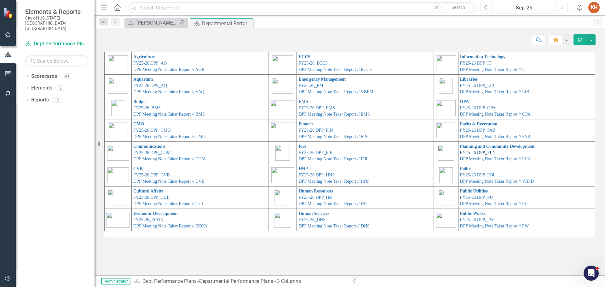
click at [483, 152] on link "FY25-26 DPP_PLN" at bounding box center [478, 152] width 36 height 5
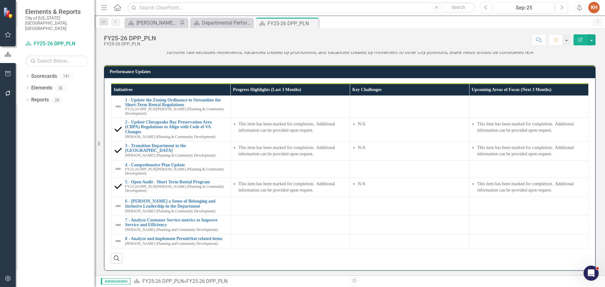
scroll to position [825, 0]
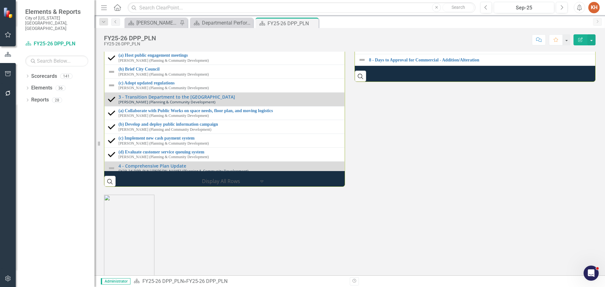
click at [429, 27] on link "8 - Days to Approval for Residential - New" at bounding box center [483, 25] width 229 height 5
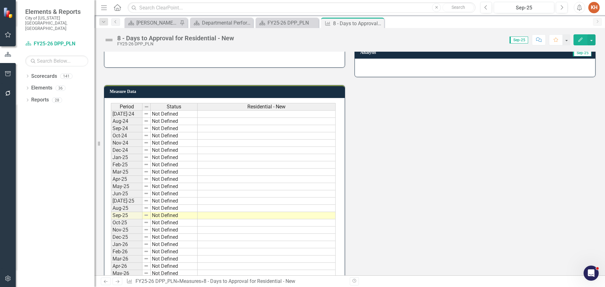
scroll to position [120, 0]
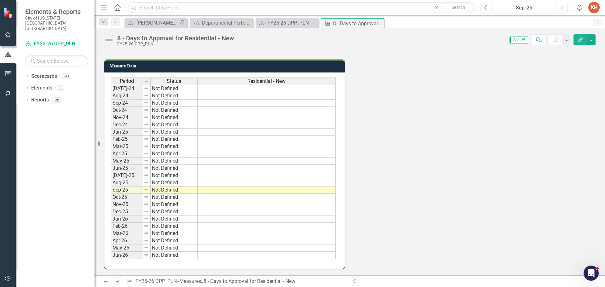
click at [233, 178] on td at bounding box center [266, 175] width 138 height 7
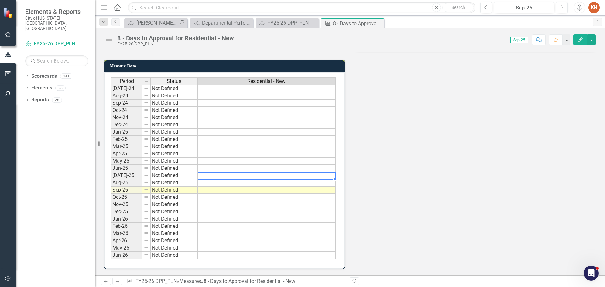
click at [228, 176] on td at bounding box center [266, 175] width 138 height 7
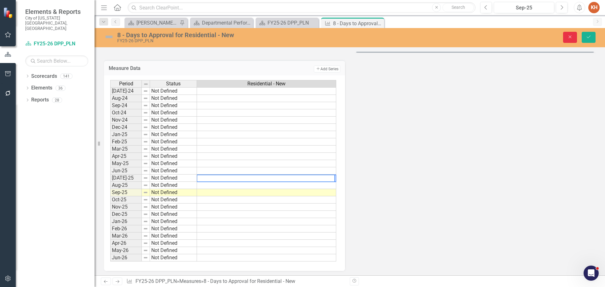
click at [569, 38] on icon "Close" at bounding box center [570, 37] width 6 height 4
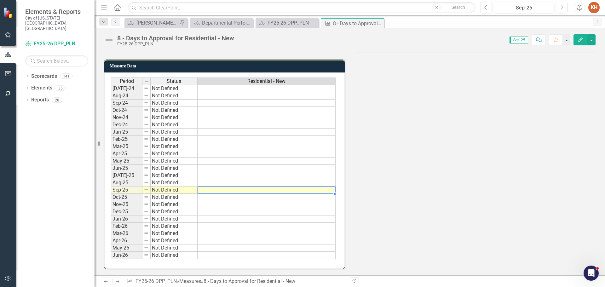
click at [233, 191] on td at bounding box center [266, 189] width 138 height 7
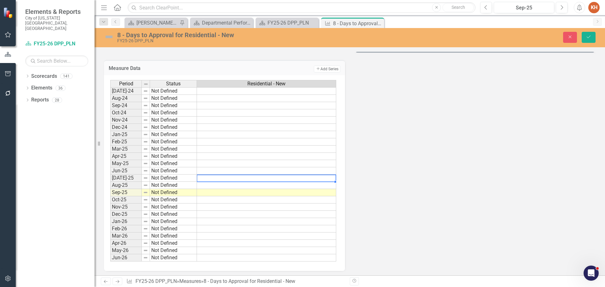
type textarea "13"
click at [312, 185] on td at bounding box center [266, 185] width 139 height 7
type textarea "4"
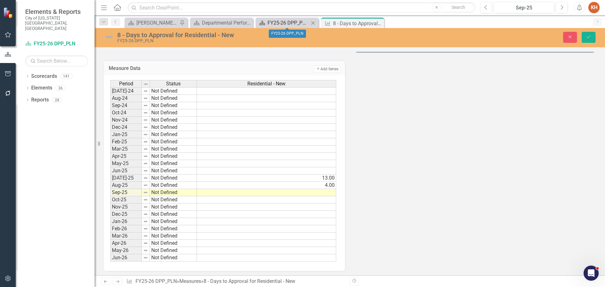
click at [286, 22] on div "FY25-26 DPP_PLN" at bounding box center [288, 23] width 42 height 8
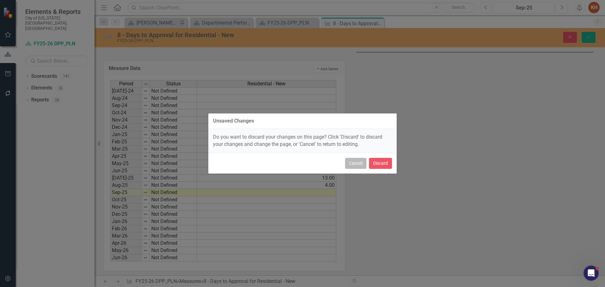
click at [358, 162] on button "Cancel" at bounding box center [355, 163] width 21 height 11
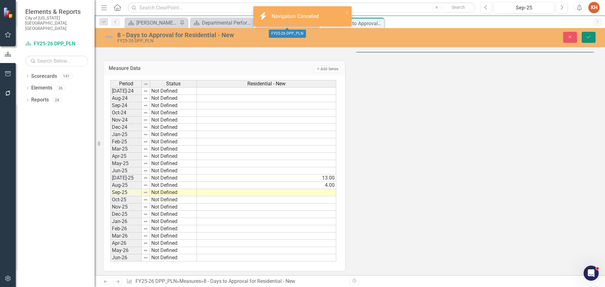
click at [586, 37] on icon "Save" at bounding box center [588, 37] width 6 height 4
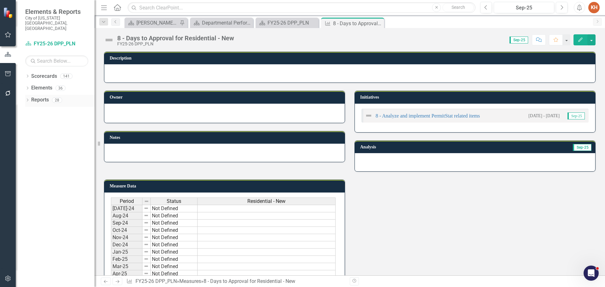
click at [41, 96] on link "Reports" at bounding box center [40, 99] width 18 height 7
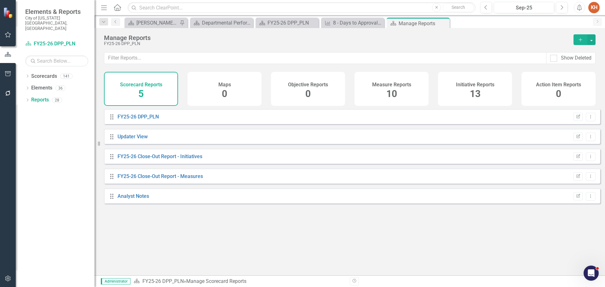
click at [392, 91] on span "10" at bounding box center [391, 93] width 11 height 11
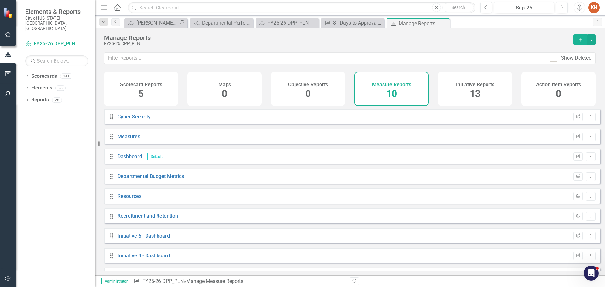
click at [581, 41] on icon "Add" at bounding box center [580, 39] width 6 height 4
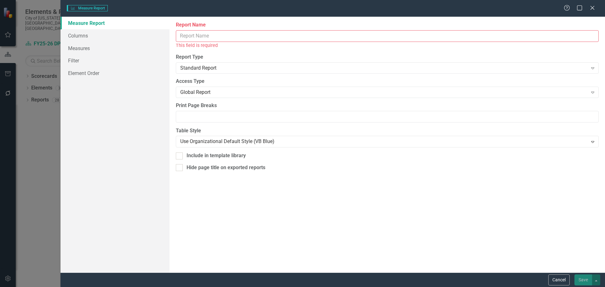
click at [285, 35] on input "Report Name" at bounding box center [387, 36] width 423 height 12
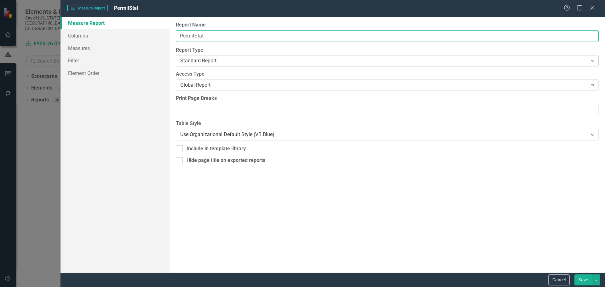
type input "PermitStat"
click at [226, 61] on div "Standard Report" at bounding box center [383, 60] width 407 height 7
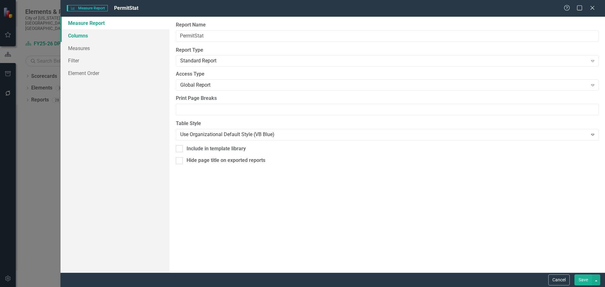
click at [90, 37] on link "Columns" at bounding box center [114, 35] width 109 height 13
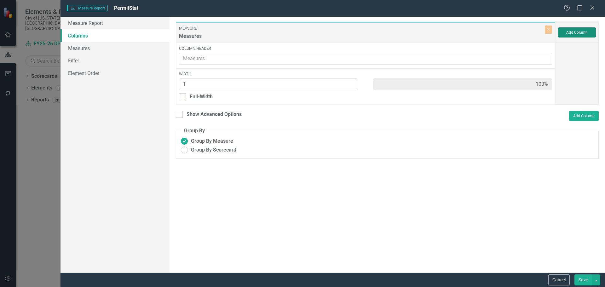
click at [574, 33] on button "Add Column" at bounding box center [577, 32] width 38 height 10
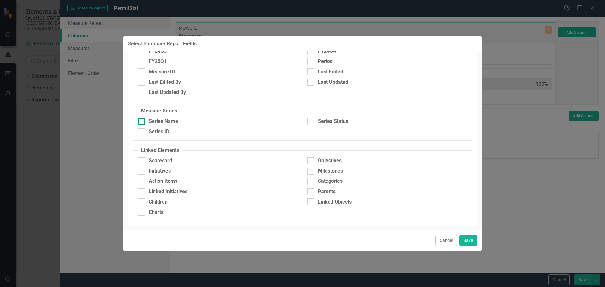
scroll to position [316, 0]
click at [140, 120] on input "Series Name" at bounding box center [140, 119] width 4 height 4
checkbox input "true"
click at [140, 131] on input "Series ID" at bounding box center [140, 130] width 4 height 4
checkbox input "true"
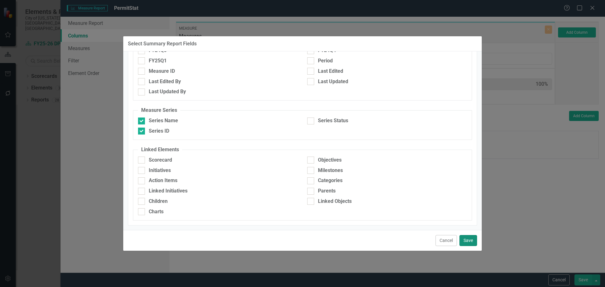
click at [468, 240] on button "Save" at bounding box center [468, 240] width 18 height 11
type input "33%"
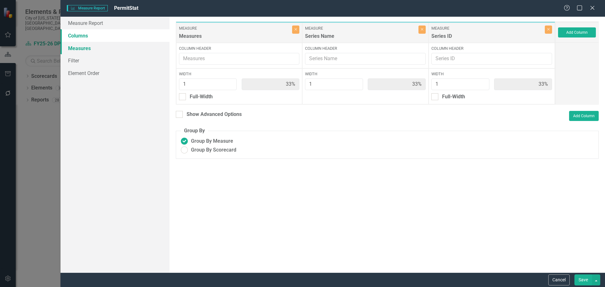
click at [81, 49] on link "Measures" at bounding box center [114, 48] width 109 height 13
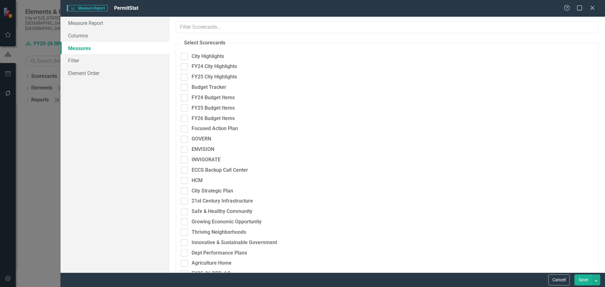
checkbox input "true"
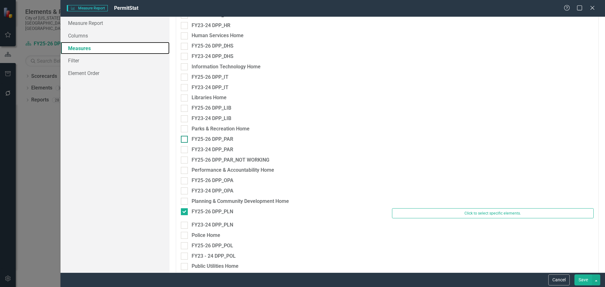
scroll to position [756, 0]
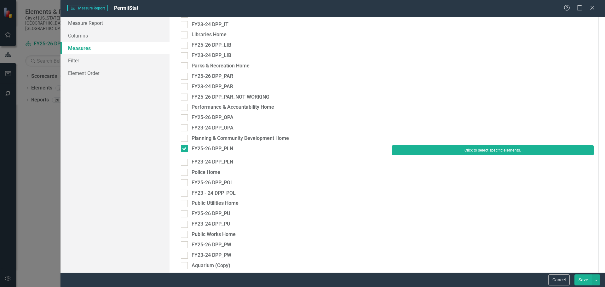
click at [431, 150] on button "Click to select specific elements." at bounding box center [493, 150] width 202 height 10
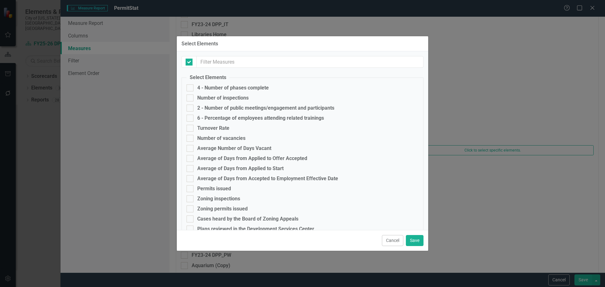
checkbox input "false"
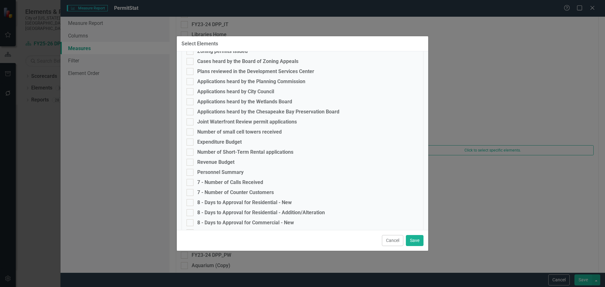
scroll to position [172, 0]
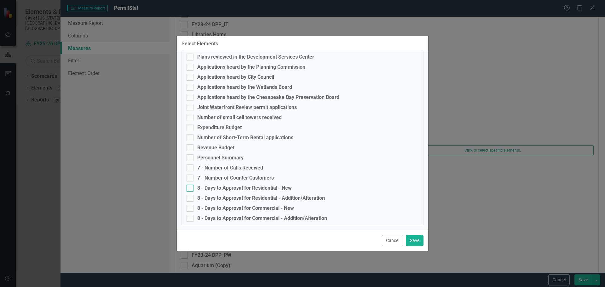
click at [187, 189] on input "8 - Days to Approval for Residential - New" at bounding box center [188, 187] width 4 height 4
checkbox input "true"
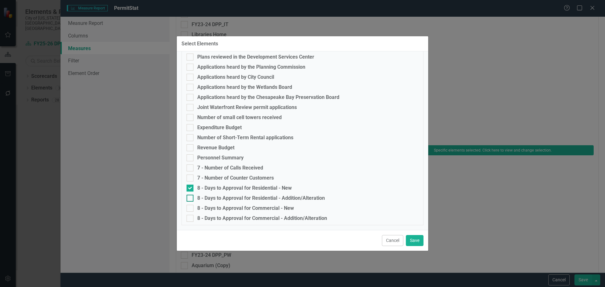
click at [190, 200] on div at bounding box center [189, 198] width 7 height 7
click at [190, 199] on input "8 - Days to Approval for Residential - Addition/Alteration" at bounding box center [188, 197] width 4 height 4
checkbox input "true"
click at [189, 209] on div at bounding box center [189, 208] width 7 height 7
click at [189, 209] on input "8 - Days to Approval for Commercial - New" at bounding box center [188, 207] width 4 height 4
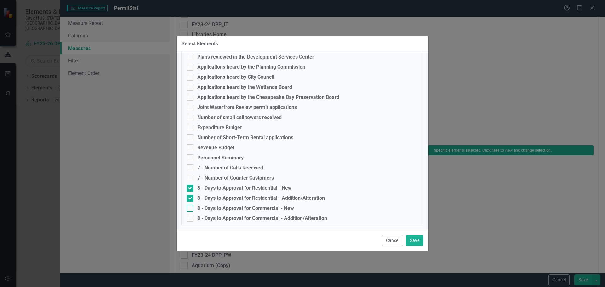
checkbox input "true"
drag, startPoint x: 189, startPoint y: 217, endPoint x: 195, endPoint y: 217, distance: 5.7
click at [190, 217] on input "8 - Days to Approval for Commercial - Addition/Alteration" at bounding box center [188, 217] width 4 height 4
checkbox input "true"
click at [421, 241] on button "Save" at bounding box center [415, 240] width 18 height 11
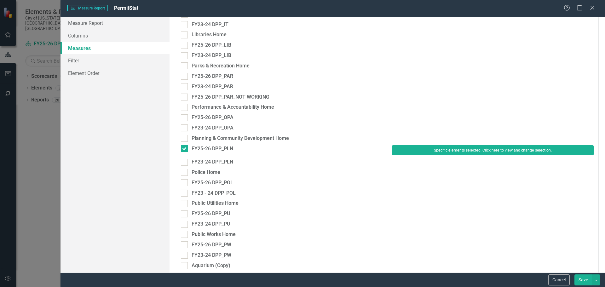
click at [584, 280] on button "Save" at bounding box center [583, 279] width 18 height 11
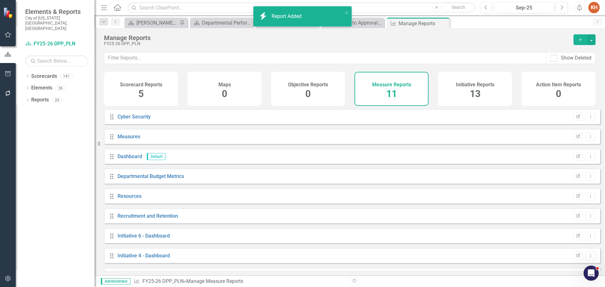
scroll to position [57, 0]
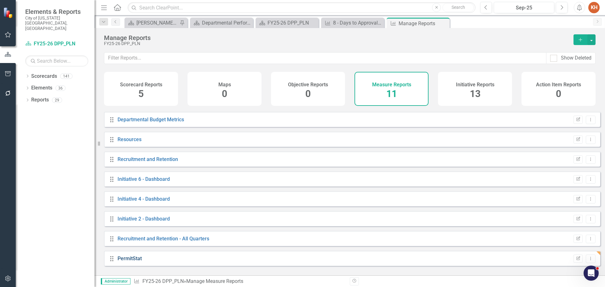
click at [127, 261] on link "PermitStat" at bounding box center [129, 258] width 24 height 6
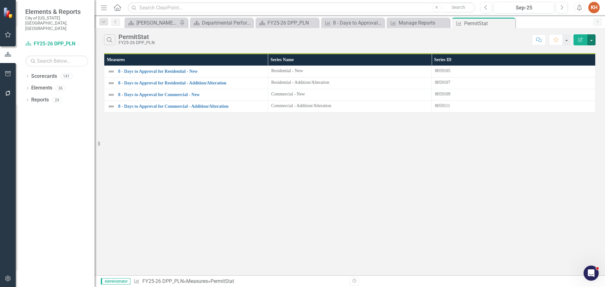
click at [591, 41] on button "button" at bounding box center [591, 39] width 8 height 11
click at [581, 51] on link "Edit Report Edit Report" at bounding box center [570, 52] width 50 height 12
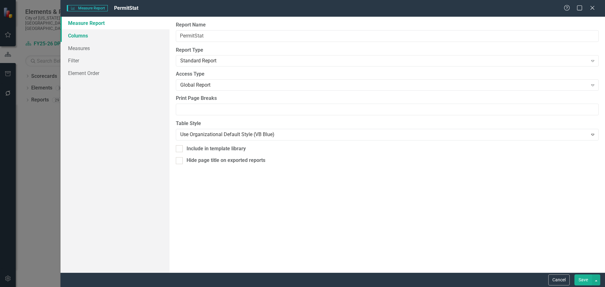
click at [107, 37] on link "Columns" at bounding box center [114, 35] width 109 height 13
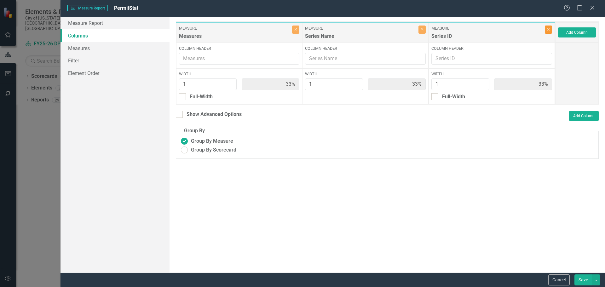
click at [549, 29] on icon "Close" at bounding box center [548, 29] width 3 height 4
type input "50%"
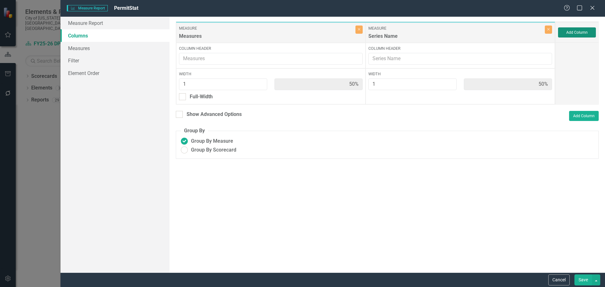
click at [581, 31] on button "Add Column" at bounding box center [577, 32] width 38 height 10
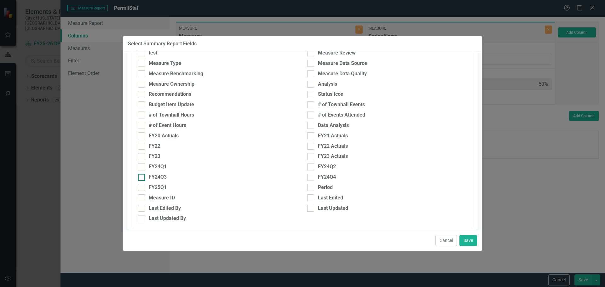
scroll to position [220, 0]
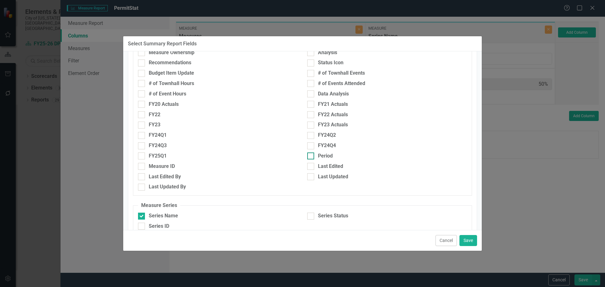
click at [311, 156] on div at bounding box center [310, 155] width 7 height 7
click at [311, 156] on input "Period" at bounding box center [309, 154] width 4 height 4
checkbox input "true"
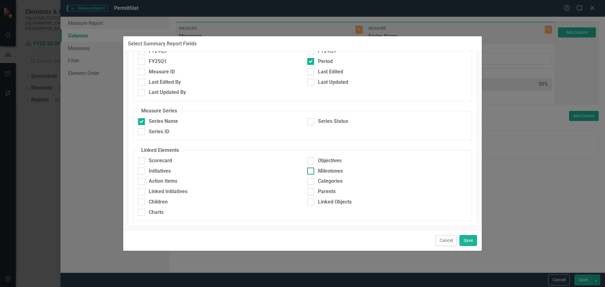
scroll to position [316, 0]
click at [472, 240] on button "Save" at bounding box center [468, 240] width 18 height 11
type input "33%"
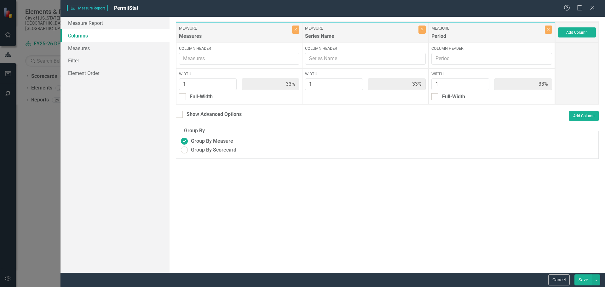
click at [583, 282] on button "Save" at bounding box center [583, 279] width 18 height 11
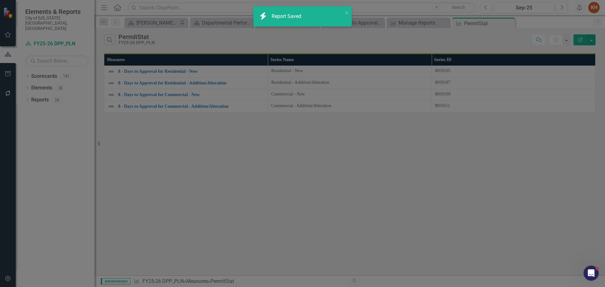
radio input "true"
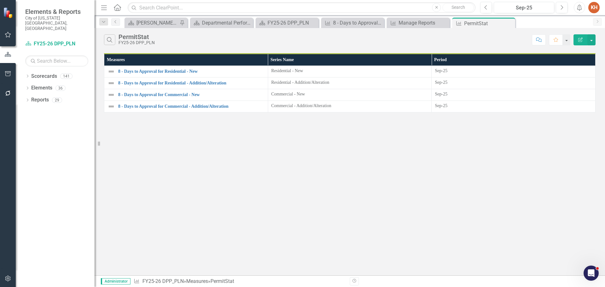
click at [0, 0] on icon "Close" at bounding box center [0, 0] width 0 height 0
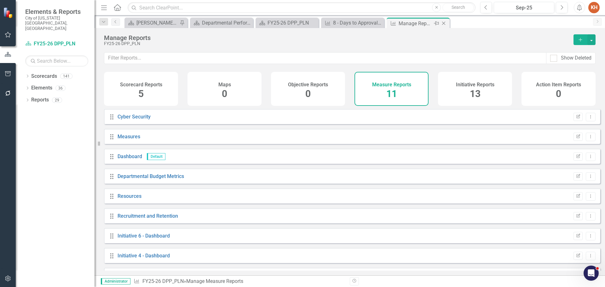
click at [445, 22] on icon "Close" at bounding box center [443, 23] width 6 height 5
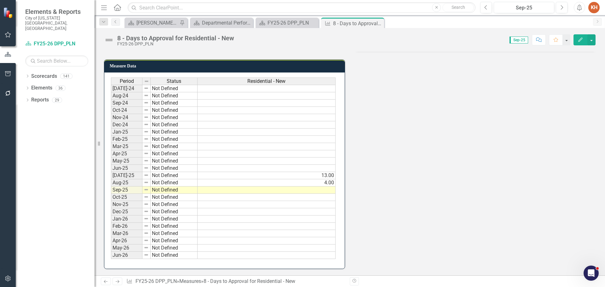
scroll to position [57, 0]
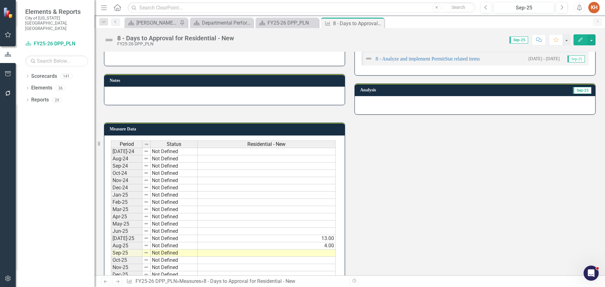
click at [272, 231] on td at bounding box center [266, 231] width 138 height 7
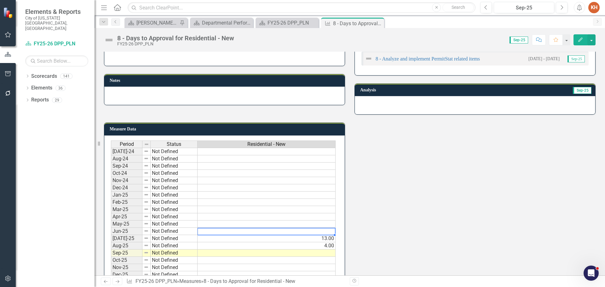
click at [240, 152] on td at bounding box center [266, 152] width 138 height 8
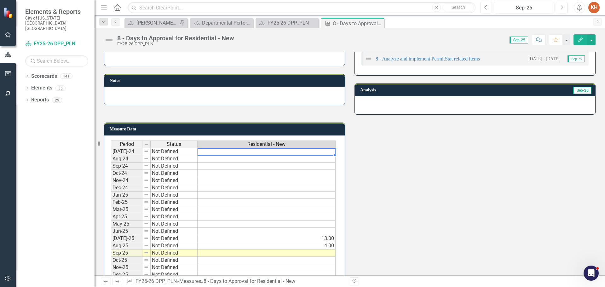
click at [240, 152] on td at bounding box center [266, 152] width 138 height 8
click at [240, 151] on td at bounding box center [266, 152] width 138 height 8
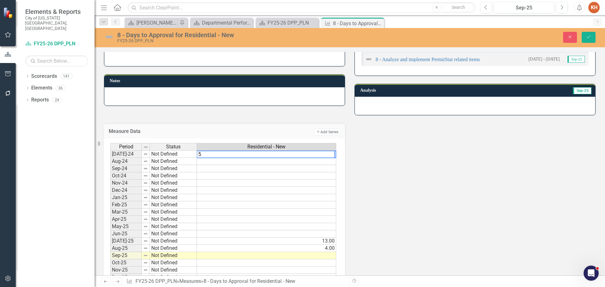
type textarea "59"
type textarea "30"
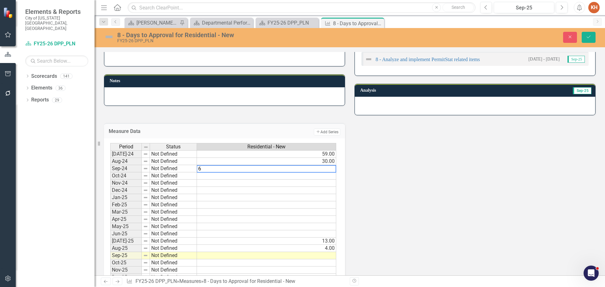
type textarea "69"
type textarea "66"
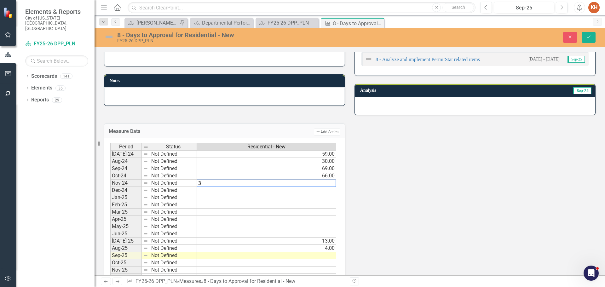
type textarea "39"
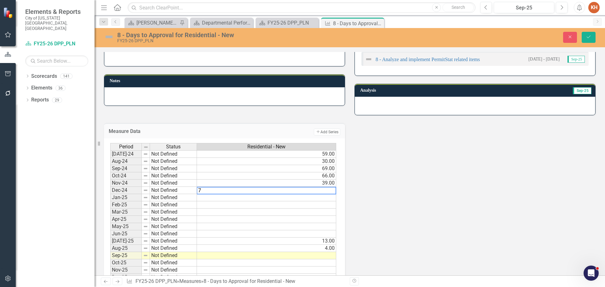
type textarea "70"
type textarea "44"
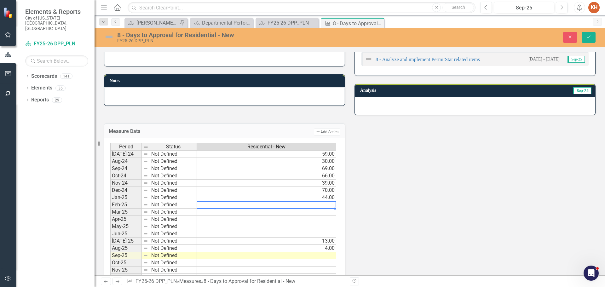
type textarea "49"
type textarea "43"
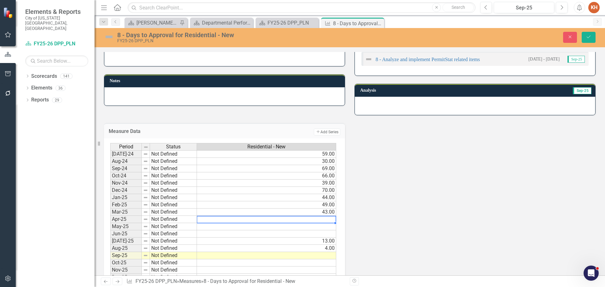
type textarea "32"
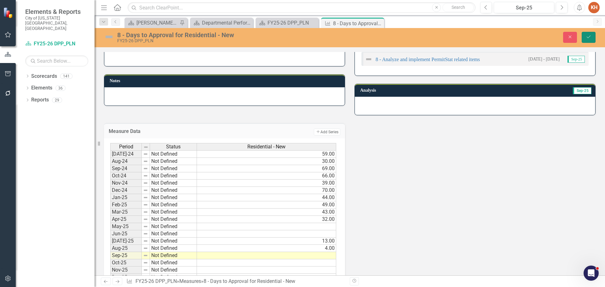
click at [590, 37] on icon "Save" at bounding box center [588, 37] width 6 height 4
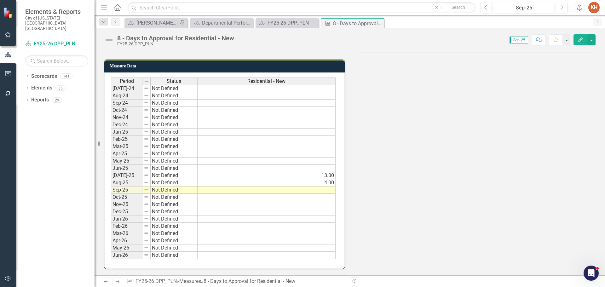
scroll to position [0, 0]
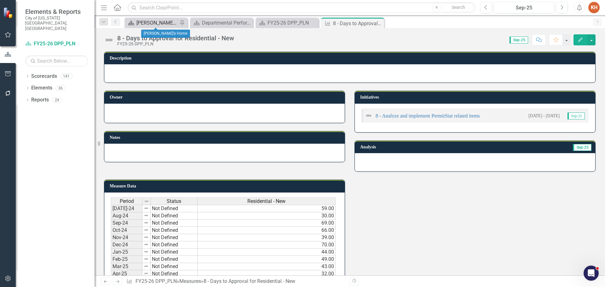
click at [152, 21] on div "[PERSON_NAME]'s Home" at bounding box center [157, 23] width 42 height 8
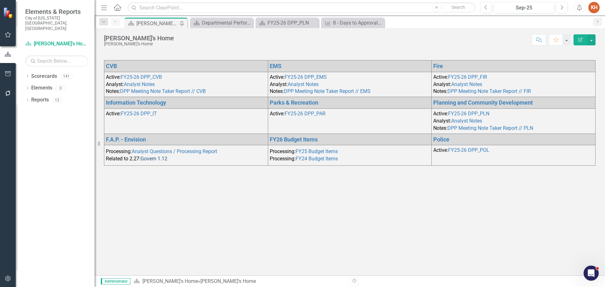
click at [151, 159] on link "Govern 1.12" at bounding box center [153, 159] width 27 height 6
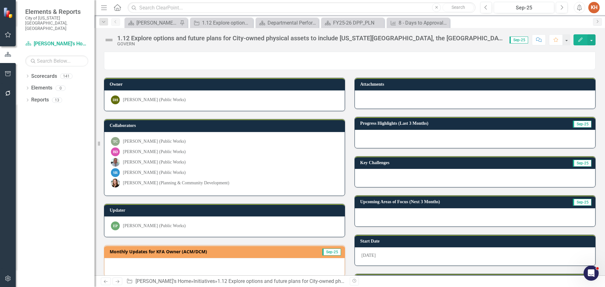
click at [478, 39] on div "1.12 Explore options and future plans for City-owned physical assets to include…" at bounding box center [310, 38] width 386 height 7
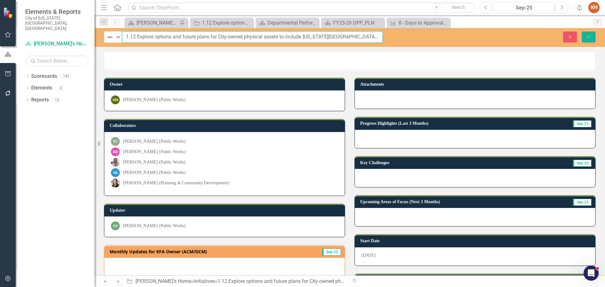
drag, startPoint x: 313, startPoint y: 34, endPoint x: 332, endPoint y: 35, distance: 18.6
click at [321, 35] on input "1.12 Explore options and future plans for City-owned physical assets to include…" at bounding box center [252, 37] width 261 height 12
drag, startPoint x: 332, startPoint y: 35, endPoint x: 397, endPoint y: 36, distance: 65.5
click at [397, 36] on div "Not Defined Expand 1.12 Explore options and future plans for City-owned physica…" at bounding box center [349, 37] width 510 height 12
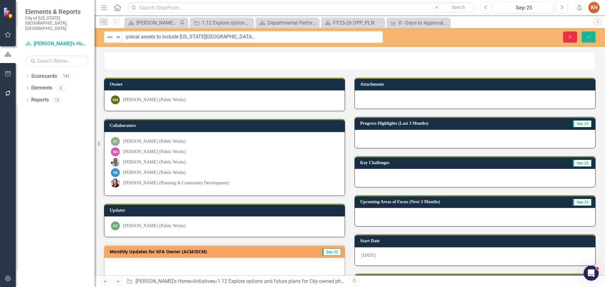
scroll to position [0, 0]
click at [571, 37] on icon "Close" at bounding box center [570, 37] width 6 height 4
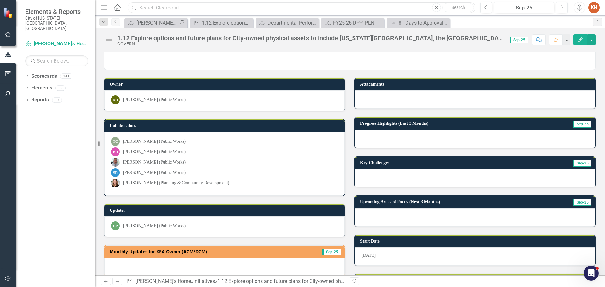
click at [272, 8] on input "text" at bounding box center [302, 7] width 348 height 11
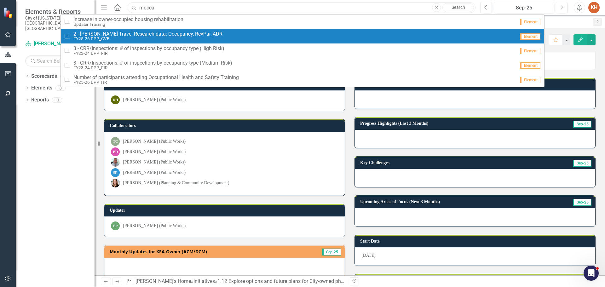
type input "mocca"
click at [186, 37] on small "FY25-26 DPP_CVB" at bounding box center [147, 39] width 149 height 5
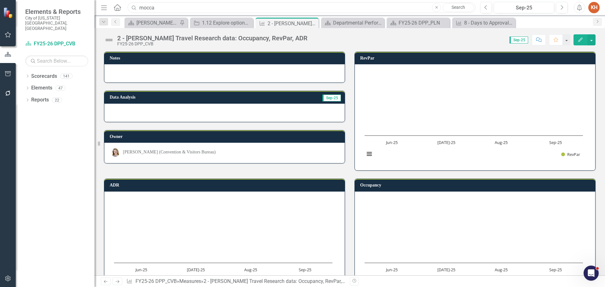
drag, startPoint x: 214, startPoint y: 9, endPoint x: 99, endPoint y: 9, distance: 115.6
click at [99, 9] on div "Elements & Reports City of [US_STATE][GEOGRAPHIC_DATA], [GEOGRAPHIC_DATA] Score…" at bounding box center [302, 143] width 605 height 287
drag, startPoint x: 311, startPoint y: 24, endPoint x: 250, endPoint y: 24, distance: 60.5
click at [0, 0] on icon "Close" at bounding box center [0, 0] width 0 height 0
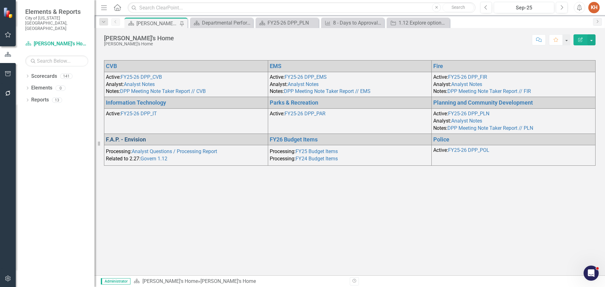
click at [133, 138] on link "F.A.P. - Envision" at bounding box center [126, 139] width 40 height 7
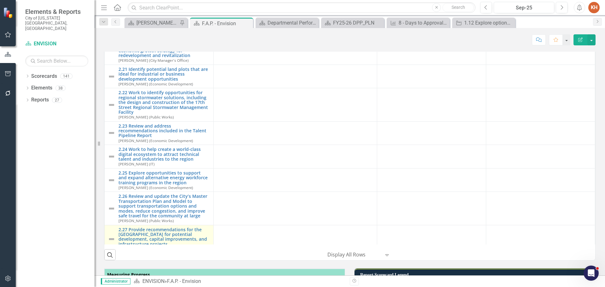
scroll to position [787, 0]
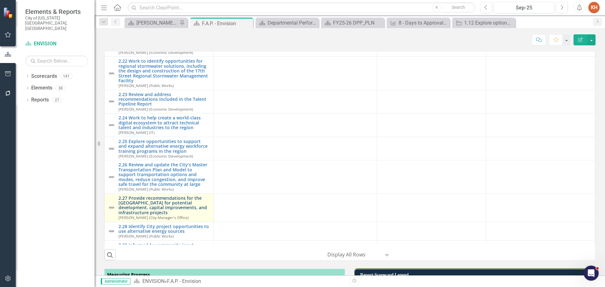
click at [175, 215] on link "2.27 Provide recommendations for the [GEOGRAPHIC_DATA] for potential developmen…" at bounding box center [164, 206] width 92 height 20
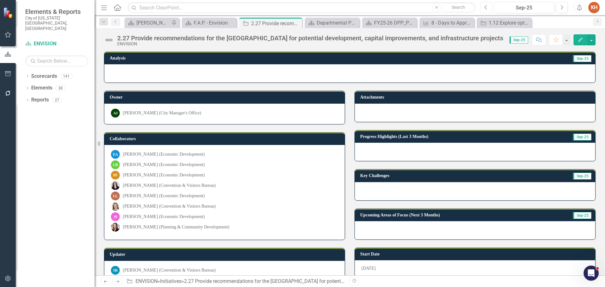
click at [484, 7] on icon "Previous" at bounding box center [485, 8] width 3 height 6
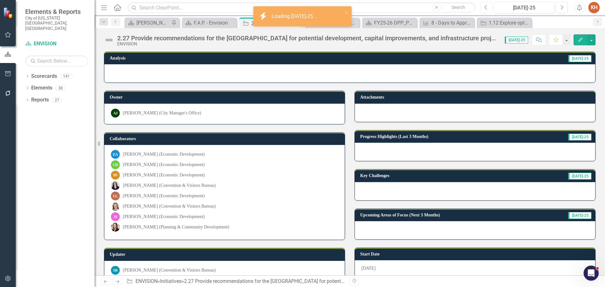
click at [484, 7] on icon "Previous" at bounding box center [485, 8] width 3 height 6
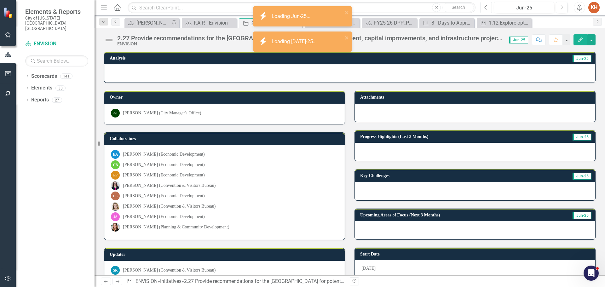
click at [484, 7] on icon "Previous" at bounding box center [485, 8] width 3 height 6
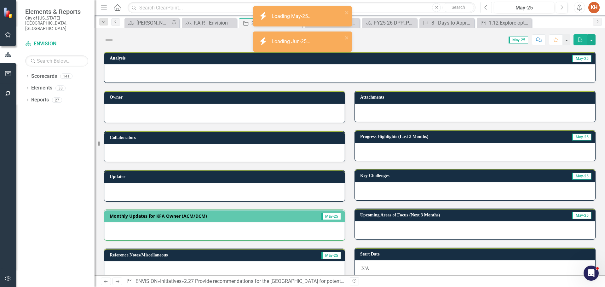
click at [484, 7] on icon "Previous" at bounding box center [485, 8] width 3 height 6
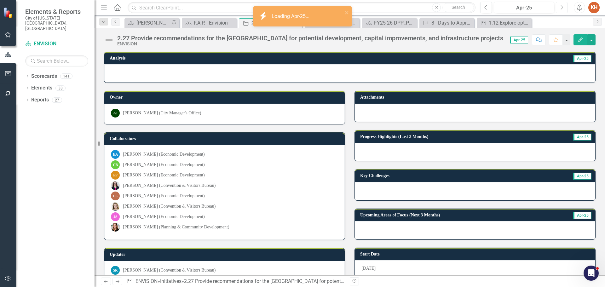
click at [562, 8] on icon "button" at bounding box center [562, 7] width 3 height 4
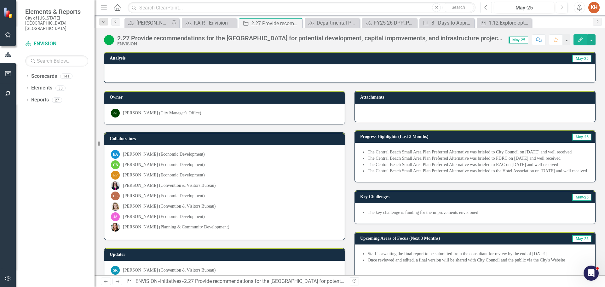
click at [486, 6] on icon "button" at bounding box center [485, 7] width 3 height 4
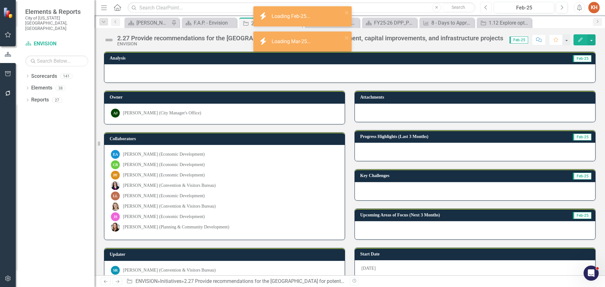
click at [487, 9] on icon "button" at bounding box center [485, 7] width 3 height 4
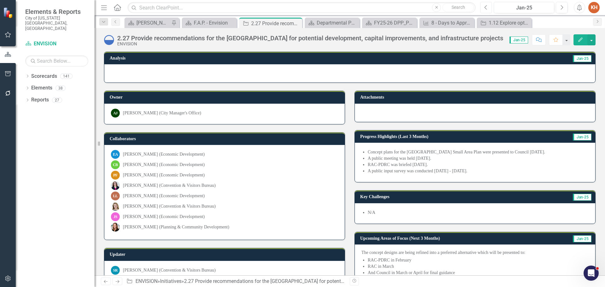
click at [488, 7] on button "Previous" at bounding box center [486, 7] width 12 height 11
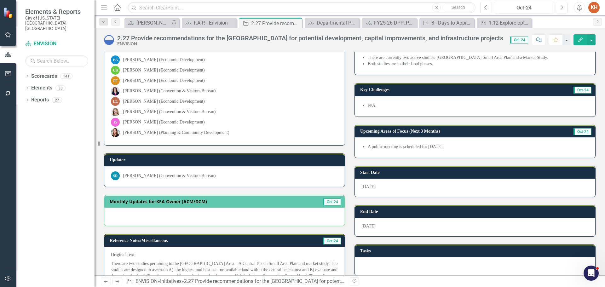
scroll to position [157, 0]
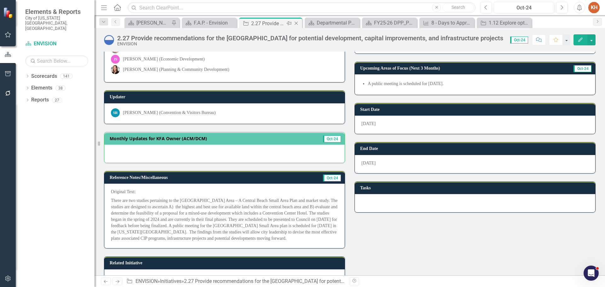
click at [296, 22] on icon "Close" at bounding box center [296, 23] width 6 height 5
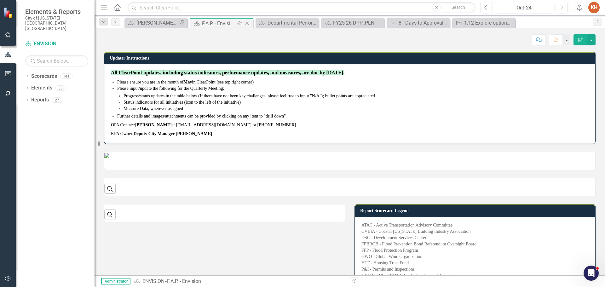
click at [246, 23] on icon "Close" at bounding box center [247, 23] width 6 height 5
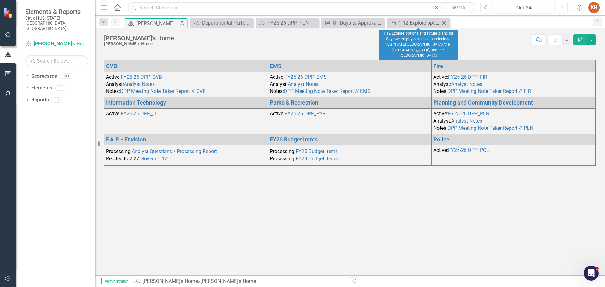
click at [444, 22] on icon "Close" at bounding box center [444, 22] width 6 height 5
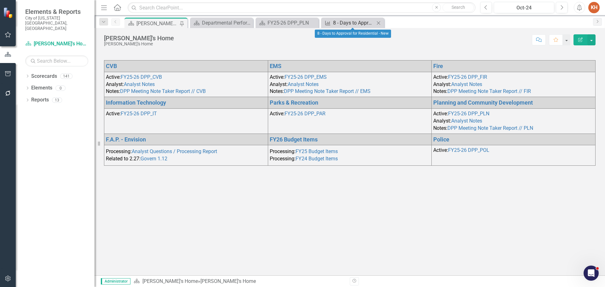
click at [357, 21] on div "8 - Days to Approval for Residential - New" at bounding box center [354, 23] width 42 height 8
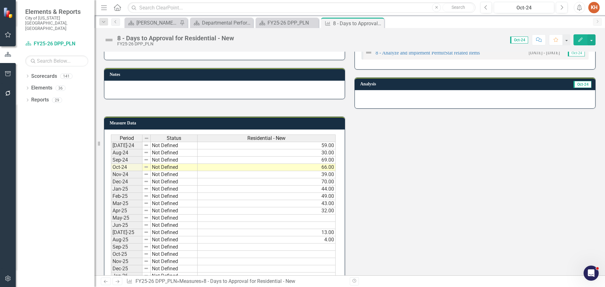
scroll to position [120, 0]
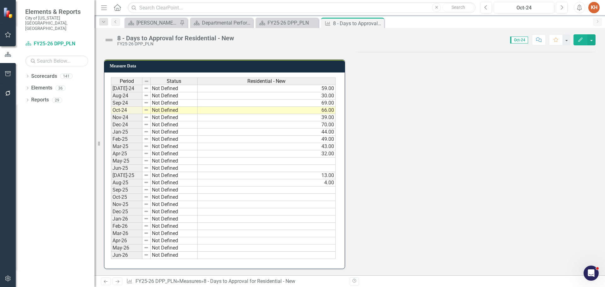
click at [288, 162] on td at bounding box center [266, 160] width 138 height 7
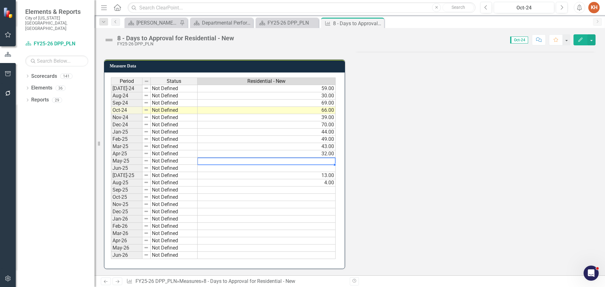
click at [288, 162] on td at bounding box center [266, 160] width 138 height 7
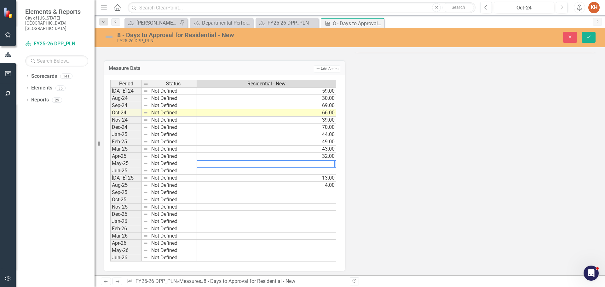
click at [288, 163] on textarea at bounding box center [266, 164] width 138 height 8
type textarea "30"
click at [314, 171] on td at bounding box center [266, 170] width 139 height 7
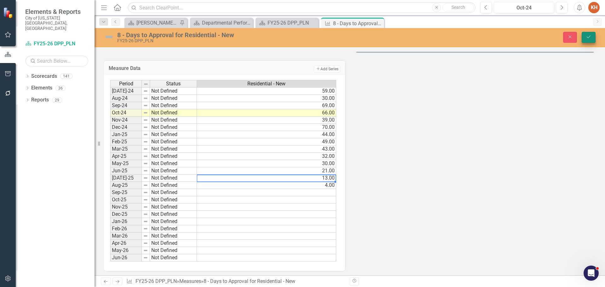
type textarea "13"
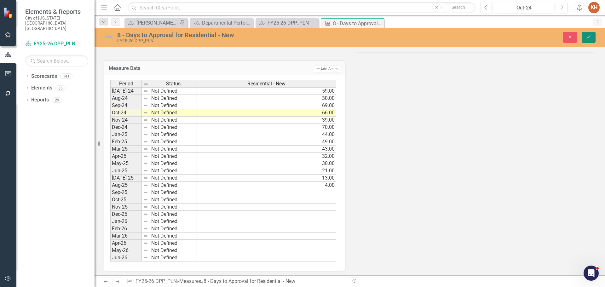
click at [586, 37] on icon "Save" at bounding box center [588, 37] width 6 height 4
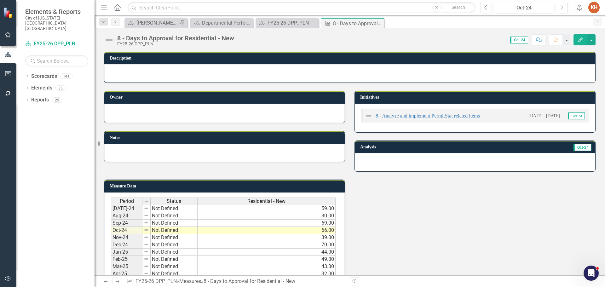
scroll to position [94, 0]
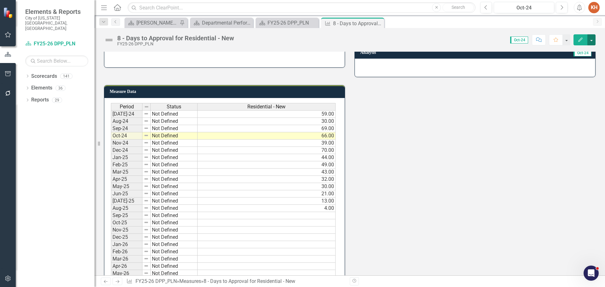
click at [591, 41] on button "button" at bounding box center [591, 39] width 8 height 11
click at [397, 154] on div "Measure Data Last Calculated Period Status Residential - New Jul-24 Not Defined…" at bounding box center [349, 185] width 501 height 217
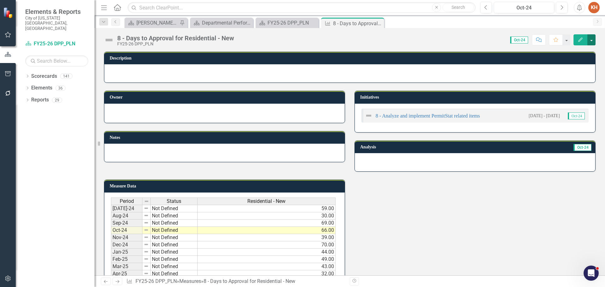
click at [590, 40] on button "button" at bounding box center [591, 39] width 8 height 11
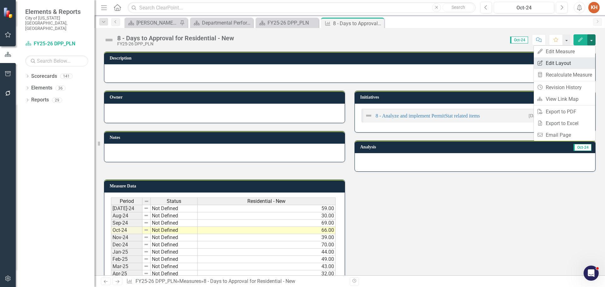
click at [574, 61] on link "Edit Report Edit Layout" at bounding box center [564, 63] width 61 height 12
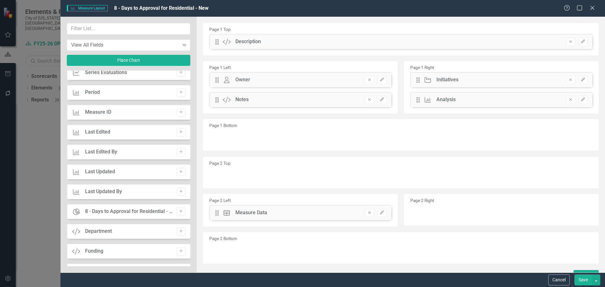
scroll to position [315, 0]
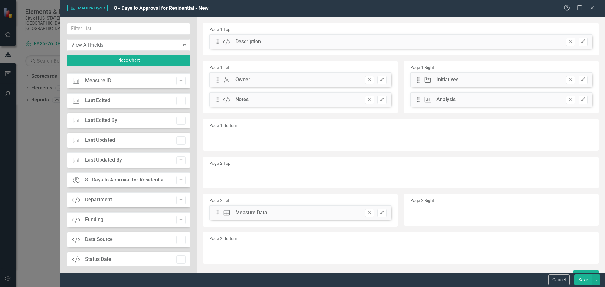
click at [180, 179] on icon "Add" at bounding box center [181, 180] width 5 height 4
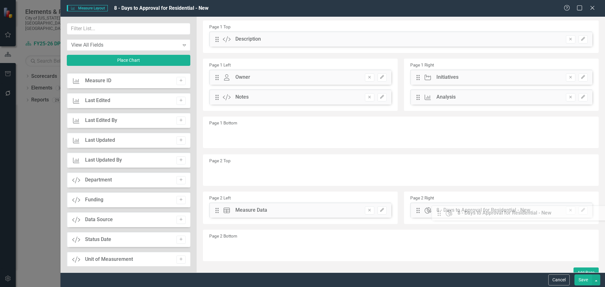
scroll to position [3, 0]
drag, startPoint x: 217, startPoint y: 43, endPoint x: 444, endPoint y: 214, distance: 284.6
click at [587, 281] on button "Save" at bounding box center [583, 279] width 18 height 11
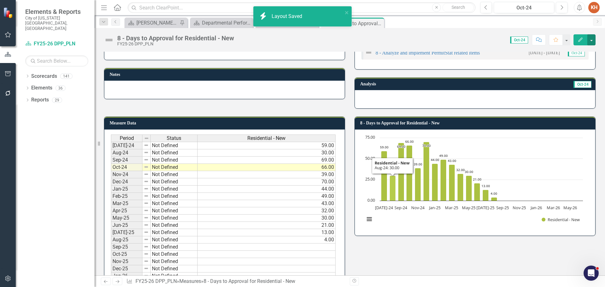
scroll to position [94, 0]
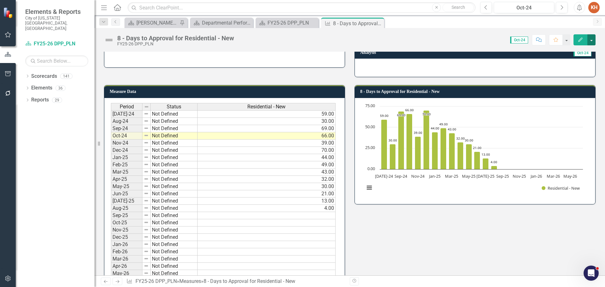
click at [591, 40] on button "button" at bounding box center [591, 39] width 8 height 11
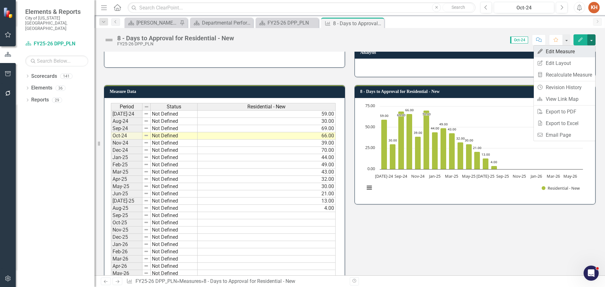
click at [573, 52] on link "Edit Edit Measure" at bounding box center [564, 52] width 61 height 12
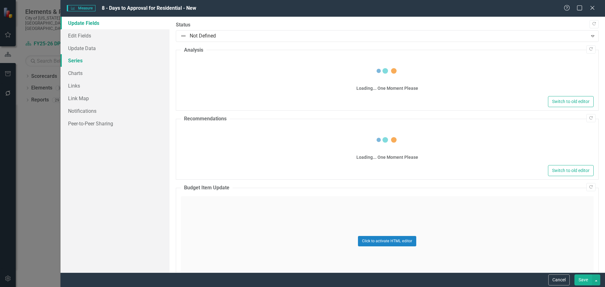
click at [79, 59] on link "Series" at bounding box center [114, 60] width 109 height 13
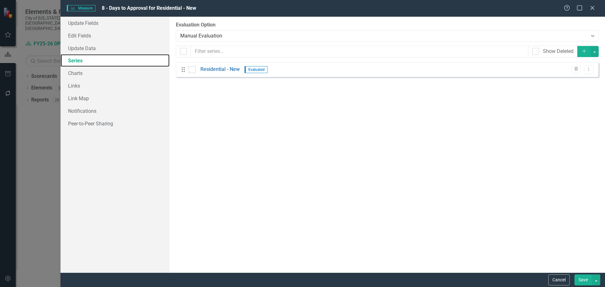
scroll to position [0, 0]
click at [591, 70] on icon "Dropdown Menu" at bounding box center [588, 69] width 5 height 4
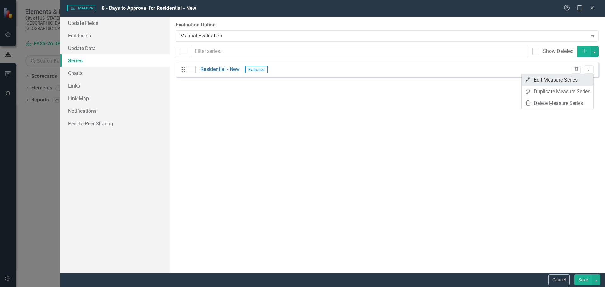
click at [560, 80] on link "Edit Edit Measure Series" at bounding box center [557, 80] width 71 height 12
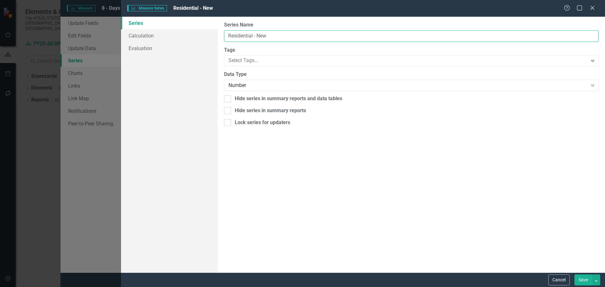
click at [283, 33] on input "Residential - New" at bounding box center [411, 36] width 374 height 12
drag, startPoint x: 288, startPoint y: 36, endPoint x: 182, endPoint y: 36, distance: 106.5
click at [182, 36] on div "Series Calculation Evaluation From this page, you can edit the name, type, and …" at bounding box center [363, 145] width 484 height 256
type input "Days to Approval"
click at [580, 280] on button "Save" at bounding box center [583, 279] width 18 height 11
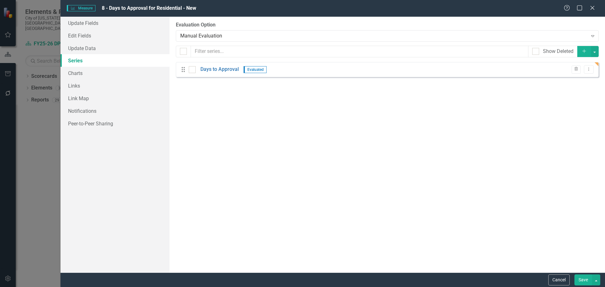
click at [581, 52] on icon "Add" at bounding box center [584, 51] width 6 height 4
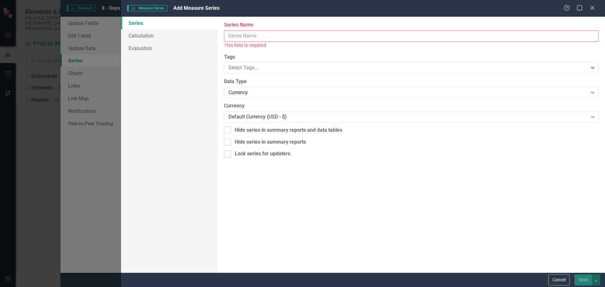
click at [277, 35] on input "Series Name" at bounding box center [411, 36] width 374 height 12
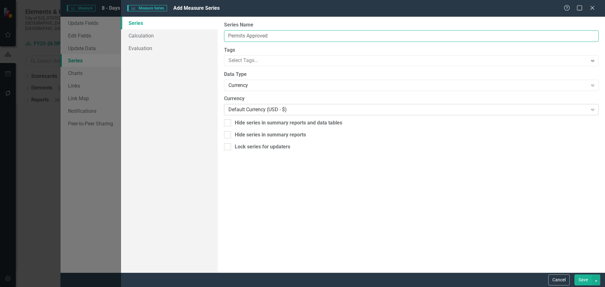
type input "Permits Approved"
click at [256, 106] on div "Default Currency (USD - $)" at bounding box center [407, 109] width 359 height 7
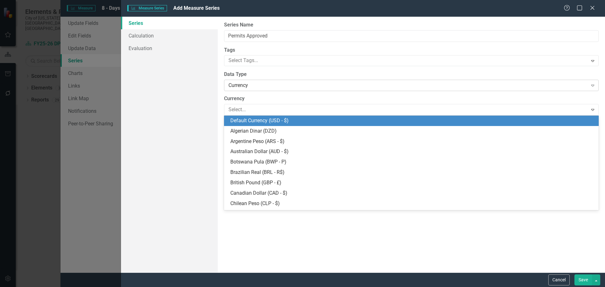
click at [260, 88] on div "Currency" at bounding box center [407, 85] width 359 height 7
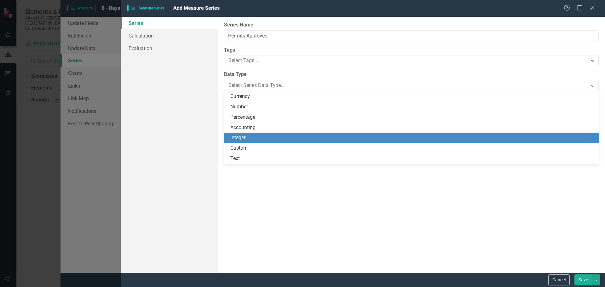
click at [261, 139] on div "Integer" at bounding box center [412, 137] width 364 height 7
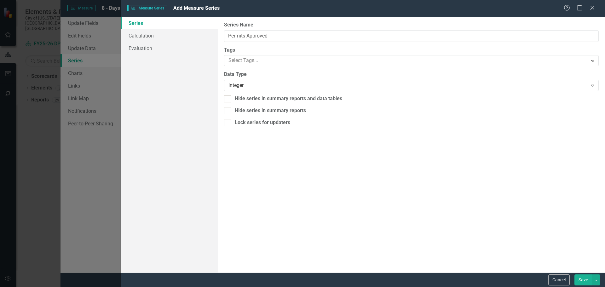
click at [584, 279] on button "Save" at bounding box center [583, 279] width 18 height 11
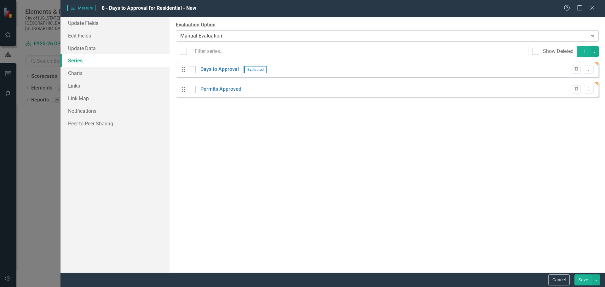
click at [203, 35] on div "Manual Evaluation" at bounding box center [383, 35] width 407 height 7
click at [221, 68] on link "Days to Approval" at bounding box center [219, 69] width 38 height 7
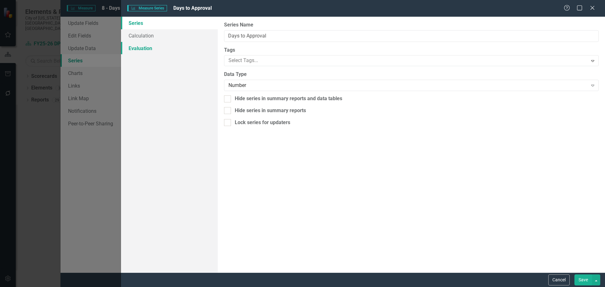
click at [155, 47] on link "Evaluation" at bounding box center [169, 48] width 97 height 13
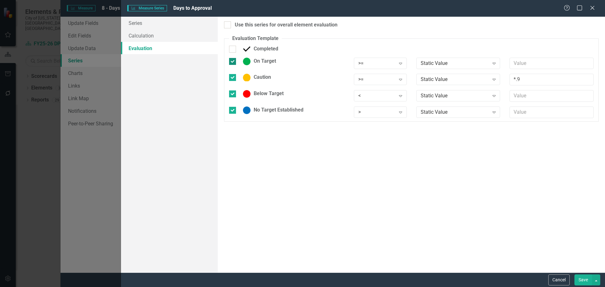
click at [234, 61] on div at bounding box center [232, 61] width 7 height 7
click at [233, 61] on input "On Target" at bounding box center [231, 60] width 4 height 4
checkbox input "false"
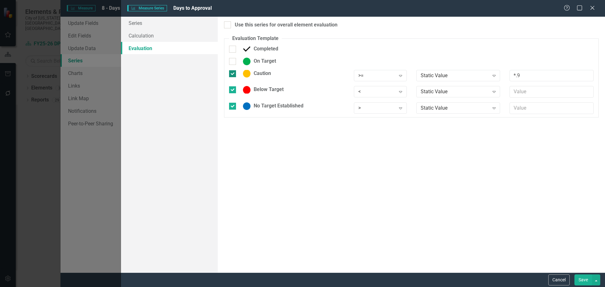
click at [234, 73] on div at bounding box center [232, 73] width 7 height 7
click at [233, 73] on input "Caution" at bounding box center [231, 72] width 4 height 4
checkbox input "false"
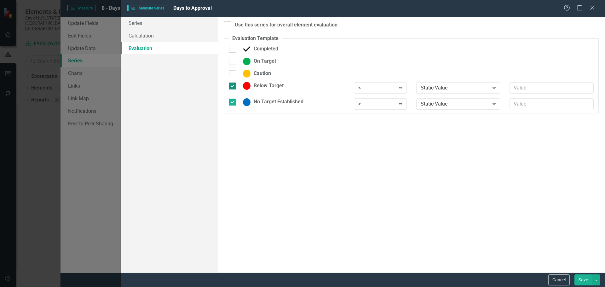
click at [233, 86] on input "Below Target" at bounding box center [231, 85] width 4 height 4
checkbox input "false"
click at [373, 103] on div ">" at bounding box center [376, 99] width 37 height 7
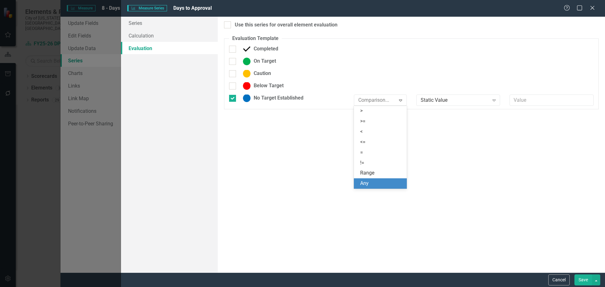
click at [385, 180] on div "Any" at bounding box center [381, 183] width 43 height 7
click at [585, 282] on button "Save" at bounding box center [583, 279] width 18 height 11
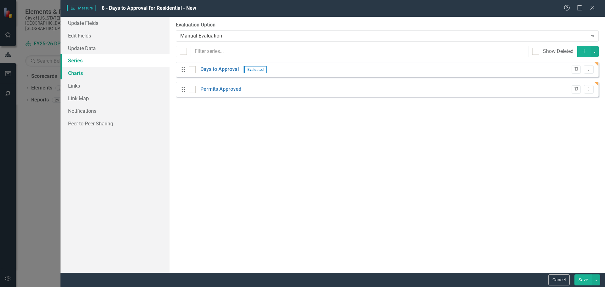
click at [81, 71] on link "Charts" at bounding box center [114, 73] width 109 height 13
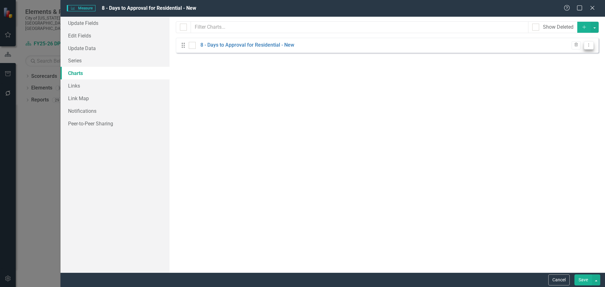
click at [588, 45] on icon "Dropdown Menu" at bounding box center [588, 45] width 5 height 4
click at [574, 54] on link "Edit Edit Chart" at bounding box center [568, 56] width 50 height 12
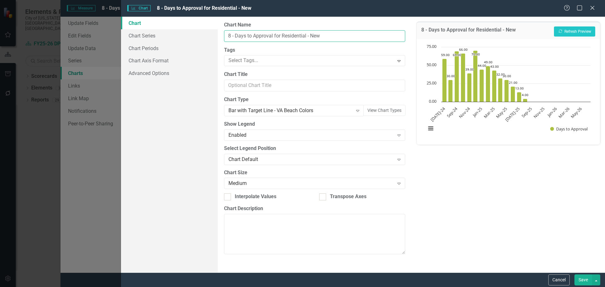
drag, startPoint x: 236, startPoint y: 36, endPoint x: 283, endPoint y: 37, distance: 47.3
click at [283, 37] on input "8 - Days to Approval for Residential - New" at bounding box center [314, 36] width 181 height 12
type input "8 - Residential - New"
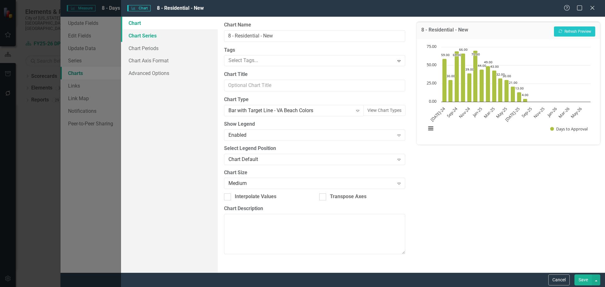
click at [155, 38] on link "Chart Series" at bounding box center [169, 35] width 97 height 13
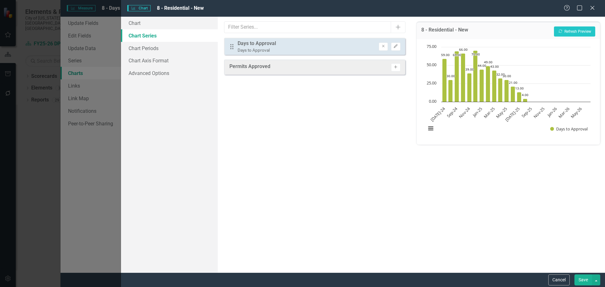
click at [397, 68] on icon "Activate" at bounding box center [395, 67] width 5 height 4
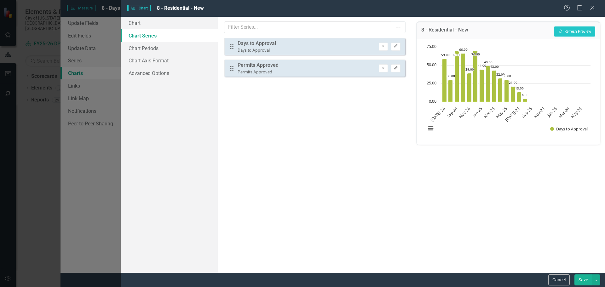
click at [396, 69] on icon "Edit" at bounding box center [395, 68] width 5 height 4
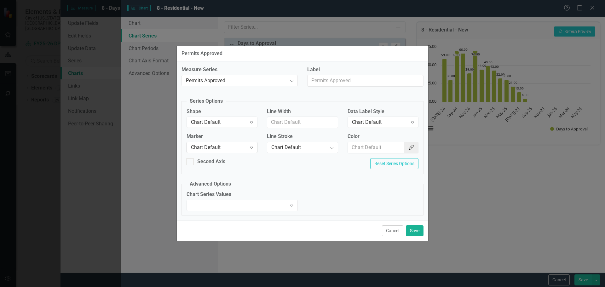
click at [235, 149] on div "Chart Default" at bounding box center [218, 147] width 55 height 7
click at [339, 186] on fieldset "Advanced Options Chart Series Values Expand" at bounding box center [302, 197] width 242 height 35
click at [223, 123] on div "Chart Default" at bounding box center [218, 122] width 55 height 7
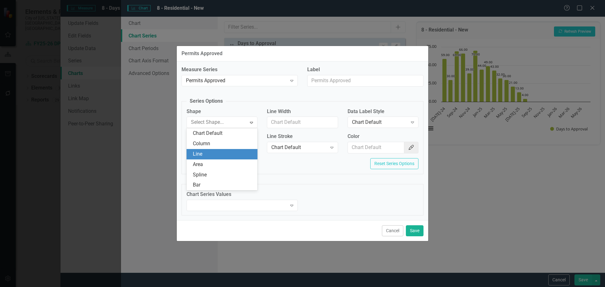
click at [220, 151] on div "Line" at bounding box center [223, 154] width 61 height 7
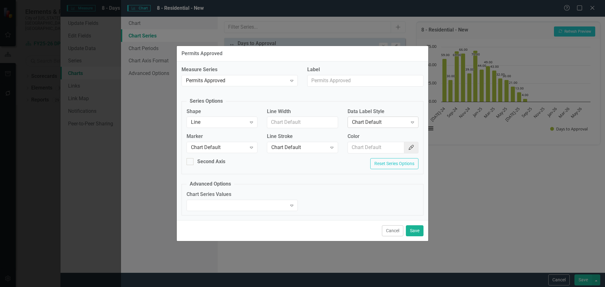
click at [371, 122] on div "Chart Default" at bounding box center [379, 122] width 55 height 7
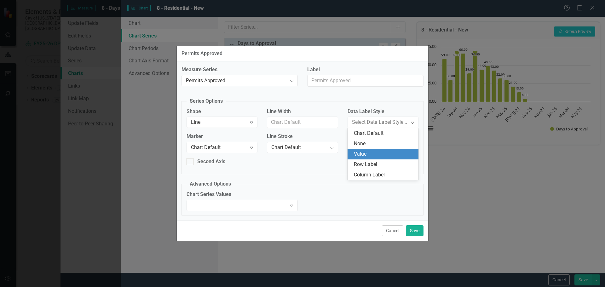
click at [372, 154] on div "Value" at bounding box center [384, 154] width 61 height 7
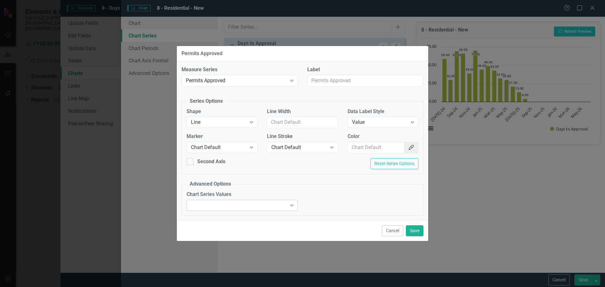
click at [227, 206] on div at bounding box center [237, 205] width 98 height 1
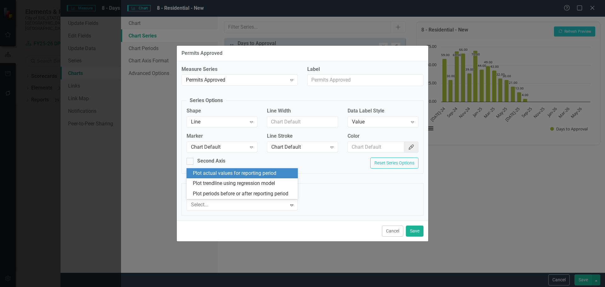
click at [382, 200] on div "Chart Series Values 3 results available. Use Up and Down to choose options, pre…" at bounding box center [302, 202] width 241 height 25
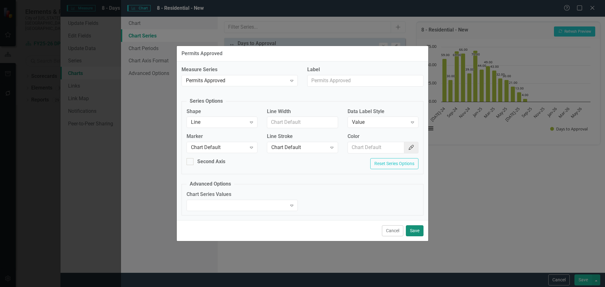
click at [412, 228] on button "Save" at bounding box center [415, 230] width 18 height 11
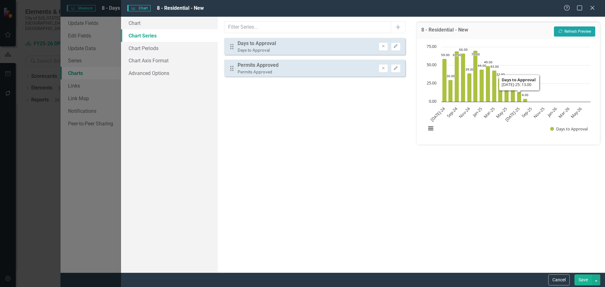
click at [577, 31] on button "Recalculate Refresh Preview" at bounding box center [574, 31] width 41 height 10
click at [579, 279] on button "Save" at bounding box center [583, 279] width 18 height 11
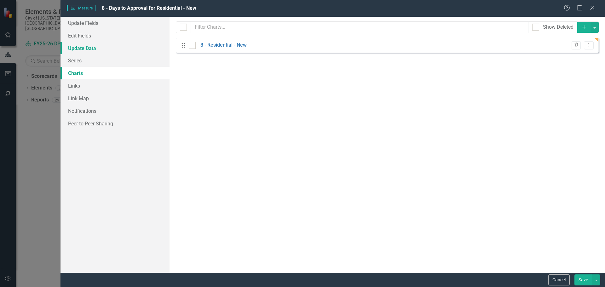
click at [87, 50] on link "Update Data" at bounding box center [114, 48] width 109 height 13
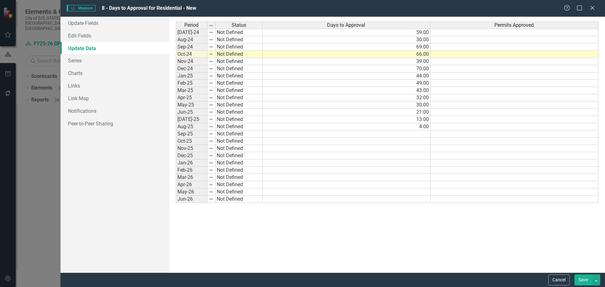
click at [469, 33] on td at bounding box center [514, 33] width 168 height 8
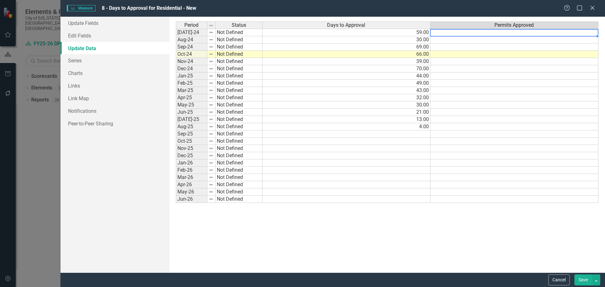
click at [469, 33] on td at bounding box center [514, 33] width 168 height 8
type textarea "14"
type textarea "22"
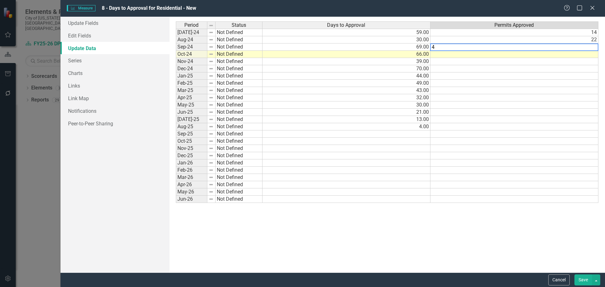
type textarea "49"
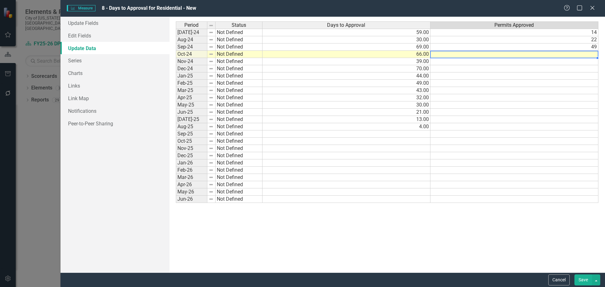
type textarea "16"
type textarea "64"
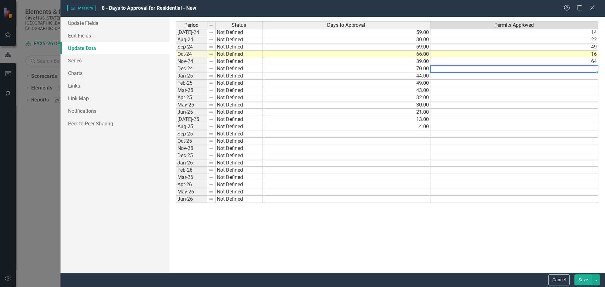
type textarea "12"
type textarea "19"
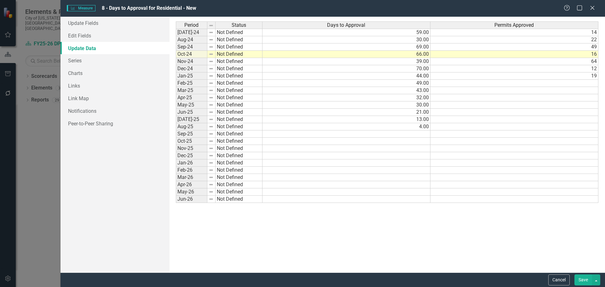
click at [582, 277] on button "Save" at bounding box center [583, 279] width 18 height 11
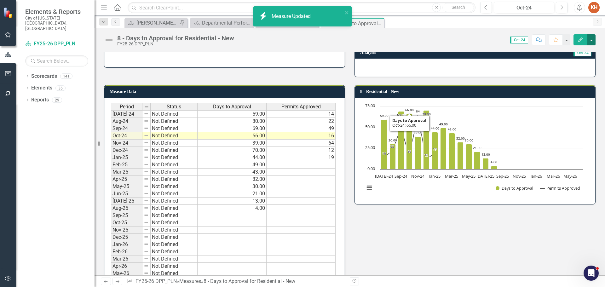
click at [591, 41] on button "button" at bounding box center [591, 39] width 8 height 11
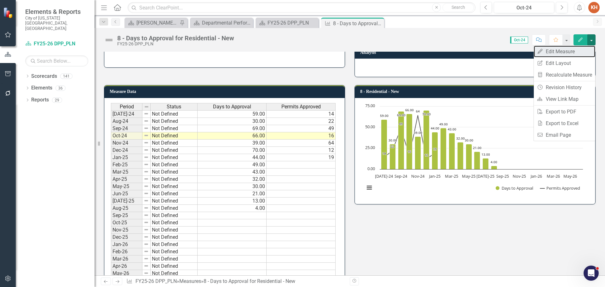
click at [573, 55] on link "Edit Edit Measure" at bounding box center [564, 52] width 61 height 12
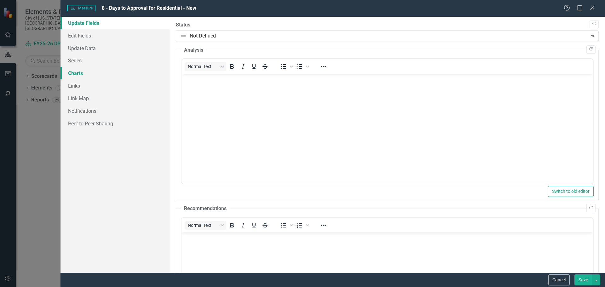
click at [81, 75] on link "Charts" at bounding box center [114, 73] width 109 height 13
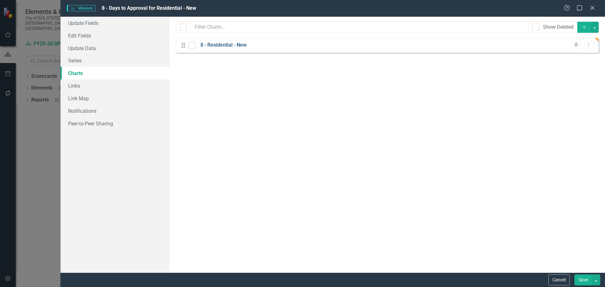
click at [236, 45] on link "8 - Residential - New" at bounding box center [223, 45] width 46 height 7
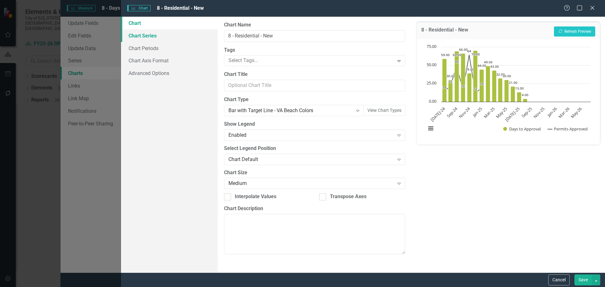
click at [151, 36] on link "Chart Series" at bounding box center [169, 35] width 97 height 13
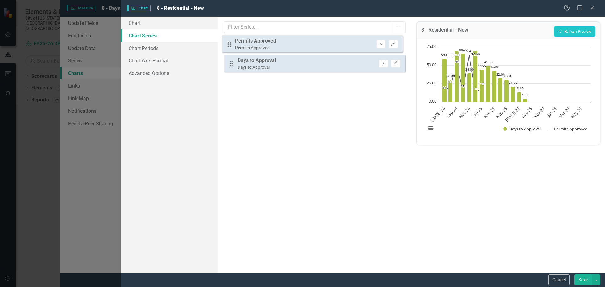
drag, startPoint x: 231, startPoint y: 68, endPoint x: 228, endPoint y: 44, distance: 24.4
click at [228, 44] on div "Drag Days to Approval Days to Approval Remove Edit Drag Permits Approved Permit…" at bounding box center [314, 57] width 181 height 39
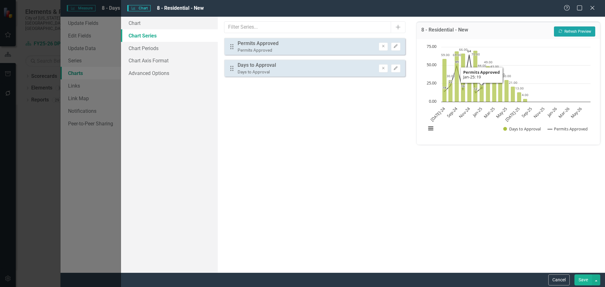
click at [568, 31] on button "Recalculate Refresh Preview" at bounding box center [574, 31] width 41 height 10
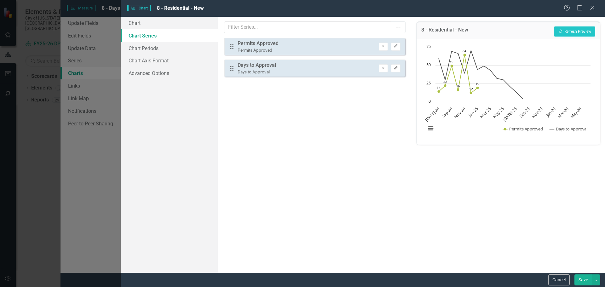
click at [395, 69] on icon "Edit" at bounding box center [395, 68] width 5 height 4
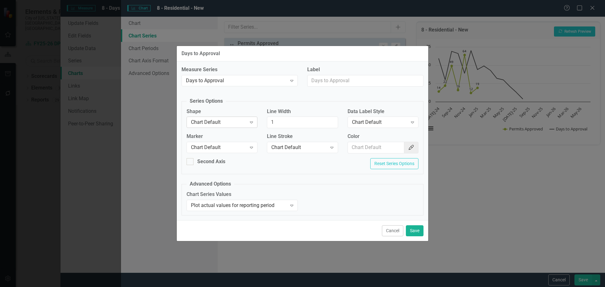
click at [250, 123] on icon at bounding box center [251, 123] width 3 height 2
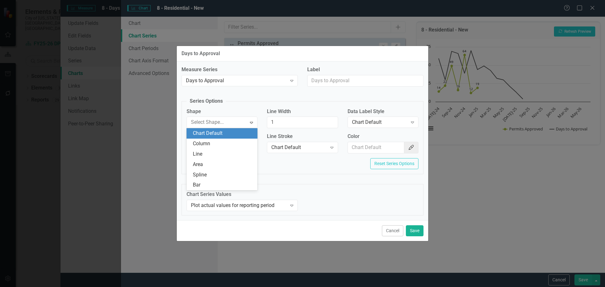
scroll to position [94, 0]
click at [245, 143] on div "Column" at bounding box center [223, 143] width 61 height 7
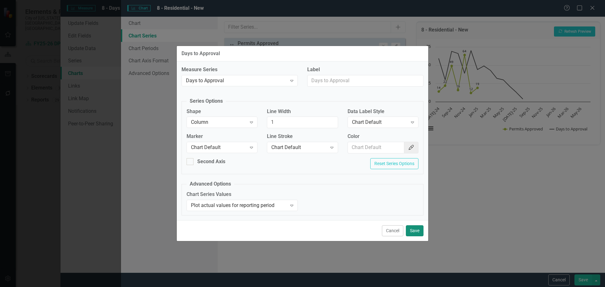
click at [420, 233] on button "Save" at bounding box center [415, 230] width 18 height 11
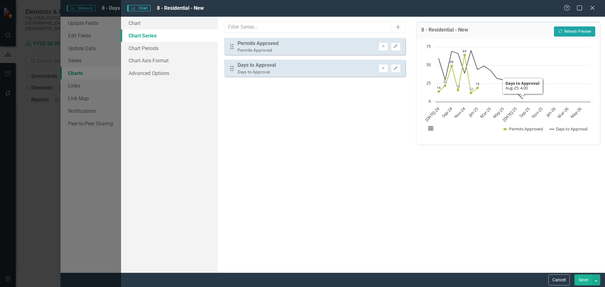
click at [579, 31] on button "Recalculate Refresh Preview" at bounding box center [574, 31] width 41 height 10
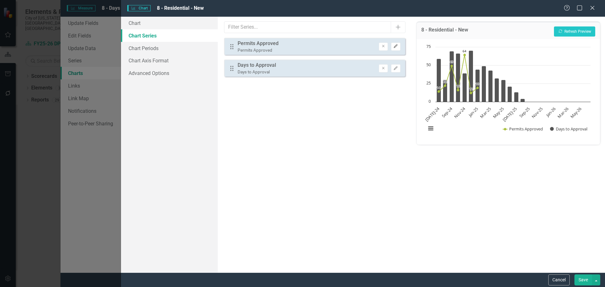
click at [396, 47] on icon "Edit" at bounding box center [395, 46] width 5 height 4
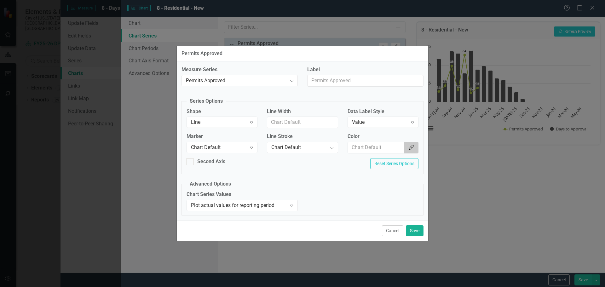
click at [414, 152] on button "Color Picker" at bounding box center [411, 148] width 14 height 12
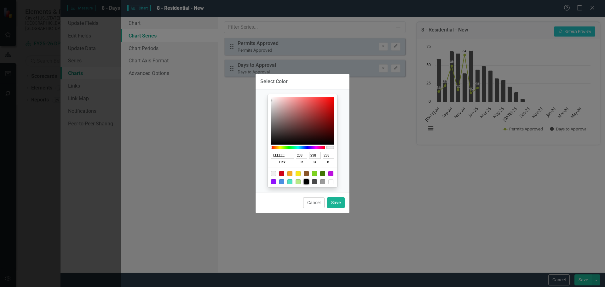
click at [305, 182] on div at bounding box center [306, 181] width 5 height 5
type input "000000"
type input "0"
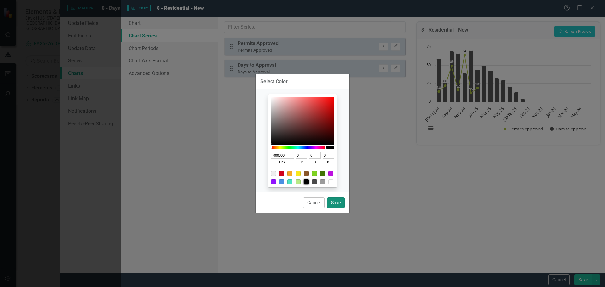
click at [337, 204] on button "Save" at bounding box center [336, 202] width 18 height 11
type input "#000000"
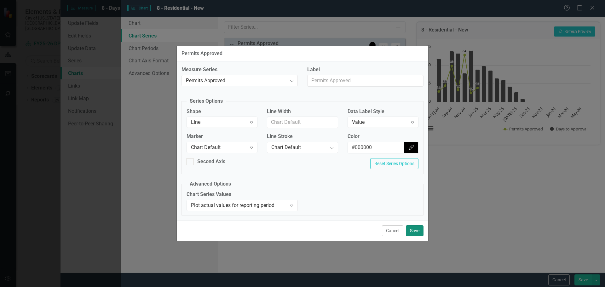
click at [414, 229] on button "Save" at bounding box center [415, 230] width 18 height 11
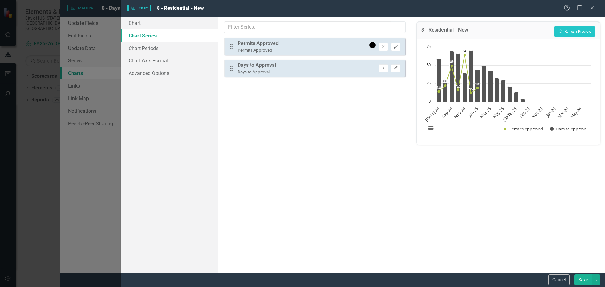
click at [398, 67] on icon "Edit" at bounding box center [395, 68] width 5 height 4
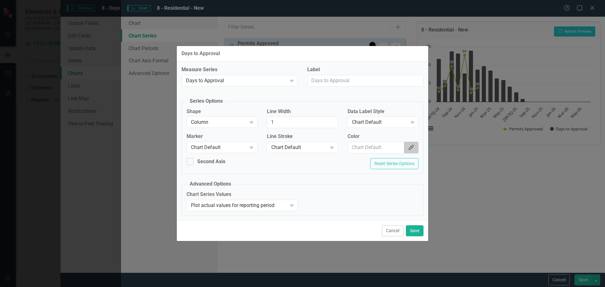
click at [412, 151] on button "Color Picker" at bounding box center [411, 148] width 14 height 12
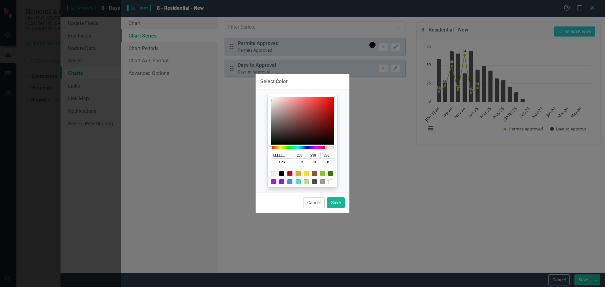
click at [306, 181] on div at bounding box center [306, 181] width 5 height 5
type input "B8E986"
type input "184"
type input "233"
type input "134"
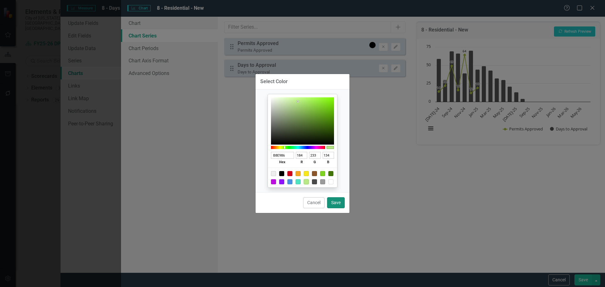
click at [336, 205] on button "Save" at bounding box center [336, 202] width 18 height 11
type input "#b8e986"
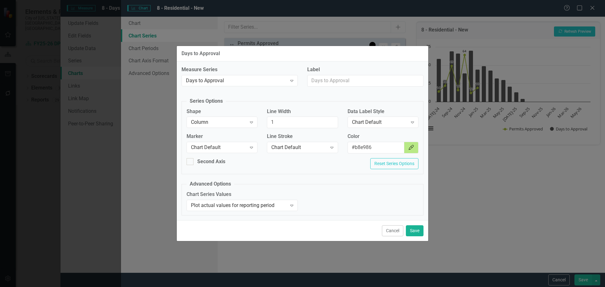
click at [391, 116] on div "Data Label Style Chart Default Expand" at bounding box center [382, 118] width 71 height 20
click at [394, 123] on div "Chart Default" at bounding box center [379, 122] width 55 height 7
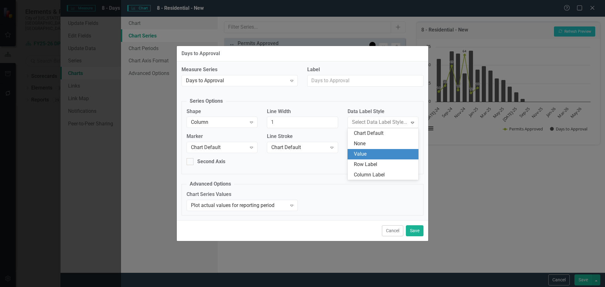
click at [383, 152] on div "Value" at bounding box center [384, 154] width 61 height 7
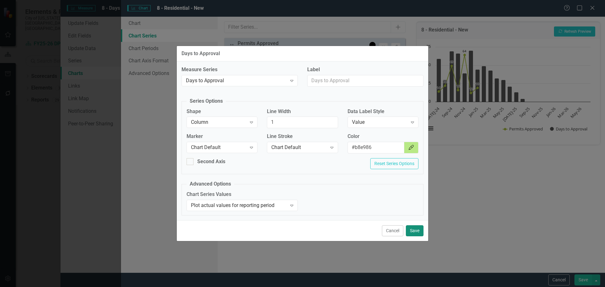
click at [413, 228] on button "Save" at bounding box center [415, 230] width 18 height 11
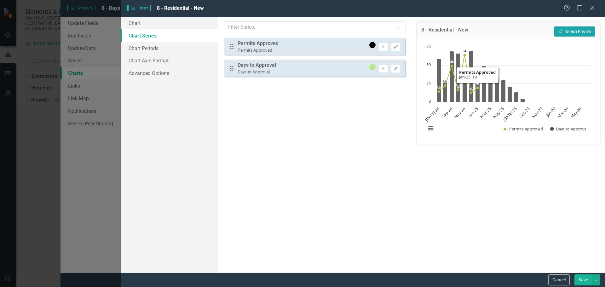
click at [573, 32] on button "Recalculate Refresh Preview" at bounding box center [574, 31] width 41 height 10
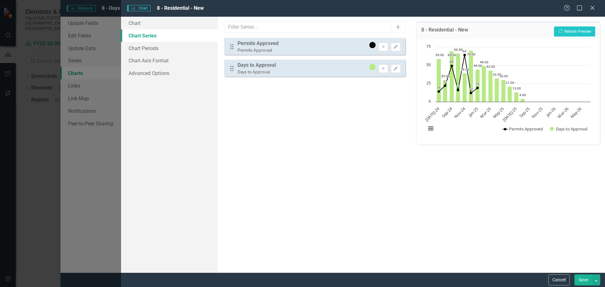
click at [585, 279] on button "Save" at bounding box center [583, 279] width 18 height 11
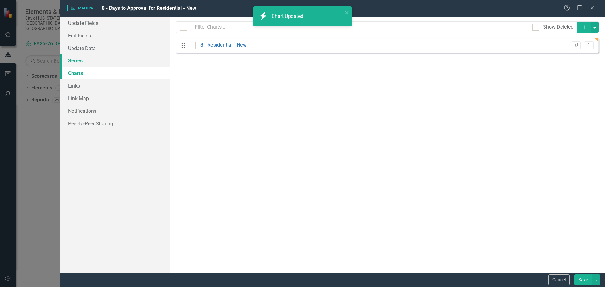
click at [92, 60] on link "Series" at bounding box center [114, 60] width 109 height 13
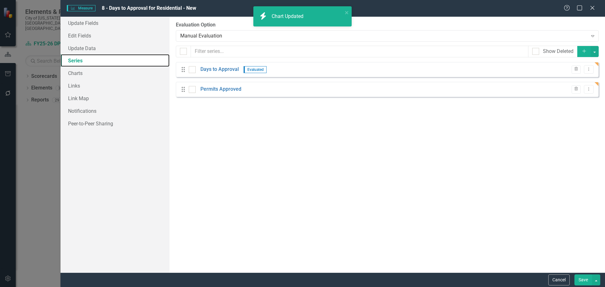
checkbox input "false"
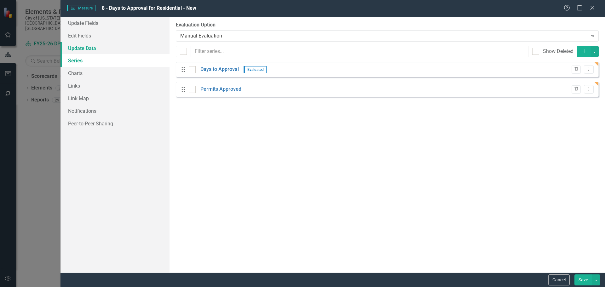
click at [94, 47] on link "Update Data" at bounding box center [114, 48] width 109 height 13
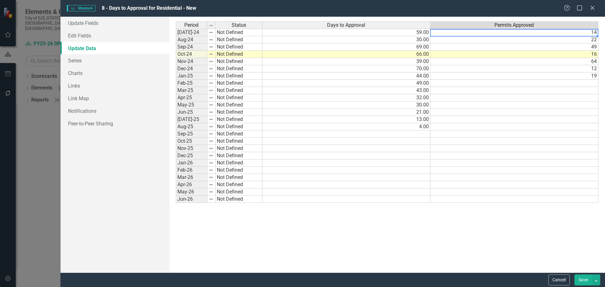
click at [535, 34] on td "14" at bounding box center [514, 33] width 168 height 8
click at [536, 34] on td "14" at bounding box center [514, 33] width 168 height 8
type textarea "14"
type textarea "22"
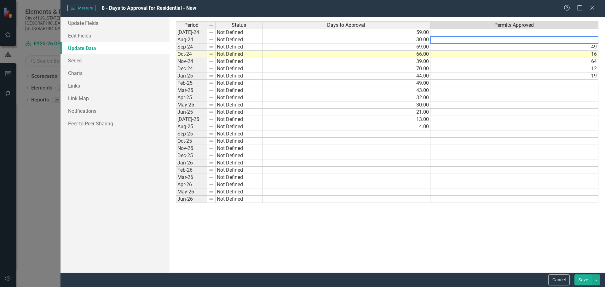
type textarea "49"
type textarea "16"
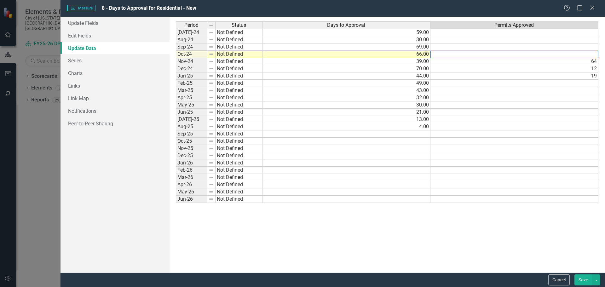
type textarea "64"
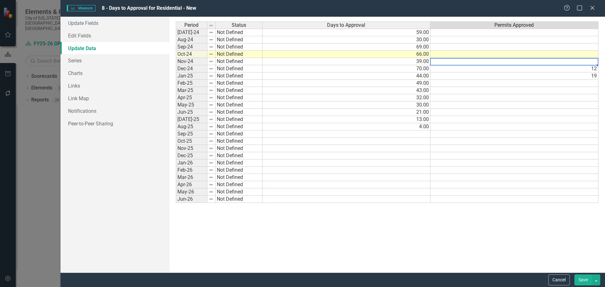
type textarea "12"
type textarea "19"
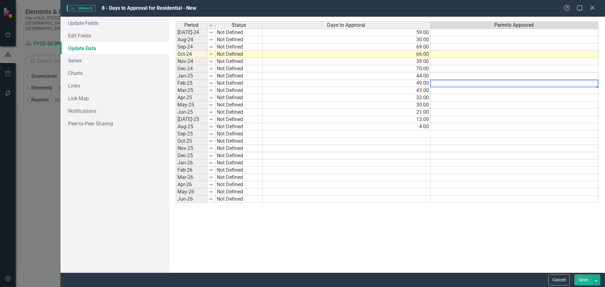
click at [583, 280] on button "Save" at bounding box center [583, 279] width 18 height 11
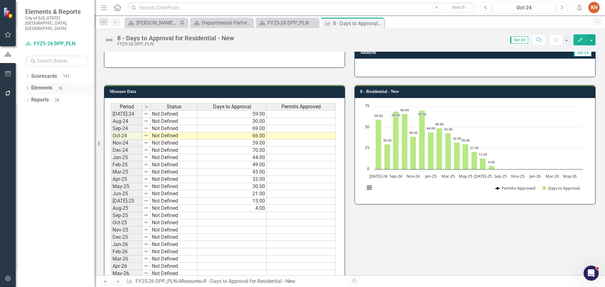
click at [39, 84] on link "Elements" at bounding box center [41, 87] width 21 height 7
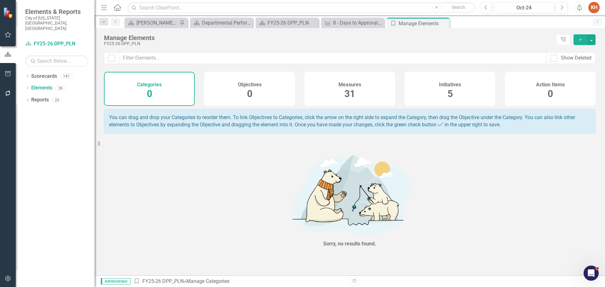
click at [356, 86] on h4 "Measures" at bounding box center [349, 85] width 23 height 6
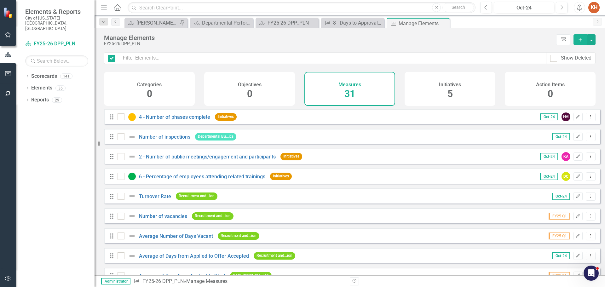
checkbox input "false"
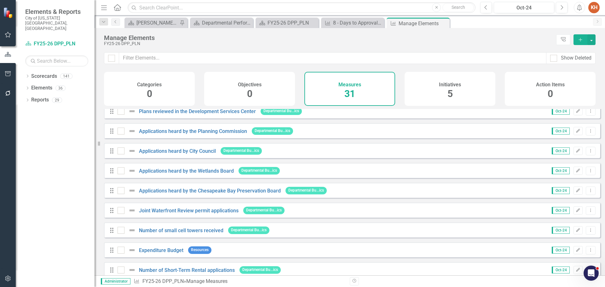
scroll to position [454, 0]
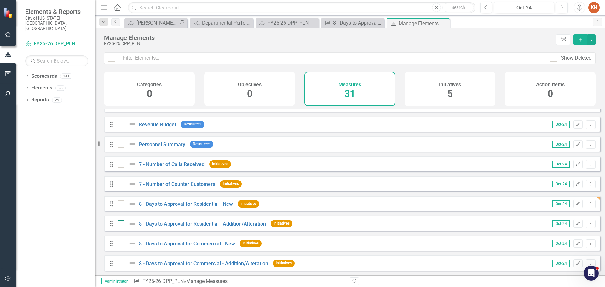
click at [122, 225] on div at bounding box center [120, 223] width 7 height 7
click at [122, 224] on input "checkbox" at bounding box center [119, 222] width 4 height 4
checkbox input "true"
click at [122, 238] on div "Drag 8 - Days to Approval for Commercial - New Initiatives" at bounding box center [186, 243] width 155 height 11
click at [120, 243] on input "checkbox" at bounding box center [119, 242] width 4 height 4
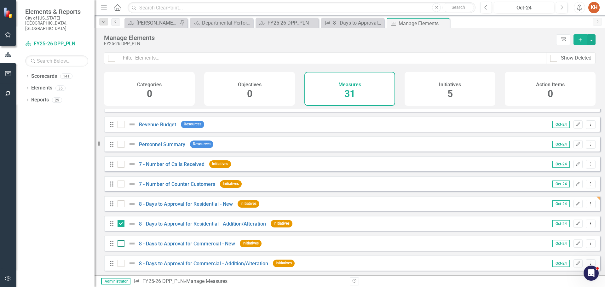
checkbox input "true"
click at [120, 261] on input "checkbox" at bounding box center [119, 262] width 4 height 4
checkbox input "true"
click at [590, 41] on button "button" at bounding box center [591, 39] width 8 height 11
click at [565, 88] on link "Trash Delete Multiple" at bounding box center [570, 86] width 50 height 12
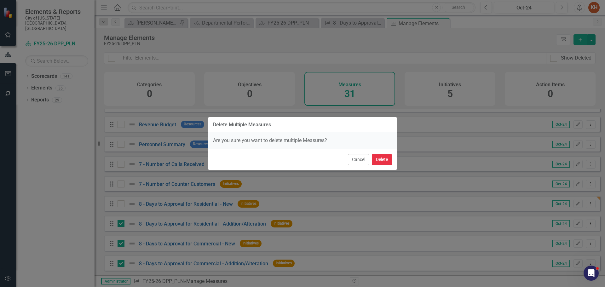
click at [381, 160] on button "Delete" at bounding box center [382, 159] width 20 height 11
checkbox input "false"
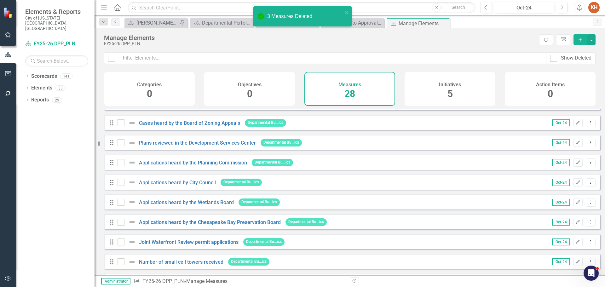
scroll to position [394, 0]
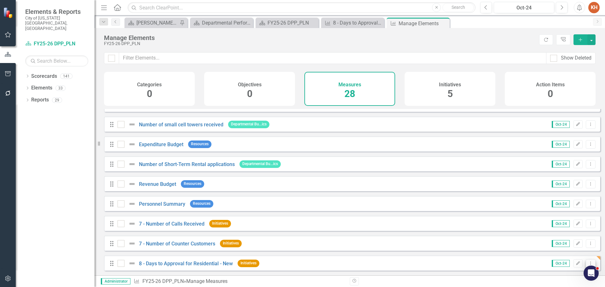
click at [588, 262] on icon "Dropdown Menu" at bounding box center [590, 263] width 5 height 4
click at [566, 240] on link "Copy Duplicate Measure" at bounding box center [562, 242] width 57 height 12
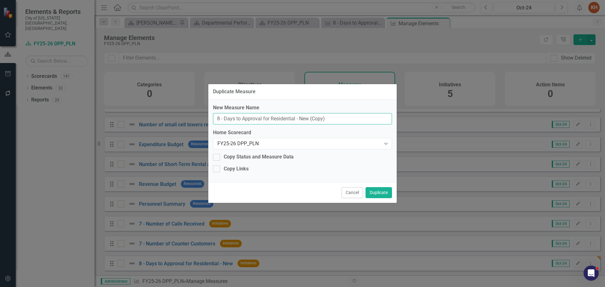
drag, startPoint x: 299, startPoint y: 118, endPoint x: 419, endPoint y: 120, distance: 119.7
click at [419, 120] on div "Duplicate Measure New Measure Name 8 - Days to Approval for Residential - New (…" at bounding box center [302, 143] width 605 height 287
click at [298, 118] on input "8 - Days to Approval for Residential - Addition/Alteration" at bounding box center [302, 119] width 179 height 12
type input "8 - Residential - Addition/Alteration"
click at [378, 194] on button "Duplicate" at bounding box center [378, 192] width 26 height 11
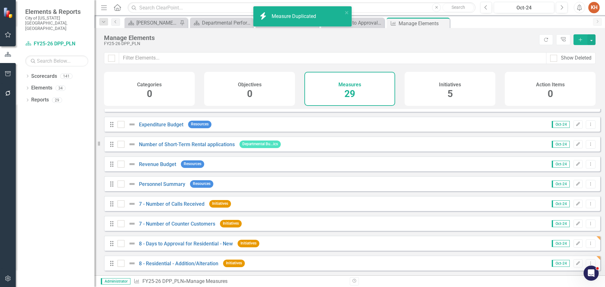
scroll to position [414, 0]
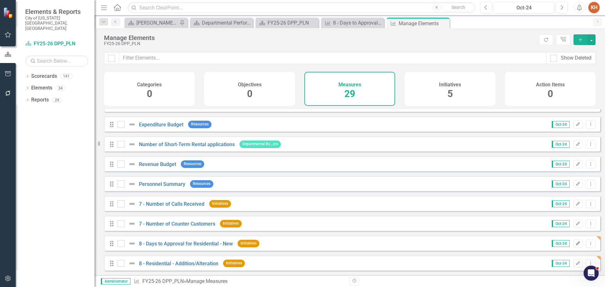
click at [573, 243] on button "Edit" at bounding box center [577, 243] width 9 height 8
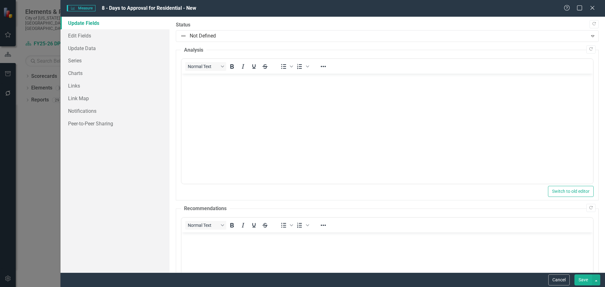
scroll to position [0, 0]
drag, startPoint x: 105, startPoint y: 33, endPoint x: 164, endPoint y: 34, distance: 59.5
click at [105, 33] on link "Edit Fields" at bounding box center [114, 35] width 109 height 13
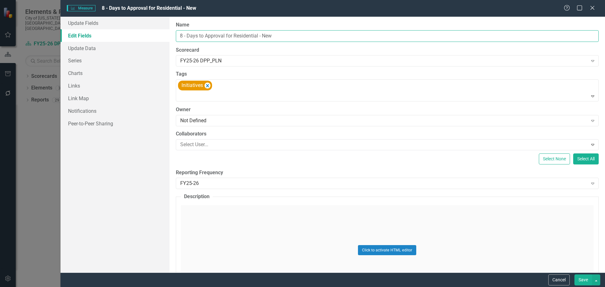
drag, startPoint x: 233, startPoint y: 35, endPoint x: 187, endPoint y: 37, distance: 46.3
click at [187, 37] on input "8 - Days to Approval for Residential - New" at bounding box center [387, 36] width 423 height 12
type input "8 - Residential - New"
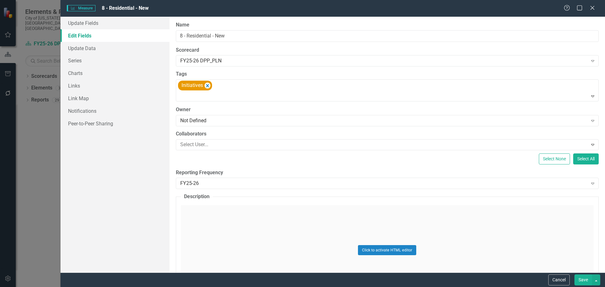
click at [581, 277] on button "Save" at bounding box center [583, 279] width 18 height 11
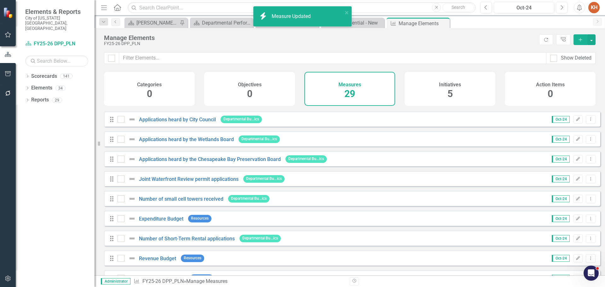
scroll to position [414, 0]
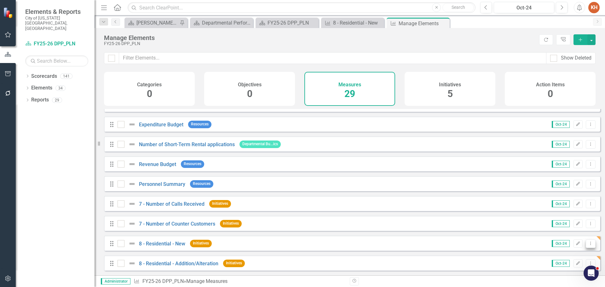
click at [588, 242] on icon "Dropdown Menu" at bounding box center [590, 243] width 5 height 4
click at [571, 222] on link "Copy Duplicate Measure" at bounding box center [562, 222] width 57 height 12
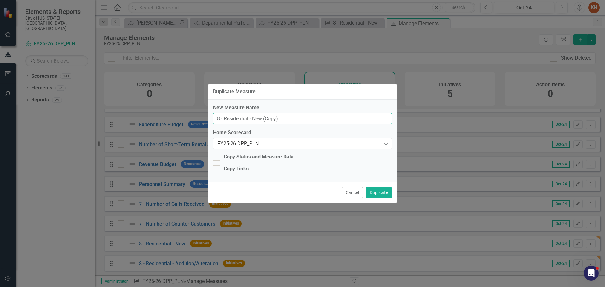
click at [240, 118] on input "8 - Residential - New (Copy)" at bounding box center [302, 119] width 179 height 12
type input "8 - Commercial - New"
click at [373, 193] on button "Duplicate" at bounding box center [378, 192] width 26 height 11
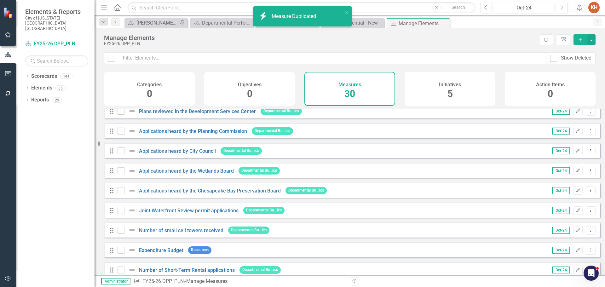
scroll to position [434, 0]
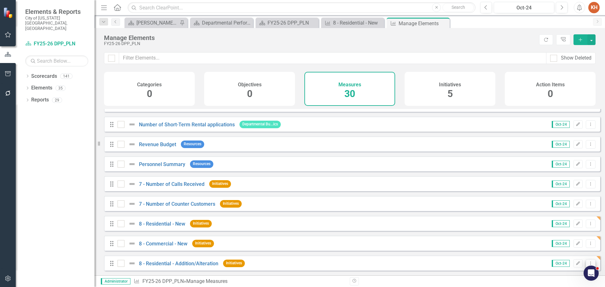
click at [588, 262] on icon "Dropdown Menu" at bounding box center [590, 263] width 5 height 4
click at [573, 242] on link "Copy Duplicate Measure" at bounding box center [562, 242] width 57 height 12
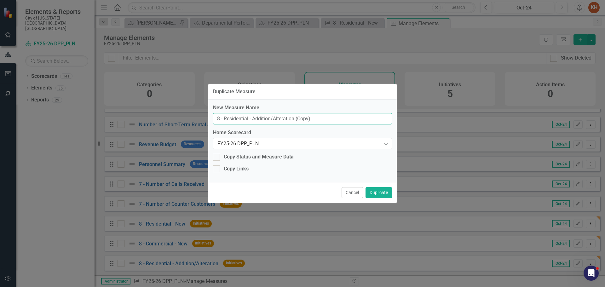
click at [237, 119] on input "8 - Residential - Addition/Alteration (Copy)" at bounding box center [302, 119] width 179 height 12
type input "8 - Commercial - Addition/Alteration"
click at [369, 191] on button "Duplicate" at bounding box center [378, 192] width 26 height 11
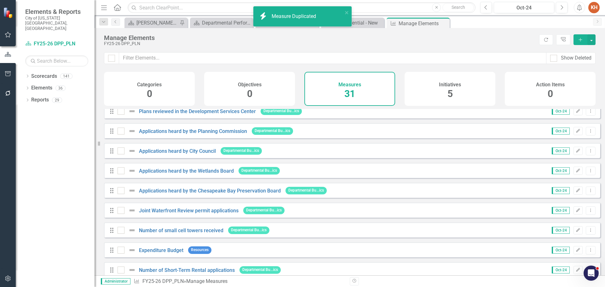
scroll to position [454, 0]
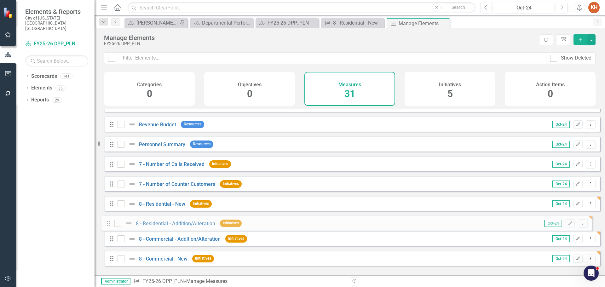
drag, startPoint x: 112, startPoint y: 263, endPoint x: 109, endPoint y: 223, distance: 40.1
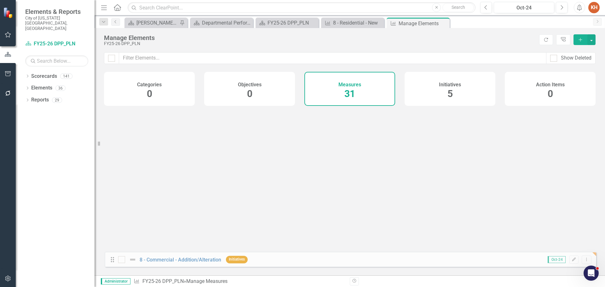
drag, startPoint x: 111, startPoint y: 244, endPoint x: 111, endPoint y: 260, distance: 16.1
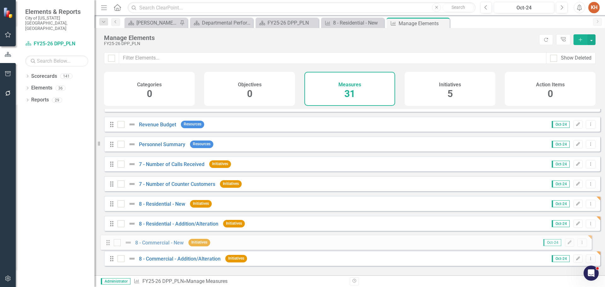
drag, startPoint x: 112, startPoint y: 263, endPoint x: 108, endPoint y: 242, distance: 21.1
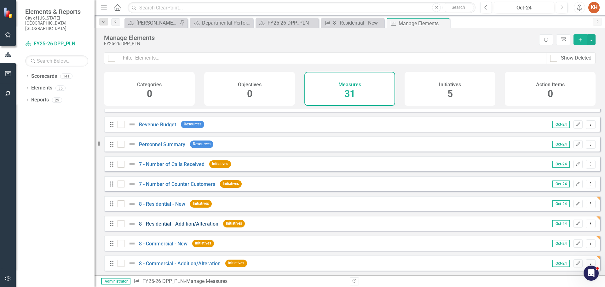
click at [158, 224] on link "8 - Residential - Addition/Alteration" at bounding box center [178, 224] width 79 height 6
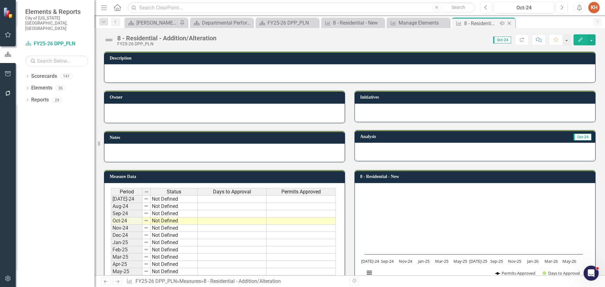
click at [510, 21] on icon "Close" at bounding box center [509, 23] width 6 height 5
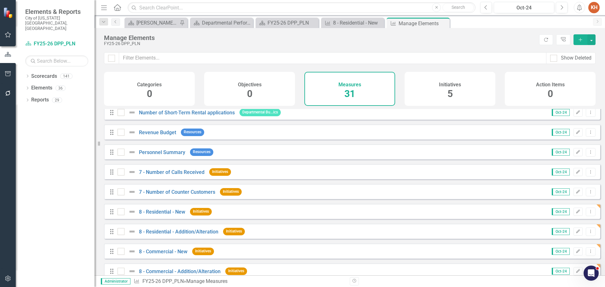
scroll to position [454, 0]
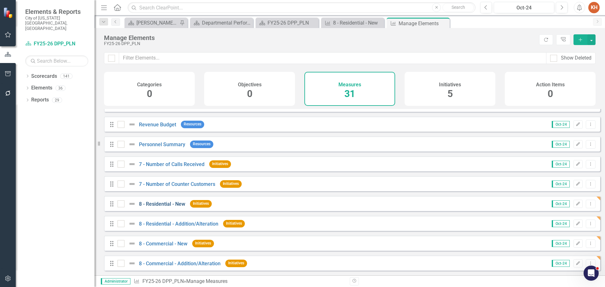
click at [159, 202] on link "8 - Residential - New" at bounding box center [162, 204] width 46 height 6
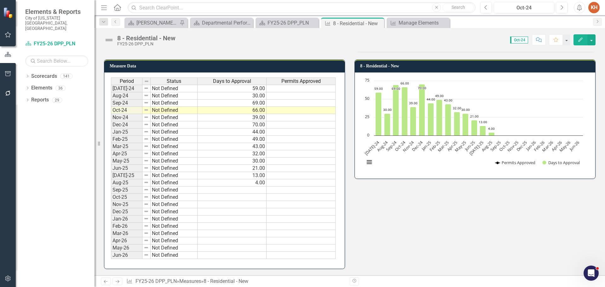
scroll to position [88, 0]
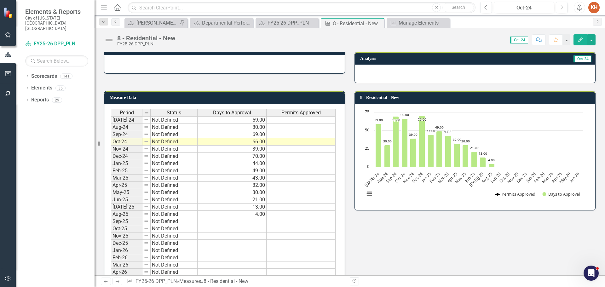
click at [294, 121] on td at bounding box center [300, 120] width 69 height 8
drag, startPoint x: 294, startPoint y: 121, endPoint x: 289, endPoint y: 122, distance: 5.0
click at [294, 120] on td at bounding box center [300, 120] width 69 height 8
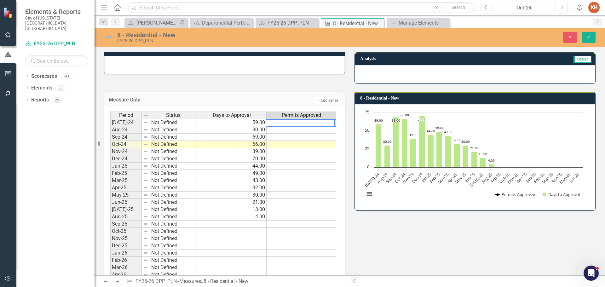
click at [281, 123] on textarea at bounding box center [299, 123] width 69 height 8
type textarea "32"
click at [312, 130] on td at bounding box center [301, 129] width 70 height 7
type textarea "36"
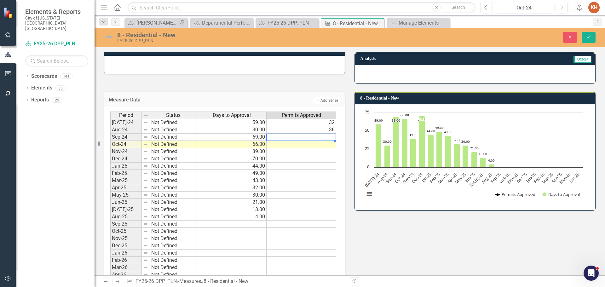
type textarea "21"
type textarea "19"
type textarea "22"
type textarea "37"
type textarea "30"
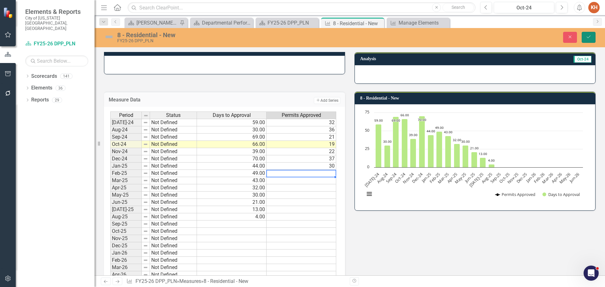
click at [587, 37] on icon "Save" at bounding box center [588, 37] width 6 height 4
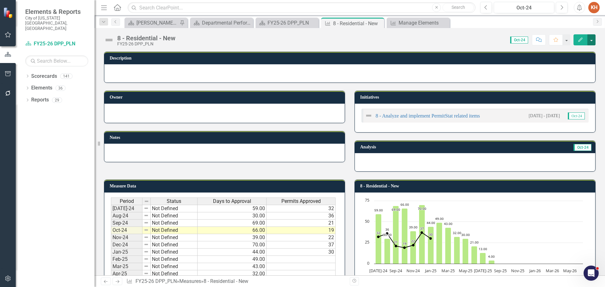
click at [593, 39] on button "button" at bounding box center [591, 39] width 8 height 11
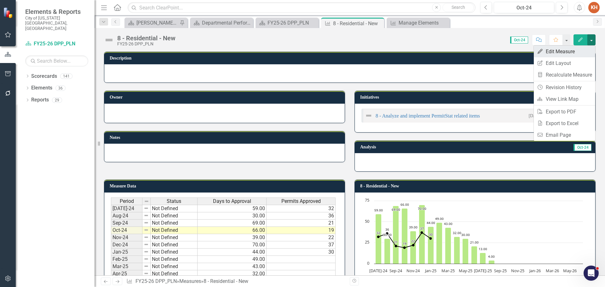
click at [572, 54] on link "Edit Edit Measure" at bounding box center [564, 52] width 61 height 12
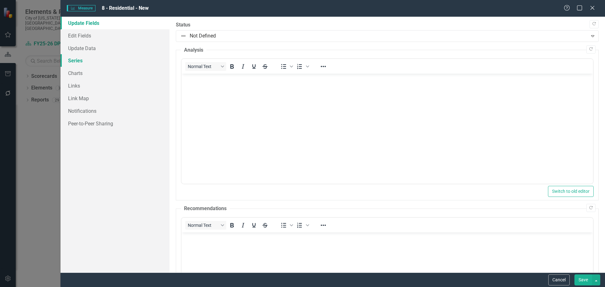
click at [73, 61] on link "Series" at bounding box center [114, 60] width 109 height 13
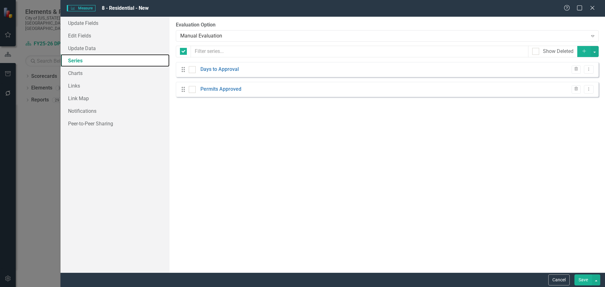
checkbox input "false"
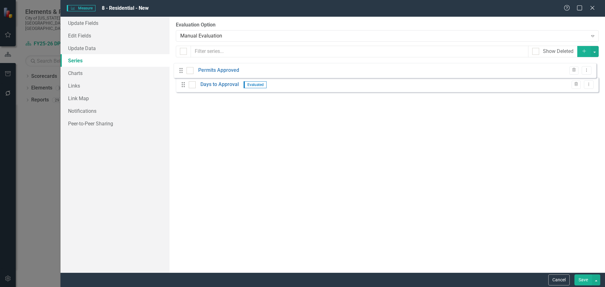
scroll to position [0, 0]
drag, startPoint x: 183, startPoint y: 89, endPoint x: 180, endPoint y: 66, distance: 23.2
click at [180, 66] on div "Drag Days to Approval Evaluated Trash Dropdown Menu Drag Permits Approved Trash…" at bounding box center [387, 79] width 423 height 35
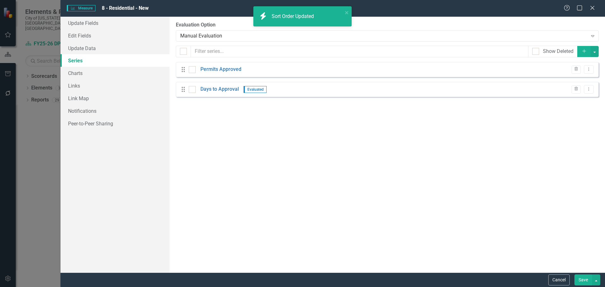
click at [576, 279] on button "Save" at bounding box center [583, 279] width 18 height 11
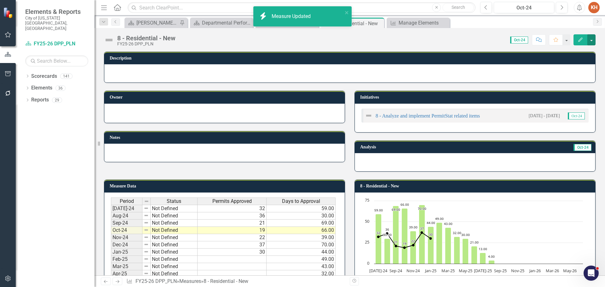
scroll to position [120, 0]
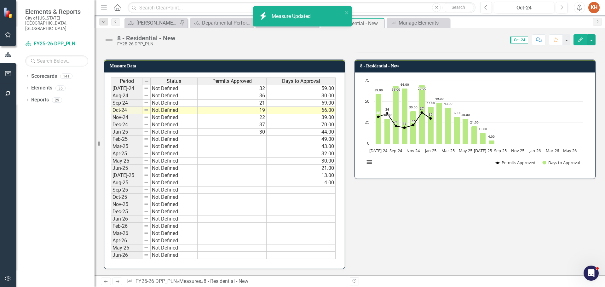
click at [248, 141] on td at bounding box center [231, 139] width 69 height 7
click at [248, 140] on td at bounding box center [231, 139] width 69 height 7
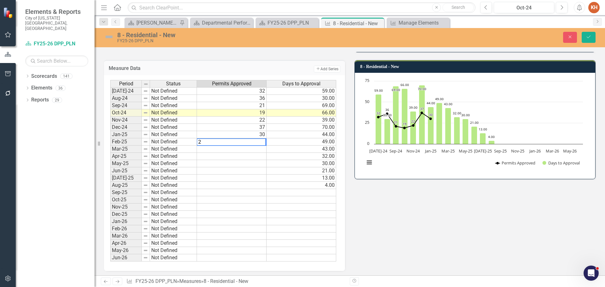
type textarea "20"
type textarea "40"
type textarea "25"
type textarea "27"
type textarea "22"
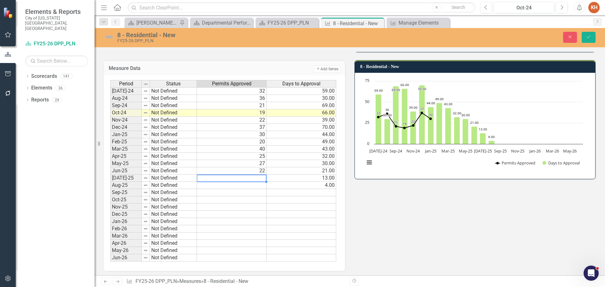
type textarea "23"
type textarea "11"
click at [588, 37] on icon "Save" at bounding box center [588, 37] width 6 height 4
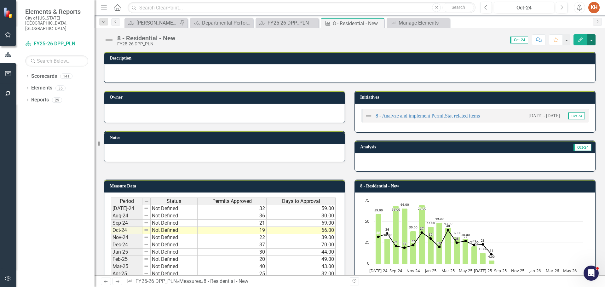
click at [592, 42] on button "button" at bounding box center [591, 39] width 8 height 11
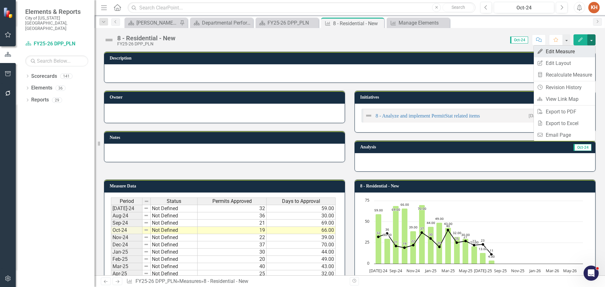
click at [580, 52] on link "Edit Edit Measure" at bounding box center [564, 52] width 61 height 12
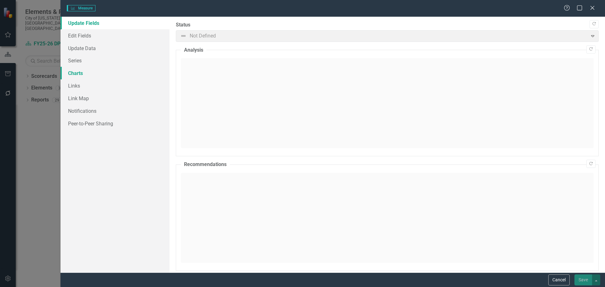
click at [86, 72] on link "Charts" at bounding box center [114, 73] width 109 height 13
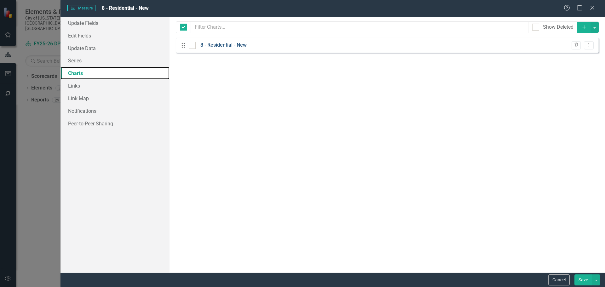
checkbox input "false"
click at [242, 45] on link "8 - Residential - New" at bounding box center [223, 45] width 46 height 7
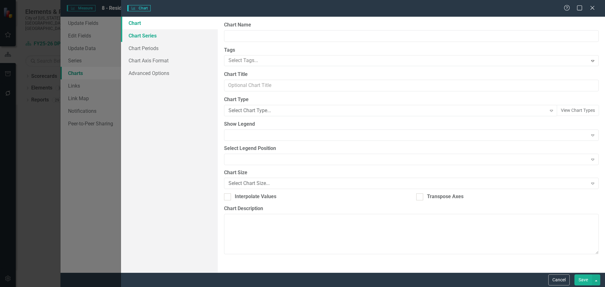
click at [155, 36] on link "Chart Series" at bounding box center [169, 35] width 97 height 13
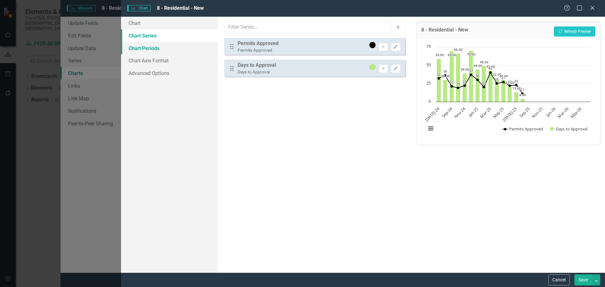
click at [151, 47] on link "Chart Periods" at bounding box center [169, 48] width 97 height 13
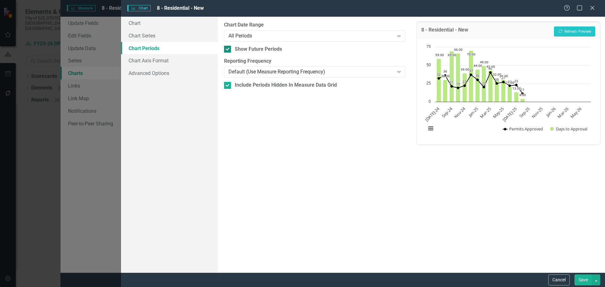
click at [228, 51] on div at bounding box center [227, 49] width 7 height 7
click at [228, 50] on input "Show Future Periods" at bounding box center [226, 48] width 4 height 4
checkbox input "false"
click at [583, 279] on button "Save" at bounding box center [583, 279] width 18 height 11
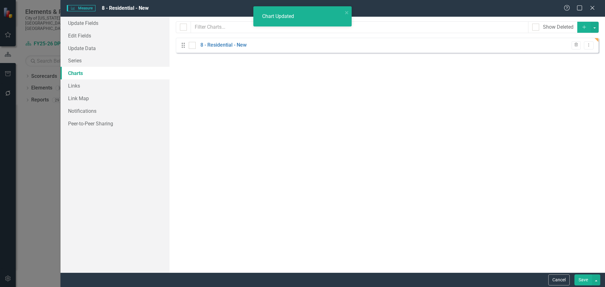
click at [580, 278] on button "Save" at bounding box center [583, 279] width 18 height 11
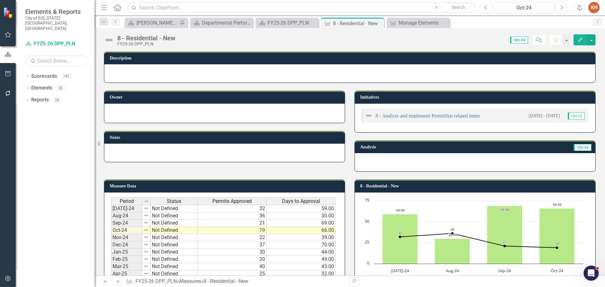
click at [562, 10] on icon "Next" at bounding box center [561, 8] width 3 height 6
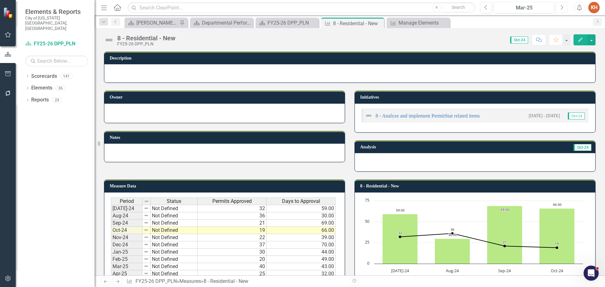
click at [562, 10] on icon "Next" at bounding box center [561, 8] width 3 height 6
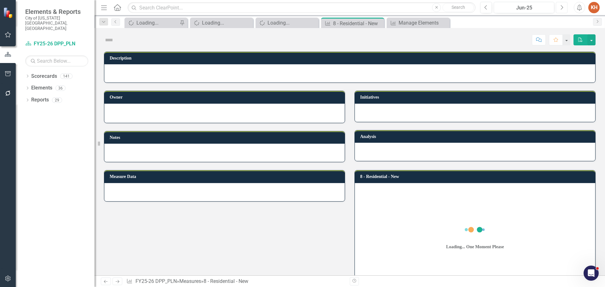
click at [562, 10] on icon "Next" at bounding box center [561, 8] width 3 height 6
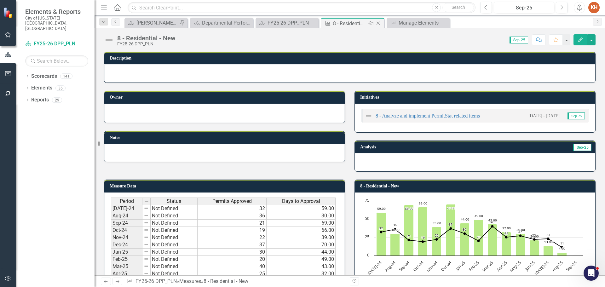
click at [378, 22] on icon "Close" at bounding box center [378, 23] width 6 height 5
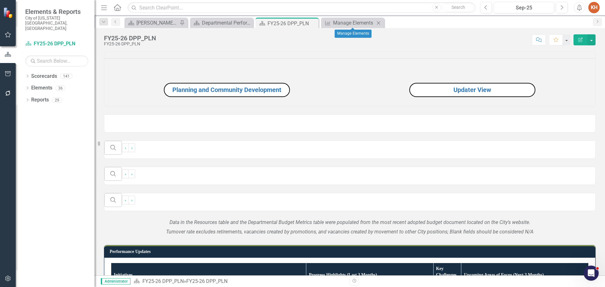
click at [379, 23] on icon at bounding box center [378, 22] width 3 height 3
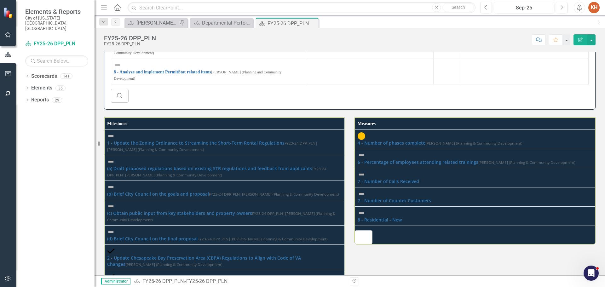
scroll to position [793, 0]
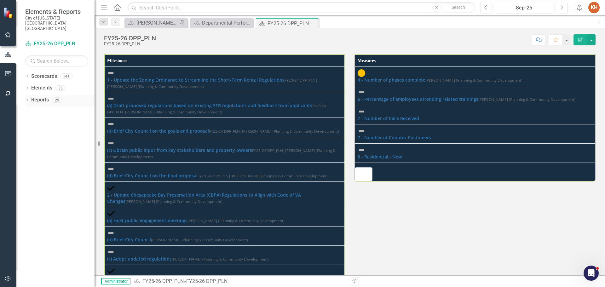
click at [40, 96] on link "Reports" at bounding box center [40, 99] width 18 height 7
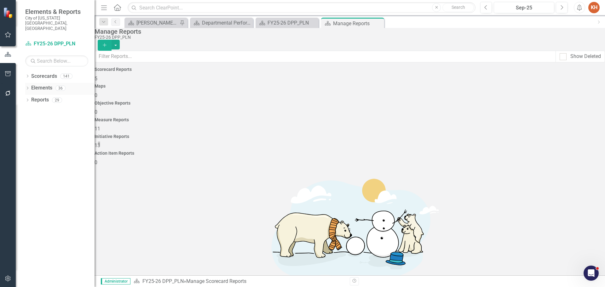
click at [38, 84] on link "Elements" at bounding box center [41, 87] width 21 height 7
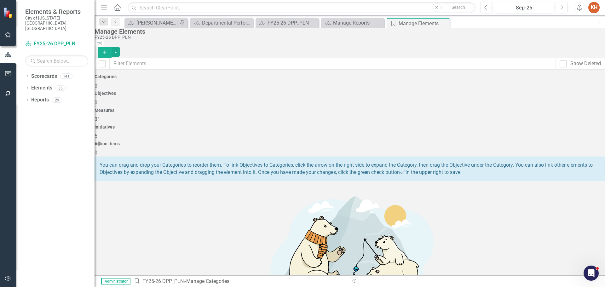
click at [100, 116] on span "31" at bounding box center [97, 119] width 6 height 6
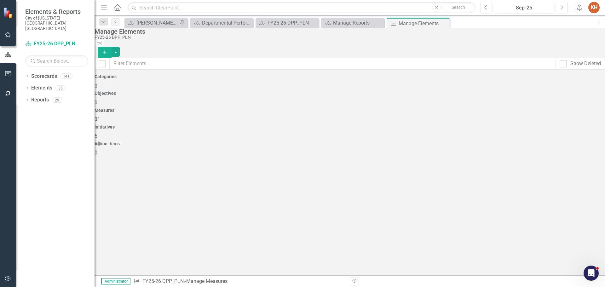
checkbox input "false"
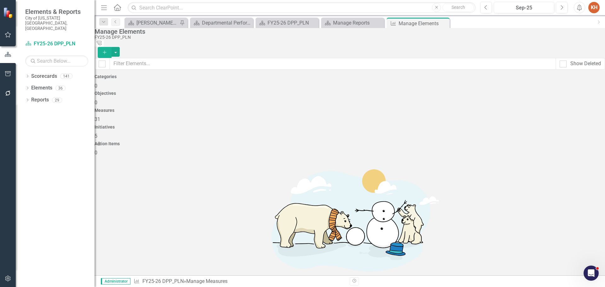
scroll to position [454, 0]
drag, startPoint x: 443, startPoint y: 23, endPoint x: 425, endPoint y: 23, distance: 17.3
click at [0, 0] on icon "Close" at bounding box center [0, 0] width 0 height 0
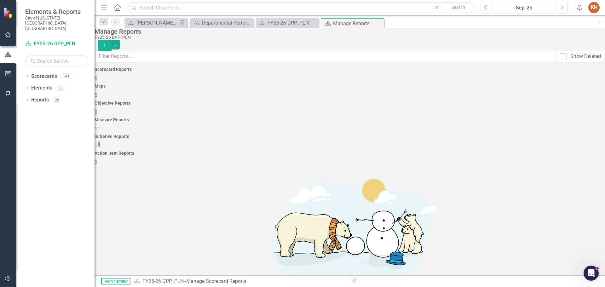
drag, startPoint x: 378, startPoint y: 88, endPoint x: 374, endPoint y: 89, distance: 3.3
click at [378, 117] on div "Measure Reports 11" at bounding box center [349, 124] width 510 height 15
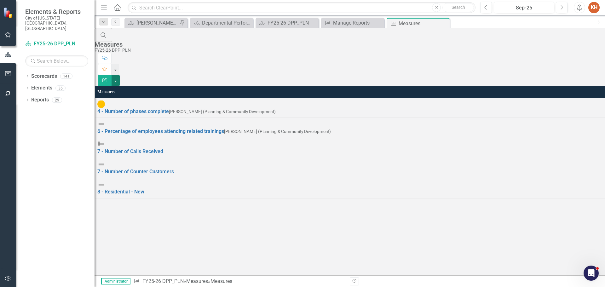
click at [120, 75] on button "button" at bounding box center [115, 80] width 8 height 11
click at [576, 50] on link "Edit Report Edit Report" at bounding box center [570, 52] width 50 height 12
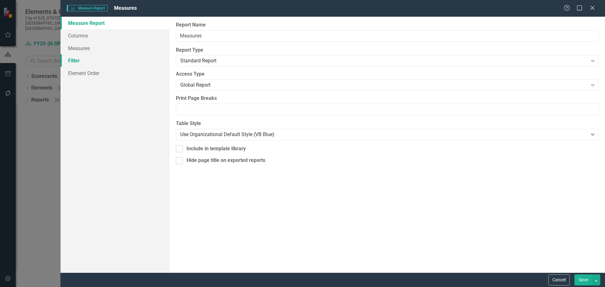
click at [78, 60] on link "Filter" at bounding box center [114, 60] width 109 height 13
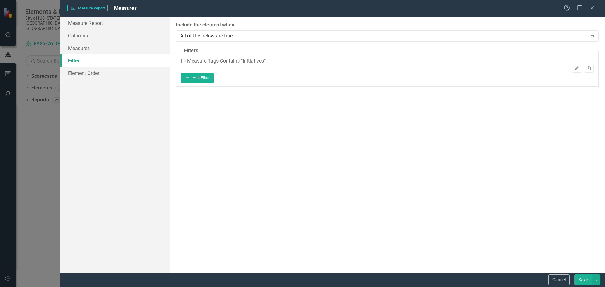
click at [265, 63] on div "Measure Tags Contains "Initiatives"" at bounding box center [226, 61] width 78 height 7
click at [89, 47] on link "Measures" at bounding box center [114, 48] width 109 height 13
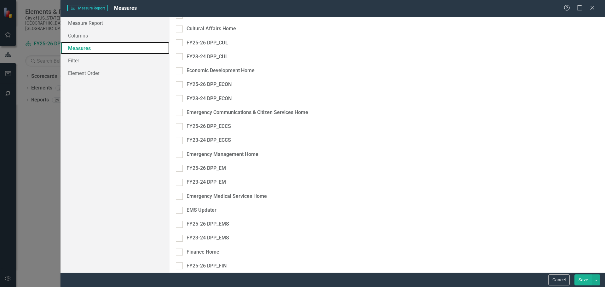
scroll to position [756, 0]
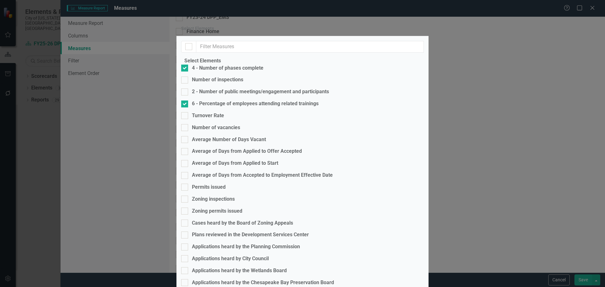
scroll to position [172, 0]
checkbox input "true"
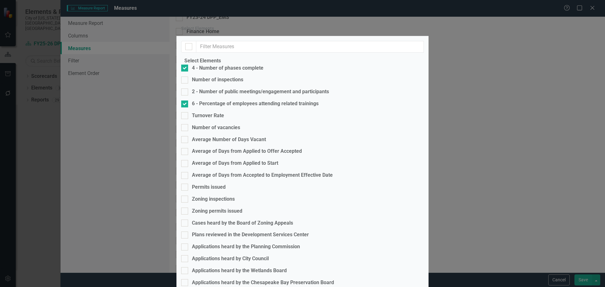
checkbox input "true"
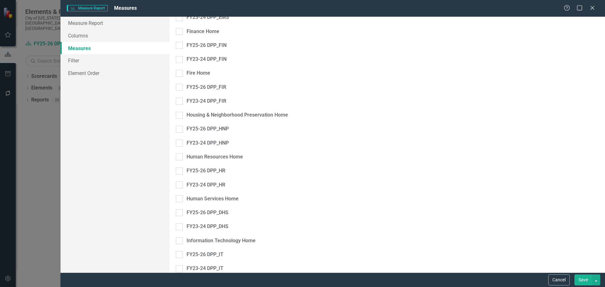
click at [580, 278] on button "Save" at bounding box center [583, 279] width 18 height 11
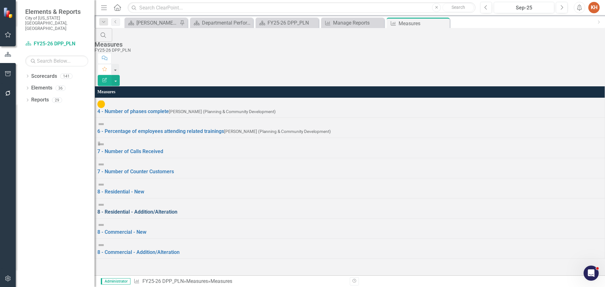
click at [172, 209] on link "8 - Residential - Addition/Alteration" at bounding box center [137, 212] width 80 height 6
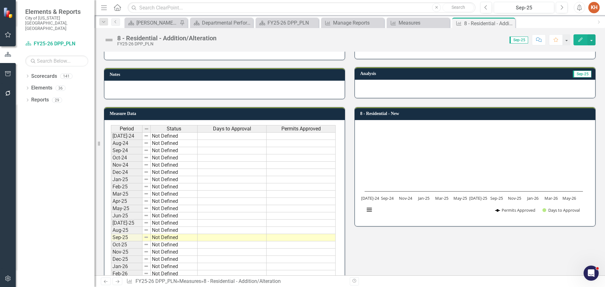
scroll to position [111, 0]
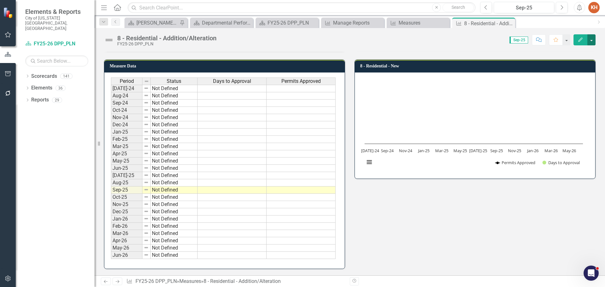
click at [591, 40] on button "button" at bounding box center [591, 39] width 8 height 11
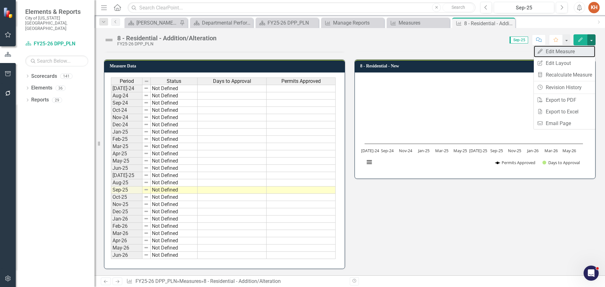
click at [568, 52] on link "Edit Edit Measure" at bounding box center [564, 52] width 61 height 12
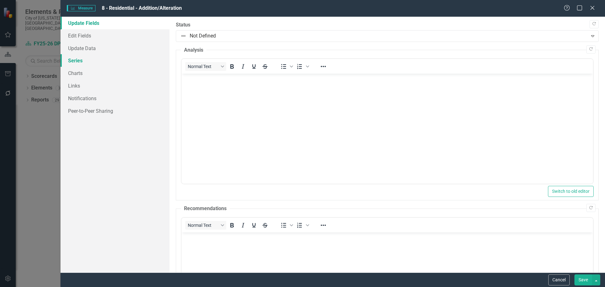
scroll to position [0, 0]
click at [64, 60] on link "Series" at bounding box center [114, 60] width 109 height 13
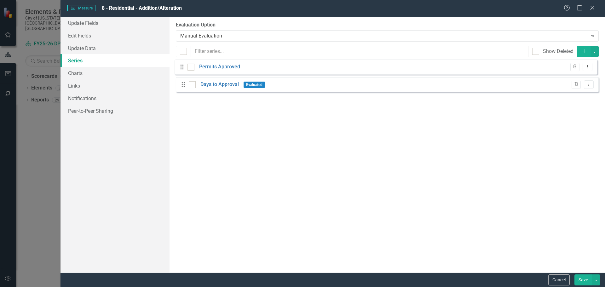
drag, startPoint x: 183, startPoint y: 91, endPoint x: 182, endPoint y: 68, distance: 22.4
click at [182, 68] on div "Drag Days to Approval Evaluated Trash Dropdown Menu Drag Permits Approved Trash…" at bounding box center [387, 79] width 423 height 35
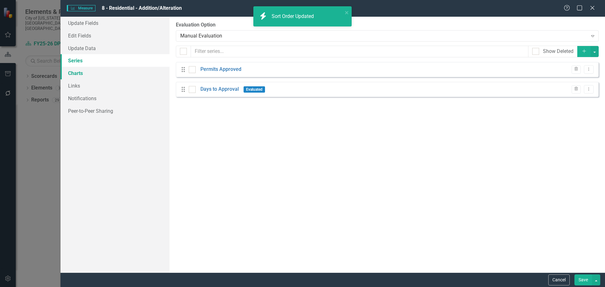
click at [83, 72] on link "Charts" at bounding box center [114, 73] width 109 height 13
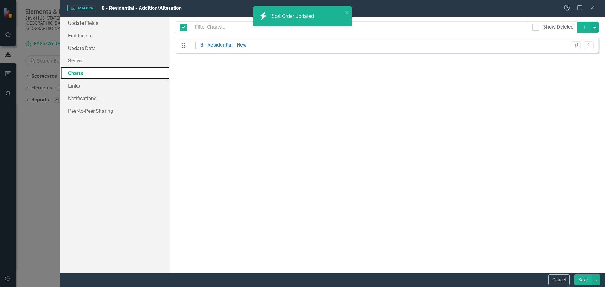
checkbox input "false"
click at [235, 43] on link "8 - Residential - New" at bounding box center [223, 45] width 46 height 7
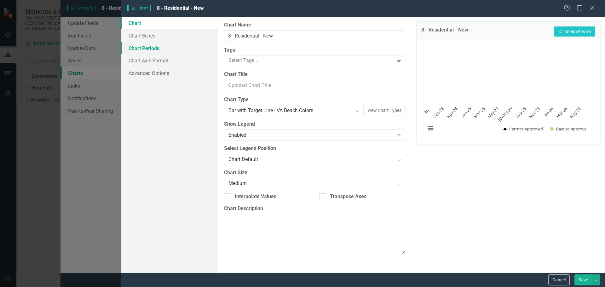
click at [158, 49] on link "Chart Periods" at bounding box center [169, 48] width 97 height 13
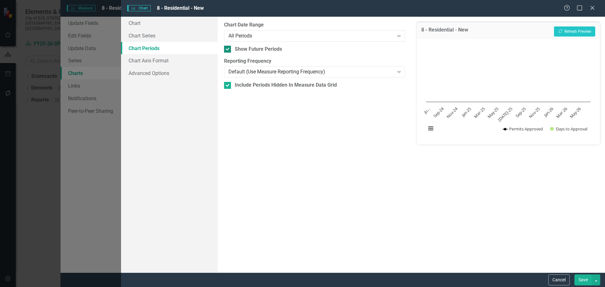
click at [225, 46] on input "Show Future Periods" at bounding box center [226, 48] width 4 height 4
checkbox input "false"
click at [583, 277] on button "Save" at bounding box center [583, 279] width 18 height 11
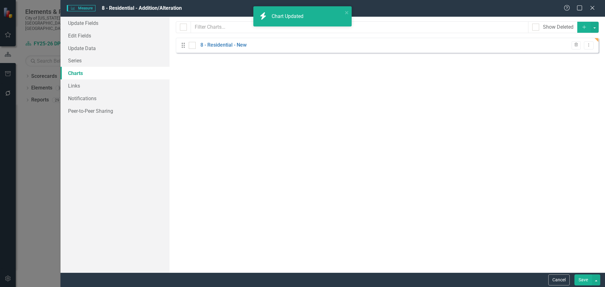
click at [583, 279] on button "Save" at bounding box center [583, 279] width 18 height 11
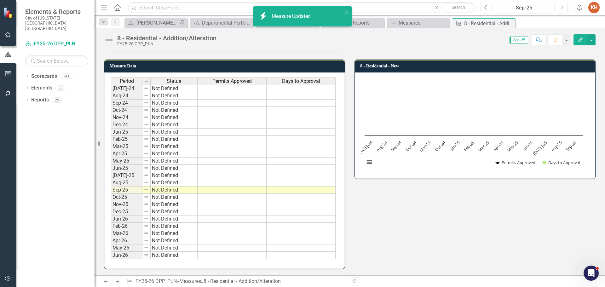
click at [227, 90] on td at bounding box center [231, 89] width 69 height 8
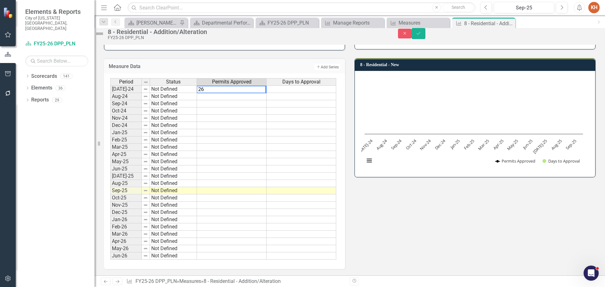
type textarea "261"
type textarea "78"
type textarea "270"
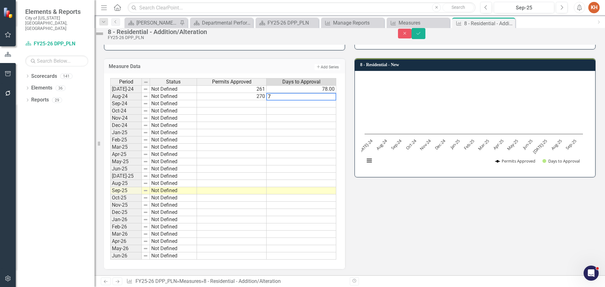
type textarea "76"
type textarea "251"
type textarea "40"
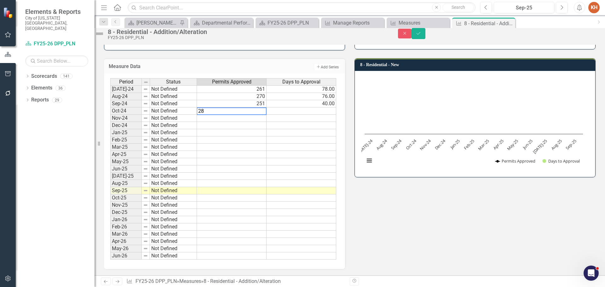
type textarea "286"
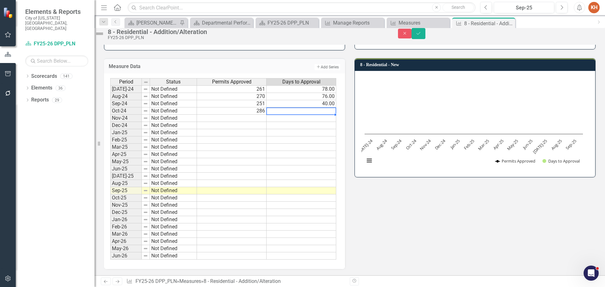
type textarea "61"
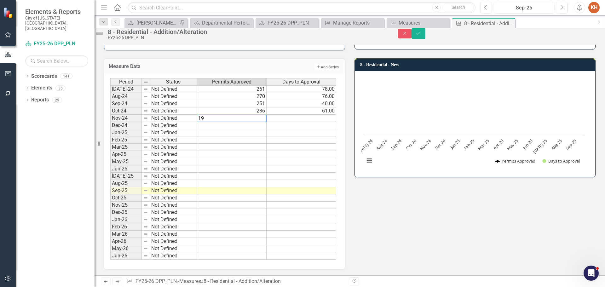
type textarea "199"
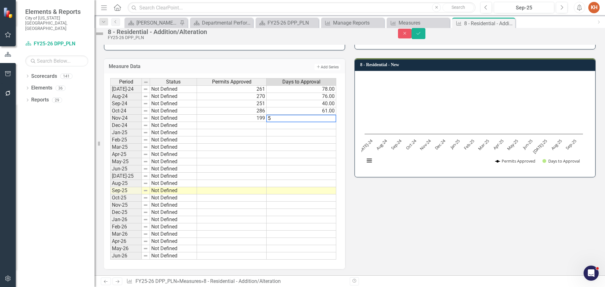
type textarea "53"
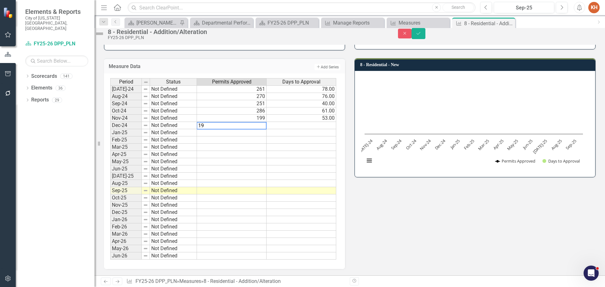
type textarea "199"
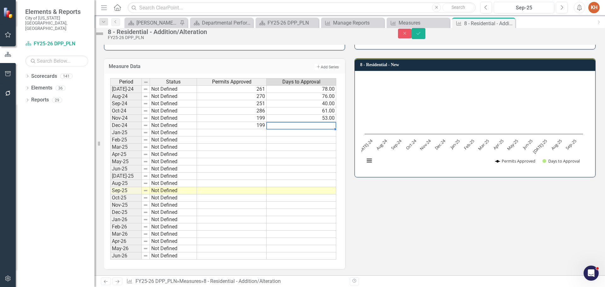
type textarea "52"
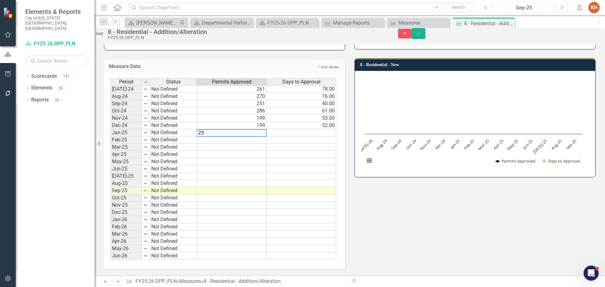
type textarea "250"
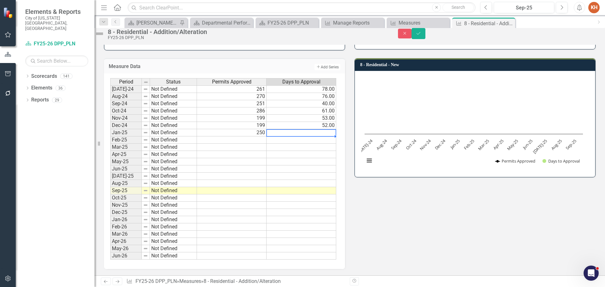
type textarea "49"
type textarea "227"
type textarea "43"
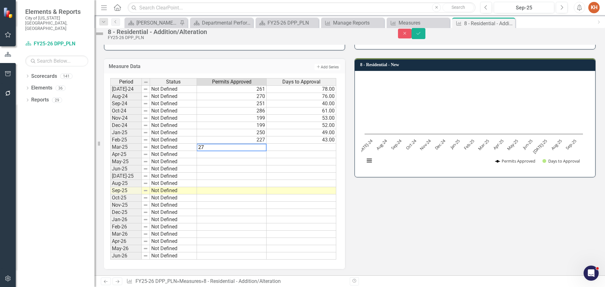
type textarea "271"
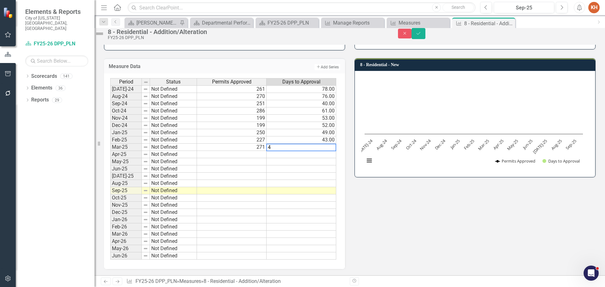
type textarea "48"
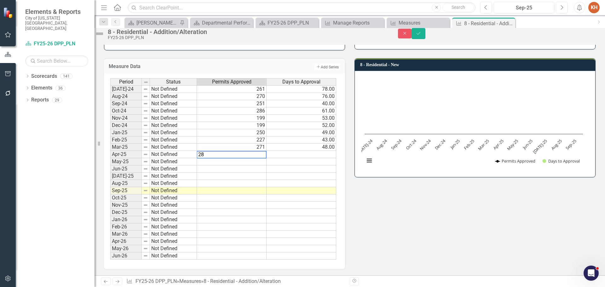
type textarea "280"
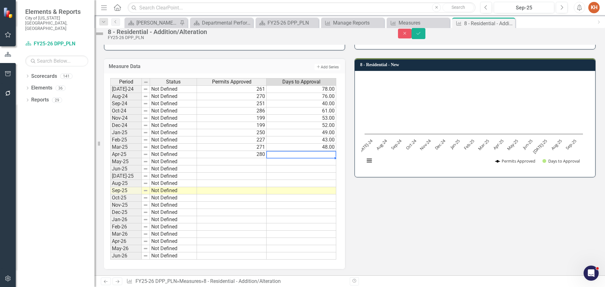
type textarea "48"
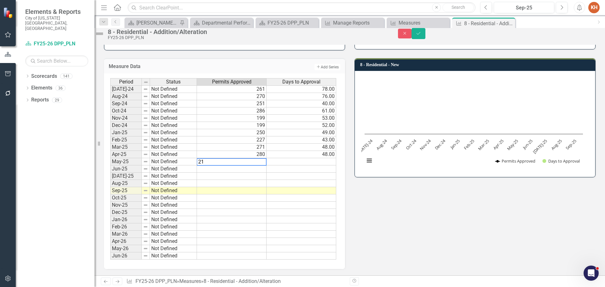
type textarea "219"
type textarea "29"
type textarea "180"
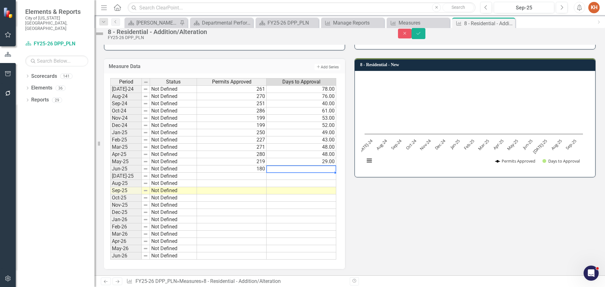
type textarea "18"
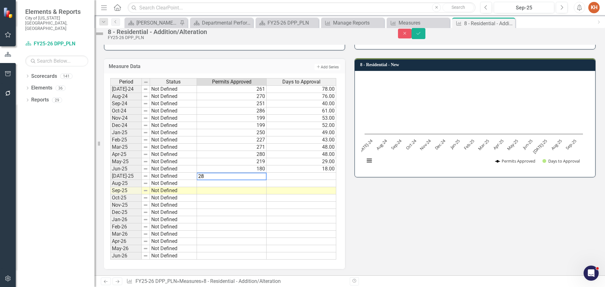
type textarea "286"
type textarea "6"
type textarea "246"
type textarea "4"
click at [420, 34] on icon "submit" at bounding box center [418, 33] width 4 height 3
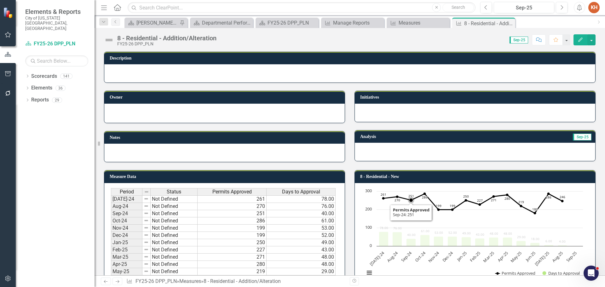
scroll to position [31, 0]
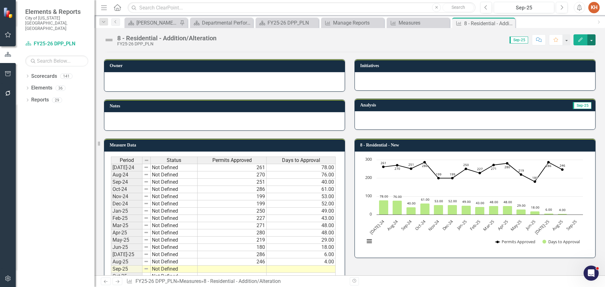
click at [594, 41] on button "button" at bounding box center [591, 39] width 8 height 11
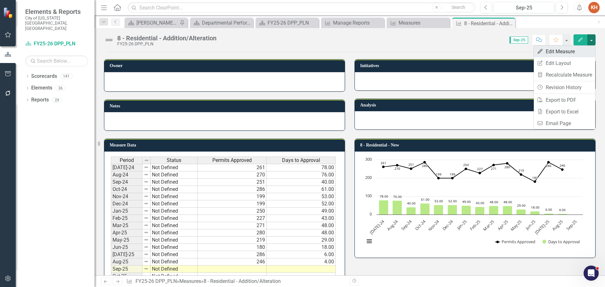
click at [559, 53] on link "Edit Edit Measure" at bounding box center [564, 52] width 61 height 12
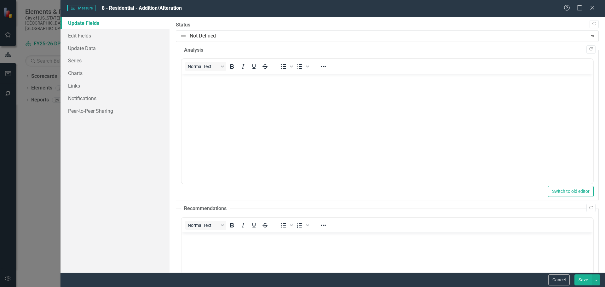
scroll to position [0, 0]
click at [78, 75] on link "Charts" at bounding box center [114, 73] width 109 height 13
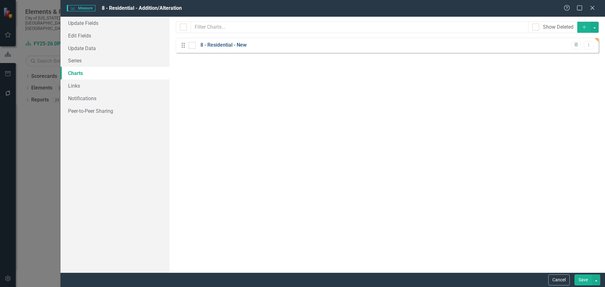
click at [220, 44] on link "8 - Residential - New" at bounding box center [223, 45] width 46 height 7
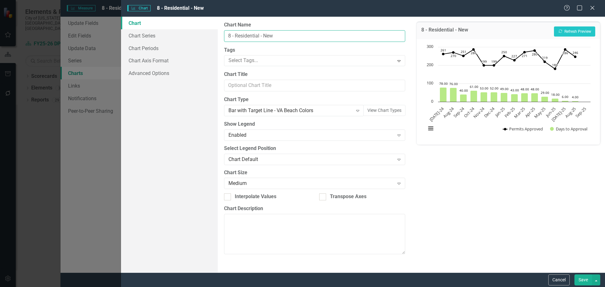
drag, startPoint x: 264, startPoint y: 35, endPoint x: 389, endPoint y: 33, distance: 125.0
click at [387, 34] on input "8 - Residential - New" at bounding box center [314, 36] width 181 height 12
type input "8 - Residential - Addition/Alteration"
click at [155, 36] on link "Chart Series" at bounding box center [169, 35] width 97 height 13
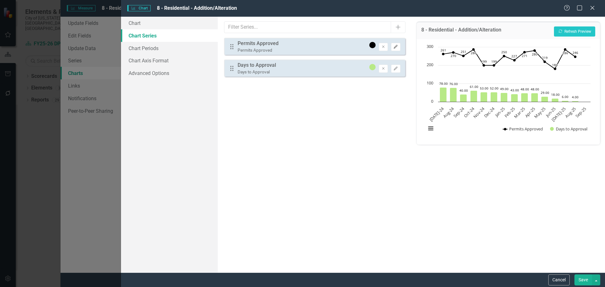
click at [396, 47] on icon "Edit" at bounding box center [395, 47] width 5 height 4
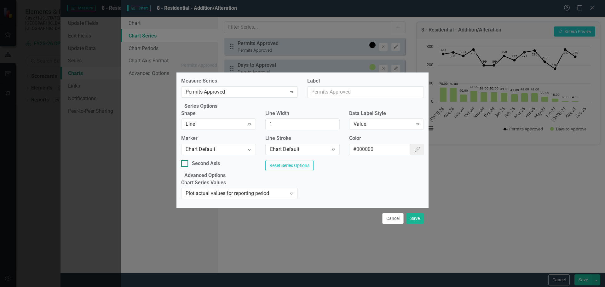
click at [188, 162] on div at bounding box center [184, 163] width 7 height 7
click at [185, 162] on input "Second Axis" at bounding box center [183, 162] width 4 height 4
checkbox input "true"
click at [411, 224] on button "Save" at bounding box center [415, 218] width 18 height 11
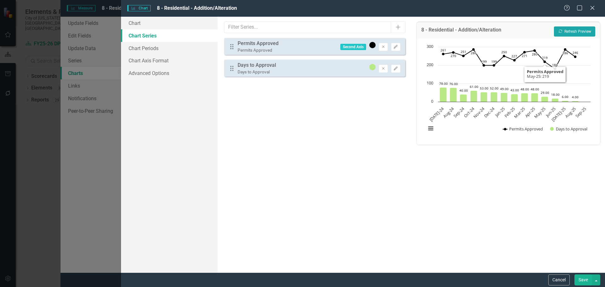
click at [573, 31] on button "Recalculate Refresh Preview" at bounding box center [574, 31] width 41 height 10
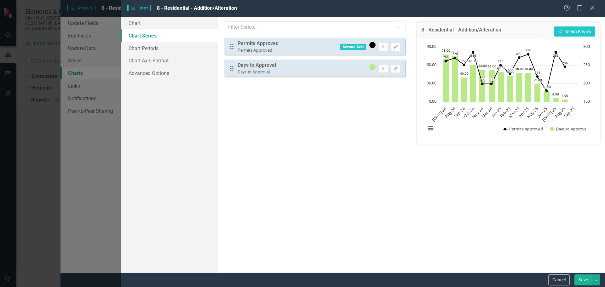
click at [582, 277] on button "Save" at bounding box center [583, 279] width 18 height 11
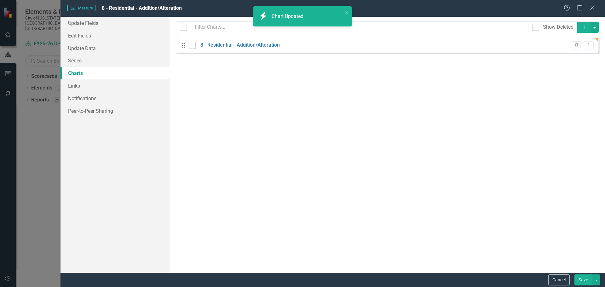
click at [584, 281] on button "Save" at bounding box center [583, 279] width 18 height 11
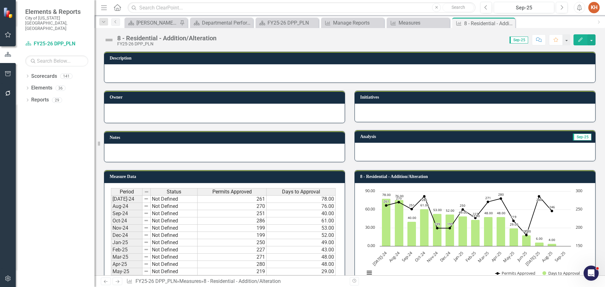
click at [169, 154] on div at bounding box center [224, 153] width 240 height 18
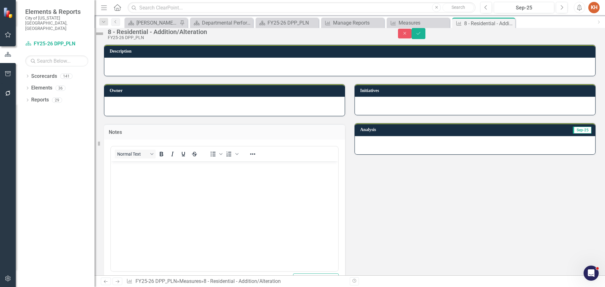
click at [177, 177] on body "Rich Text Area. Press ALT-0 for help." at bounding box center [224, 208] width 227 height 94
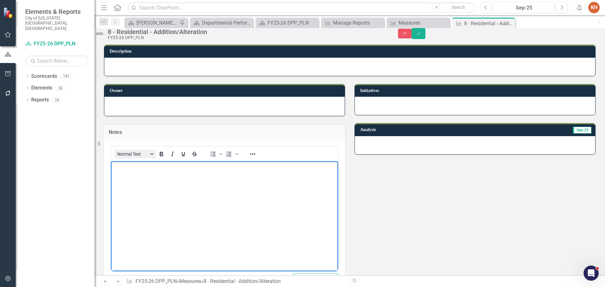
paste body "Rich Text Area. Press ALT-0 for help."
click at [425, 37] on button "Save" at bounding box center [418, 33] width 14 height 11
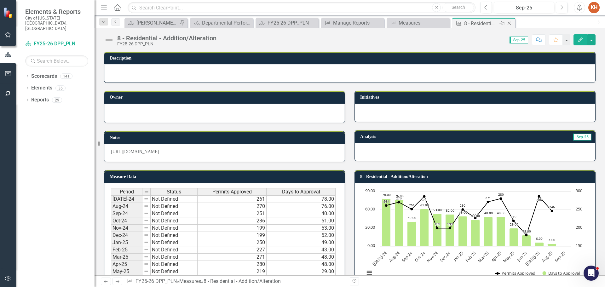
click at [508, 23] on icon "Close" at bounding box center [509, 23] width 6 height 5
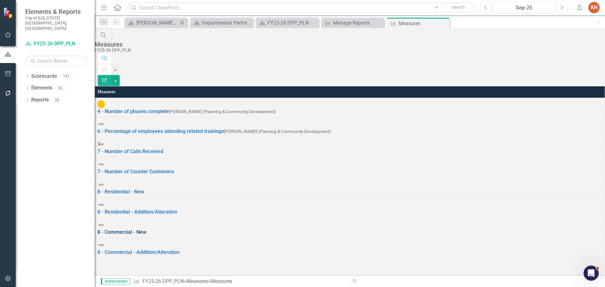
click at [143, 229] on link "8 - Commercial - New" at bounding box center [121, 232] width 49 height 6
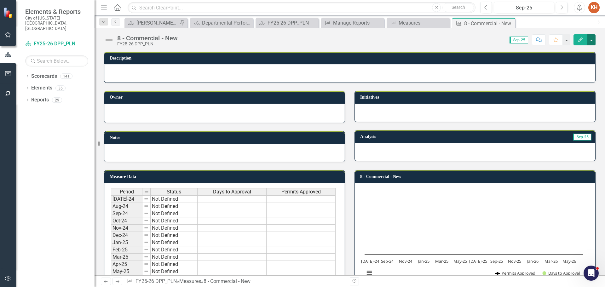
click at [591, 39] on button "button" at bounding box center [591, 39] width 8 height 11
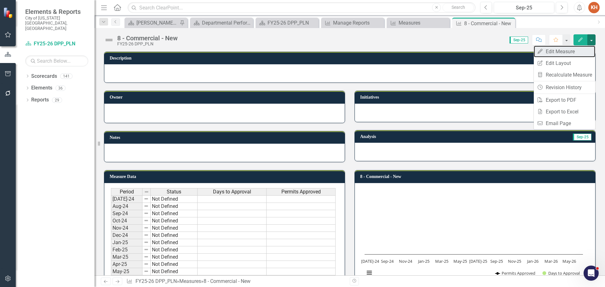
click at [570, 50] on link "Edit Edit Measure" at bounding box center [564, 52] width 61 height 12
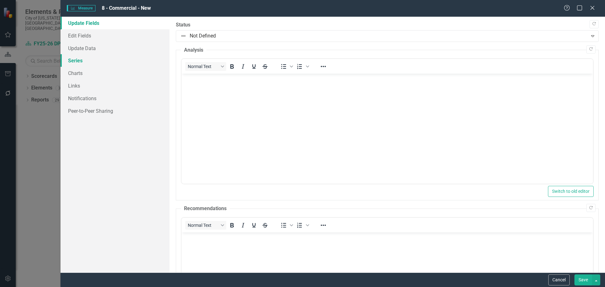
click at [83, 62] on link "Series" at bounding box center [114, 60] width 109 height 13
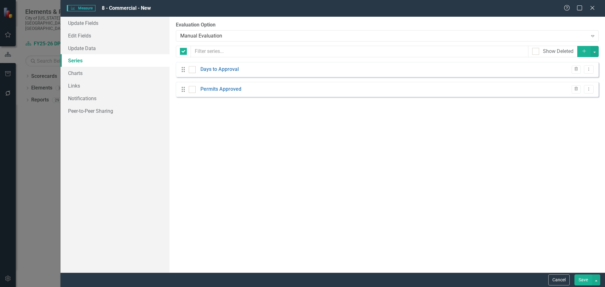
checkbox input "false"
drag, startPoint x: 183, startPoint y: 67, endPoint x: 183, endPoint y: 92, distance: 24.9
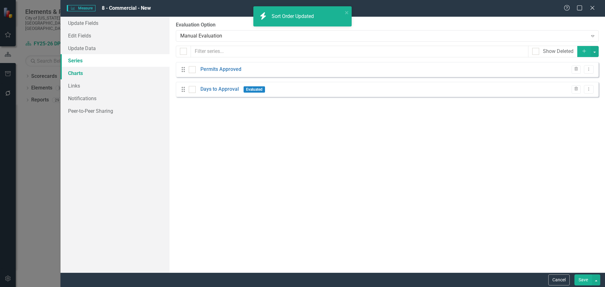
click at [75, 73] on link "Charts" at bounding box center [114, 73] width 109 height 13
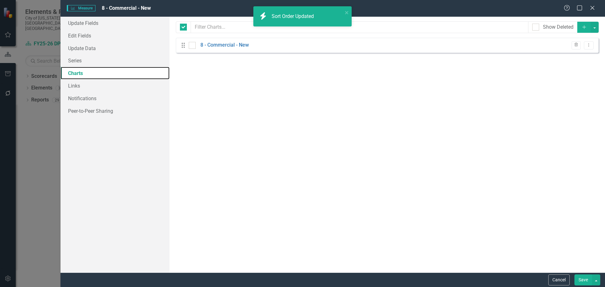
checkbox input "false"
click at [235, 44] on link "8 - Commercial - New" at bounding box center [224, 45] width 49 height 7
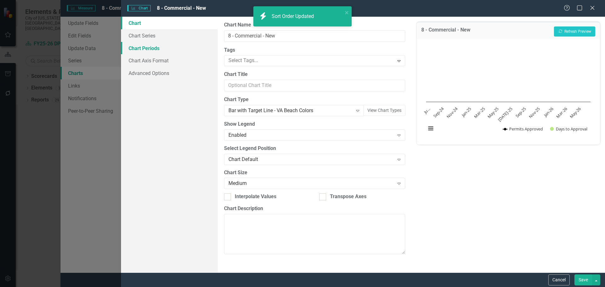
click at [154, 49] on link "Chart Periods" at bounding box center [169, 48] width 97 height 13
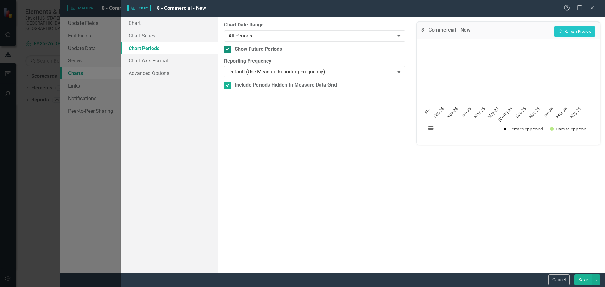
click at [230, 46] on div "Show Future Periods" at bounding box center [314, 49] width 181 height 7
click at [228, 46] on input "Show Future Periods" at bounding box center [226, 48] width 4 height 4
checkbox input "false"
click at [579, 277] on button "Save" at bounding box center [583, 279] width 18 height 11
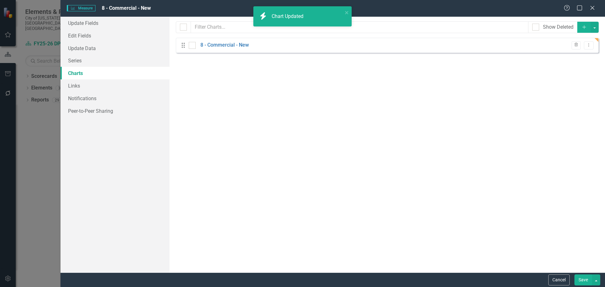
click at [581, 280] on button "Save" at bounding box center [583, 279] width 18 height 11
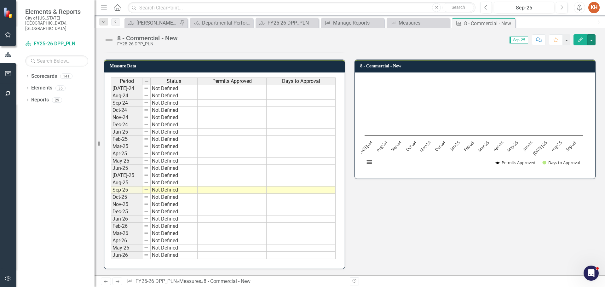
scroll to position [79, 0]
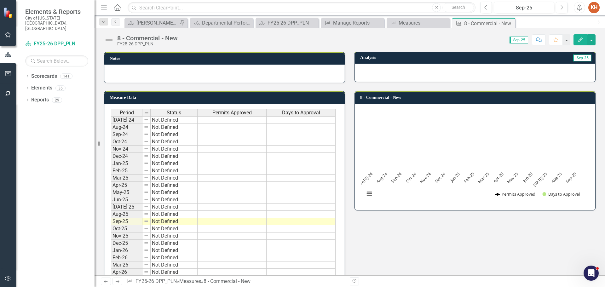
click at [230, 119] on td at bounding box center [231, 120] width 69 height 8
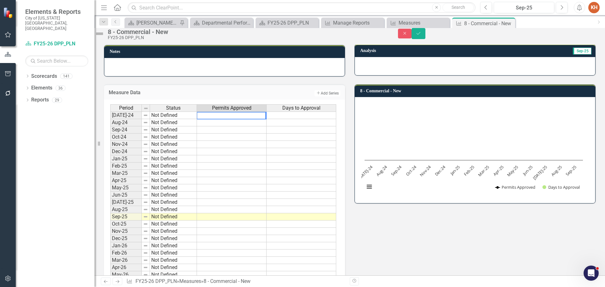
type textarea "5"
type textarea "135"
type textarea "5"
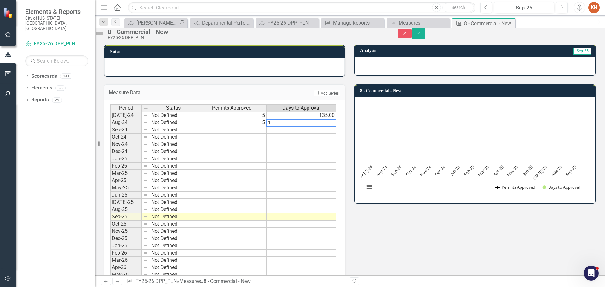
type textarea "16"
type textarea "3"
type textarea "26"
type textarea "6"
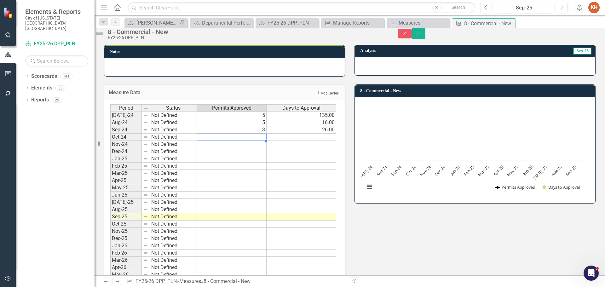
type textarea "6"
type textarea "44"
type textarea "3"
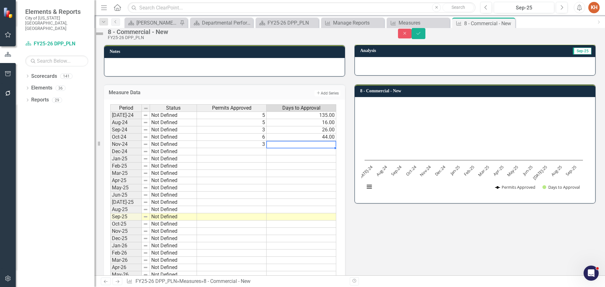
type textarea "18"
type textarea "7"
type textarea "60"
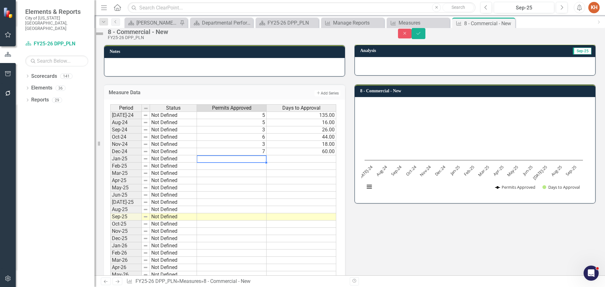
type textarea "4"
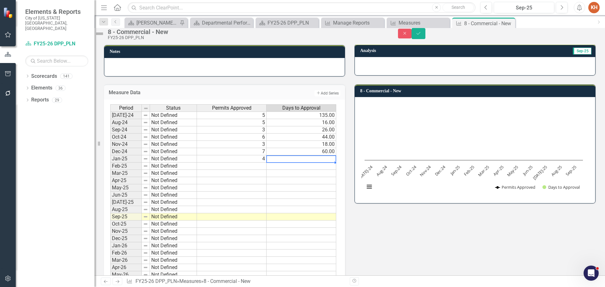
type textarea "57"
type textarea "3"
type textarea "22"
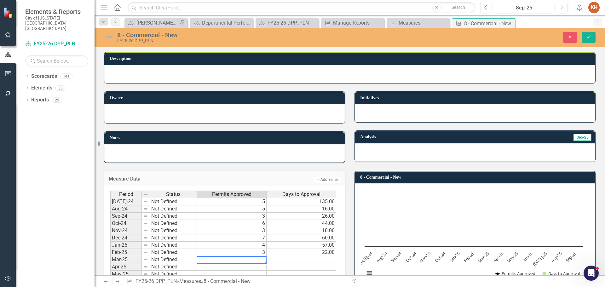
scroll to position [79, 0]
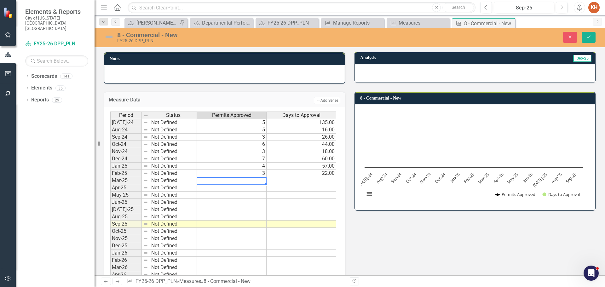
type textarea "4"
type textarea "11"
type textarea "6"
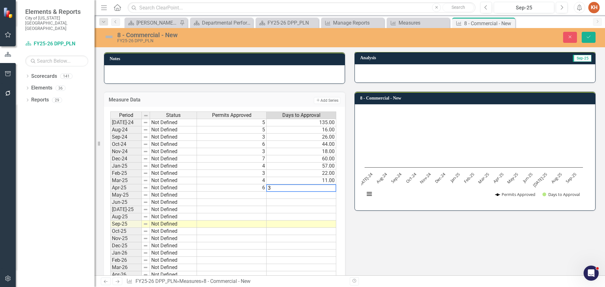
type textarea "33"
type textarea "4"
type textarea "12"
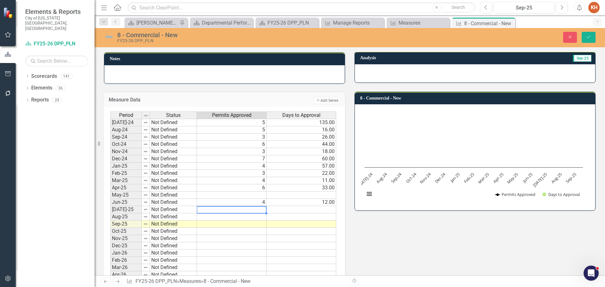
click at [241, 210] on td at bounding box center [232, 209] width 70 height 7
type textarea "2"
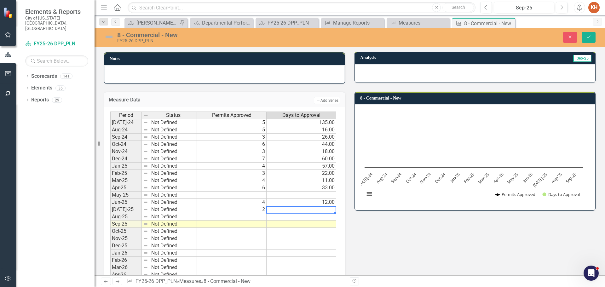
type textarea "1"
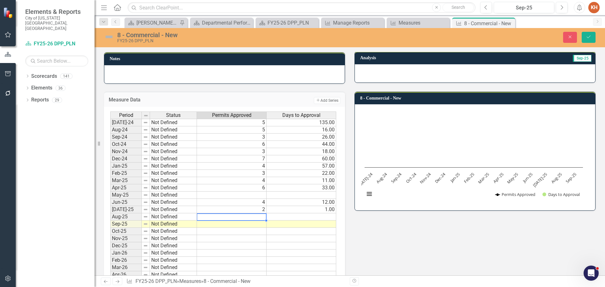
type textarea "1"
type textarea "4"
click at [587, 37] on icon "Save" at bounding box center [588, 37] width 6 height 4
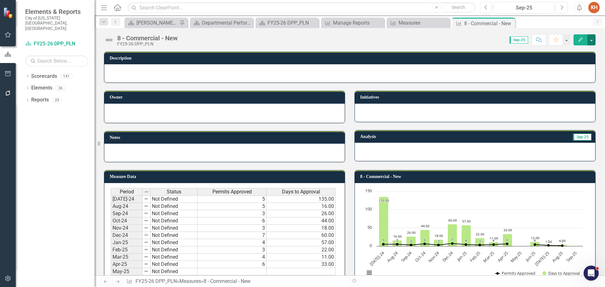
click at [592, 41] on button "button" at bounding box center [591, 39] width 8 height 11
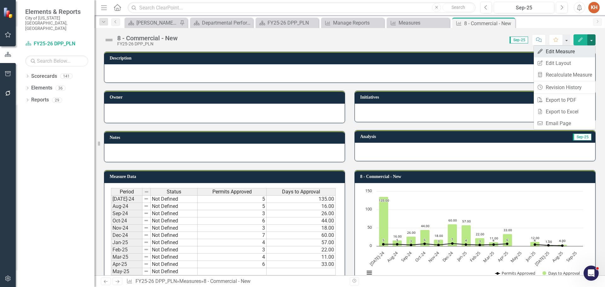
click at [568, 53] on link "Edit Edit Measure" at bounding box center [564, 52] width 61 height 12
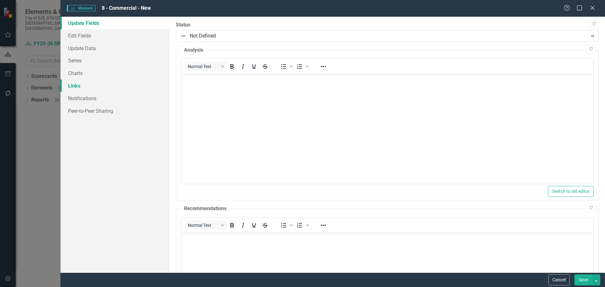
scroll to position [0, 0]
click at [82, 74] on link "Charts" at bounding box center [114, 73] width 109 height 13
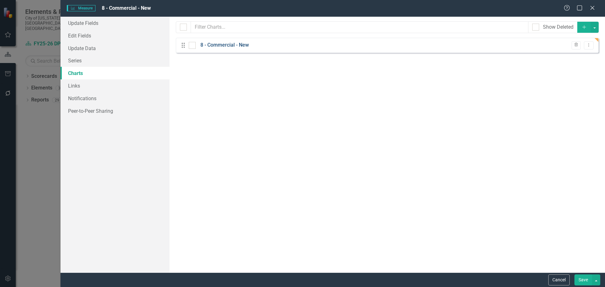
click at [244, 44] on link "8 - Commercial - New" at bounding box center [224, 45] width 49 height 7
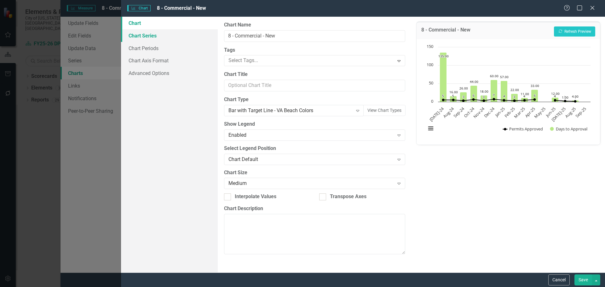
click at [149, 37] on link "Chart Series" at bounding box center [169, 35] width 97 height 13
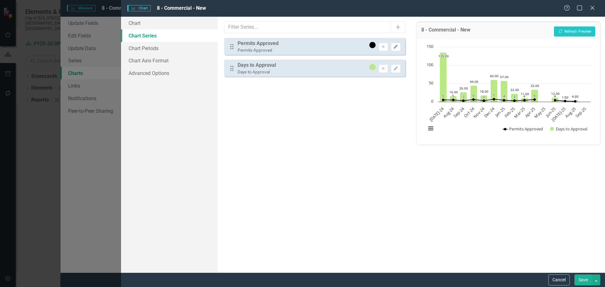
click at [393, 47] on icon "Edit" at bounding box center [395, 47] width 5 height 4
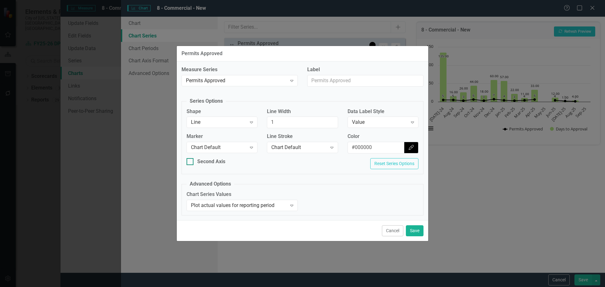
click at [192, 160] on div at bounding box center [189, 161] width 7 height 7
click at [191, 160] on input "Second Axis" at bounding box center [188, 160] width 4 height 4
checkbox input "true"
click at [409, 228] on button "Save" at bounding box center [415, 230] width 18 height 11
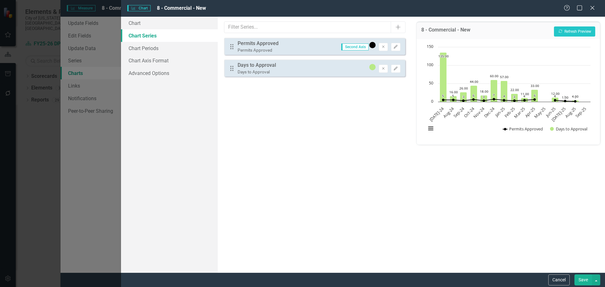
click at [581, 280] on button "Save" at bounding box center [583, 279] width 18 height 11
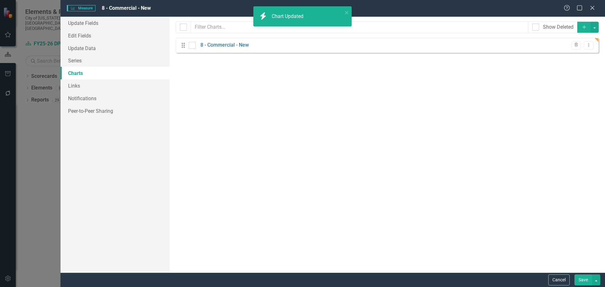
click at [579, 280] on button "Save" at bounding box center [583, 279] width 18 height 11
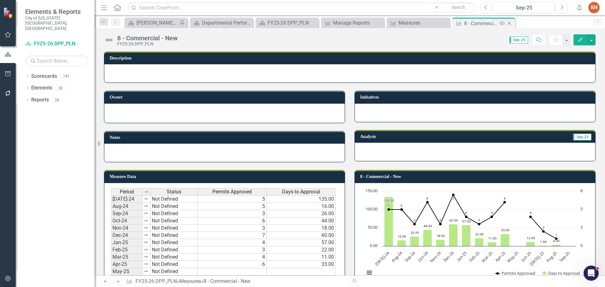
click at [509, 24] on icon "Close" at bounding box center [509, 23] width 6 height 5
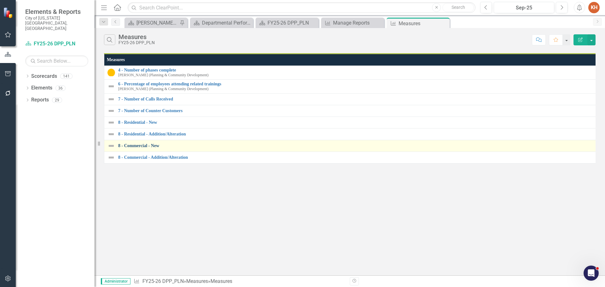
click at [138, 146] on link "8 - Commercial - New" at bounding box center [356, 145] width 476 height 5
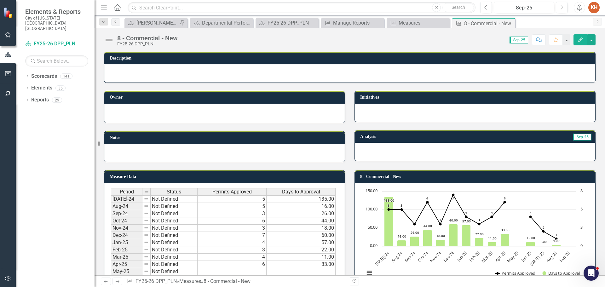
click at [0, 0] on icon "Close" at bounding box center [0, 0] width 0 height 0
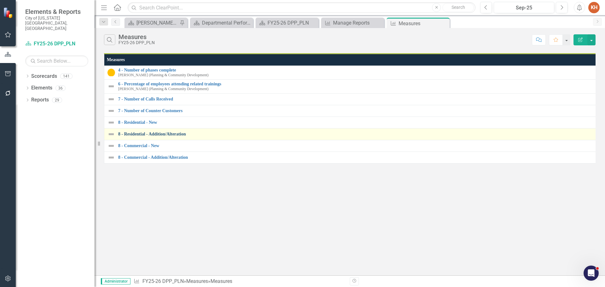
click at [157, 133] on link "8 - Residential - Addition/Alteration" at bounding box center [355, 134] width 475 height 5
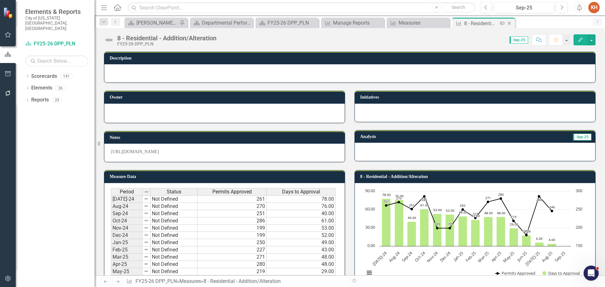
click at [508, 23] on icon "Close" at bounding box center [509, 23] width 6 height 5
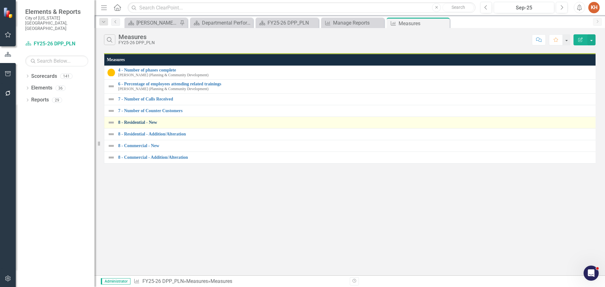
click at [147, 122] on link "8 - Residential - New" at bounding box center [356, 122] width 476 height 5
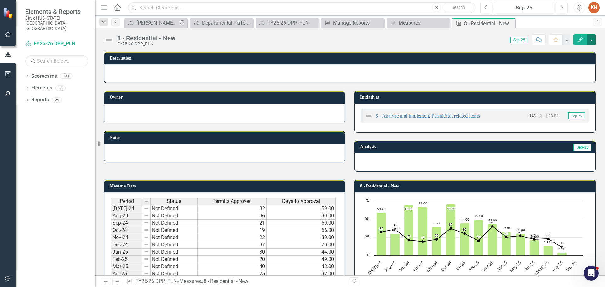
click at [590, 41] on button "button" at bounding box center [591, 39] width 8 height 11
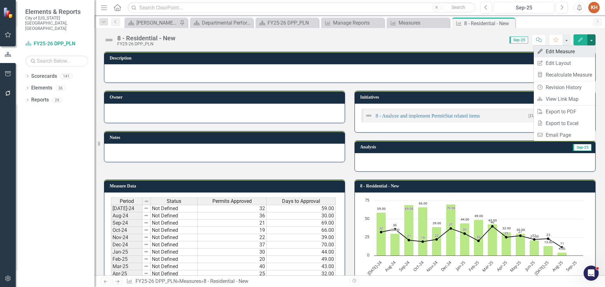
click at [566, 52] on link "Edit Edit Measure" at bounding box center [564, 52] width 61 height 12
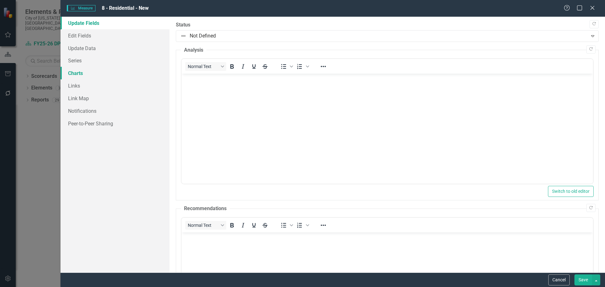
click at [81, 74] on link "Charts" at bounding box center [114, 73] width 109 height 13
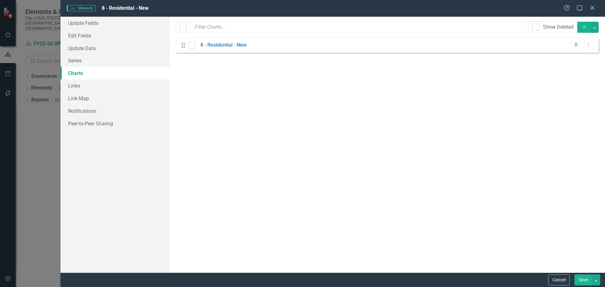
click at [259, 41] on div "Drag 8 - Residential - New Trash Dropdown Menu" at bounding box center [387, 45] width 423 height 15
click at [234, 42] on link "8 - Residential - New" at bounding box center [223, 45] width 46 height 7
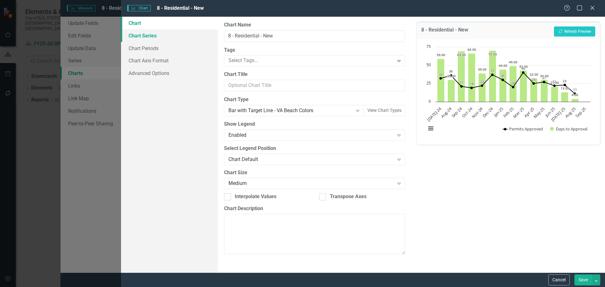
click at [155, 36] on link "Chart Series" at bounding box center [169, 35] width 97 height 13
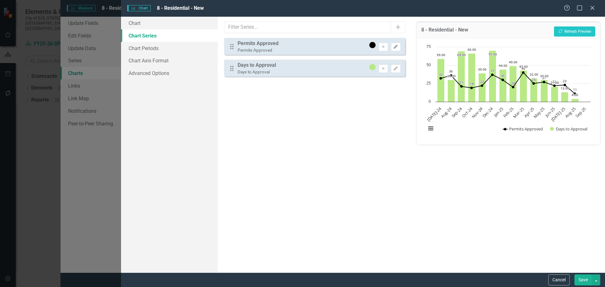
click at [395, 46] on icon "Edit" at bounding box center [395, 47] width 5 height 4
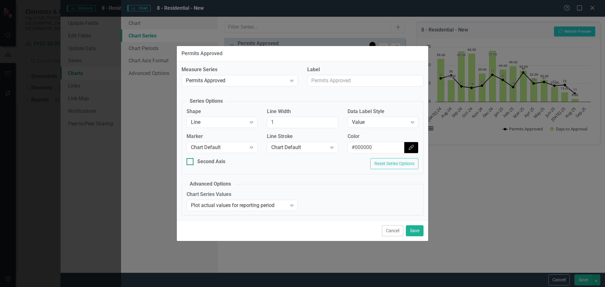
click at [193, 161] on div "Second Axis" at bounding box center [221, 161] width 71 height 7
click at [191, 161] on input "Second Axis" at bounding box center [188, 160] width 4 height 4
checkbox input "true"
click at [409, 229] on button "Save" at bounding box center [415, 230] width 18 height 11
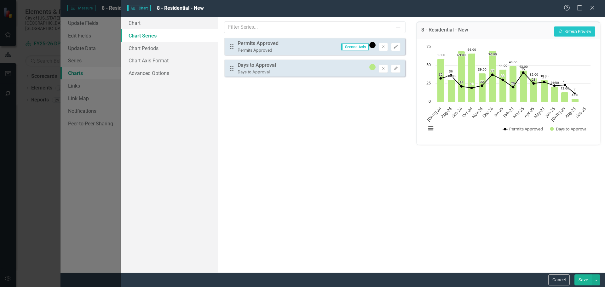
click at [582, 278] on button "Save" at bounding box center [583, 279] width 18 height 11
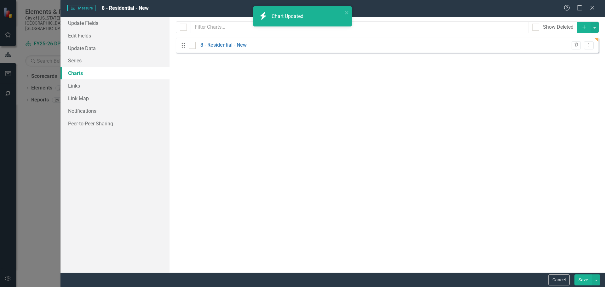
click at [577, 278] on button "Save" at bounding box center [583, 279] width 18 height 11
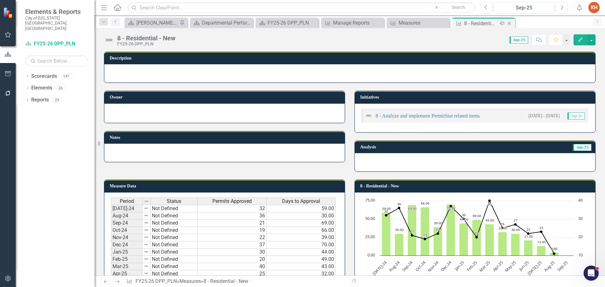
click at [510, 23] on icon "Close" at bounding box center [509, 23] width 6 height 5
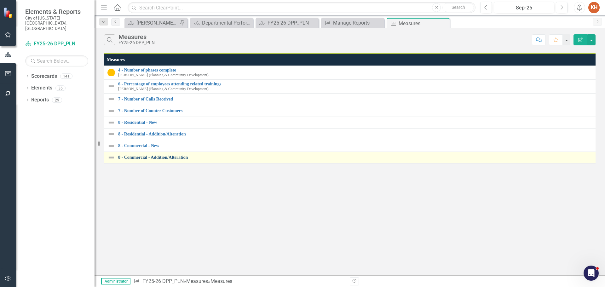
click at [166, 156] on link "8 - Commercial - Addition/Alteration" at bounding box center [355, 157] width 475 height 5
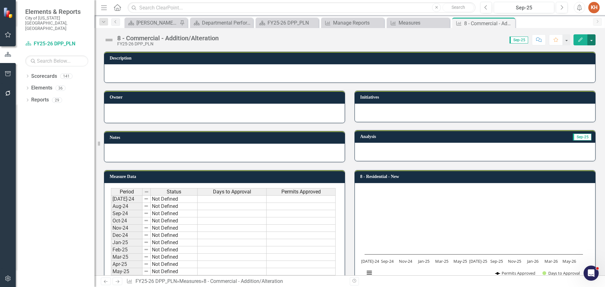
click at [594, 40] on button "button" at bounding box center [591, 39] width 8 height 11
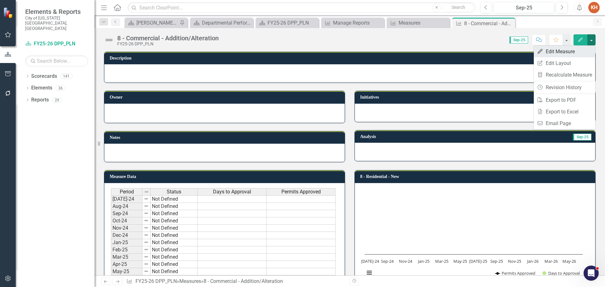
click at [573, 51] on link "Edit Edit Measure" at bounding box center [564, 52] width 61 height 12
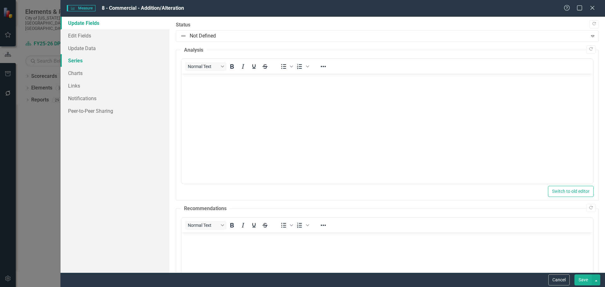
click at [83, 58] on link "Series" at bounding box center [114, 60] width 109 height 13
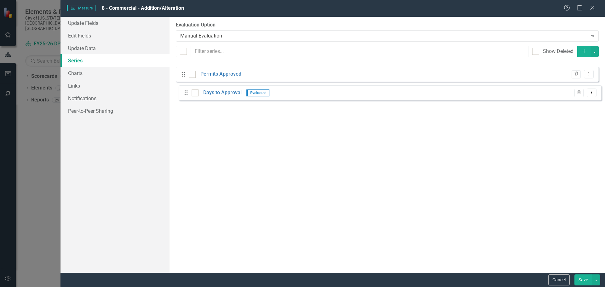
drag, startPoint x: 183, startPoint y: 71, endPoint x: 186, endPoint y: 94, distance: 23.5
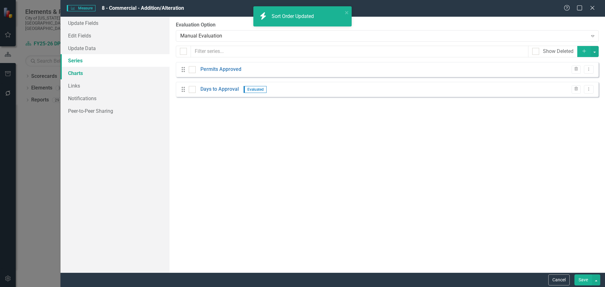
click at [82, 72] on link "Charts" at bounding box center [114, 73] width 109 height 13
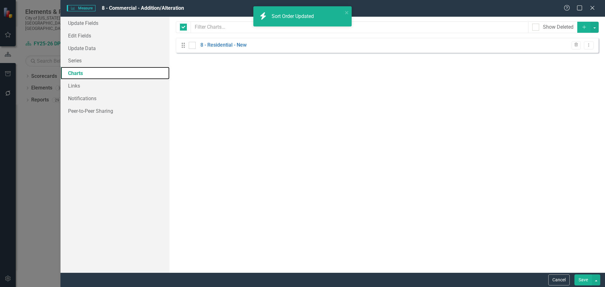
checkbox input "false"
click at [225, 46] on link "8 - Residential - New" at bounding box center [223, 45] width 46 height 7
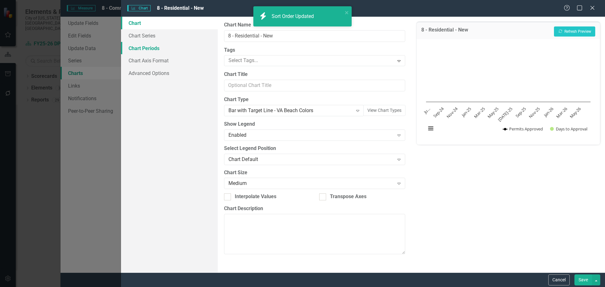
click at [152, 49] on link "Chart Periods" at bounding box center [169, 48] width 97 height 13
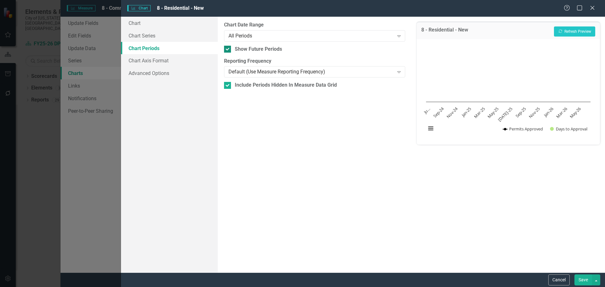
click at [226, 50] on input "Show Future Periods" at bounding box center [226, 48] width 4 height 4
checkbox input "false"
click at [152, 35] on link "Chart Series" at bounding box center [169, 35] width 97 height 13
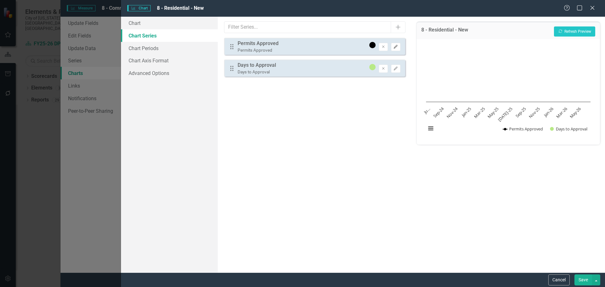
click at [397, 47] on icon "Edit" at bounding box center [395, 47] width 5 height 4
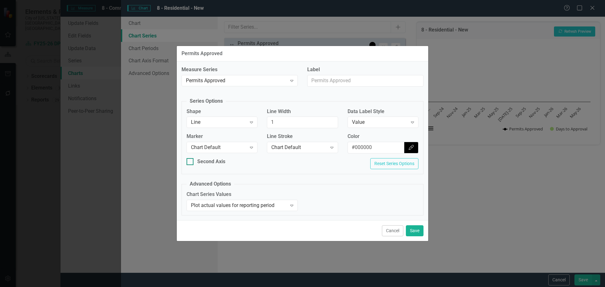
click at [191, 164] on div at bounding box center [189, 161] width 7 height 7
click at [191, 162] on input "Second Axis" at bounding box center [188, 160] width 4 height 4
checkbox input "true"
click at [412, 231] on button "Save" at bounding box center [415, 230] width 18 height 11
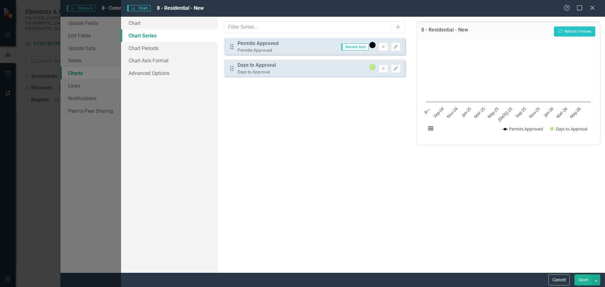
click at [589, 281] on button "Save" at bounding box center [583, 279] width 18 height 11
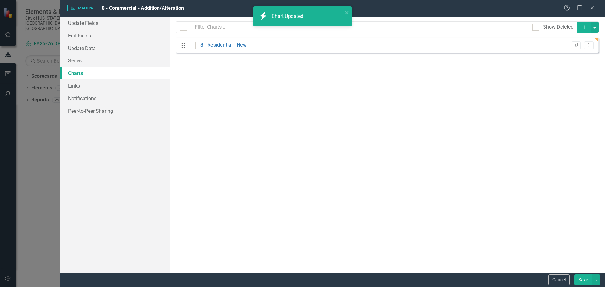
click at [583, 281] on button "Save" at bounding box center [583, 279] width 18 height 11
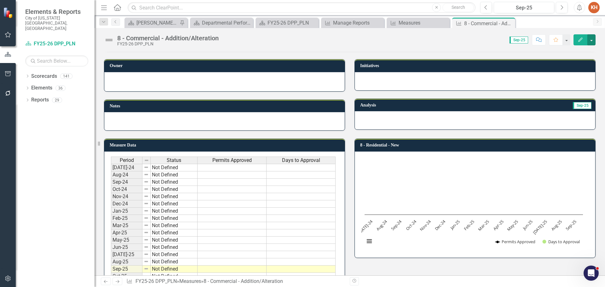
scroll to position [63, 0]
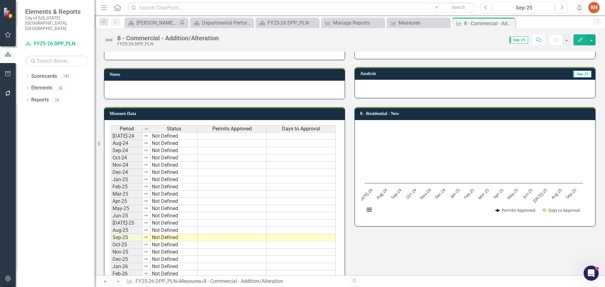
click at [236, 137] on td at bounding box center [231, 136] width 69 height 8
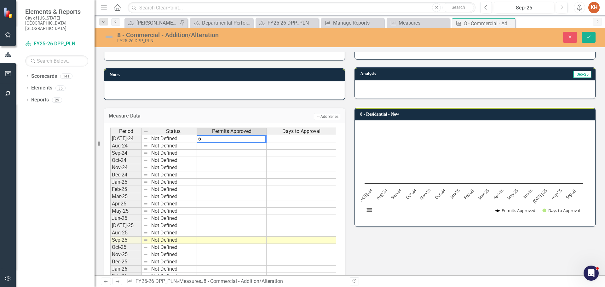
type textarea "69"
type textarea "78"
type textarea "66"
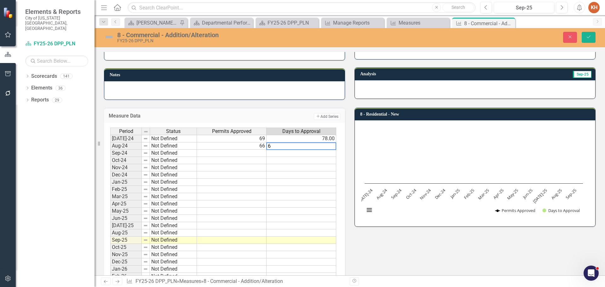
type textarea "63"
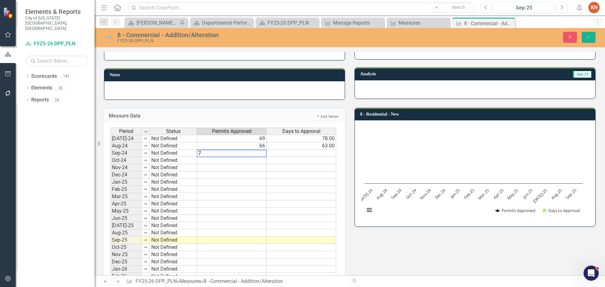
type textarea "78"
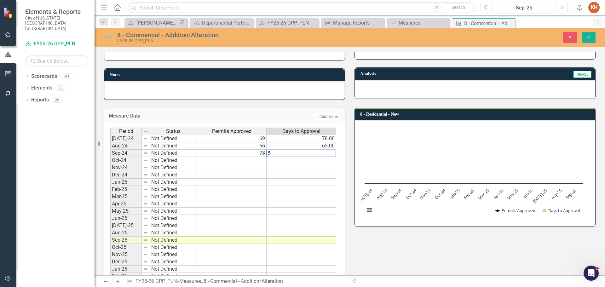
type textarea "50"
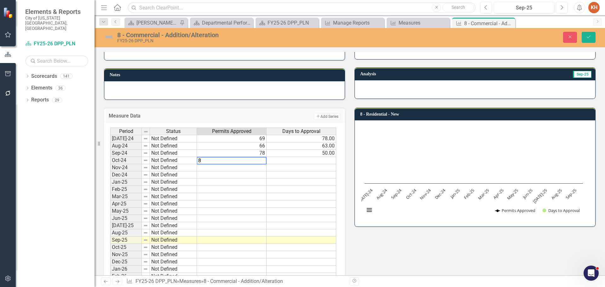
type textarea "84"
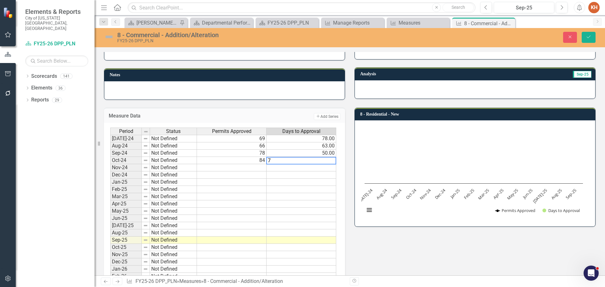
type textarea "76"
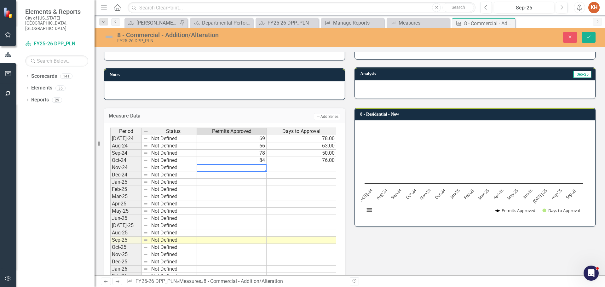
type textarea "67"
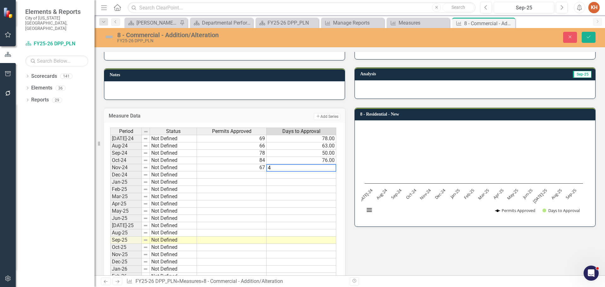
type textarea "49"
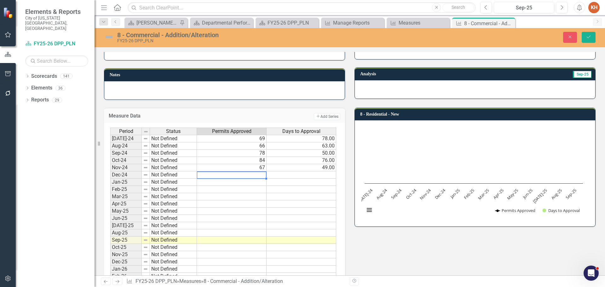
type textarea "62"
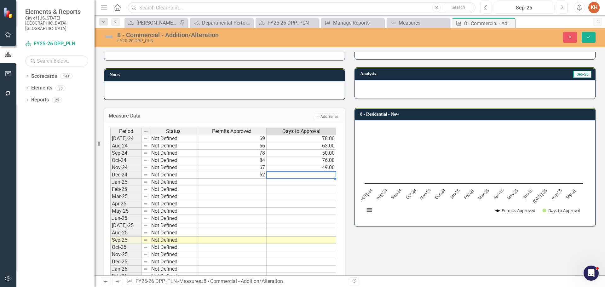
type textarea "42"
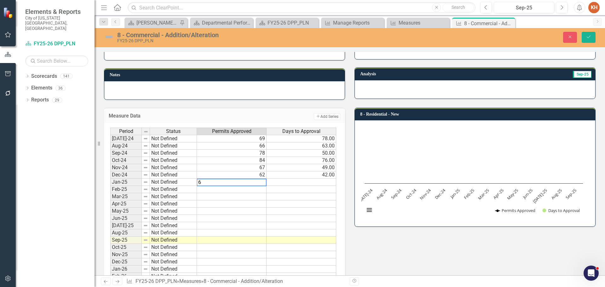
type textarea "63"
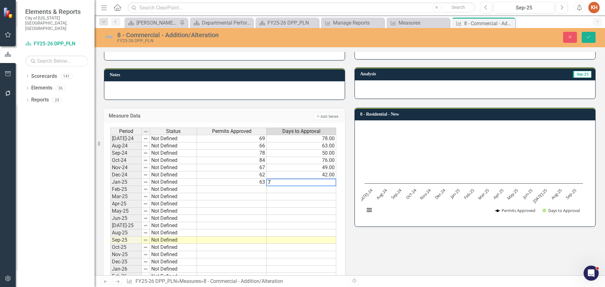
type textarea "71"
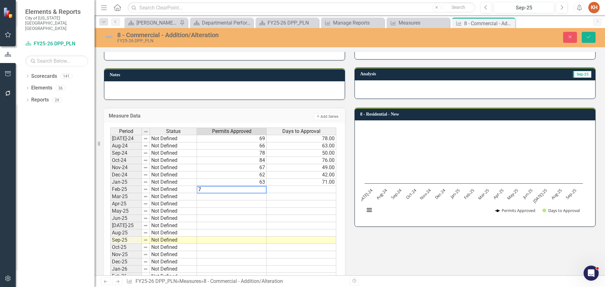
type textarea "71"
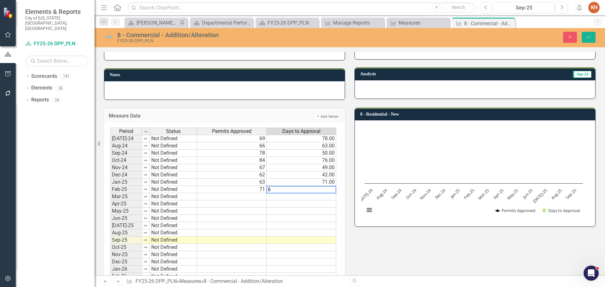
type textarea "63"
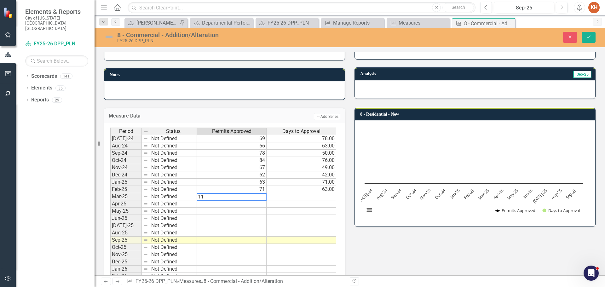
type textarea "119"
type textarea "41"
type textarea "79"
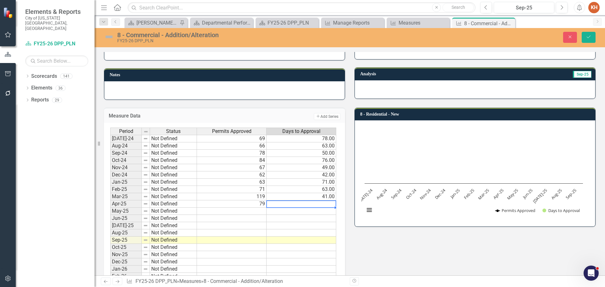
type textarea "37"
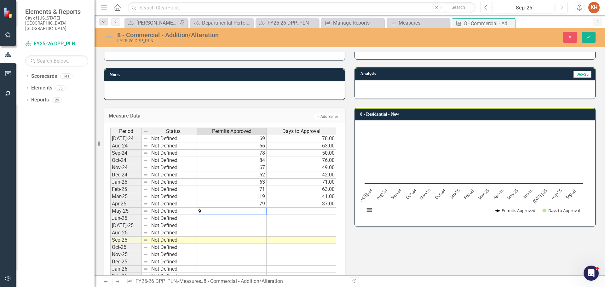
type textarea "95"
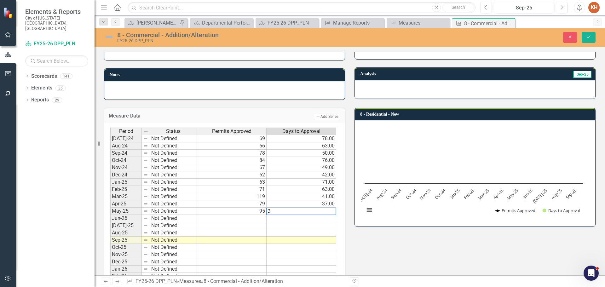
type textarea "30"
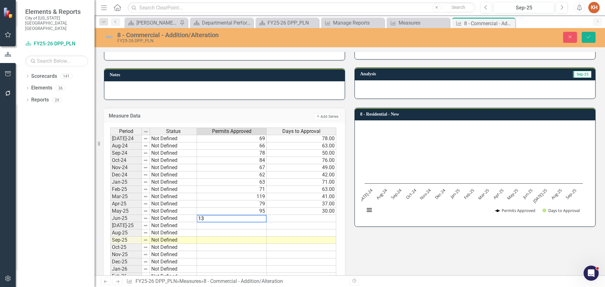
type textarea "136"
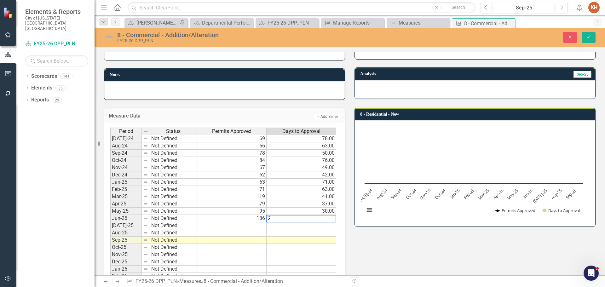
type textarea "25"
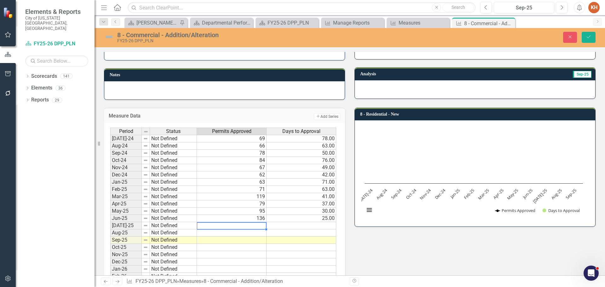
type textarea "65"
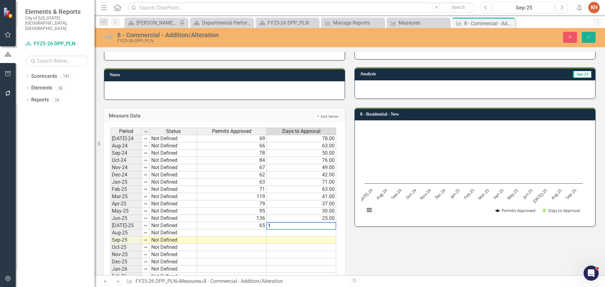
type textarea "16"
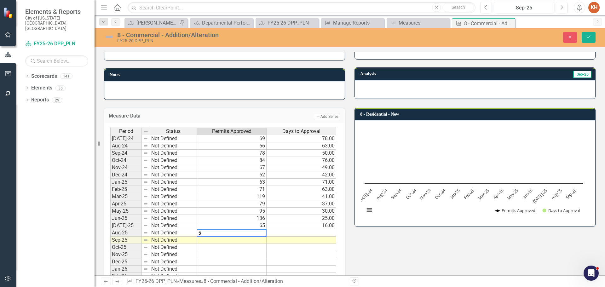
type textarea "57"
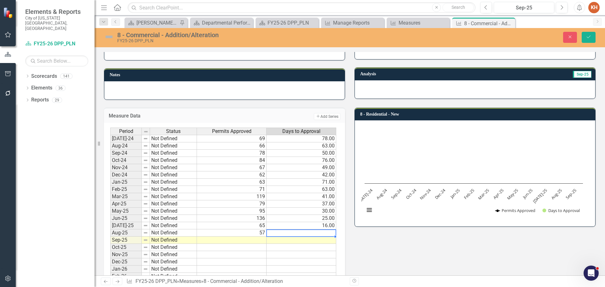
type textarea "9"
click at [585, 36] on button "Save" at bounding box center [588, 37] width 14 height 11
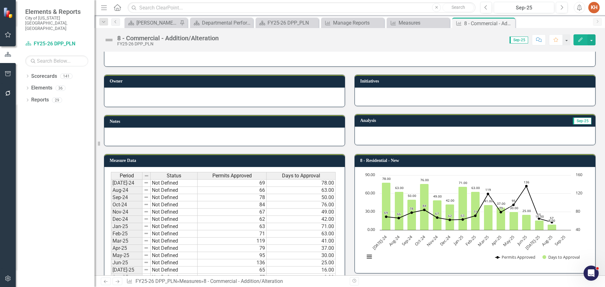
scroll to position [0, 0]
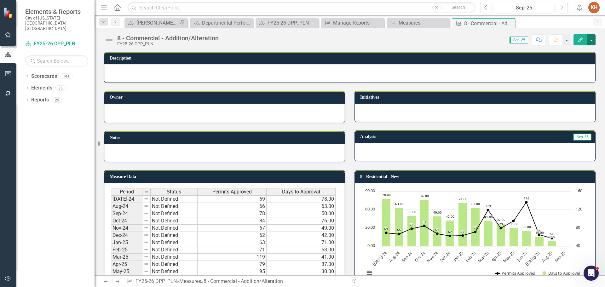
click at [592, 37] on button "button" at bounding box center [591, 39] width 8 height 11
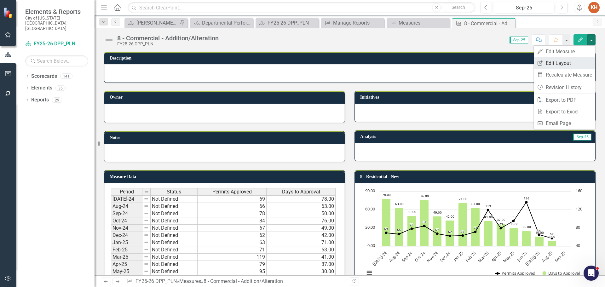
click at [575, 64] on link "Edit Report Edit Layout" at bounding box center [564, 63] width 61 height 12
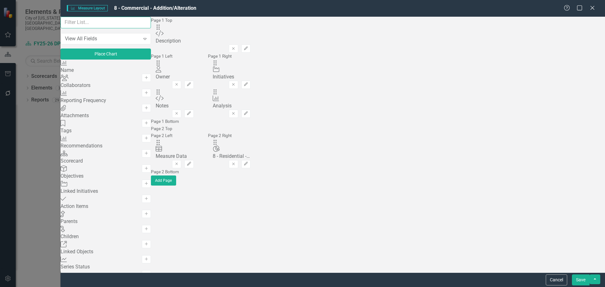
click at [148, 28] on input "text" at bounding box center [105, 23] width 90 height 12
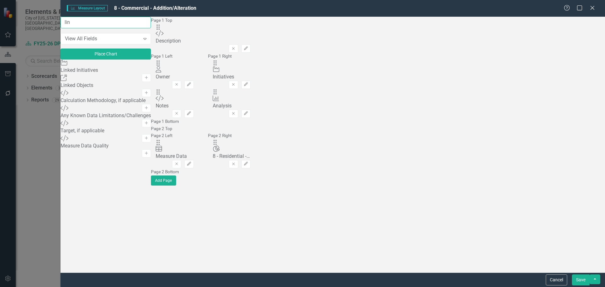
type input "link"
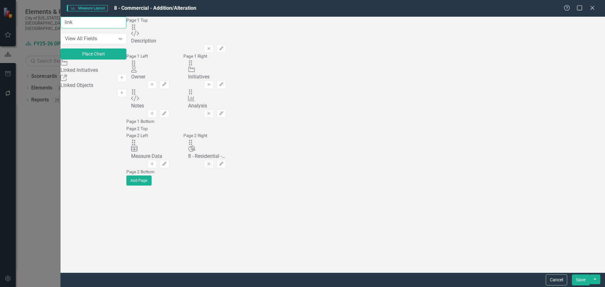
drag, startPoint x: 105, startPoint y: 29, endPoint x: 41, endPoint y: 32, distance: 64.6
click at [43, 31] on div "Measure Measure Layout 8 - Commercial - Addition/Alteration Help Maximize Close…" at bounding box center [302, 143] width 605 height 287
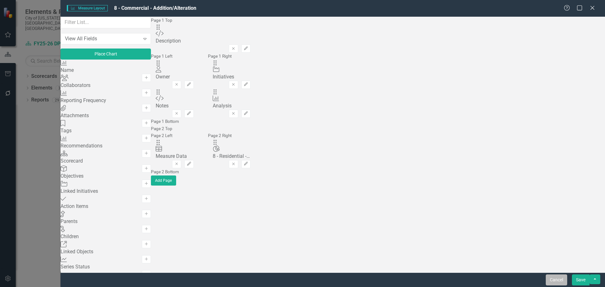
click at [558, 279] on button "Cancel" at bounding box center [555, 279] width 21 height 11
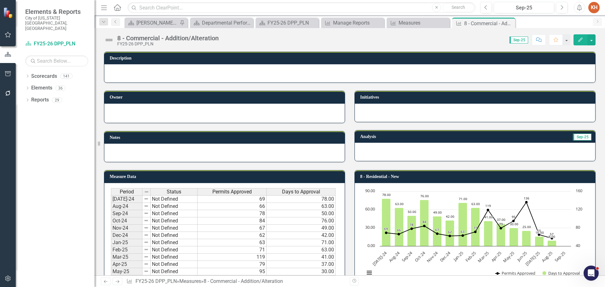
click at [224, 154] on div at bounding box center [224, 153] width 240 height 18
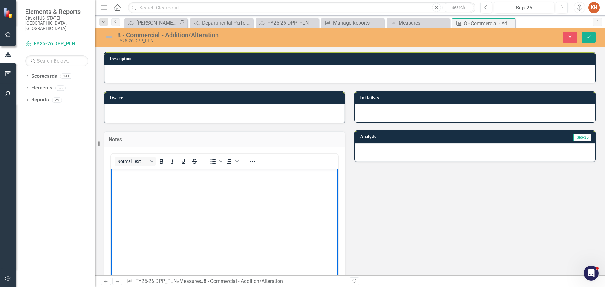
click at [188, 188] on body "Rich Text Area. Press ALT-0 for help." at bounding box center [224, 215] width 227 height 94
paste body "Rich Text Area. Press ALT-0 for help."
click at [215, 113] on div at bounding box center [224, 113] width 227 height 8
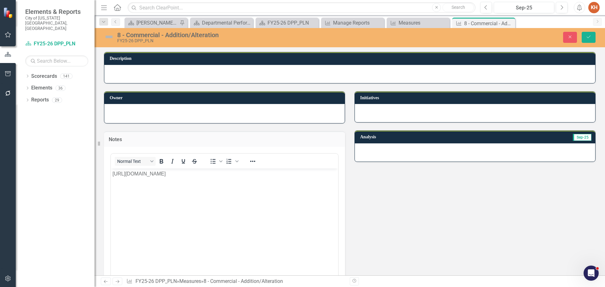
click at [215, 113] on div at bounding box center [224, 113] width 227 height 8
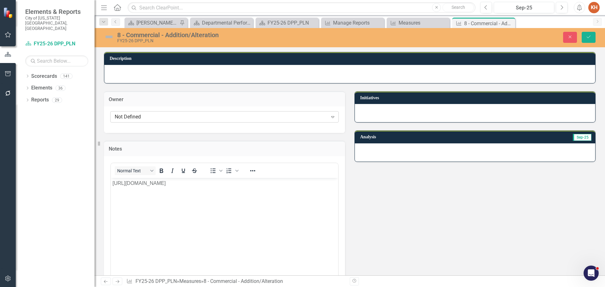
click at [210, 119] on div "Not Defined" at bounding box center [221, 116] width 213 height 7
type input "Stee"
click at [590, 36] on icon "Save" at bounding box center [588, 37] width 6 height 4
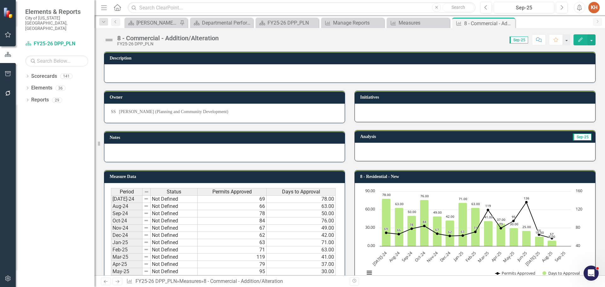
click at [434, 112] on div at bounding box center [475, 113] width 240 height 18
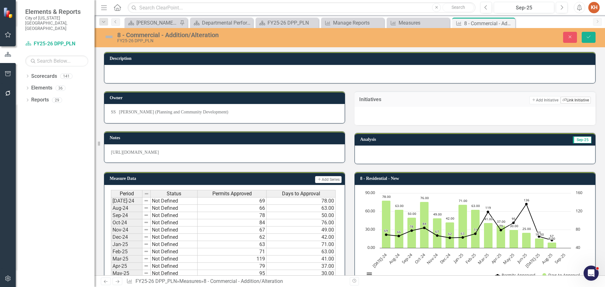
click at [565, 100] on button "Link Tag Link Initiative" at bounding box center [575, 100] width 30 height 7
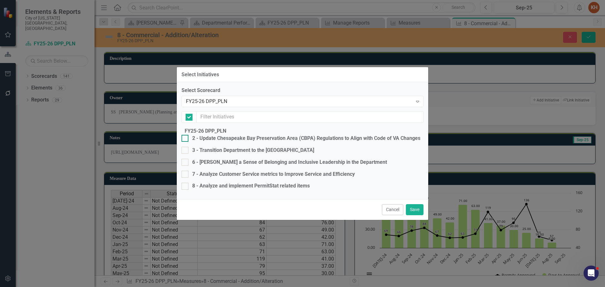
checkbox input "false"
click at [188, 183] on div at bounding box center [184, 186] width 7 height 7
click at [185, 183] on input "8 - Analyze and implement PermitStat related items" at bounding box center [183, 185] width 4 height 4
checkbox input "true"
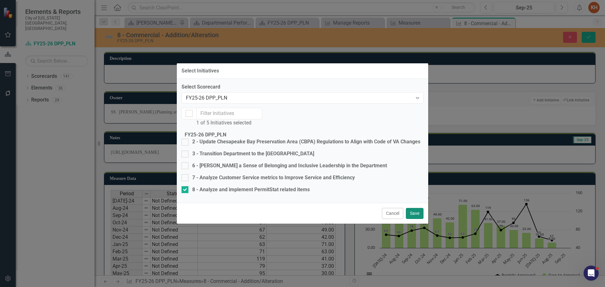
click at [414, 219] on button "Save" at bounding box center [415, 213] width 18 height 11
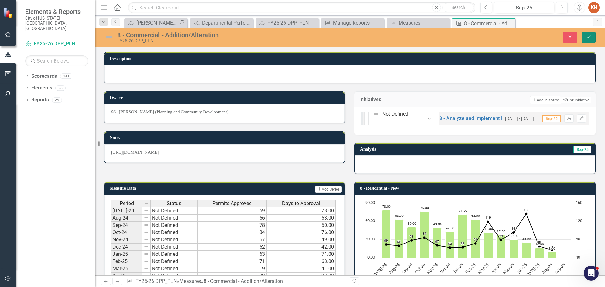
click at [591, 37] on button "Save" at bounding box center [588, 37] width 14 height 11
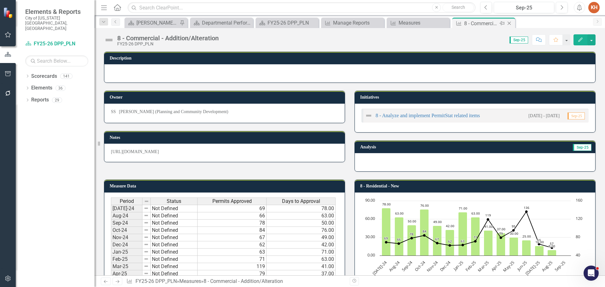
click at [509, 22] on icon "Close" at bounding box center [509, 23] width 6 height 5
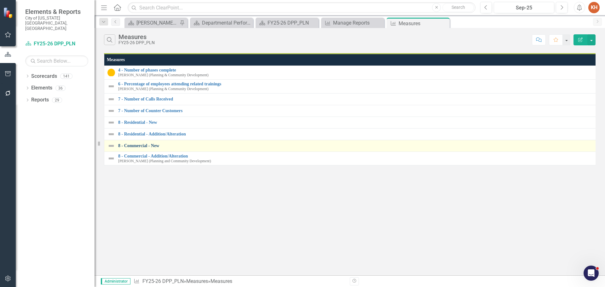
click at [140, 145] on link "8 - Commercial - New" at bounding box center [356, 145] width 477 height 5
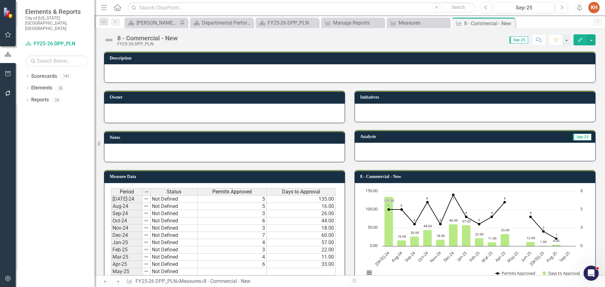
click at [157, 118] on div at bounding box center [224, 113] width 240 height 19
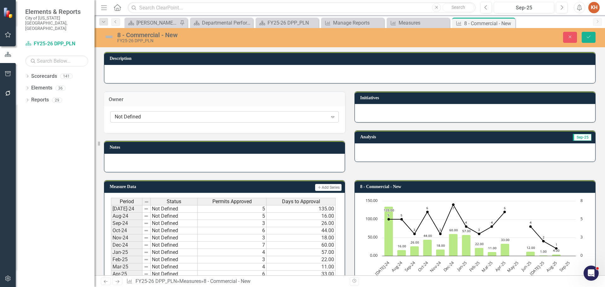
click at [162, 120] on div "Not Defined" at bounding box center [221, 116] width 213 height 7
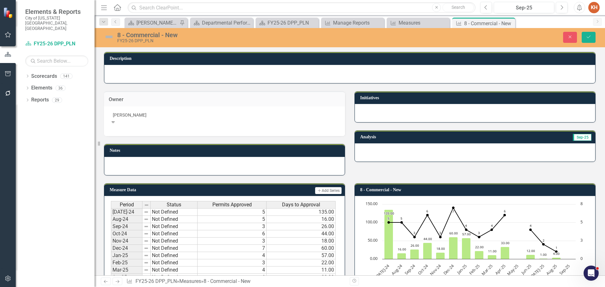
type input "stee"
click at [142, 287] on span "Scott Stee n (Planning and Community Development)" at bounding box center [71, 290] width 142 height 6
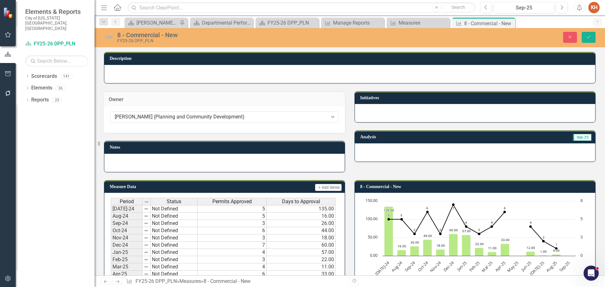
click at [175, 158] on div at bounding box center [224, 163] width 240 height 18
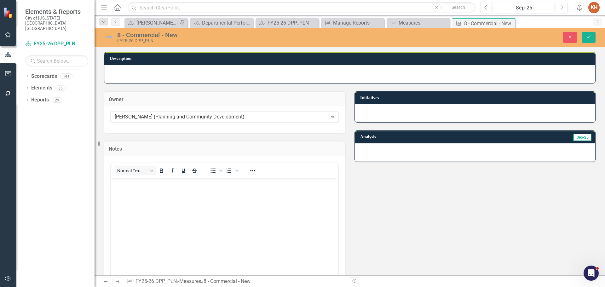
click at [188, 193] on body "Rich Text Area. Press ALT-0 for help." at bounding box center [224, 225] width 227 height 94
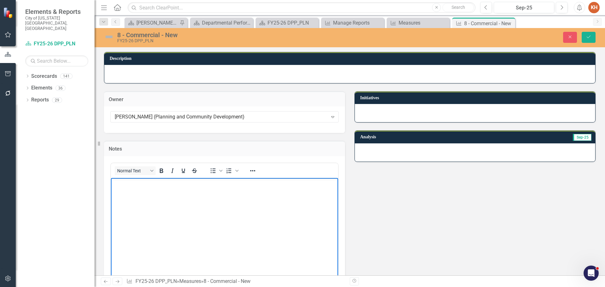
paste body "Rich Text Area. Press ALT-0 for help."
click at [549, 114] on div at bounding box center [475, 113] width 240 height 18
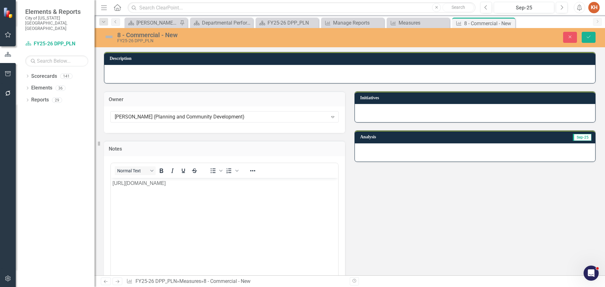
click at [549, 114] on div at bounding box center [475, 113] width 240 height 18
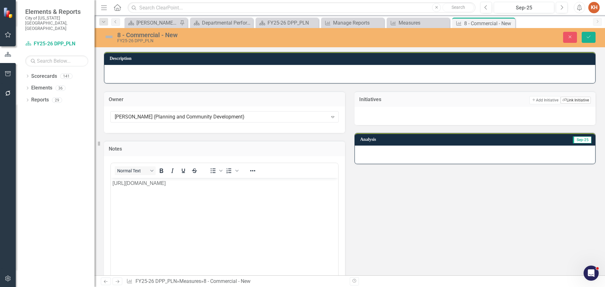
click at [569, 100] on button "Link Tag Link Initiative" at bounding box center [575, 100] width 30 height 7
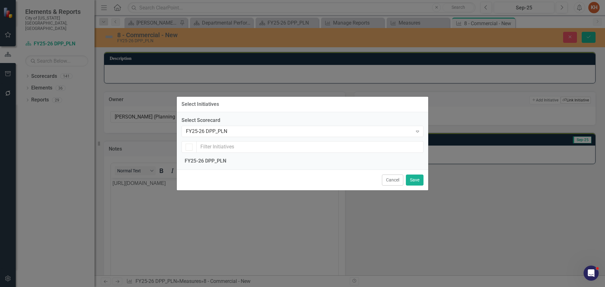
checkbox input "false"
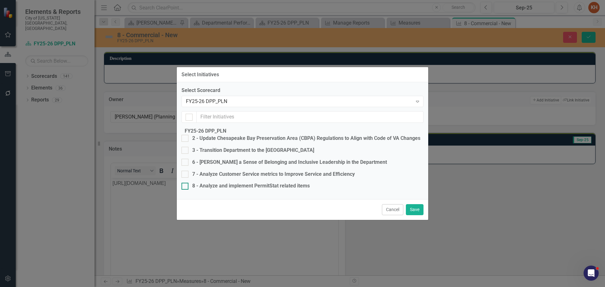
click at [236, 182] on div "8 - Analyze and implement PermitStat related items" at bounding box center [250, 185] width 117 height 7
click at [185, 183] on input "8 - Analyze and implement PermitStat related items" at bounding box center [183, 185] width 4 height 4
checkbox input "true"
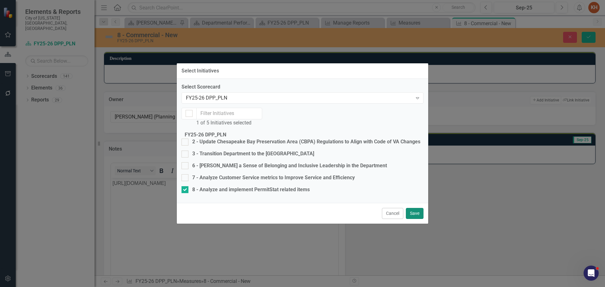
click at [414, 219] on button "Save" at bounding box center [415, 213] width 18 height 11
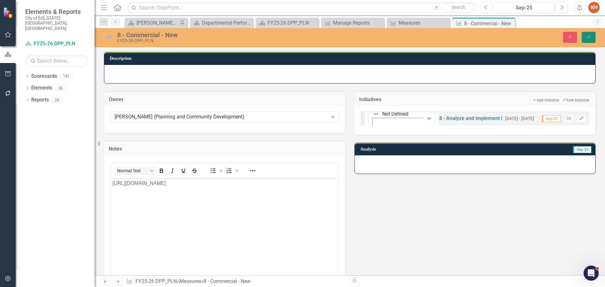
click at [587, 35] on icon "Save" at bounding box center [588, 37] width 6 height 4
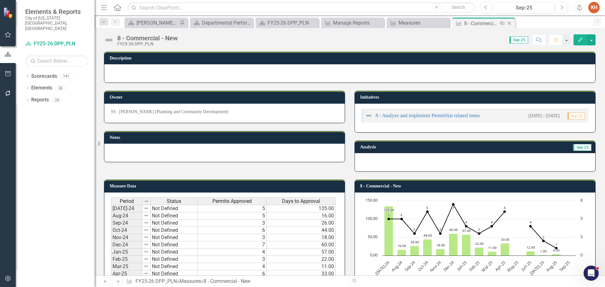
click at [508, 23] on icon "Close" at bounding box center [509, 23] width 6 height 5
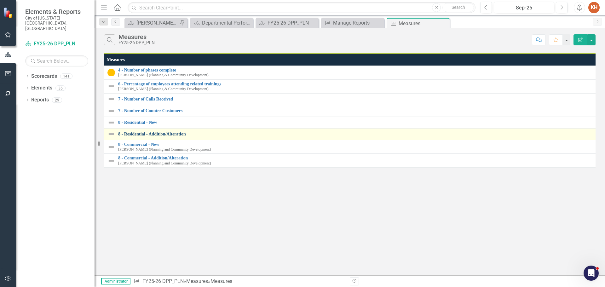
click at [152, 134] on link "8 - Residential - Addition/Alteration" at bounding box center [356, 134] width 477 height 5
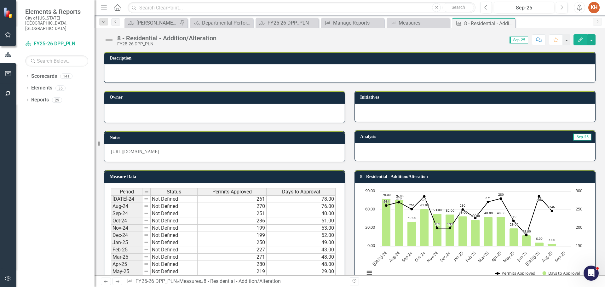
click at [183, 110] on div at bounding box center [224, 113] width 227 height 8
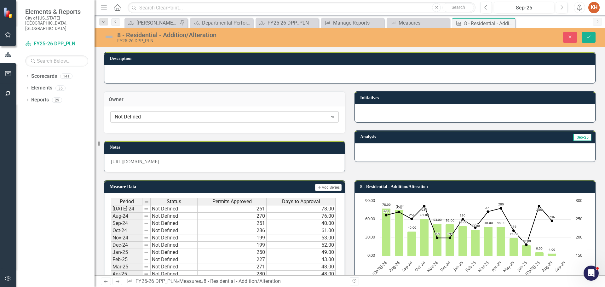
click at [184, 115] on div "Not Defined" at bounding box center [221, 116] width 213 height 7
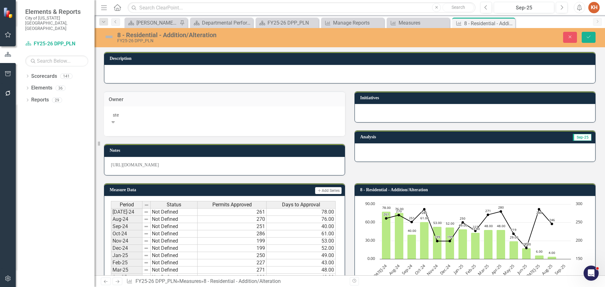
type input "stee"
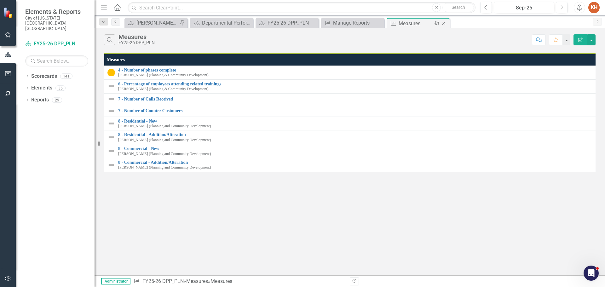
click at [442, 23] on icon "Close" at bounding box center [443, 23] width 6 height 5
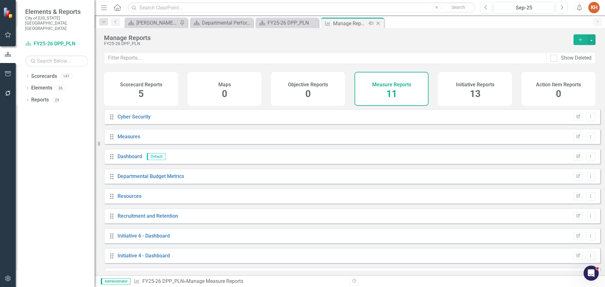
click at [377, 23] on icon "Close" at bounding box center [378, 23] width 6 height 5
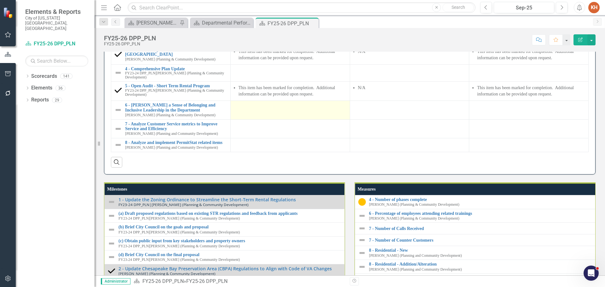
scroll to position [693, 0]
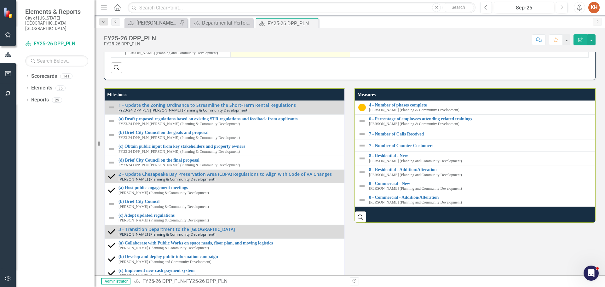
click at [288, 53] on div at bounding box center [290, 50] width 113 height 8
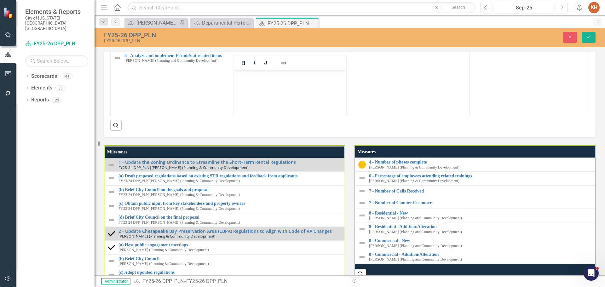
scroll to position [0, 0]
click at [290, 86] on body "Rich Text Area. Press ALT-0 for help." at bounding box center [290, 117] width 112 height 94
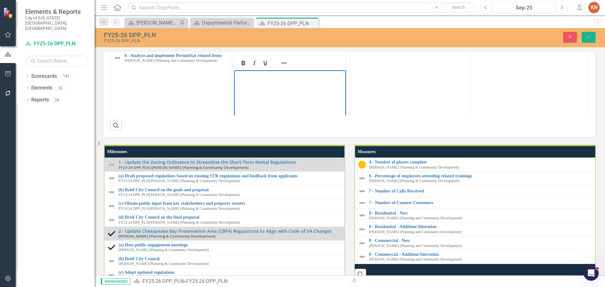
click at [255, 83] on body "Rich Text Area. Press ALT-0 for help." at bounding box center [290, 117] width 112 height 94
click at [284, 67] on icon "Reveal or hide additional toolbar items" at bounding box center [284, 63] width 8 height 8
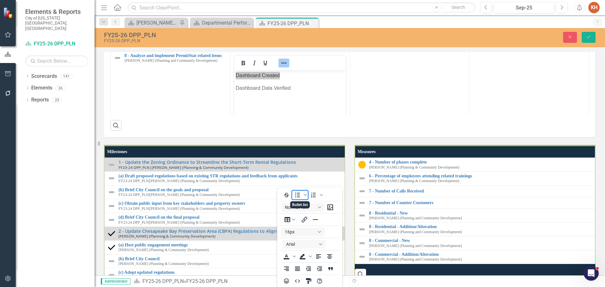
click at [298, 194] on icon "Bullet list" at bounding box center [298, 195] width 8 height 8
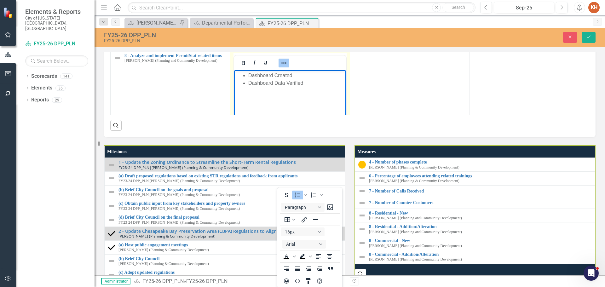
click at [283, 67] on icon "Reveal or hide additional toolbar items" at bounding box center [284, 63] width 8 height 8
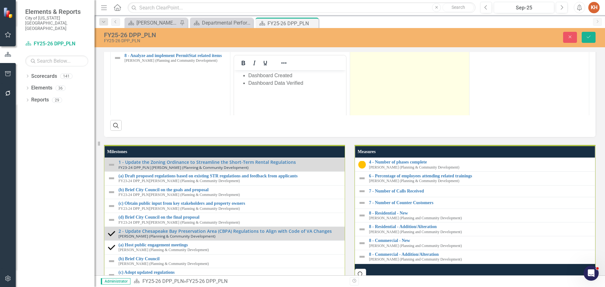
click at [420, 193] on td at bounding box center [410, 125] width 120 height 149
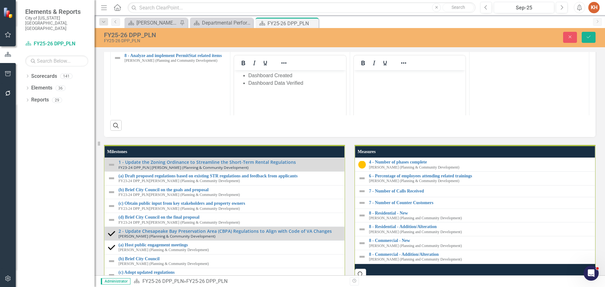
click at [402, 83] on body "Rich Text Area. Press ALT-0 for help." at bounding box center [409, 117] width 112 height 94
click at [400, 67] on icon "Reveal or hide additional toolbar items" at bounding box center [404, 63] width 8 height 8
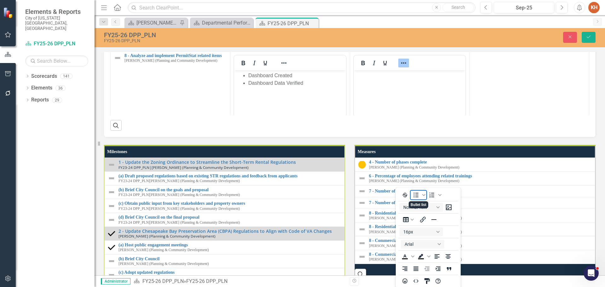
click at [415, 193] on icon "Bullet list" at bounding box center [416, 195] width 8 height 8
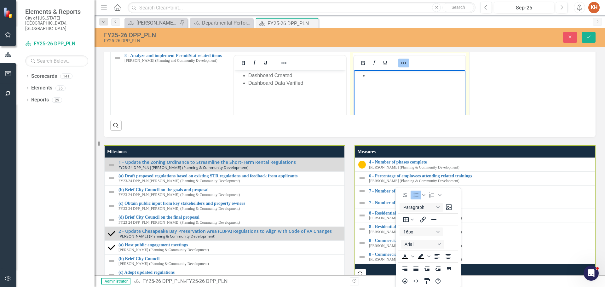
click at [376, 77] on li "Rich Text Area. Press ALT-0 for help." at bounding box center [416, 75] width 96 height 8
click at [400, 67] on icon "Reveal or hide additional toolbar items" at bounding box center [404, 63] width 8 height 8
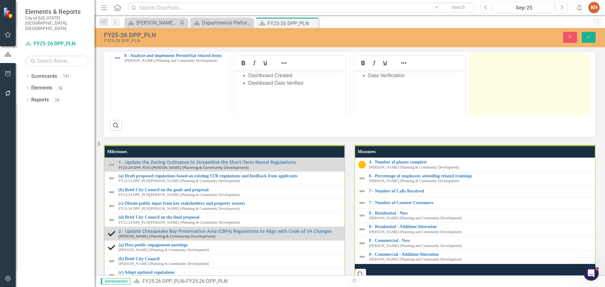
click at [507, 200] on td at bounding box center [529, 125] width 120 height 149
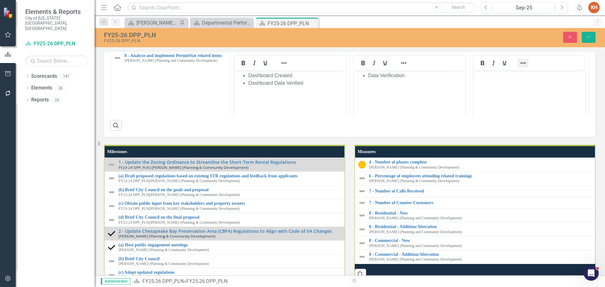
click at [521, 67] on icon "Reveal or hide additional toolbar items" at bounding box center [523, 63] width 8 height 8
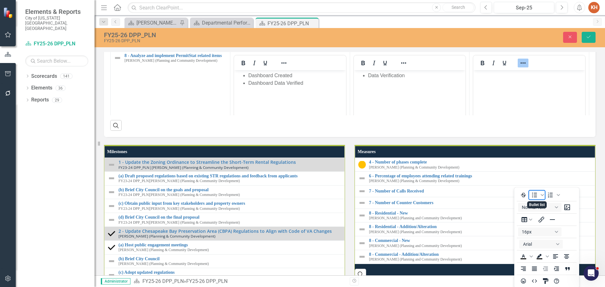
click at [534, 195] on icon "Bullet list" at bounding box center [534, 195] width 8 height 8
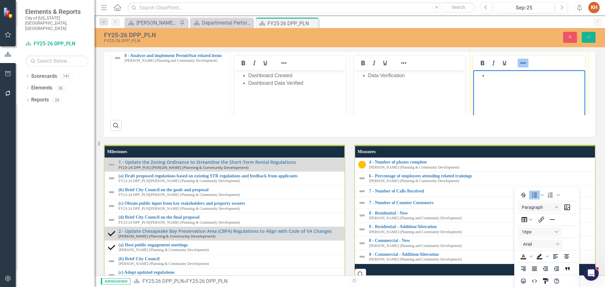
click at [519, 67] on icon "Reveal or hide additional toolbar items" at bounding box center [523, 63] width 8 height 8
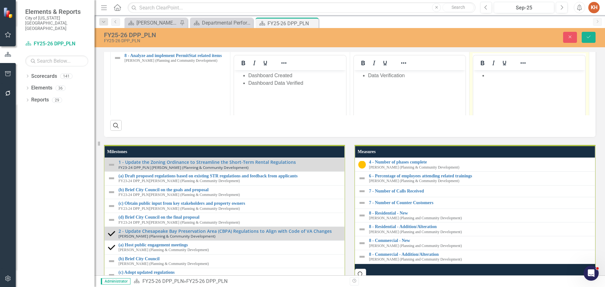
click at [511, 79] on body "Rich Text Area. Press ALT-0 for help." at bounding box center [529, 117] width 112 height 94
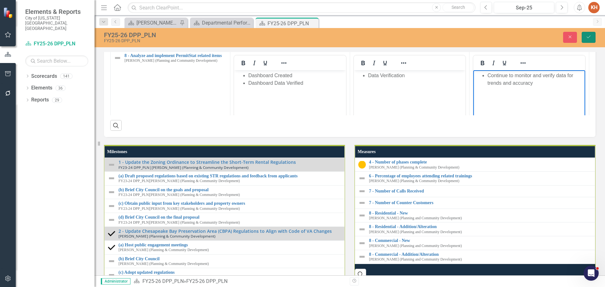
click at [586, 37] on icon "Save" at bounding box center [588, 37] width 6 height 4
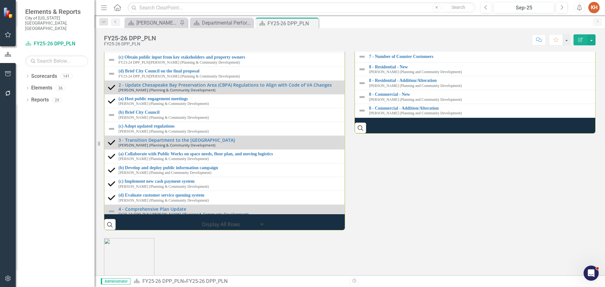
scroll to position [850, 0]
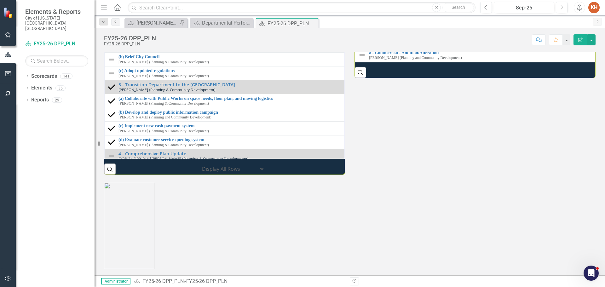
click at [359, 18] on img at bounding box center [362, 14] width 8 height 8
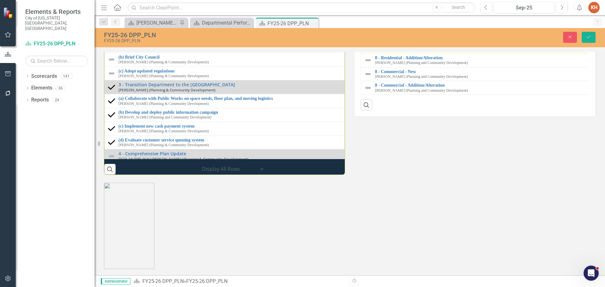
click at [372, 46] on div "Not Defined" at bounding box center [369, 41] width 9 height 9
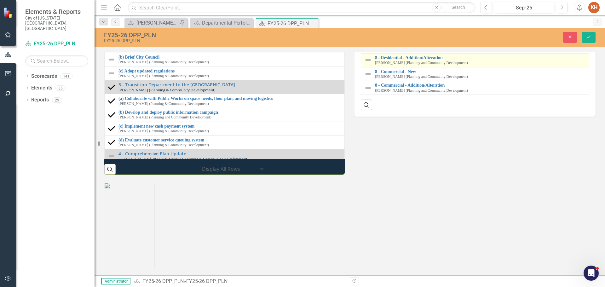
click at [365, 65] on div "8 - Residential - Addition/Alteration Scott Steen (Planning and Community Devel…" at bounding box center [607, 60] width 486 height 10
click at [366, 65] on div "8 - Residential - Addition/Alteration Scott Steen (Planning and Community Devel…" at bounding box center [607, 60] width 486 height 10
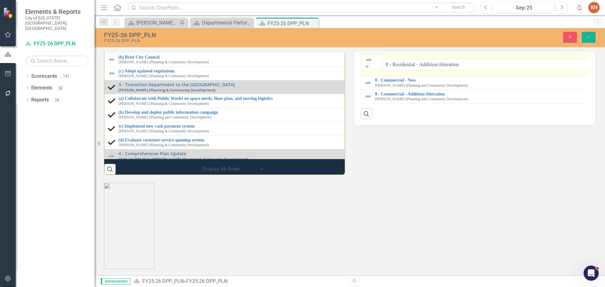
click at [368, 64] on img at bounding box center [369, 60] width 8 height 8
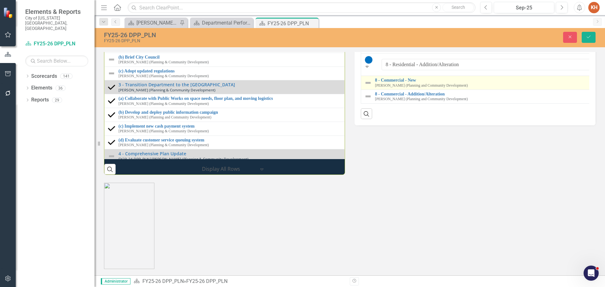
click at [366, 87] on img at bounding box center [368, 83] width 8 height 8
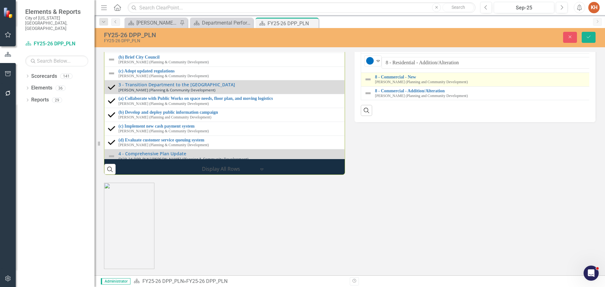
click at [366, 83] on img at bounding box center [368, 80] width 8 height 8
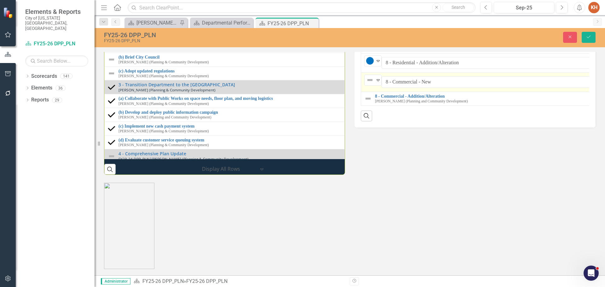
click at [367, 84] on img at bounding box center [370, 80] width 8 height 8
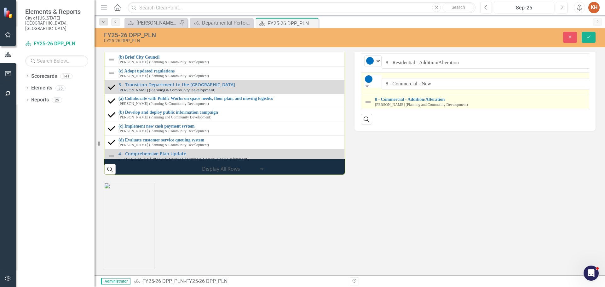
click at [365, 106] on img at bounding box center [368, 102] width 8 height 8
click at [365, 102] on img at bounding box center [368, 99] width 8 height 8
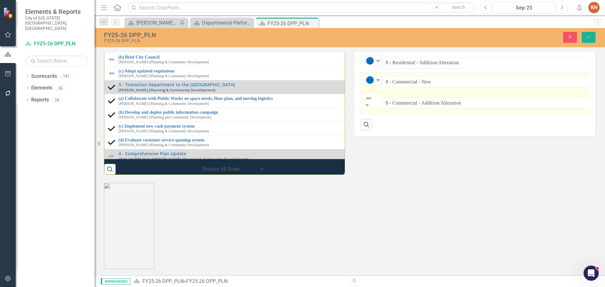
click at [366, 102] on img at bounding box center [369, 98] width 8 height 8
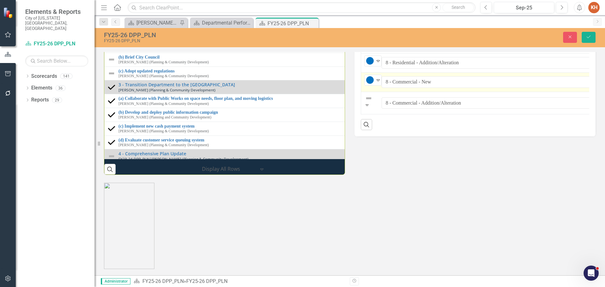
click at [584, 38] on button "Save" at bounding box center [588, 37] width 14 height 11
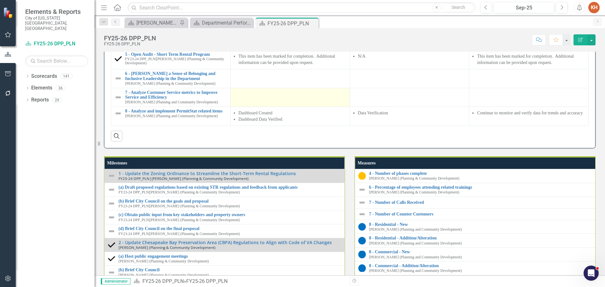
scroll to position [661, 0]
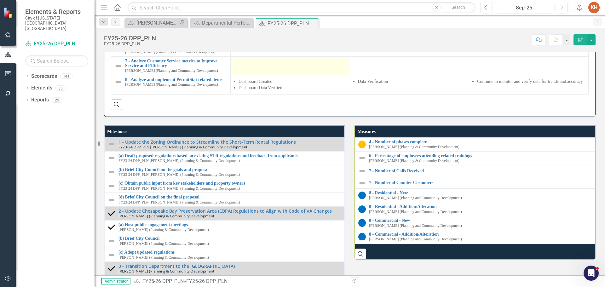
click at [282, 66] on div at bounding box center [290, 63] width 113 height 8
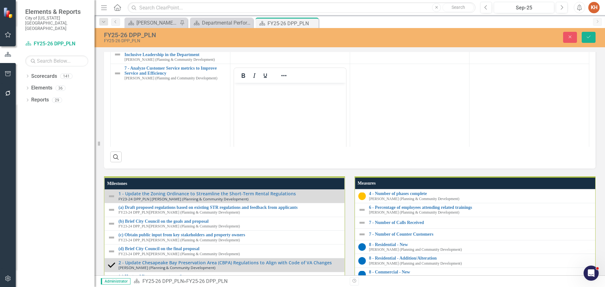
scroll to position [0, 0]
click at [282, 79] on icon "Reveal or hide additional toolbar items" at bounding box center [284, 76] width 8 height 8
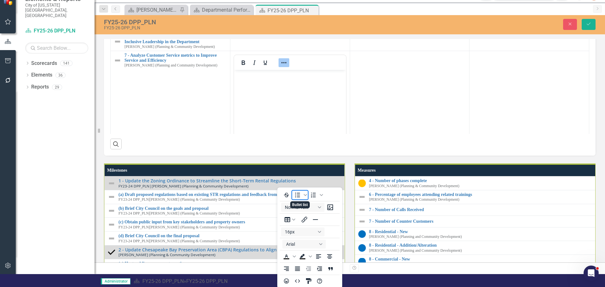
click at [299, 194] on icon "Bullet list" at bounding box center [298, 195] width 8 height 8
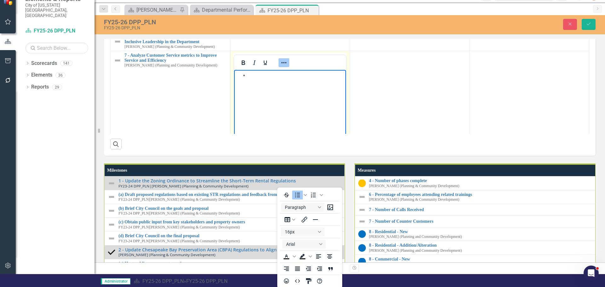
click at [283, 66] on icon "Reveal or hide additional toolbar items" at bounding box center [284, 63] width 8 height 8
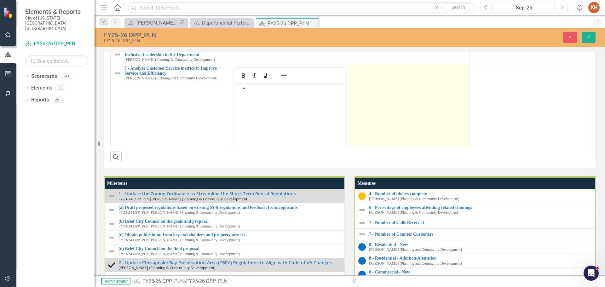
click at [382, 213] on td at bounding box center [410, 138] width 120 height 149
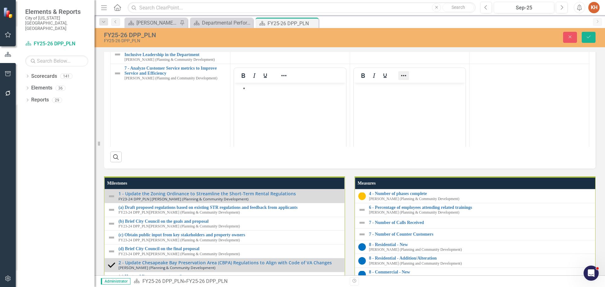
click at [402, 79] on icon "Reveal or hide additional toolbar items" at bounding box center [404, 76] width 8 height 8
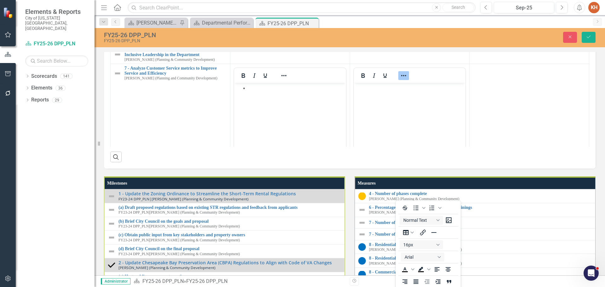
scroll to position [13, 0]
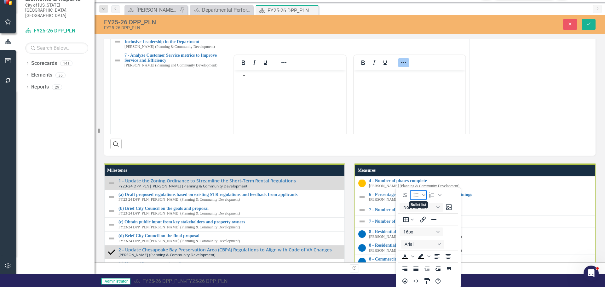
click at [417, 194] on icon "Bullet list" at bounding box center [416, 195] width 8 height 8
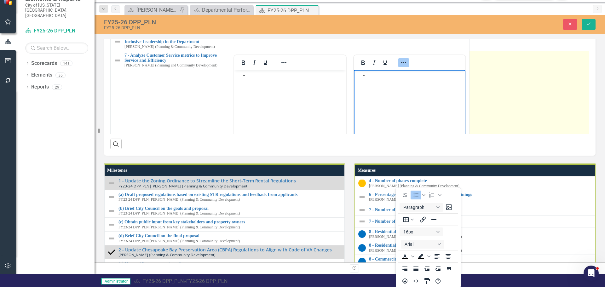
click at [505, 200] on td at bounding box center [529, 125] width 120 height 149
click at [505, 199] on td at bounding box center [529, 125] width 120 height 149
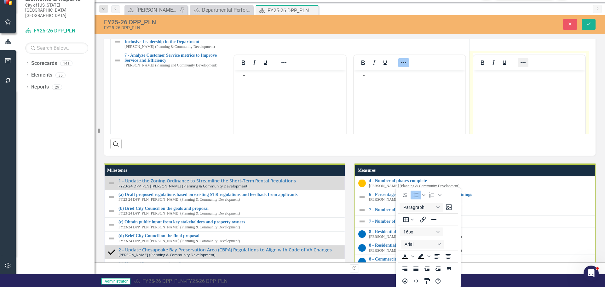
scroll to position [0, 0]
click at [522, 66] on icon "Reveal or hide additional toolbar items" at bounding box center [523, 63] width 8 height 8
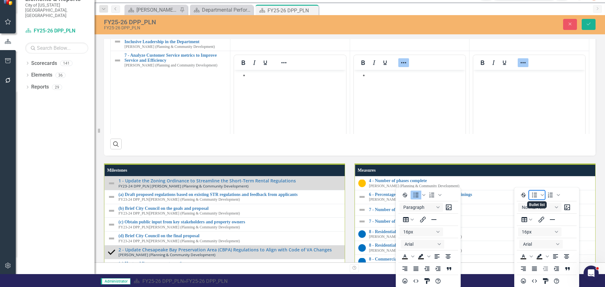
click at [536, 195] on icon "Bullet list" at bounding box center [534, 194] width 5 height 5
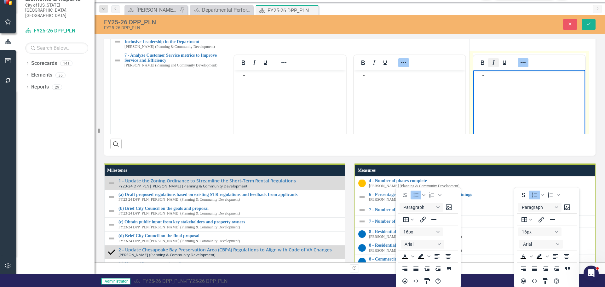
drag, startPoint x: 520, startPoint y: 183, endPoint x: 491, endPoint y: 183, distance: 28.7
click at [520, 63] on icon "Reveal or hide additional toolbar items" at bounding box center [522, 62] width 5 height 1
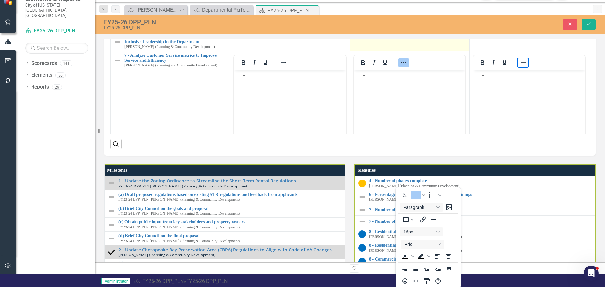
click at [402, 66] on icon "Reveal or hide additional toolbar items" at bounding box center [404, 63] width 8 height 8
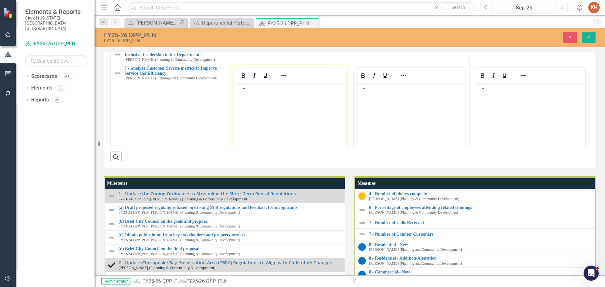
click at [272, 89] on li "Rich Text Area. Press ALT-0 for help." at bounding box center [296, 88] width 96 height 8
click at [273, 88] on li "Rich Text Area. Press ALT-0 for help." at bounding box center [296, 88] width 96 height 8
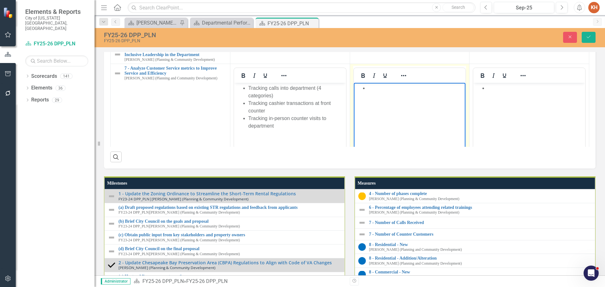
click at [412, 95] on body "Rich Text Area. Press ALT-0 for help." at bounding box center [409, 130] width 112 height 94
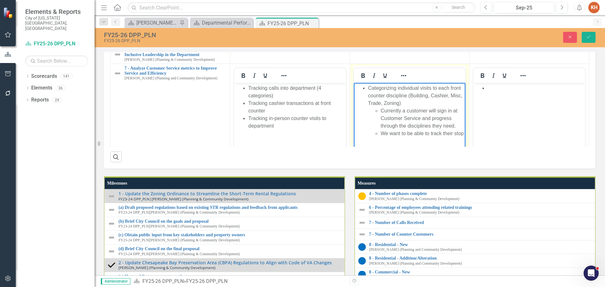
scroll to position [2, 0]
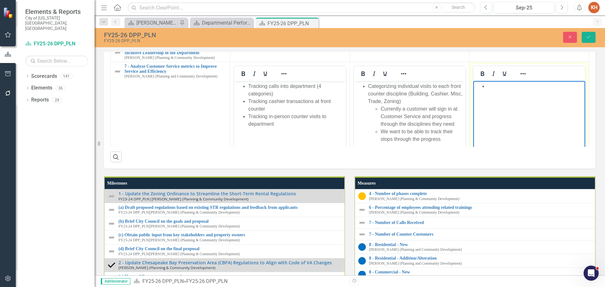
click at [512, 100] on body "Rich Text Area. Press ALT-0 for help." at bounding box center [529, 128] width 112 height 94
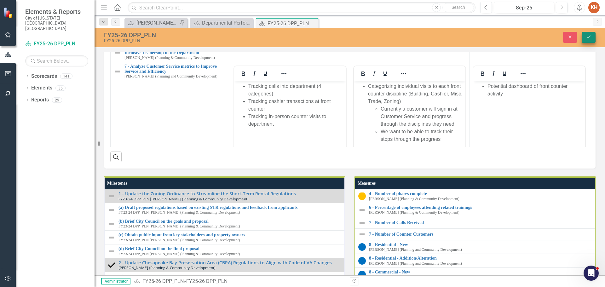
click at [586, 36] on icon "Save" at bounding box center [588, 37] width 6 height 4
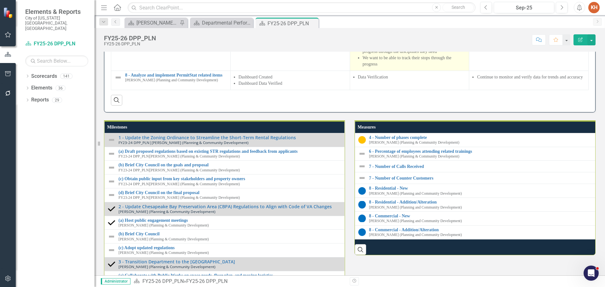
scroll to position [724, 0]
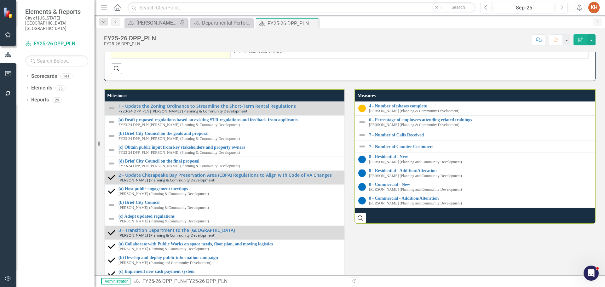
click at [116, 50] on img at bounding box center [118, 46] width 8 height 8
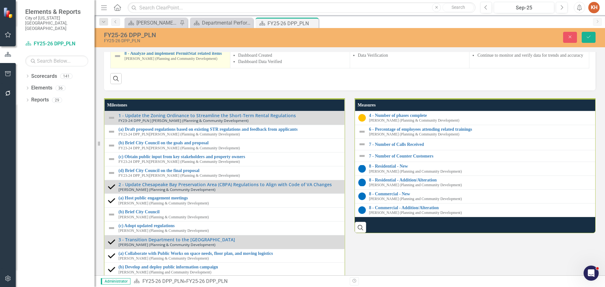
scroll to position [727, 0]
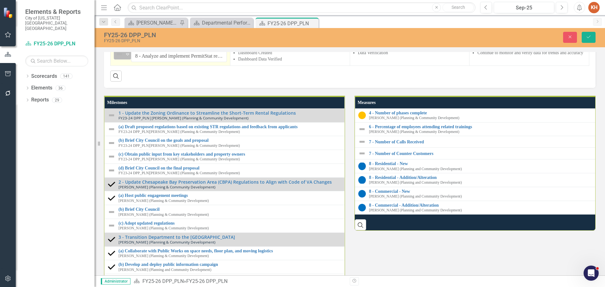
click at [118, 58] on img at bounding box center [120, 54] width 8 height 8
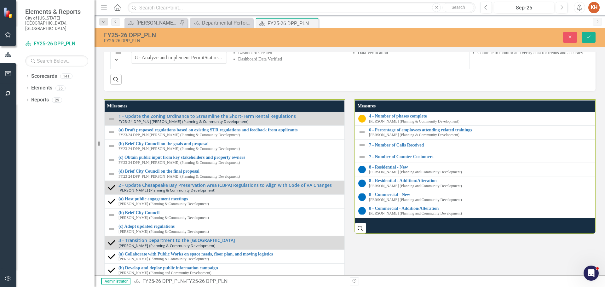
click at [117, 14] on img at bounding box center [118, 11] width 8 height 8
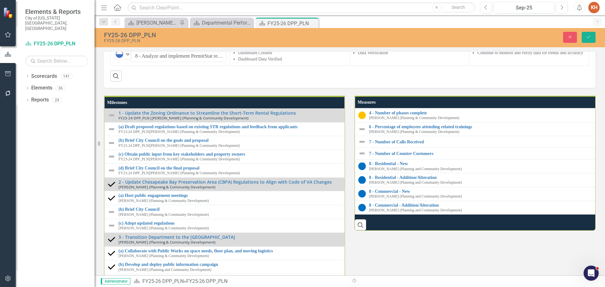
click at [117, 14] on img at bounding box center [118, 11] width 8 height 8
click at [119, 11] on img at bounding box center [118, 7] width 8 height 8
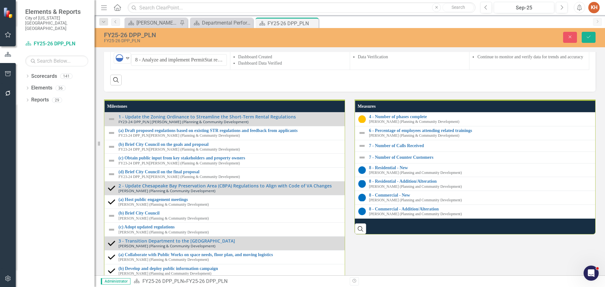
click at [589, 35] on icon "Save" at bounding box center [588, 37] width 6 height 4
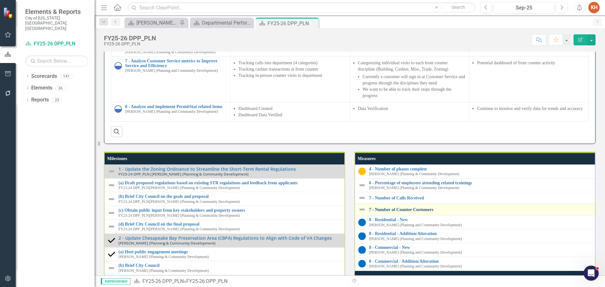
scroll to position [882, 0]
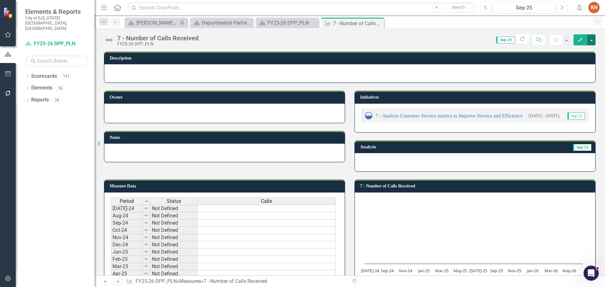
click at [591, 39] on button "button" at bounding box center [591, 39] width 8 height 11
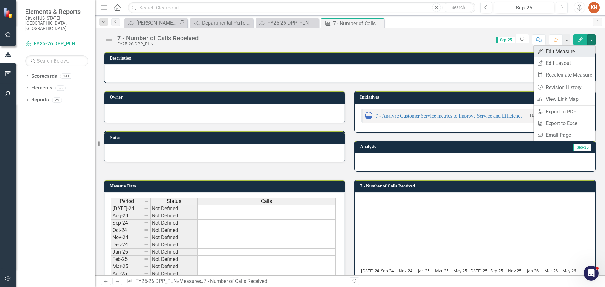
click at [564, 52] on link "Edit Edit Measure" at bounding box center [564, 52] width 61 height 12
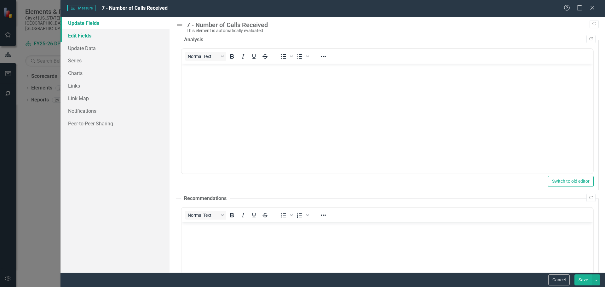
click at [109, 33] on link "Edit Fields" at bounding box center [114, 35] width 109 height 13
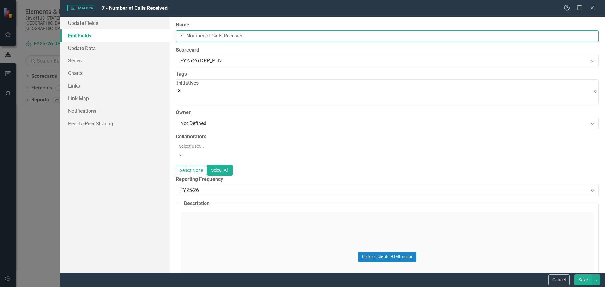
click at [271, 38] on input "7 - Number of Calls Received" at bounding box center [387, 36] width 423 height 12
type input "7 - Number of Calls Received and Handled"
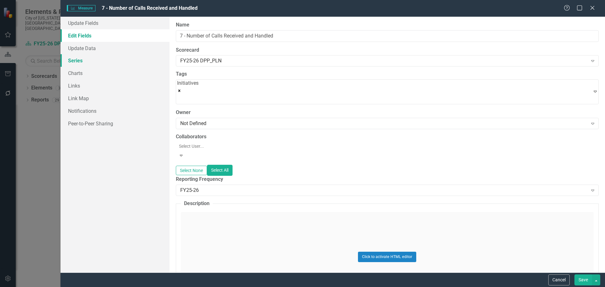
click at [99, 64] on link "Series" at bounding box center [114, 60] width 109 height 13
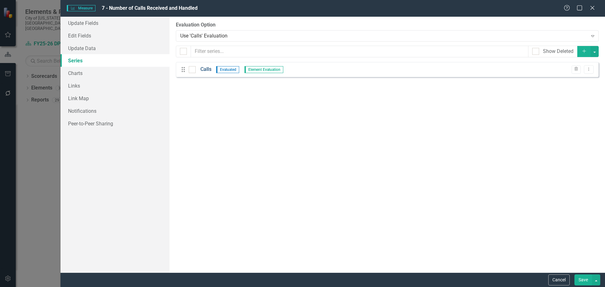
click at [203, 69] on link "Calls" at bounding box center [205, 69] width 11 height 7
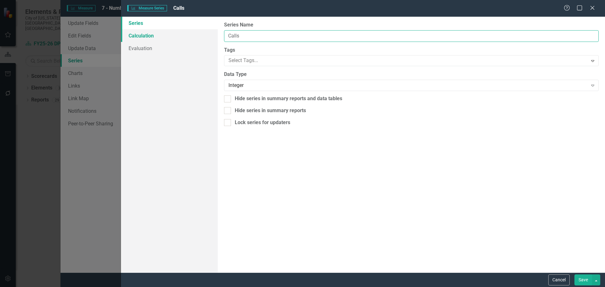
drag, startPoint x: 243, startPoint y: 35, endPoint x: 199, endPoint y: 38, distance: 44.2
click at [199, 38] on div "Series Calculation Evaluation From this page, you can edit the name, type, and …" at bounding box center [363, 145] width 484 height 256
type input "Other - Calls Presented"
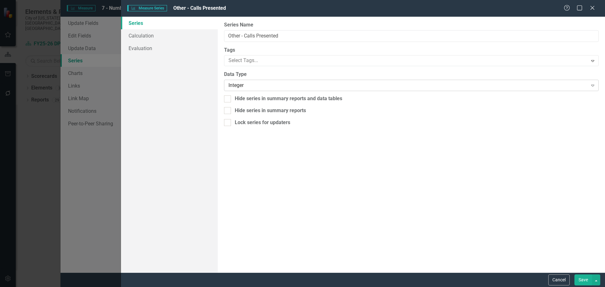
click at [255, 86] on div "Integer" at bounding box center [407, 85] width 359 height 7
click at [152, 48] on link "Evaluation" at bounding box center [169, 48] width 97 height 13
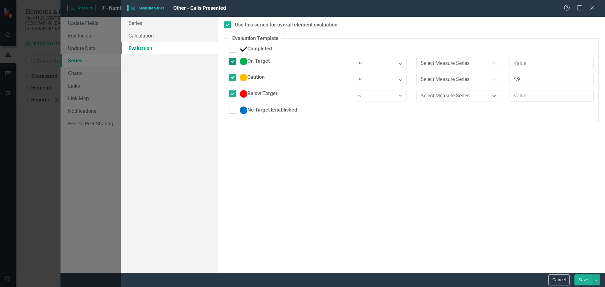
click at [233, 61] on div at bounding box center [232, 61] width 7 height 7
click at [233, 61] on input "On Target" at bounding box center [231, 60] width 4 height 4
checkbox input "false"
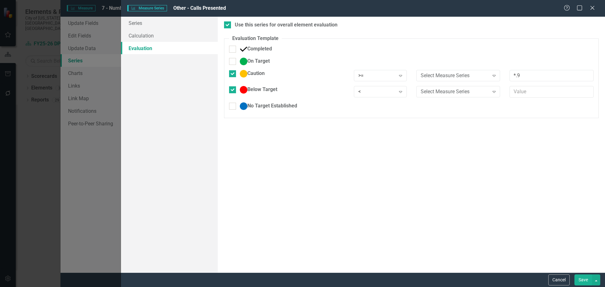
click div "Caution"
click input "Caution"
checkbox input "false"
click input "Below Target"
checkbox input "false"
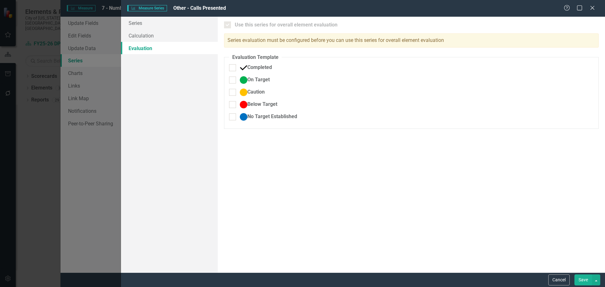
click button "Save"
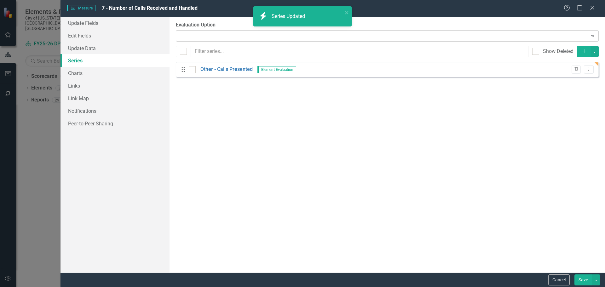
click div "Expand"
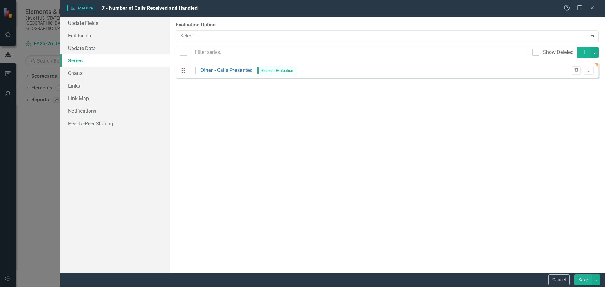
click div "Manual Evaluation"
click div "From this page, you can add, edit, delete, or duplicate the measure series for …"
click icon "Dropdown Menu"
click link "Copy Duplicate Measure Series"
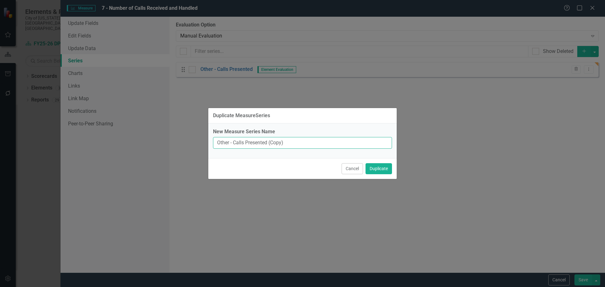
drag, startPoint x: 246, startPoint y: 141, endPoint x: 437, endPoint y: 140, distance: 191.5
click div "Duplicate MeasureSeries New Measure Series Name Other - Calls Presented (Copy) …"
type input "Other - Calls Handled"
click button "Duplicate"
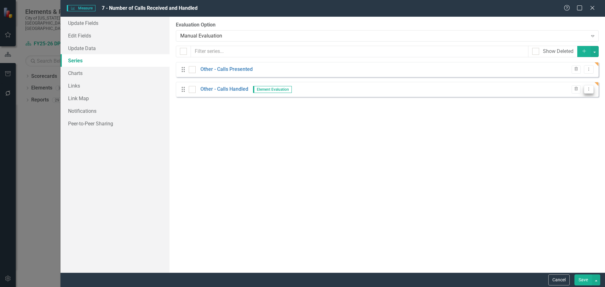
click icon "Dropdown Menu"
click div "From this page, you can add, edit, delete, or duplicate the measure series for …"
click icon "Add"
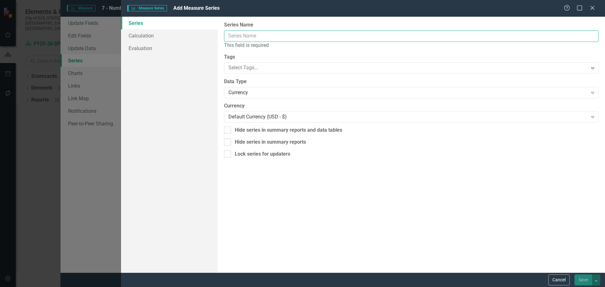
click input "Name"
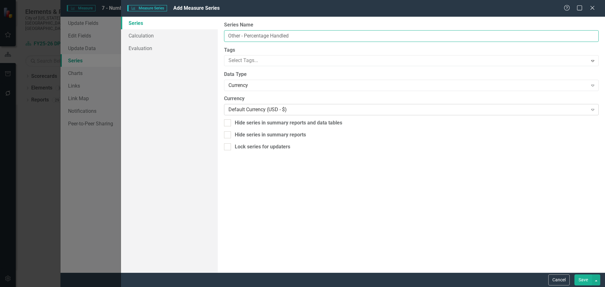
type input "Other - Percentage Handled"
click div "Default Currency (USD - $)"
click div "Currency"
click div "Percentage"
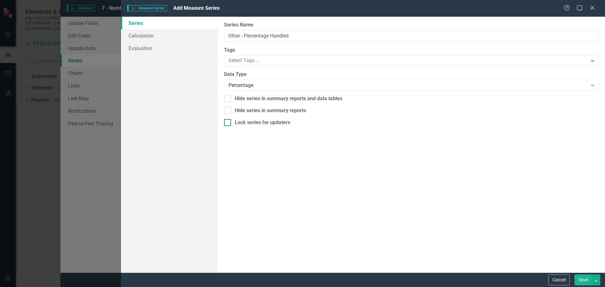
click div
click input "Lock series for updaters"
checkbox input "true"
click div
click input "Hide series in summary reports"
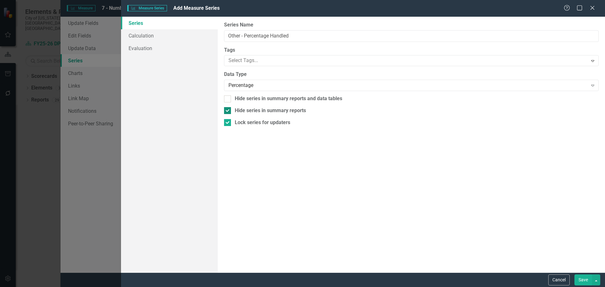
click input "Hide series in summary reports"
checkbox input "false"
click link "Calculation"
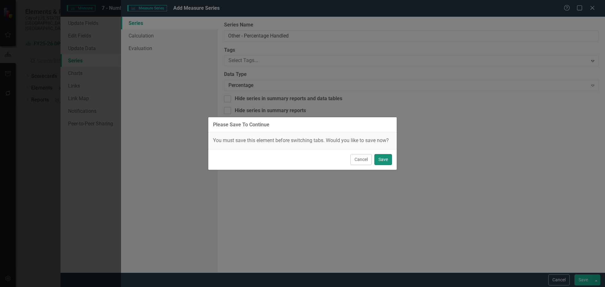
drag, startPoint x: 384, startPoint y: 160, endPoint x: 351, endPoint y: 150, distance: 34.8
click button "Save"
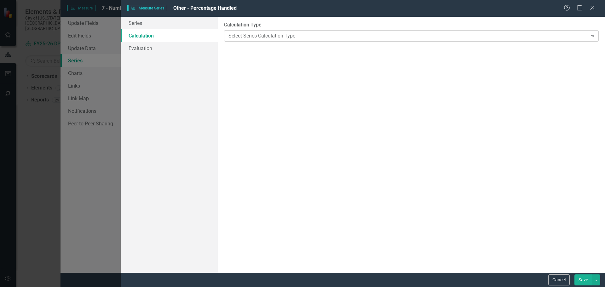
click div "Select Series Calculation Type"
click div "Calculated Series"
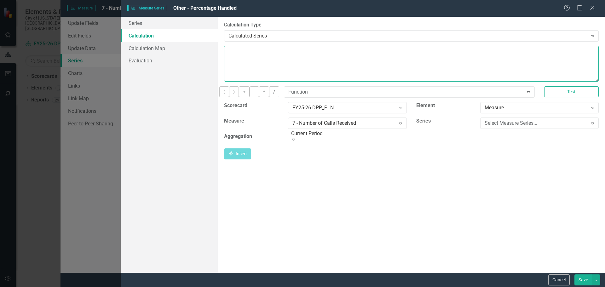
click textarea
click div "Select Measure Series..."
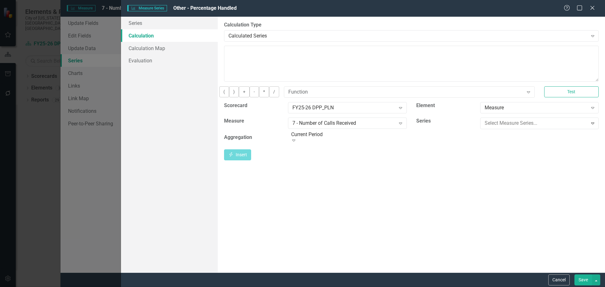
click div "Other - Calls Handled"
click button "Insert Insert"
click button "/"
click div "Other - Calls Handled"
click div "Other - Calls Presented"
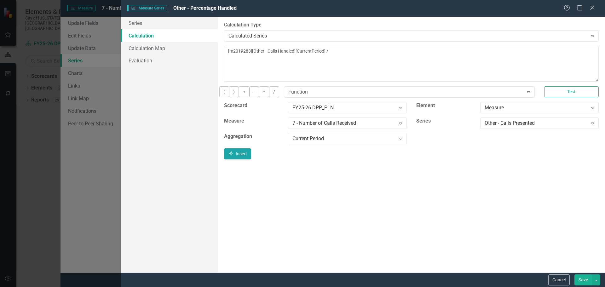
click button "Insert Insert"
type textarea "[m2019283][Other - Calls Handled][CurrentPeriod] / [m2019283][Other - Calls Pre…"
click button "Save"
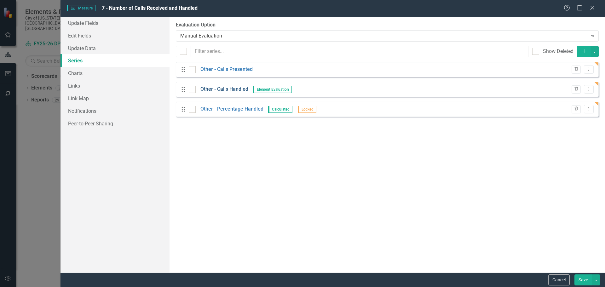
click link "Other - Calls Handled"
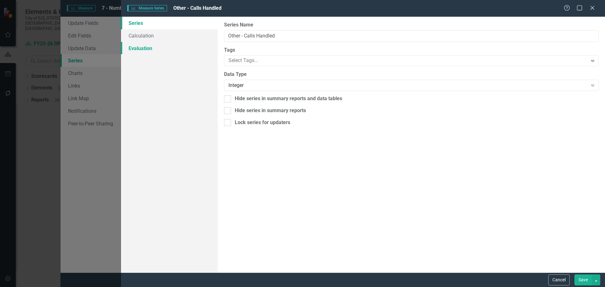
click link "Evaluation"
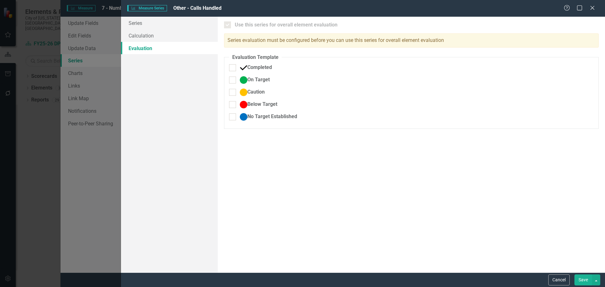
click button "Cancel"
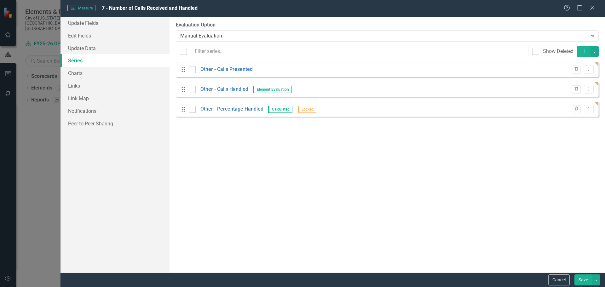
click button "Save"
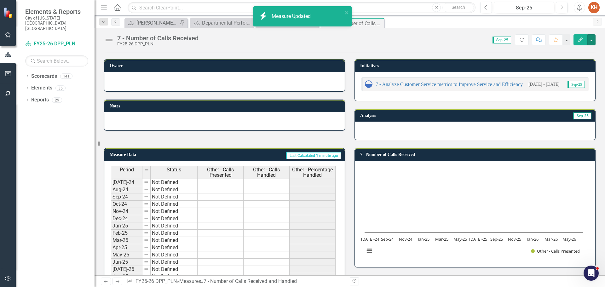
scroll to position [94, 0]
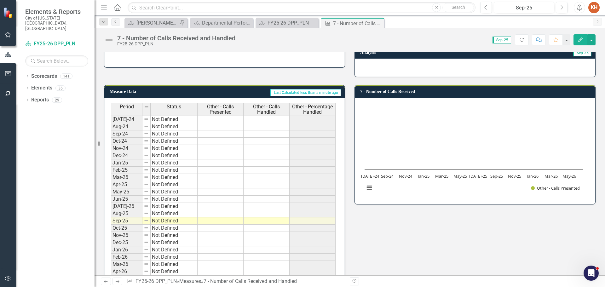
click td
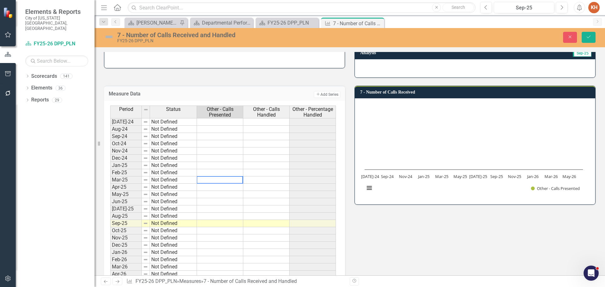
click textarea
type textarea "250"
type textarea "242"
click button "Save"
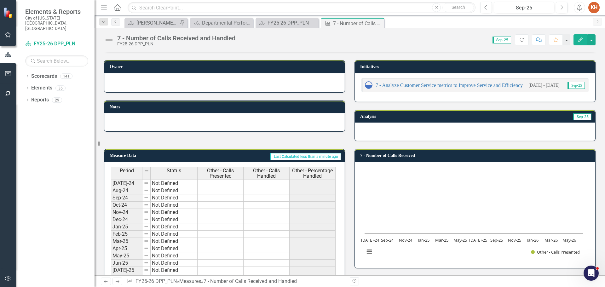
scroll to position [62, 0]
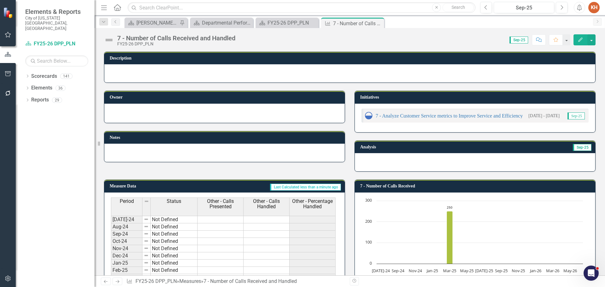
scroll to position [94, 0]
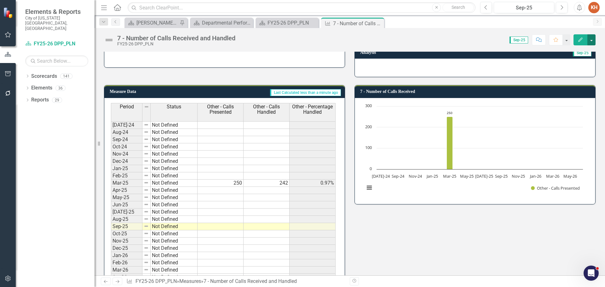
click at [592, 37] on button "button" at bounding box center [591, 39] width 8 height 11
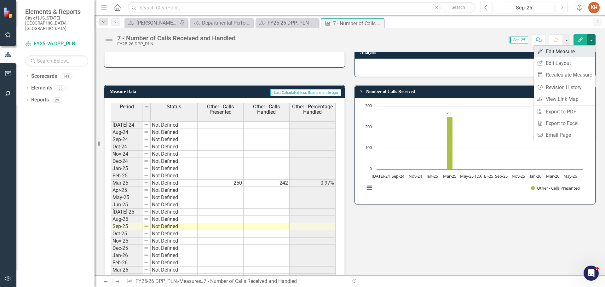
click at [572, 51] on link "Edit Edit Measure" at bounding box center [564, 52] width 61 height 12
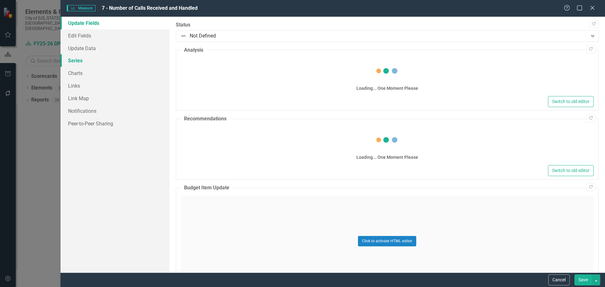
click at [81, 59] on link "Series" at bounding box center [114, 60] width 109 height 13
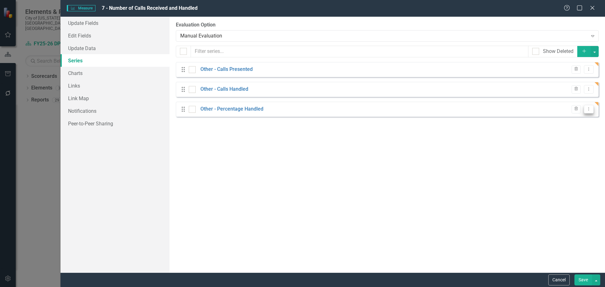
click at [585, 107] on button "Dropdown Menu" at bounding box center [589, 109] width 10 height 9
click at [247, 114] on div "Drag Other - Percentage Handled Calculated Locked Trash Dropdown Menu" at bounding box center [387, 109] width 423 height 15
click at [248, 109] on link "Other - Percentage Handled" at bounding box center [231, 109] width 63 height 7
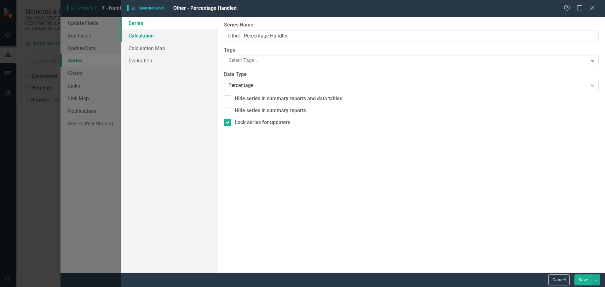
click at [146, 35] on link "Calculation" at bounding box center [169, 35] width 97 height 13
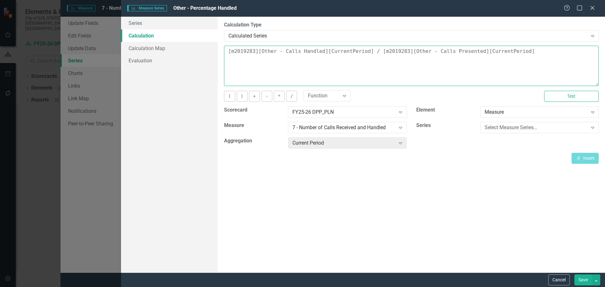
click at [237, 51] on textarea "[m2019283][Other - Calls Handled][CurrentPeriod] / [m2019283][Other - Calls Pre…" at bounding box center [411, 66] width 374 height 40
type textarea "([m2019283][Other - Calls Handled][CurrentPeriod] / [m2019283][Other - Calls Pr…"
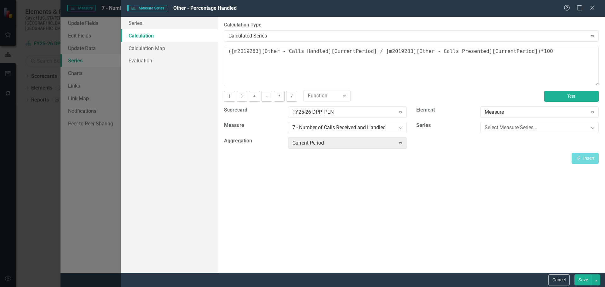
click at [566, 95] on button "Test" at bounding box center [571, 96] width 54 height 11
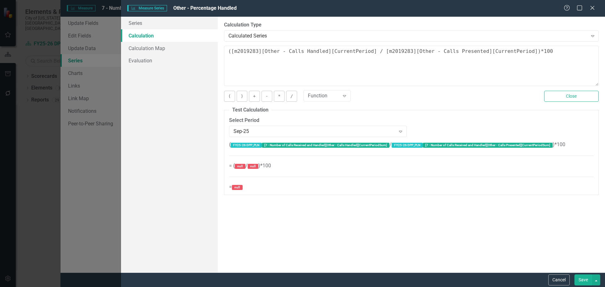
click at [586, 281] on button "Save" at bounding box center [583, 279] width 18 height 11
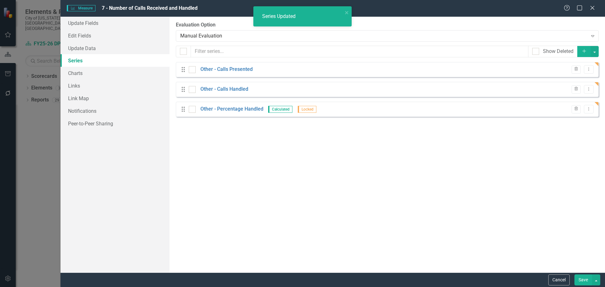
click at [583, 280] on button "Save" at bounding box center [583, 279] width 18 height 11
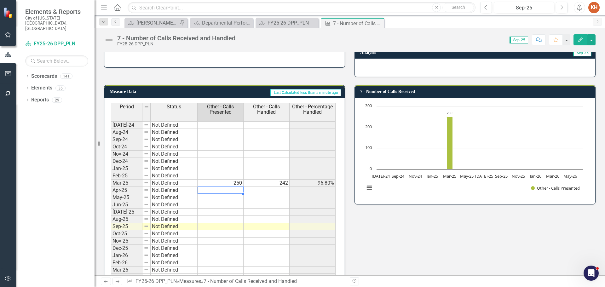
click at [228, 191] on td at bounding box center [220, 190] width 46 height 7
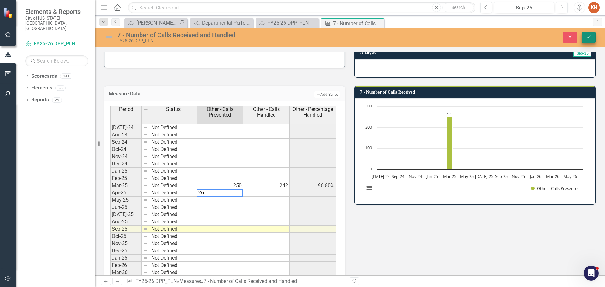
type textarea "263"
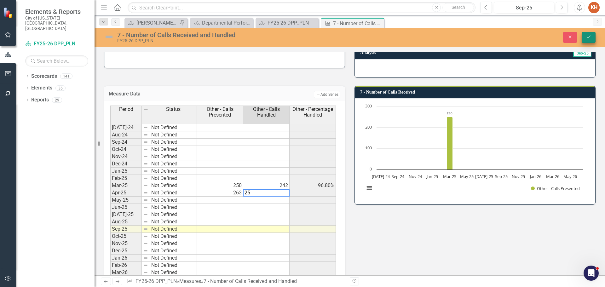
type textarea "250"
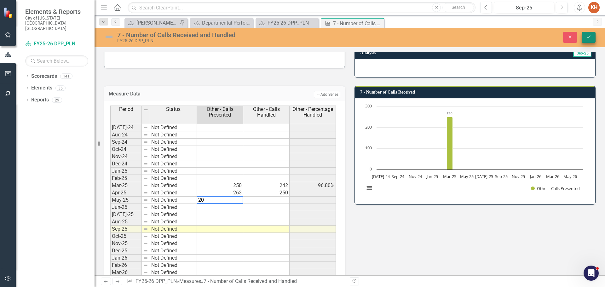
type textarea "208"
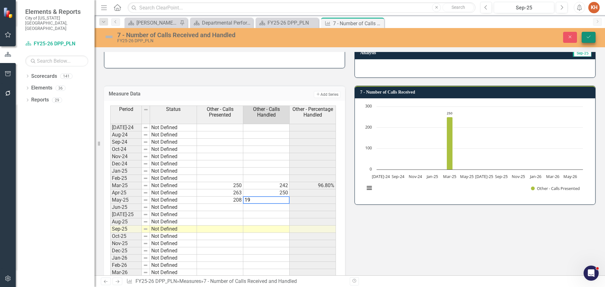
type textarea "191"
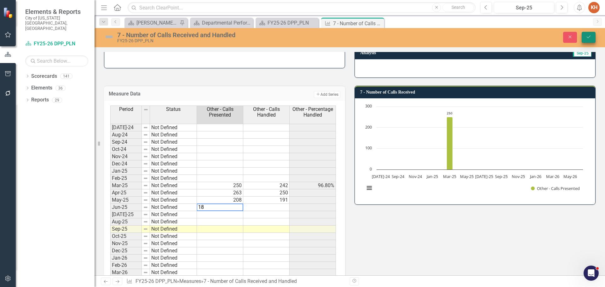
type textarea "189"
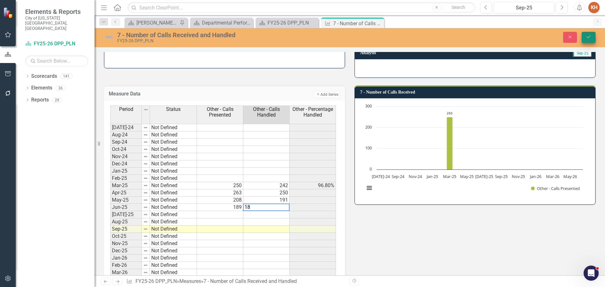
type textarea "180"
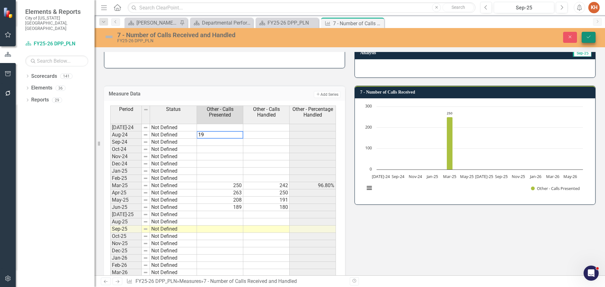
type textarea "197"
type textarea "157"
type textarea "185"
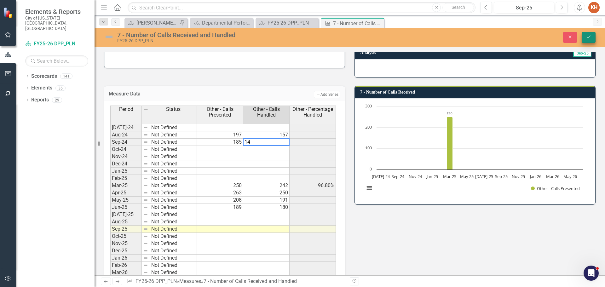
type textarea "142"
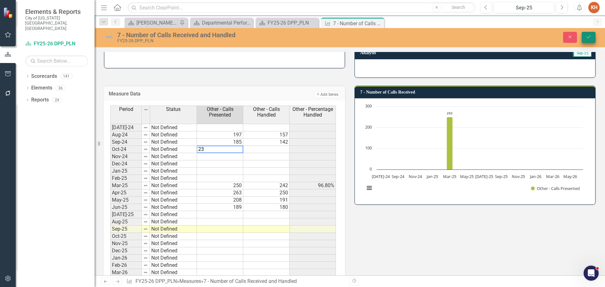
type textarea "234"
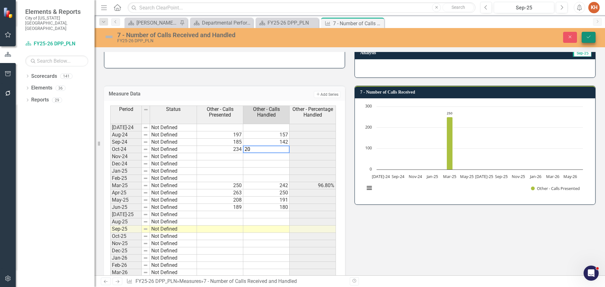
type textarea "204"
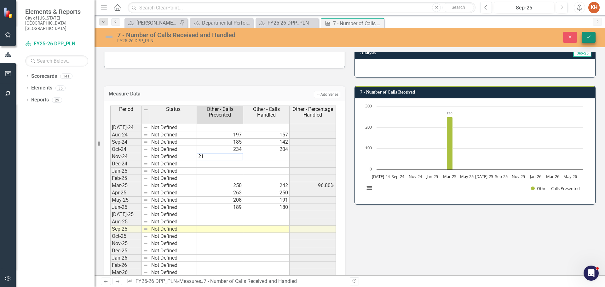
type textarea "217"
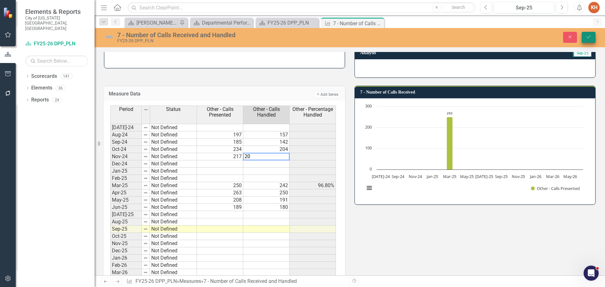
type textarea "207"
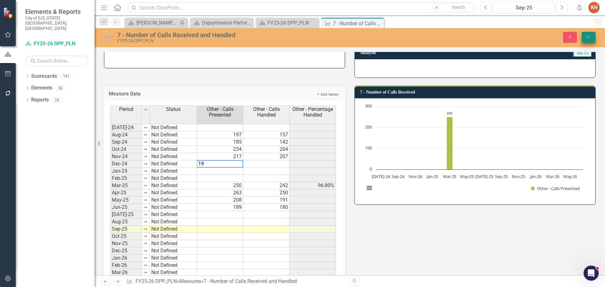
type textarea "192"
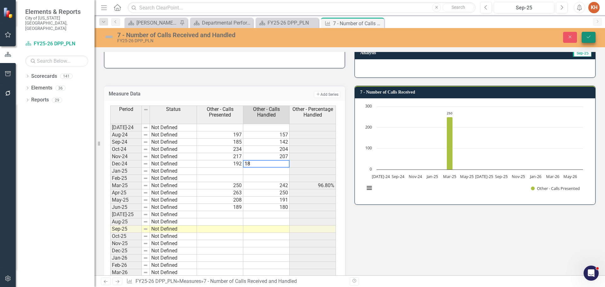
type textarea "183"
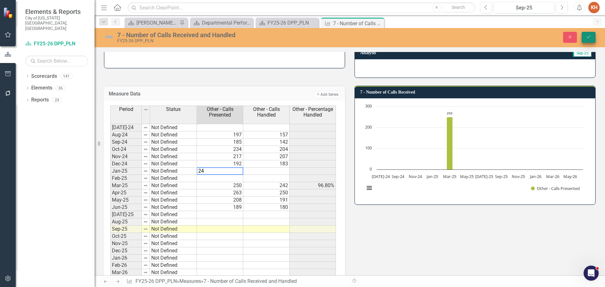
type textarea "240"
type textarea "228"
type textarea "167"
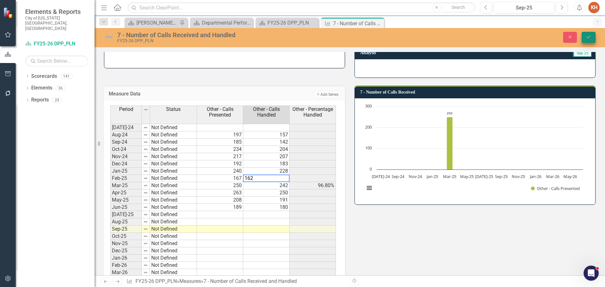
type textarea "242"
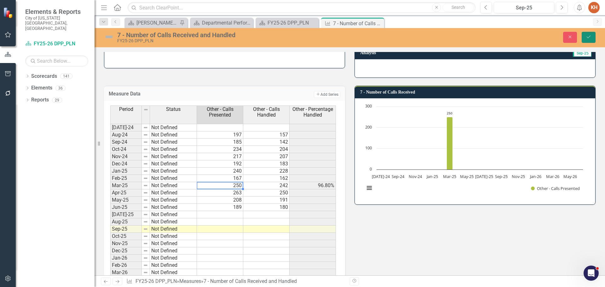
click at [586, 37] on icon "Save" at bounding box center [588, 37] width 6 height 4
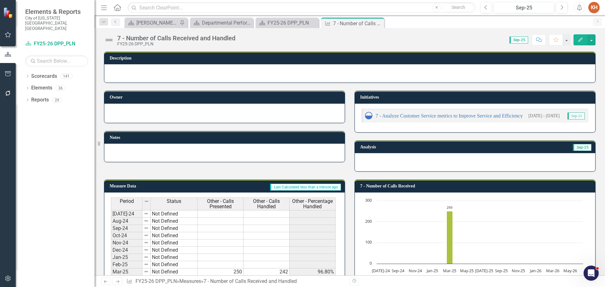
scroll to position [125, 0]
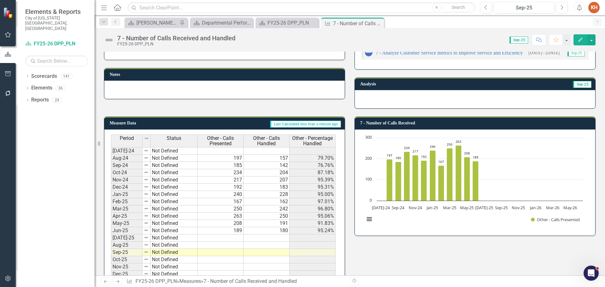
scroll to position [125, 0]
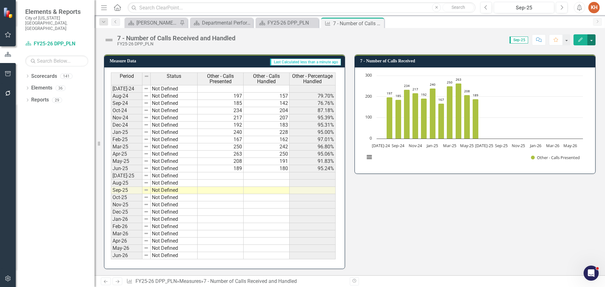
click at [591, 39] on button "button" at bounding box center [591, 39] width 8 height 11
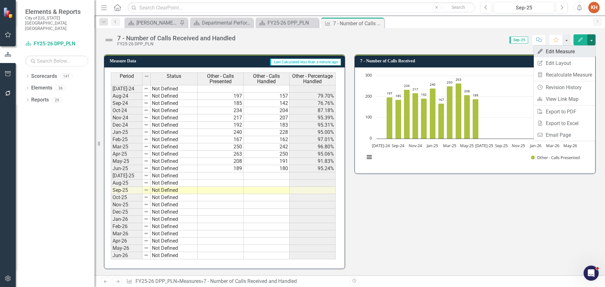
click at [567, 55] on link "Edit Edit Measure" at bounding box center [564, 52] width 61 height 12
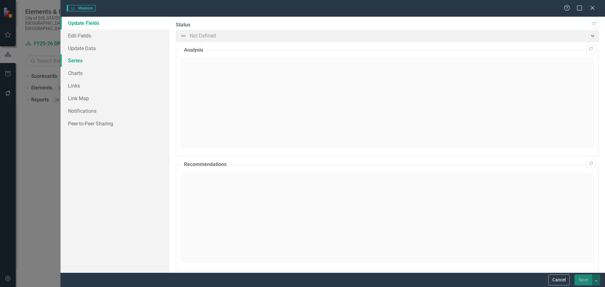
click at [80, 59] on link "Series" at bounding box center [114, 60] width 109 height 13
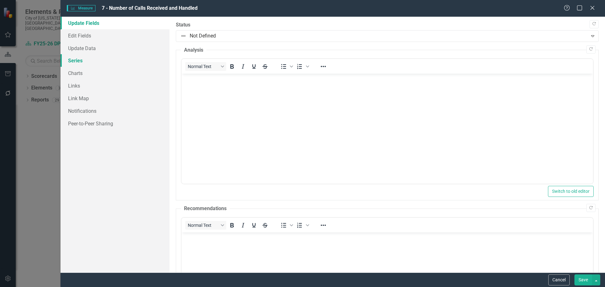
scroll to position [0, 0]
click at [77, 61] on link "Series" at bounding box center [114, 60] width 109 height 13
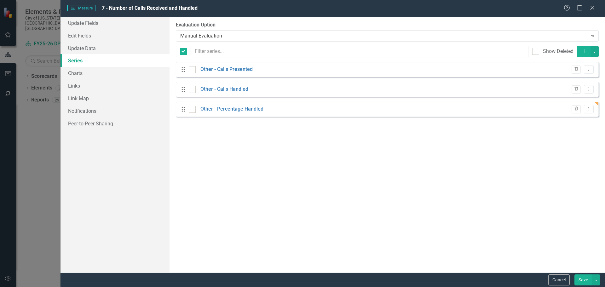
checkbox input "false"
click at [589, 69] on icon at bounding box center [588, 69] width 1 height 3
click at [393, 166] on div "From this page, you can add, edit, delete, or duplicate the measure series for …" at bounding box center [386, 145] width 435 height 256
click at [584, 50] on icon "Add" at bounding box center [584, 51] width 6 height 4
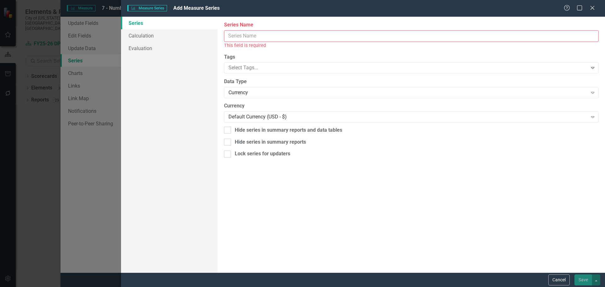
click at [346, 38] on input "Series Name" at bounding box center [411, 36] width 374 height 12
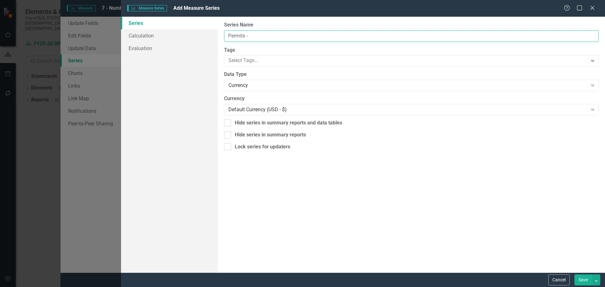
type input "Permits -"
click at [284, 60] on div at bounding box center [406, 60] width 361 height 9
click at [288, 34] on input "Permits -" at bounding box center [411, 36] width 374 height 12
click at [265, 36] on input "Permits -" at bounding box center [411, 36] width 374 height 12
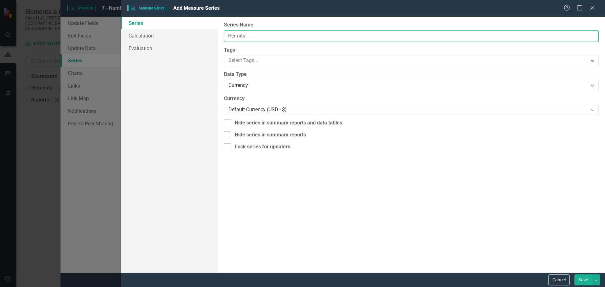
click at [276, 37] on input "Permits -" at bounding box center [411, 36] width 374 height 12
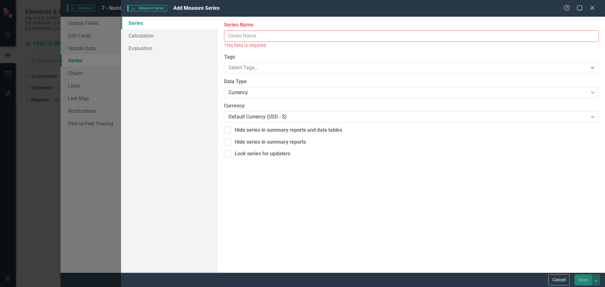
paste input "Permits -"
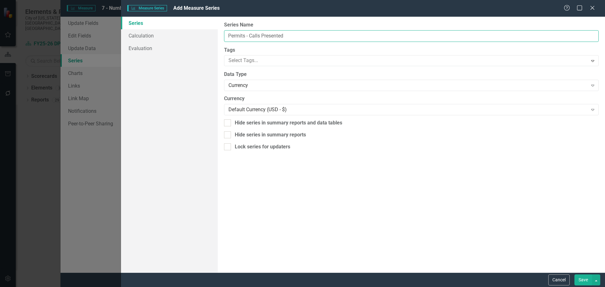
type input "Permits - Calls Presented"
click at [254, 87] on div "Currency" at bounding box center [407, 85] width 359 height 7
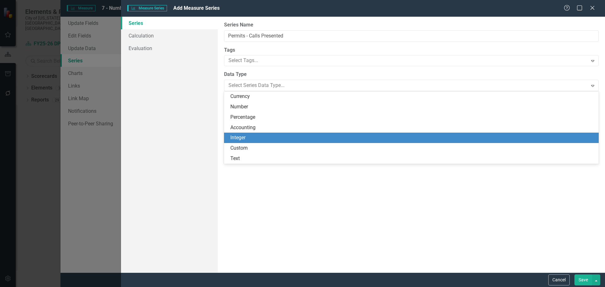
click at [252, 134] on div "Integer" at bounding box center [411, 138] width 374 height 10
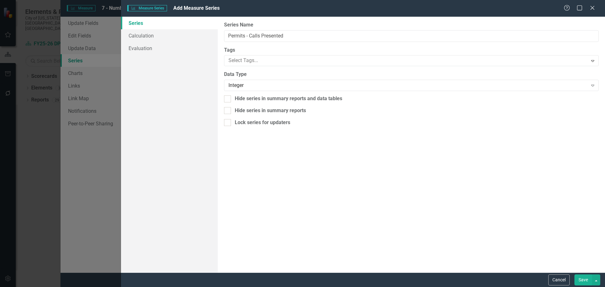
click at [583, 282] on button "Save" at bounding box center [583, 279] width 18 height 11
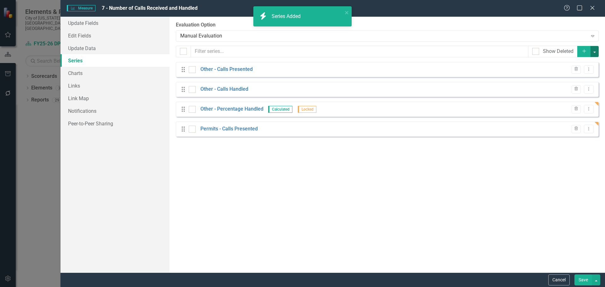
click at [595, 51] on button "button" at bounding box center [594, 51] width 8 height 11
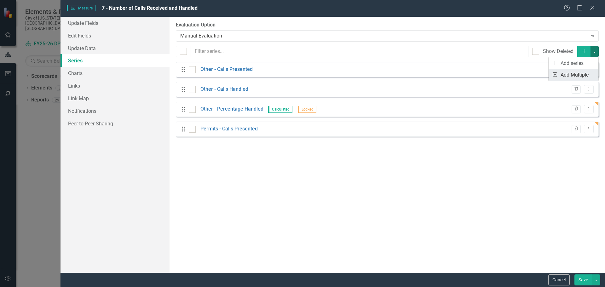
click at [580, 74] on link "Add Multiple Add Multiple" at bounding box center [573, 75] width 50 height 12
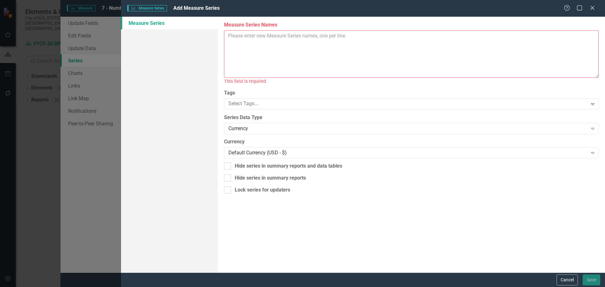
click at [289, 62] on textarea "Measure Series Names" at bounding box center [411, 54] width 374 height 48
paste textarea "Permits -"
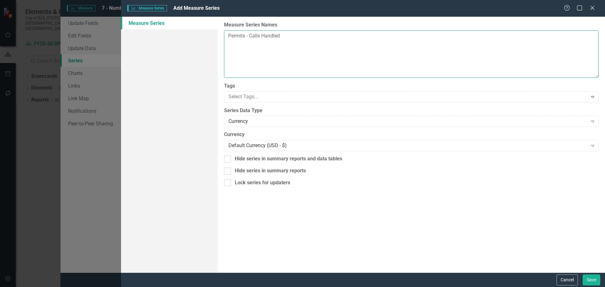
click at [291, 60] on textarea "Permits - Calls Handled" at bounding box center [411, 54] width 374 height 48
paste textarea "Permits -"
type textarea "Permits - Calls Handled Permits - Percentage Handled STR - Calls Presented"
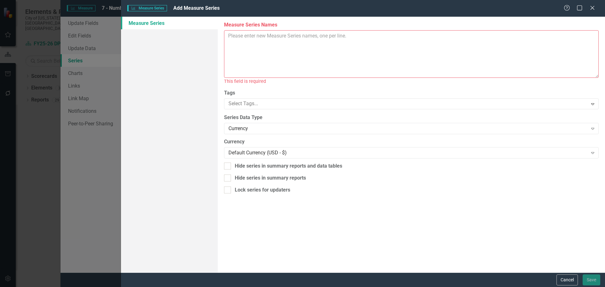
paste textarea "Permits - Calls Handled Permits - Percentage Handled STR - Calls Presented"
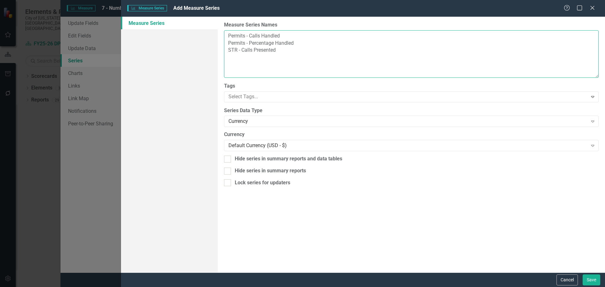
paste textarea "Permits - Calls Handled Permits - Percentage Handled STR - Calls Presented"
paste textarea "Zoning"
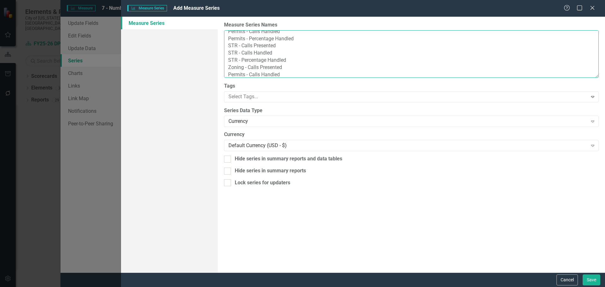
paste textarea "Zoning"
type textarea "Permits - Calls Handled Permits - Percentage Handled STR - Calls Presented STR …"
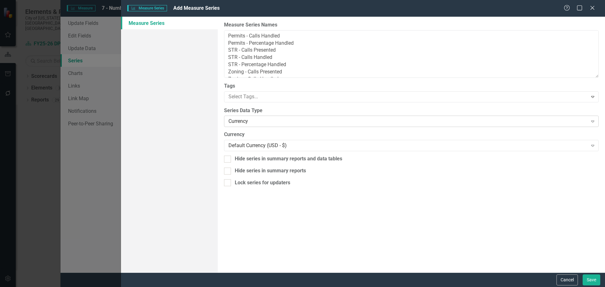
click at [243, 125] on div "Currency Expand" at bounding box center [411, 121] width 374 height 11
click at [589, 279] on button "Save" at bounding box center [591, 279] width 18 height 11
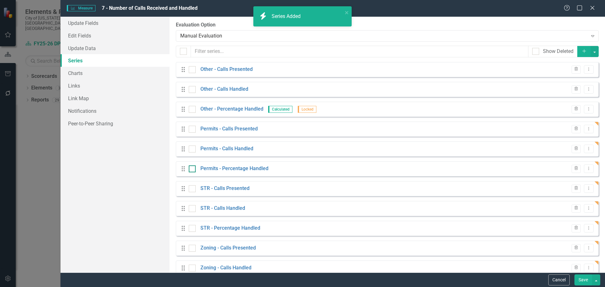
click at [192, 170] on div at bounding box center [192, 168] width 7 height 7
click at [192, 169] on input "checkbox" at bounding box center [191, 167] width 4 height 4
checkbox input "true"
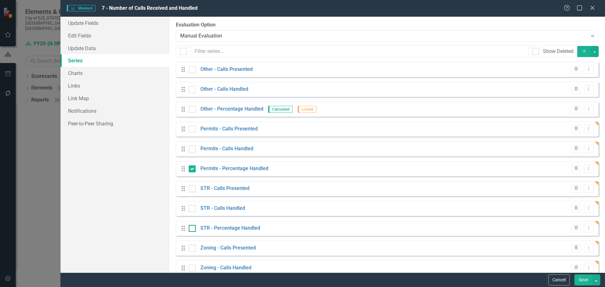
click at [191, 228] on input "checkbox" at bounding box center [191, 227] width 4 height 4
checkbox input "true"
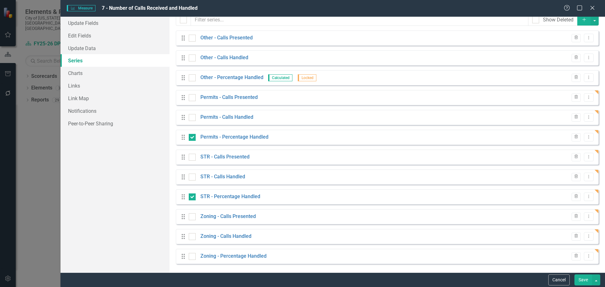
scroll to position [32, 0]
click at [191, 254] on input "checkbox" at bounding box center [191, 254] width 4 height 4
checkbox input "true"
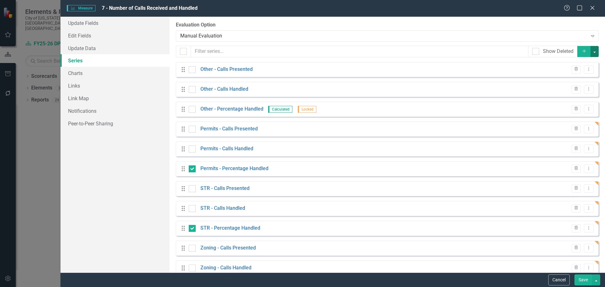
click at [590, 53] on button "button" at bounding box center [594, 51] width 8 height 11
click at [577, 87] on link "Edit Multiple Edit Multiple" at bounding box center [569, 87] width 50 height 12
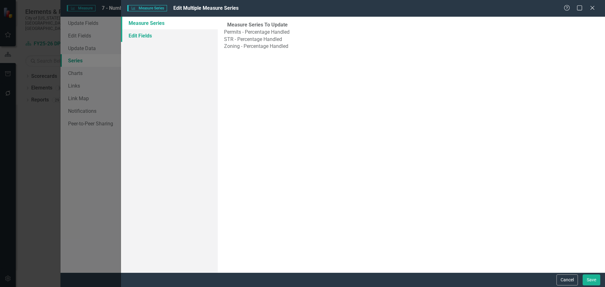
click at [149, 35] on link "Edit Fields" at bounding box center [169, 35] width 97 height 13
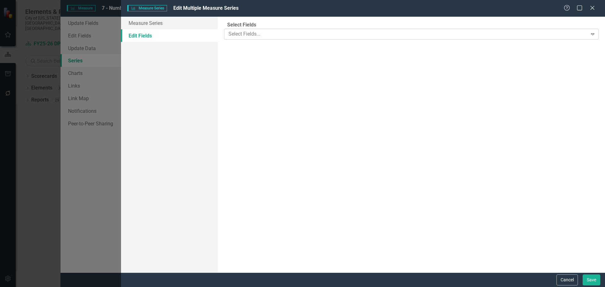
click at [272, 36] on div at bounding box center [406, 34] width 361 height 9
click at [262, 75] on div "Currency Expand" at bounding box center [411, 72] width 374 height 11
click at [586, 279] on button "Save" at bounding box center [591, 279] width 18 height 11
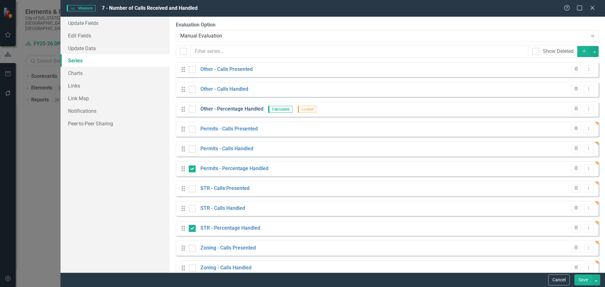
click at [229, 107] on link "Other - Percentage Handled" at bounding box center [231, 109] width 63 height 7
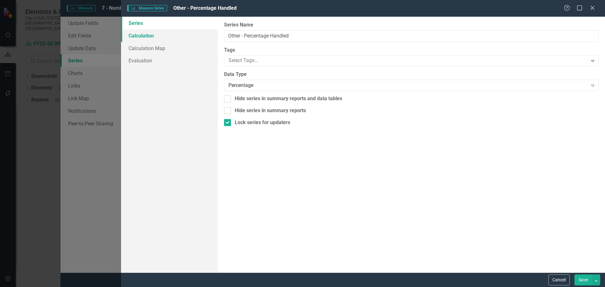
click at [149, 36] on link "Calculation" at bounding box center [169, 35] width 97 height 13
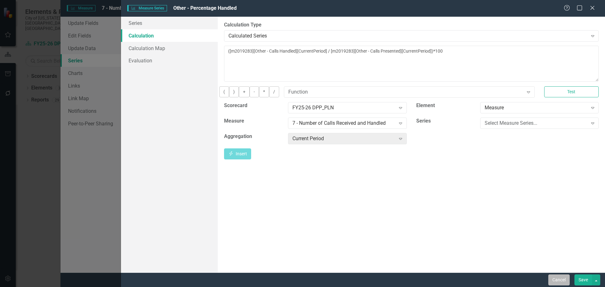
click at [555, 278] on button "Cancel" at bounding box center [558, 279] width 21 height 11
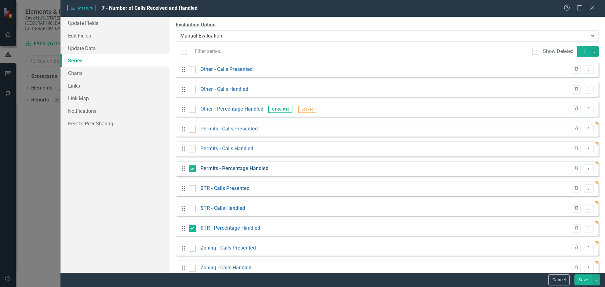
click at [230, 170] on link "Permits - Percentage Handled" at bounding box center [234, 168] width 68 height 7
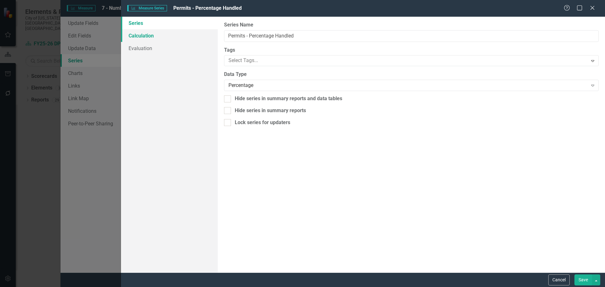
click at [150, 38] on link "Calculation" at bounding box center [169, 35] width 97 height 13
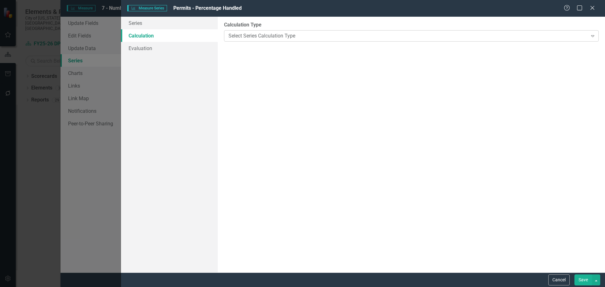
click at [288, 36] on div "Select Series Calculation Type" at bounding box center [407, 35] width 359 height 7
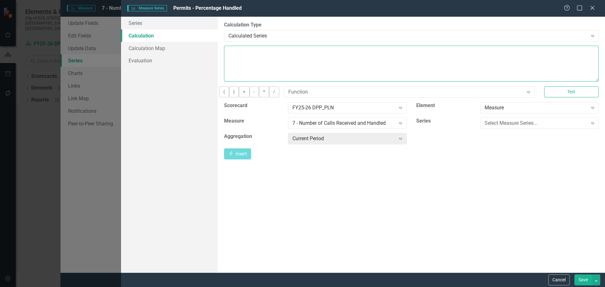
click at [291, 60] on textarea at bounding box center [411, 64] width 374 height 36
click at [508, 127] on div "Select Measure Series..." at bounding box center [535, 122] width 103 height 7
click at [368, 59] on textarea at bounding box center [411, 64] width 374 height 36
click at [559, 126] on div "Select Measure Series..." at bounding box center [535, 122] width 103 height 7
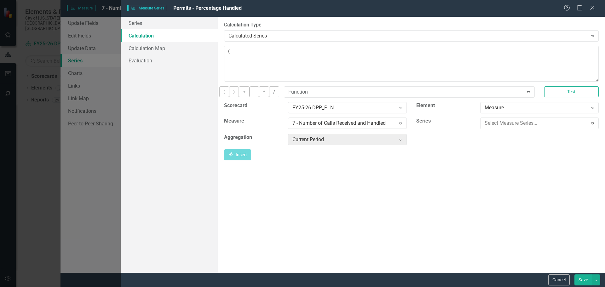
click at [251, 158] on button "Insert Insert" at bounding box center [237, 153] width 27 height 11
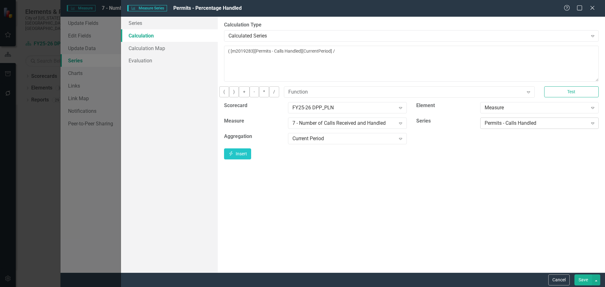
click at [563, 127] on div "Permits - Calls Handled" at bounding box center [535, 122] width 103 height 7
click at [251, 157] on button "Insert Insert" at bounding box center [237, 153] width 27 height 11
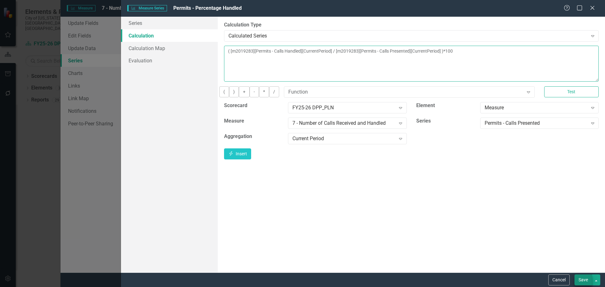
type textarea "( [m2019283][Permits - Calls Handled][CurrentPeriod] / [m2019283][Permits - Cal…"
click at [580, 278] on button "Save" at bounding box center [583, 279] width 18 height 11
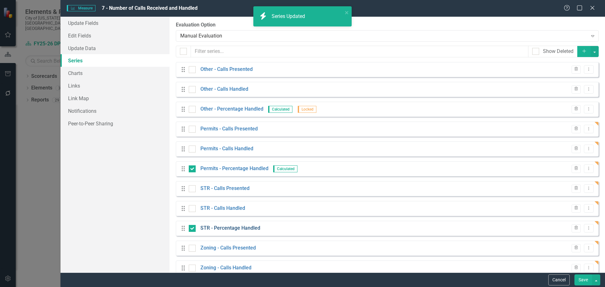
click at [249, 228] on link "STR - Percentage Handled" at bounding box center [230, 228] width 60 height 7
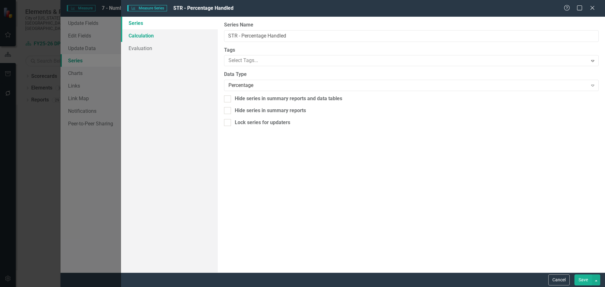
click at [146, 37] on link "Calculation" at bounding box center [169, 35] width 97 height 13
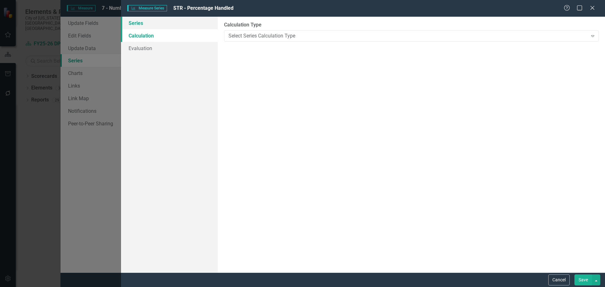
click at [136, 22] on link "Series" at bounding box center [169, 23] width 97 height 13
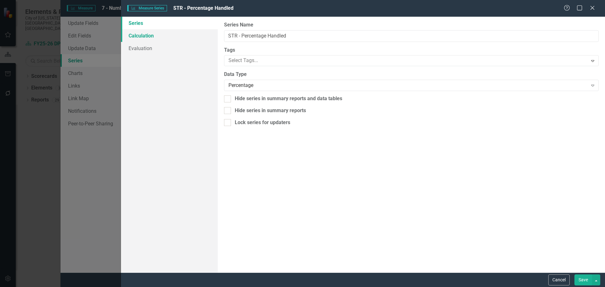
click at [140, 34] on link "Calculation" at bounding box center [169, 35] width 97 height 13
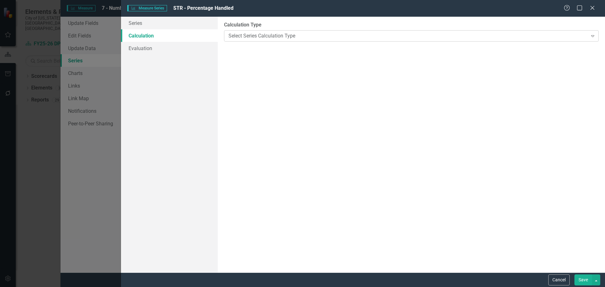
click at [274, 34] on div "Select Series Calculation Type" at bounding box center [407, 35] width 359 height 7
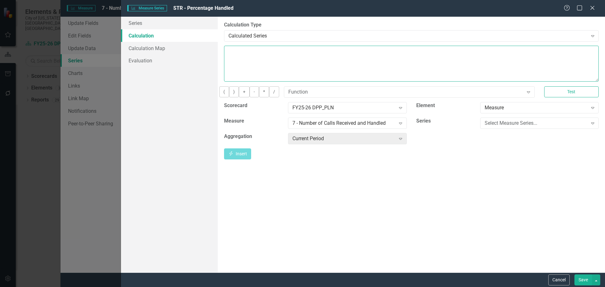
click at [360, 60] on textarea at bounding box center [411, 64] width 374 height 36
click at [528, 125] on div "Select Measure Series..." at bounding box center [535, 122] width 103 height 7
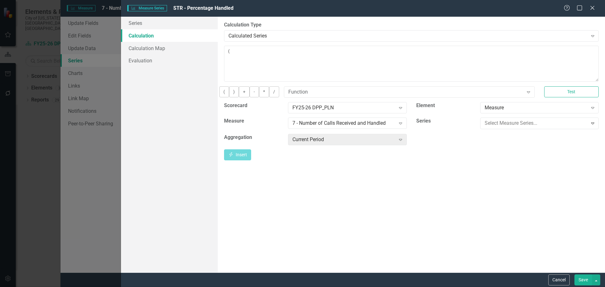
click at [514, 127] on div "STR - Calls Handled" at bounding box center [535, 122] width 103 height 7
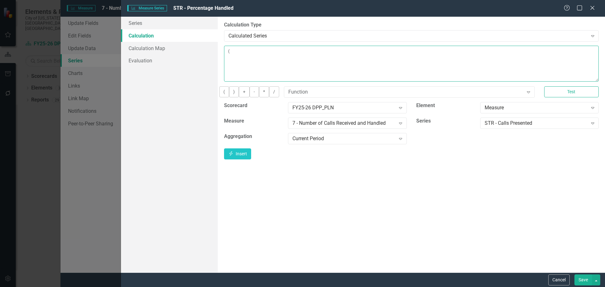
click at [365, 53] on textarea "(" at bounding box center [411, 64] width 374 height 36
click at [530, 127] on div "STR - Calls Presented" at bounding box center [535, 122] width 103 height 7
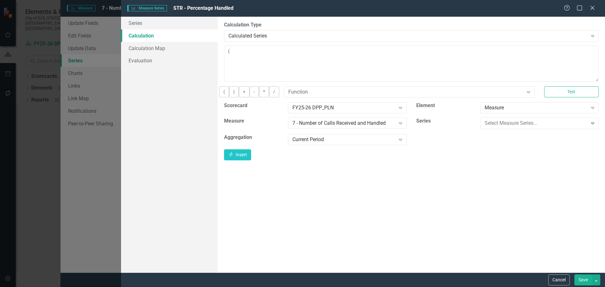
click at [251, 159] on button "Insert Insert" at bounding box center [237, 153] width 27 height 11
click at [549, 127] on div "STR - Calls Handled" at bounding box center [535, 122] width 103 height 7
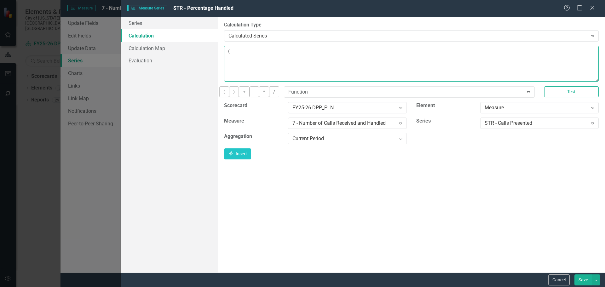
click at [398, 58] on textarea "( [m2019283][STR - Calls Handled][CurrentPeriod]" at bounding box center [411, 64] width 374 height 36
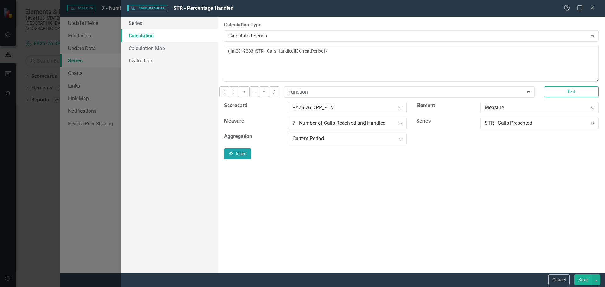
click at [251, 158] on button "Insert Insert" at bounding box center [237, 153] width 27 height 11
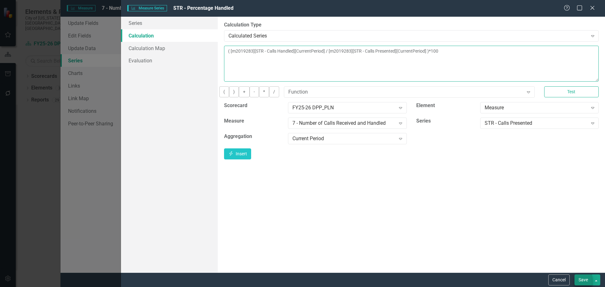
type textarea "( [m2019283][STR - Calls Handled][CurrentPeriod] / [m2019283][STR - Calls Prese…"
click at [579, 279] on button "Save" at bounding box center [583, 279] width 18 height 11
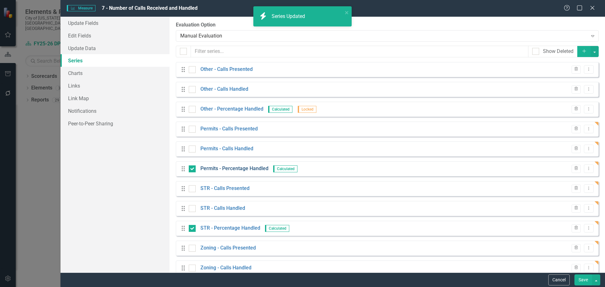
click at [227, 168] on link "Permits - Percentage Handled" at bounding box center [234, 168] width 68 height 7
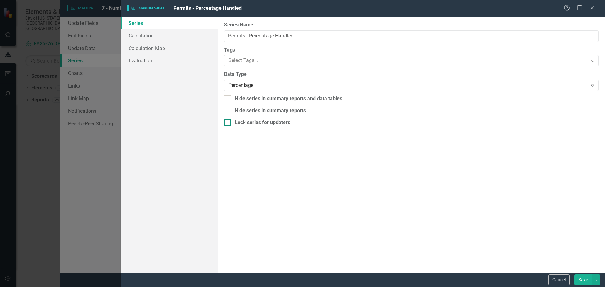
click at [227, 123] on input "Lock series for updaters" at bounding box center [226, 121] width 4 height 4
checkbox input "true"
click at [585, 276] on button "Save" at bounding box center [583, 279] width 18 height 11
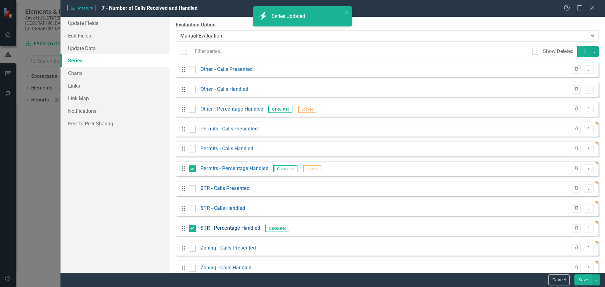
click at [216, 227] on link "STR - Percentage Handled" at bounding box center [230, 228] width 60 height 7
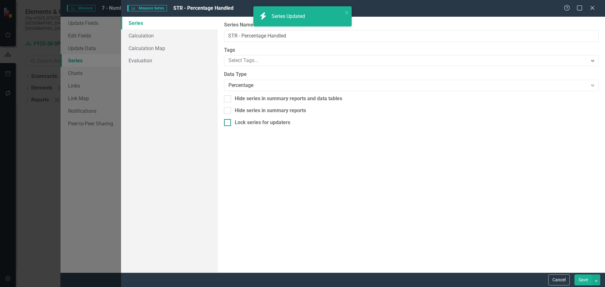
click at [230, 122] on div at bounding box center [227, 122] width 7 height 7
click at [228, 122] on input "Lock series for updaters" at bounding box center [226, 121] width 4 height 4
checkbox input "true"
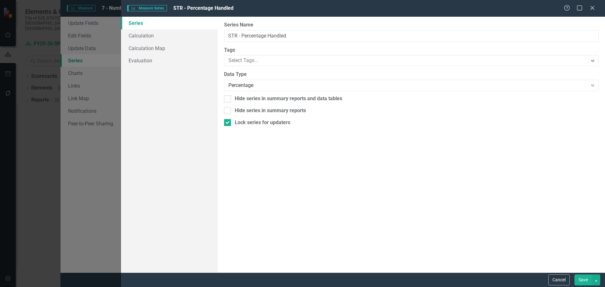
click at [580, 278] on button "Save" at bounding box center [583, 279] width 18 height 11
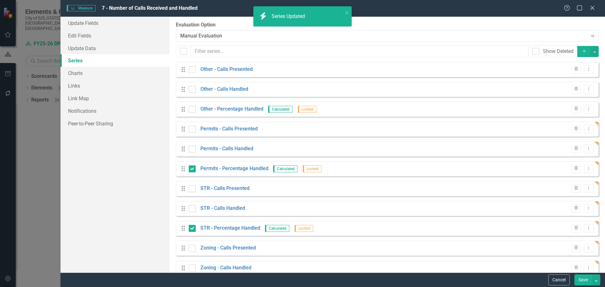
scroll to position [32, 0]
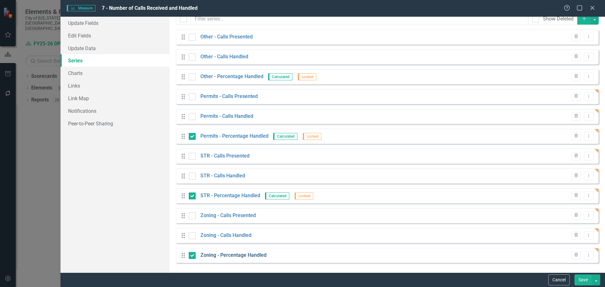
click at [209, 254] on link "Zoning - Percentage Handled" at bounding box center [233, 255] width 66 height 7
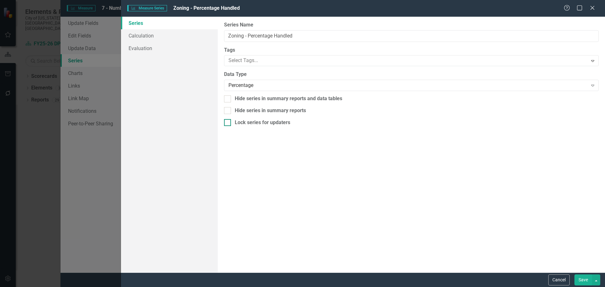
click at [227, 122] on input "Lock series for updaters" at bounding box center [226, 121] width 4 height 4
checkbox input "true"
click at [149, 37] on link "Calculation" at bounding box center [169, 35] width 97 height 13
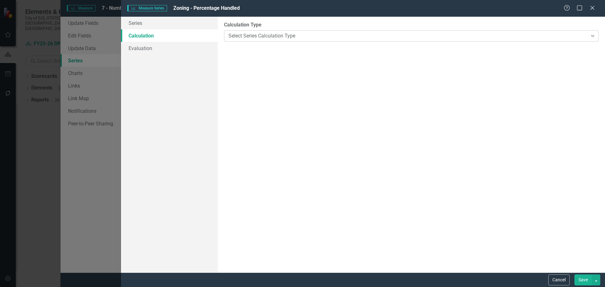
click at [272, 37] on div "Select Series Calculation Type" at bounding box center [407, 35] width 359 height 7
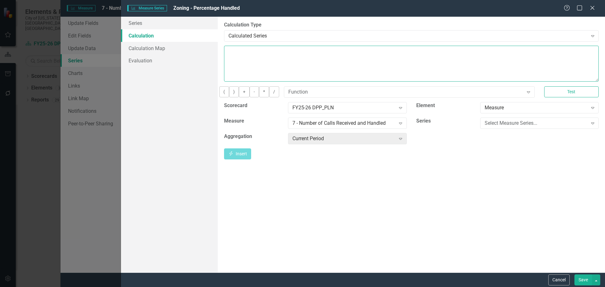
click at [342, 64] on textarea at bounding box center [411, 64] width 374 height 36
click at [560, 127] on div "Select Measure Series..." at bounding box center [535, 122] width 103 height 7
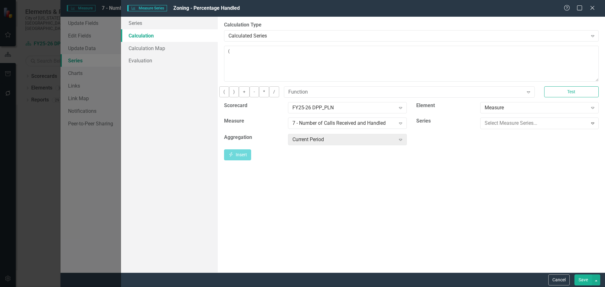
scroll to position [30, 0]
click at [251, 157] on button "Insert Insert" at bounding box center [237, 153] width 27 height 11
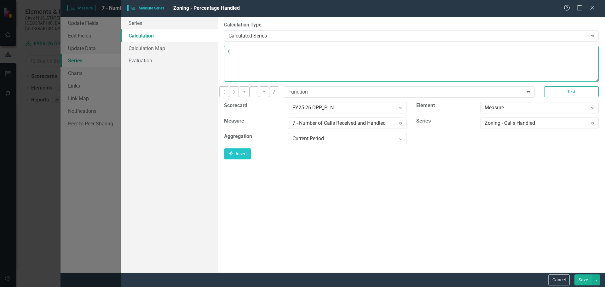
click at [486, 53] on textarea "( [m2019283][Zoning - Calls Handled][CurrentPeriod]" at bounding box center [411, 64] width 374 height 36
click at [543, 127] on div "Zoning - Calls Handled" at bounding box center [535, 122] width 103 height 7
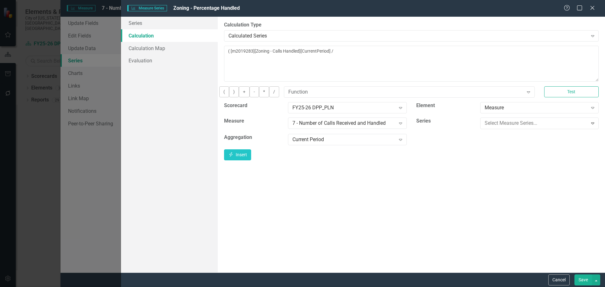
click at [251, 158] on button "Insert Insert" at bounding box center [237, 153] width 27 height 11
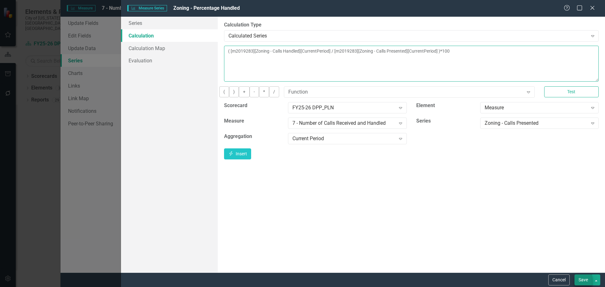
type textarea "( [m2019283][Zoning - Calls Handled][CurrentPeriod] / [m2019283][Zoning - Calls…"
click at [582, 283] on button "Save" at bounding box center [583, 279] width 18 height 11
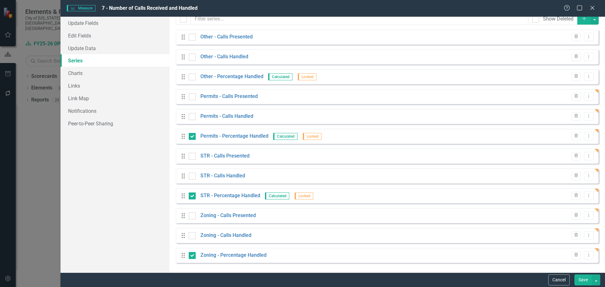
click at [578, 277] on button "Save" at bounding box center [583, 279] width 18 height 11
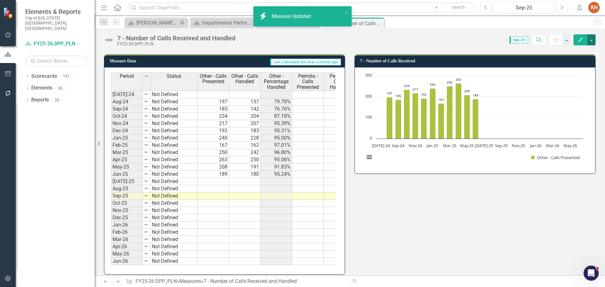
click at [592, 40] on button "button" at bounding box center [591, 39] width 8 height 11
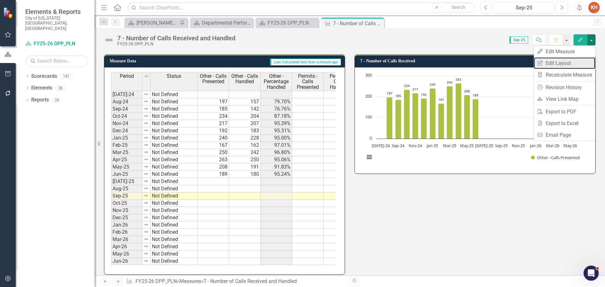
click at [577, 61] on link "Edit Report Edit Layout" at bounding box center [564, 63] width 61 height 12
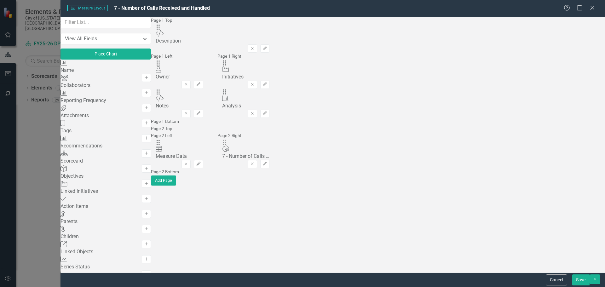
scroll to position [9, 0]
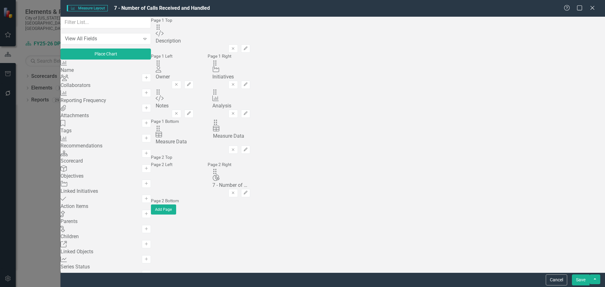
drag, startPoint x: 215, startPoint y: 205, endPoint x: 224, endPoint y: 128, distance: 77.0
click at [579, 280] on button "Save" at bounding box center [581, 279] width 18 height 11
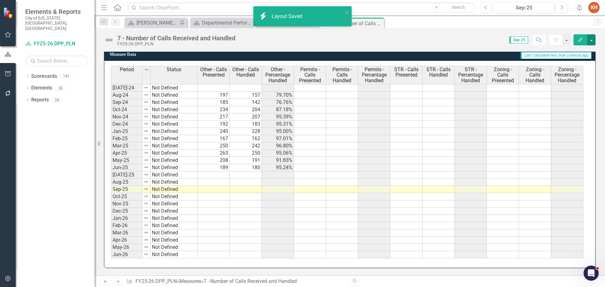
scroll to position [100, 0]
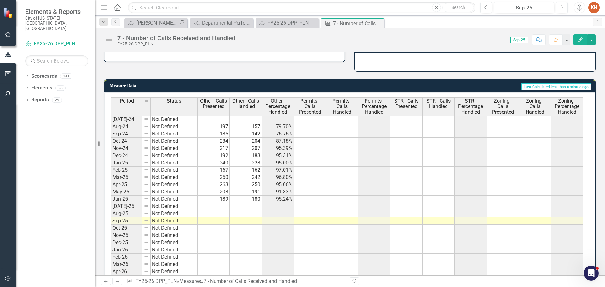
click at [311, 127] on td at bounding box center [310, 126] width 32 height 7
click at [312, 127] on td at bounding box center [310, 126] width 32 height 7
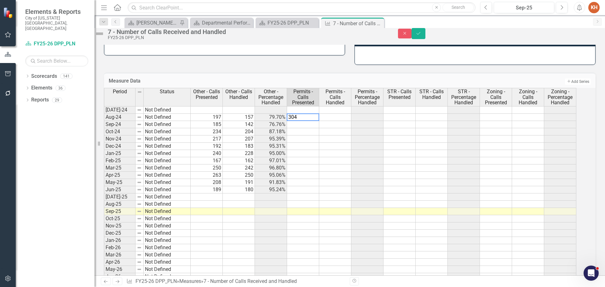
type textarea "3041"
type textarea "2923"
type textarea "2974"
type textarea "2789"
type textarea "3273"
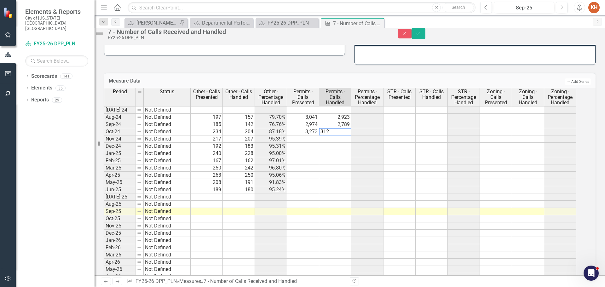
type textarea "3124"
type textarea "2894"
type textarea "2780"
type textarea "2669"
type textarea "2578"
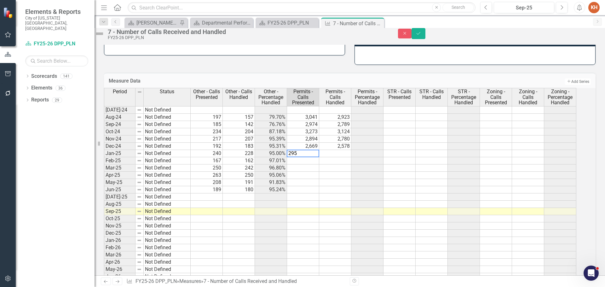
type textarea "2951"
type textarea "2831"
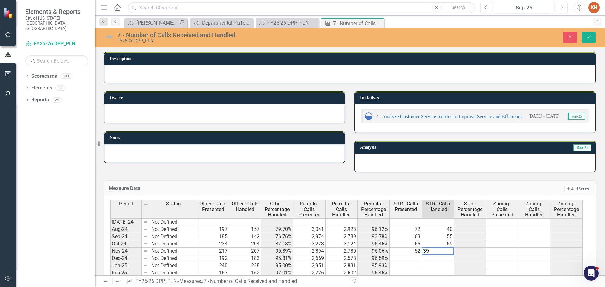
scroll to position [94, 0]
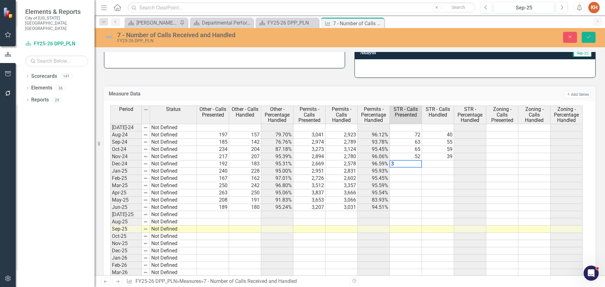
type textarea "35"
type textarea "31"
type textarea "35"
type textarea "24"
type textarea "8"
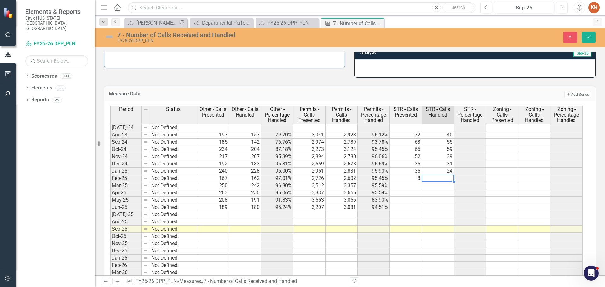
type textarea "0"
type textarea "37"
type textarea "12"
type textarea "80"
type textarea "71"
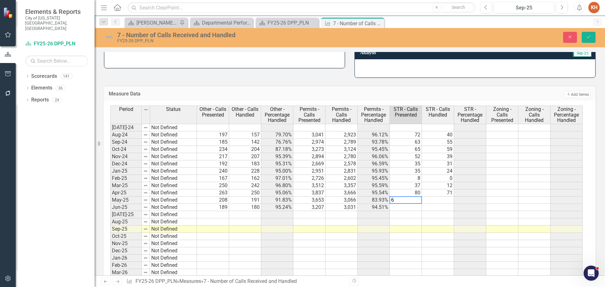
type textarea "69"
type textarea "56"
type textarea "62"
type textarea "57"
click at [497, 134] on td at bounding box center [502, 134] width 32 height 7
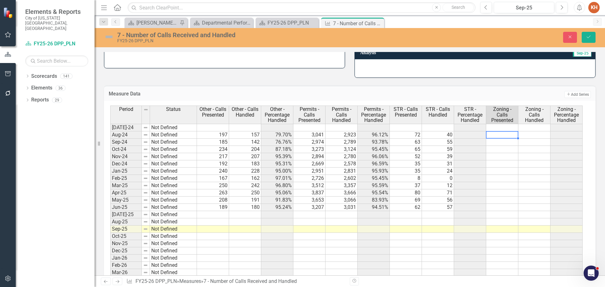
click at [497, 134] on td at bounding box center [502, 134] width 32 height 7
type textarea "4074"
type textarea "3993"
type textarea "3682"
type textarea "4408"
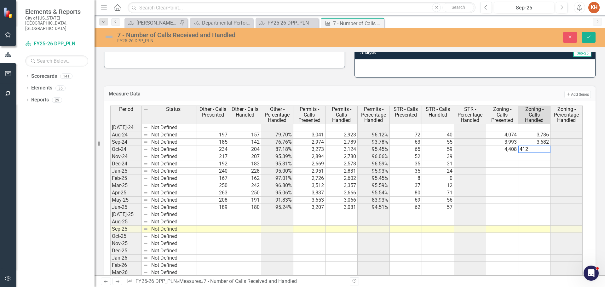
type textarea "4123"
type textarea "3755"
type textarea "3537"
type textarea "3424"
type textarea "3241"
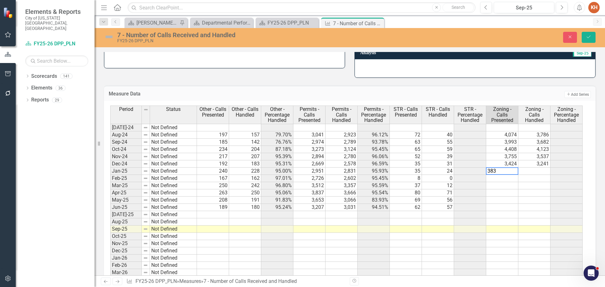
type textarea "3833"
type textarea "3622"
type textarea "3479"
type textarea "3275"
type textarea "4663"
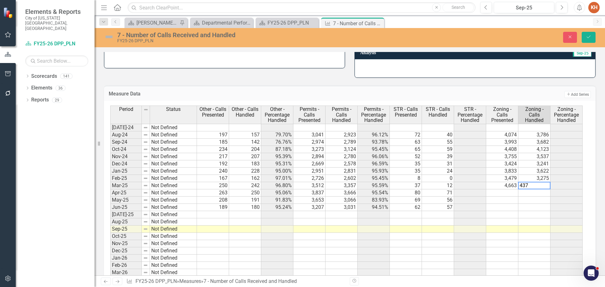
type textarea "4378"
type textarea "4928"
type textarea "4611"
type textarea "4551"
type textarea "3810"
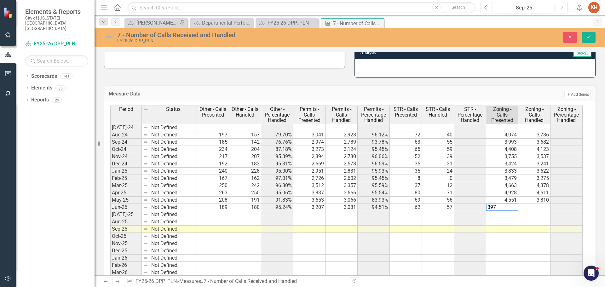
type textarea "3978"
type textarea "3732"
click at [584, 36] on button "Save" at bounding box center [588, 37] width 14 height 11
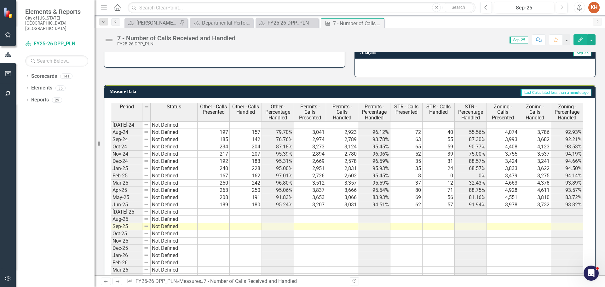
click at [508, 134] on td "4,074" at bounding box center [503, 132] width 32 height 7
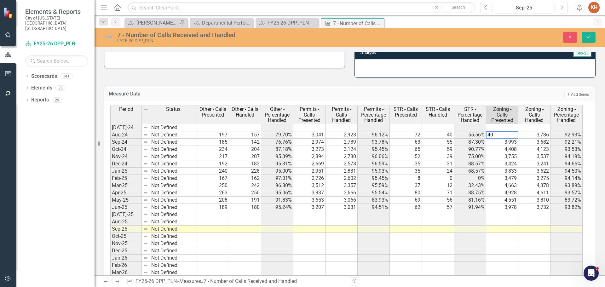
type textarea "4"
type textarea "3786"
type textarea "764"
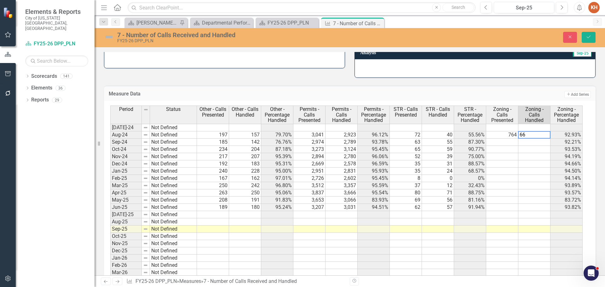
type textarea "666"
type textarea "771"
type textarea "696"
type textarea "836"
type textarea "736"
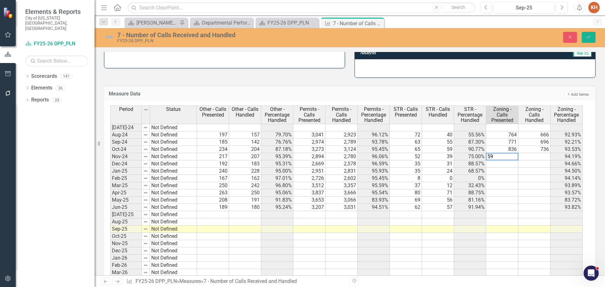
type textarea "591"
type textarea "511"
type textarea "528"
type textarea "449"
type textarea "607"
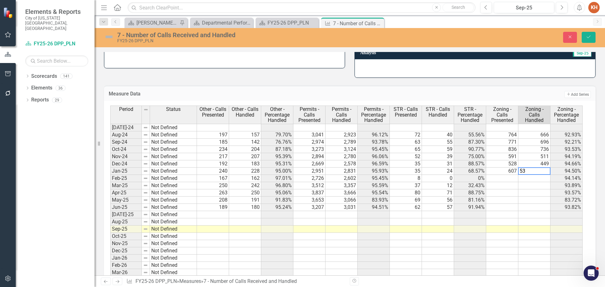
type textarea "539"
type textarea "578"
type textarea "511"
type textarea "864"
type textarea "767"
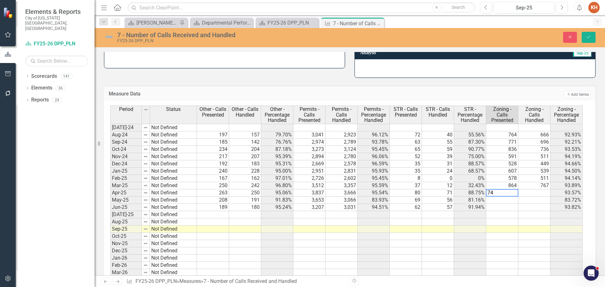
type textarea "748"
type textarea "624"
type textarea "621"
type textarea "497"
type textarea "520"
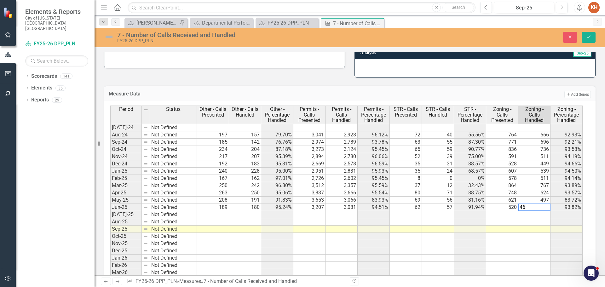
type textarea "464"
click at [586, 41] on button "Save" at bounding box center [588, 37] width 14 height 11
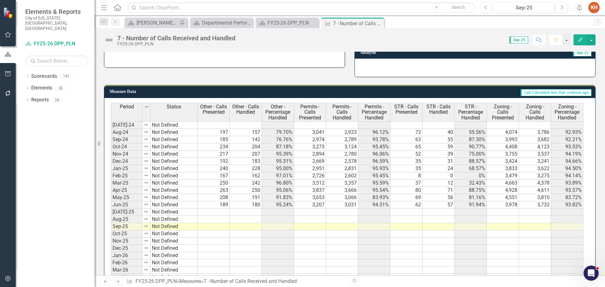
scroll to position [126, 0]
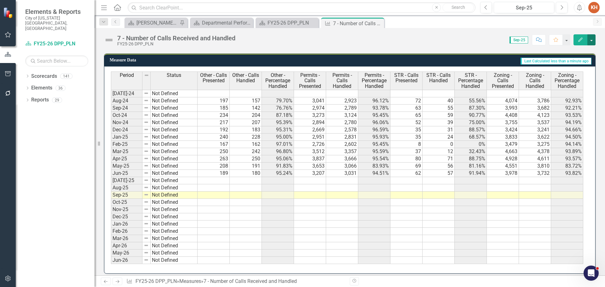
click at [592, 40] on button "button" at bounding box center [591, 39] width 8 height 11
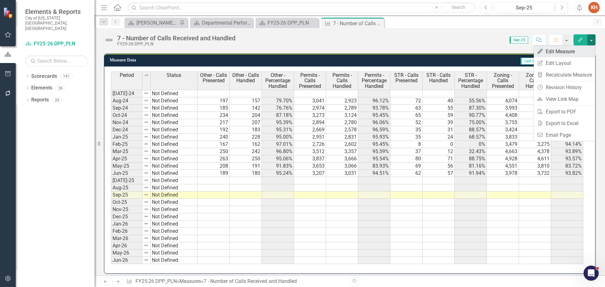
click at [563, 53] on link "Edit Edit Measure" at bounding box center [564, 52] width 61 height 12
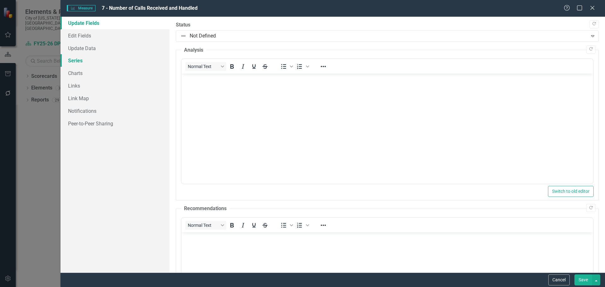
scroll to position [0, 0]
click at [89, 60] on link "Series" at bounding box center [114, 60] width 109 height 13
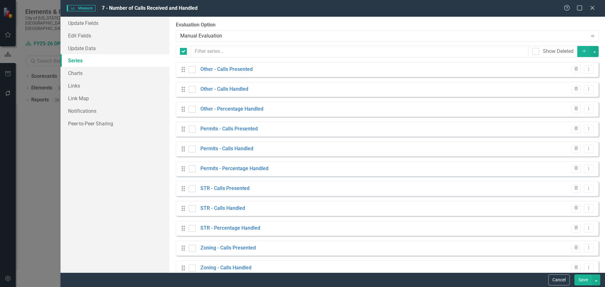
checkbox input "false"
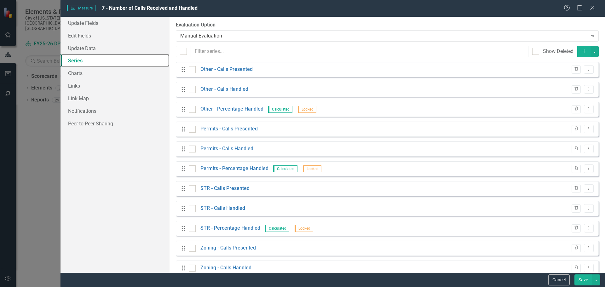
scroll to position [32, 0]
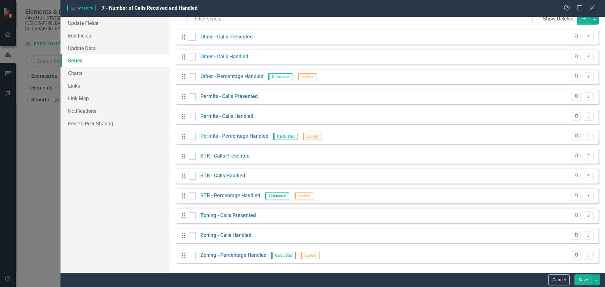
click at [582, 19] on icon "button" at bounding box center [583, 18] width 3 height 3
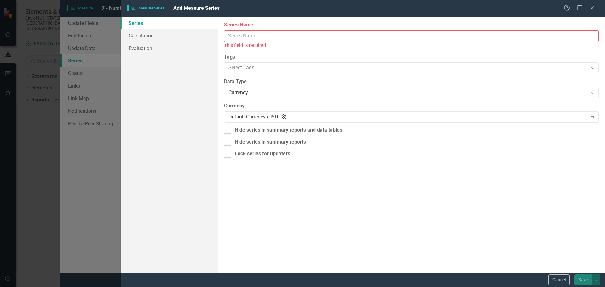
click at [326, 38] on input "Series Name" at bounding box center [411, 36] width 374 height 12
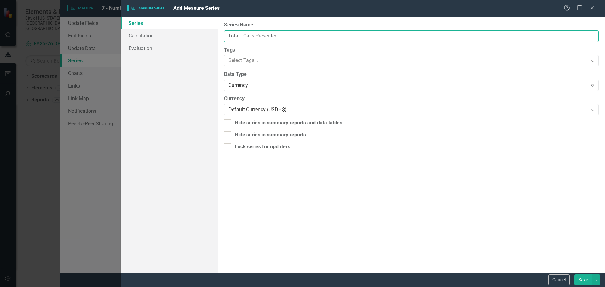
type input "Total - Calls Presented"
click at [226, 148] on div at bounding box center [227, 146] width 7 height 7
click at [226, 147] on input "Lock series for updaters" at bounding box center [226, 145] width 4 height 4
checkbox input "true"
click at [250, 85] on div "Currency" at bounding box center [407, 85] width 359 height 7
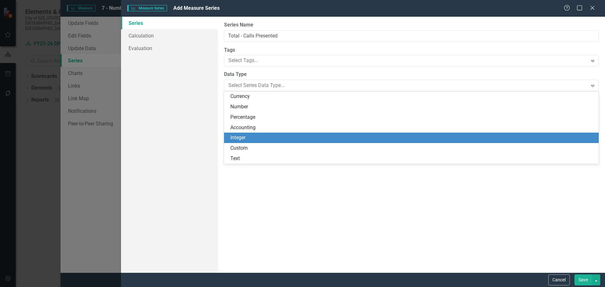
click at [251, 135] on div "Integer" at bounding box center [412, 137] width 364 height 7
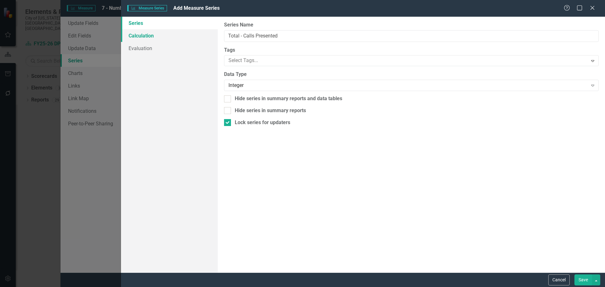
click at [158, 33] on link "Calculation" at bounding box center [169, 35] width 97 height 13
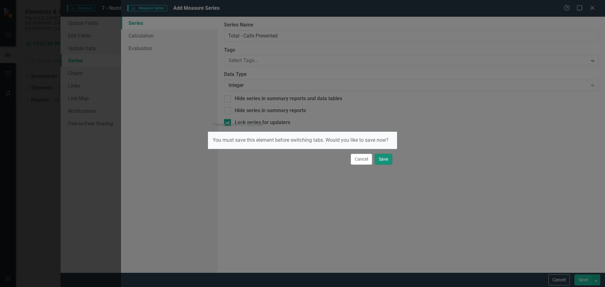
click at [385, 161] on button "Save" at bounding box center [383, 159] width 18 height 11
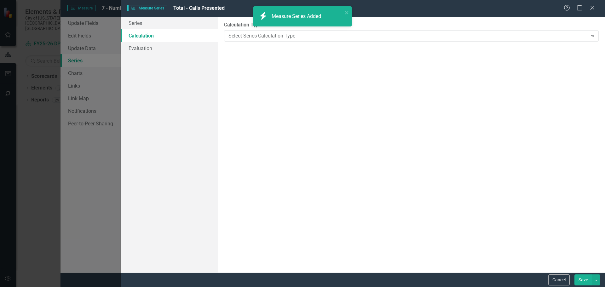
click at [282, 37] on div "Please Save To Continue You must save this element before switching tabs. Would…" at bounding box center [302, 127] width 189 height 287
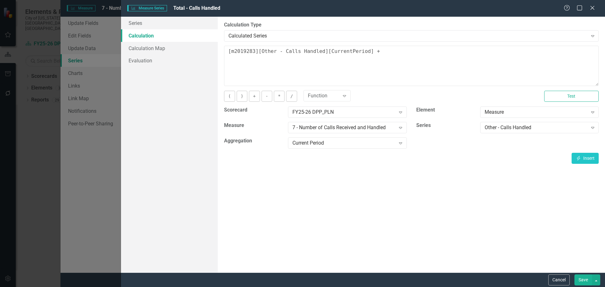
scroll to position [0, 23]
click at [509, 128] on div "Other - Calls Handled" at bounding box center [535, 127] width 103 height 7
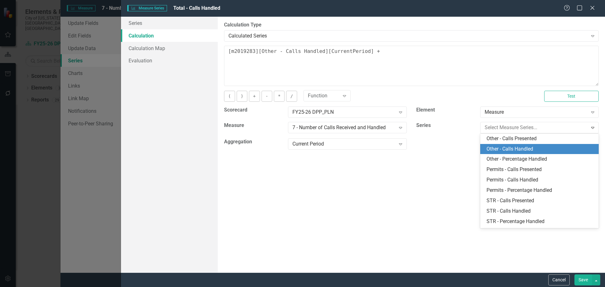
scroll to position [10, 0]
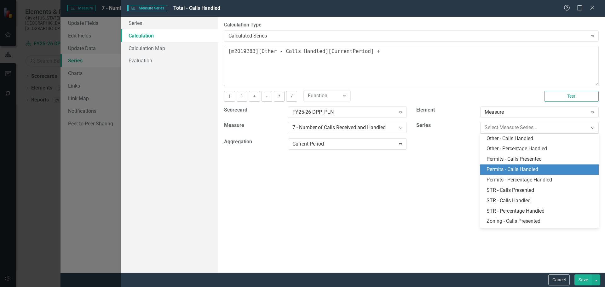
click at [532, 169] on div "Permits - Calls Handled" at bounding box center [540, 169] width 108 height 7
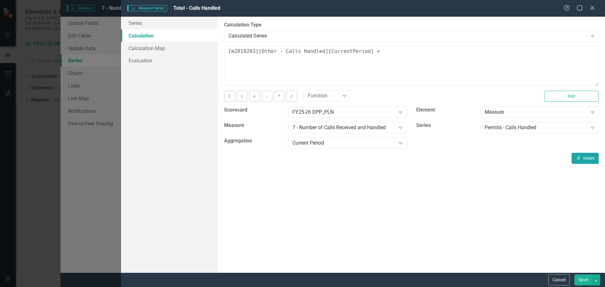
click at [582, 158] on button "Insert Insert" at bounding box center [584, 158] width 27 height 11
click at [510, 128] on div "Permits - Calls Handled" at bounding box center [535, 127] width 103 height 7
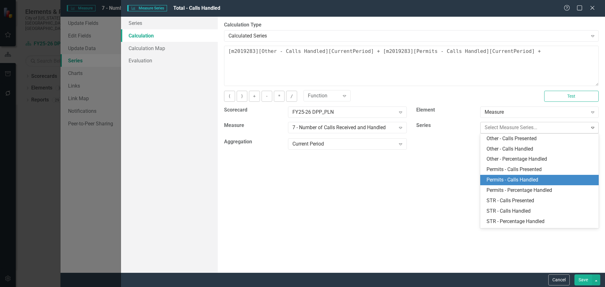
scroll to position [41, 0]
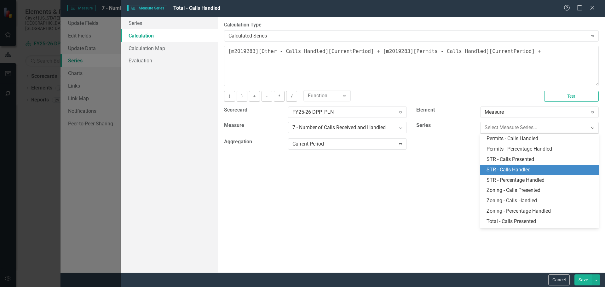
click at [523, 170] on div "STR - Calls Handled" at bounding box center [540, 169] width 108 height 7
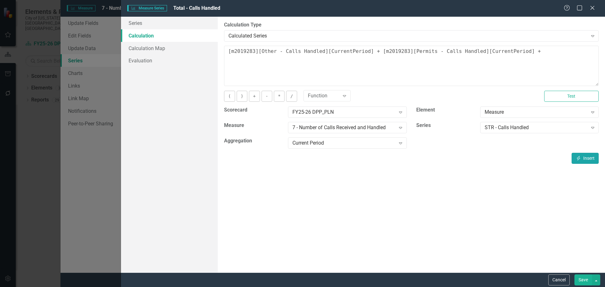
click at [583, 157] on button "Insert Insert" at bounding box center [584, 158] width 27 height 11
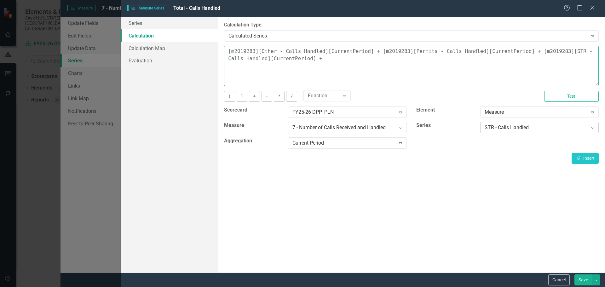
type textarea "[m2019283][Other - Calls Handled][CurrentPeriod] + [m2019283][Permits - Calls H…"
click at [522, 130] on div "STR - Calls Handled" at bounding box center [535, 127] width 103 height 7
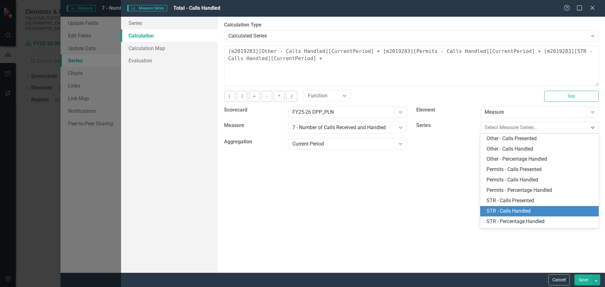
scroll to position [50, 0]
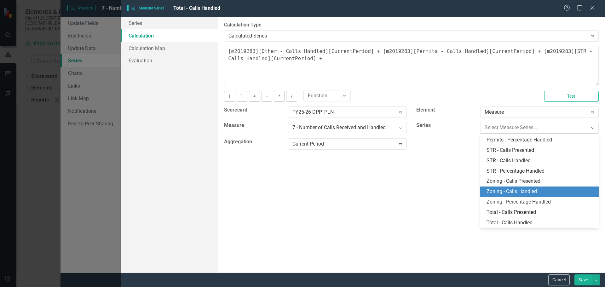
click at [536, 191] on div "Zoning - Calls Handled" at bounding box center [540, 191] width 108 height 7
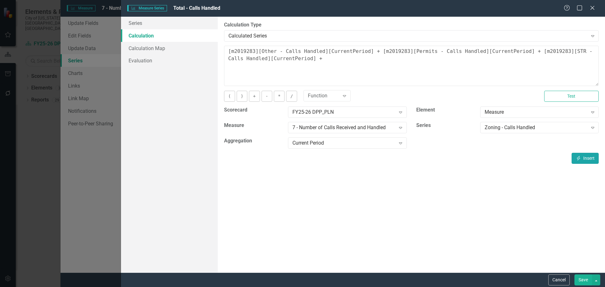
click at [581, 157] on button "Insert Insert" at bounding box center [584, 158] width 27 height 11
click at [581, 278] on button "Save" at bounding box center [583, 279] width 18 height 11
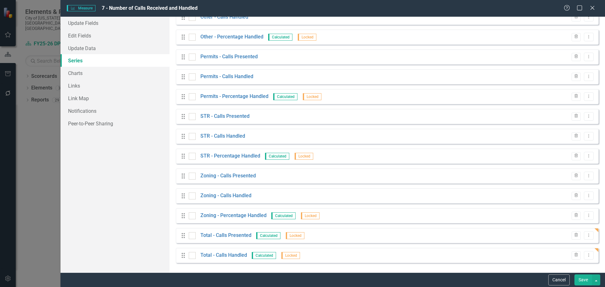
scroll to position [0, 0]
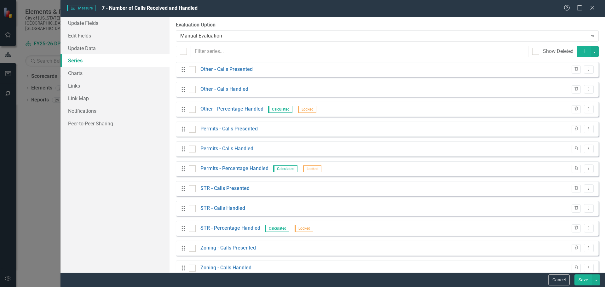
click at [581, 50] on icon "Add" at bounding box center [584, 51] width 6 height 4
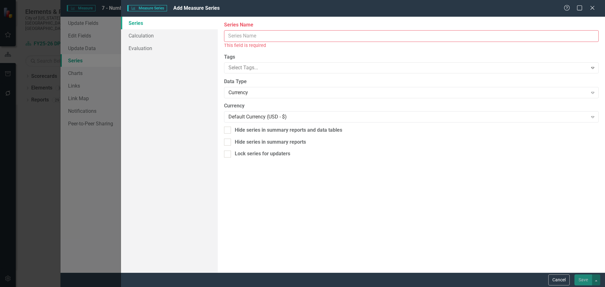
click at [290, 34] on input "Series Name" at bounding box center [411, 36] width 374 height 12
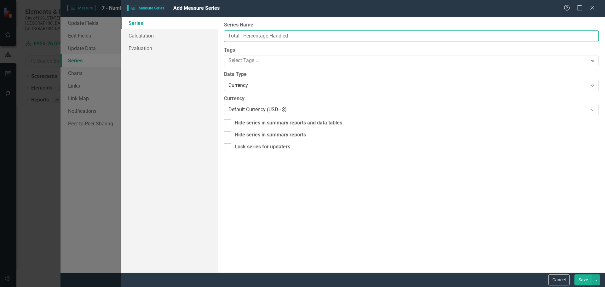
type input "Total - Percentage Handled"
click at [261, 108] on div "Default Currency (USD - $)" at bounding box center [407, 109] width 359 height 7
click at [263, 81] on div "Currency Expand" at bounding box center [411, 85] width 374 height 11
click at [263, 84] on div "Currency" at bounding box center [407, 85] width 359 height 7
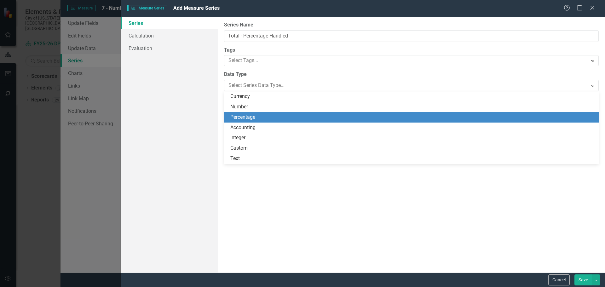
click at [262, 115] on div "Percentage" at bounding box center [412, 117] width 364 height 7
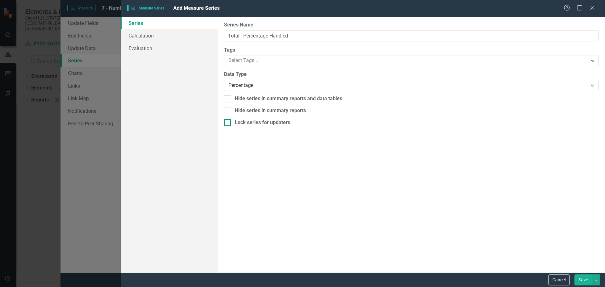
click at [230, 121] on div at bounding box center [227, 122] width 7 height 7
click at [228, 121] on input "Lock series for updaters" at bounding box center [226, 121] width 4 height 4
checkbox input "true"
click at [163, 37] on link "Calculation" at bounding box center [169, 35] width 97 height 13
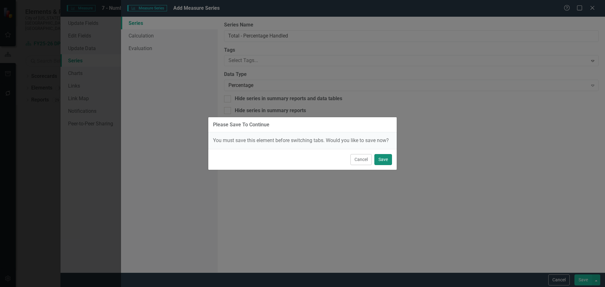
click at [383, 157] on button "Save" at bounding box center [383, 159] width 18 height 11
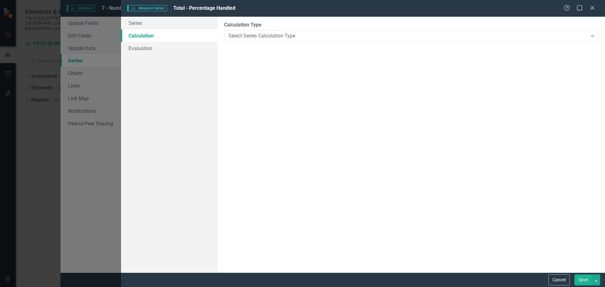
click at [275, 36] on div "Please Save To Continue You must save this element before switching tabs. Would…" at bounding box center [302, 127] width 189 height 287
click at [157, 36] on div "Please Save To Continue You must save this element before switching tabs. Would…" at bounding box center [302, 143] width 605 height 287
click at [253, 36] on div "Select Series Calculation Type" at bounding box center [407, 35] width 359 height 7
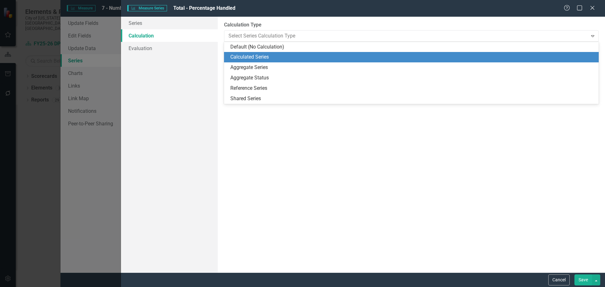
click at [254, 58] on div "Calculated Series" at bounding box center [412, 57] width 364 height 7
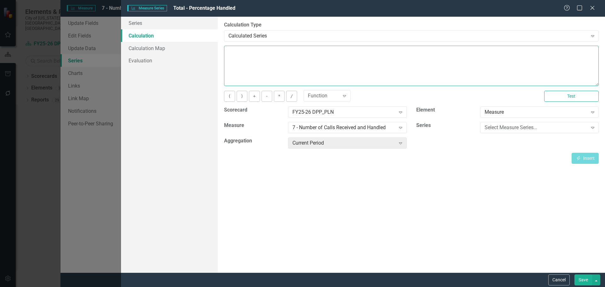
click at [284, 67] on textarea at bounding box center [411, 66] width 374 height 40
click at [527, 130] on div "Select Measure Series..." at bounding box center [535, 127] width 103 height 7
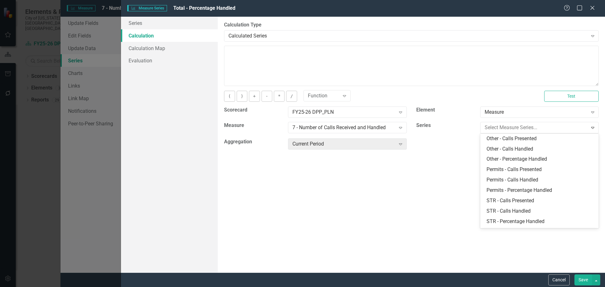
scroll to position [61, 0]
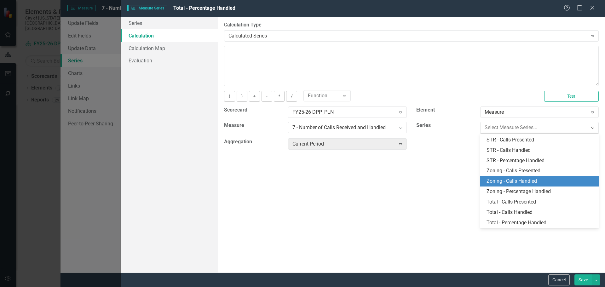
click at [527, 183] on div "Zoning - Calls Handled" at bounding box center [540, 181] width 108 height 7
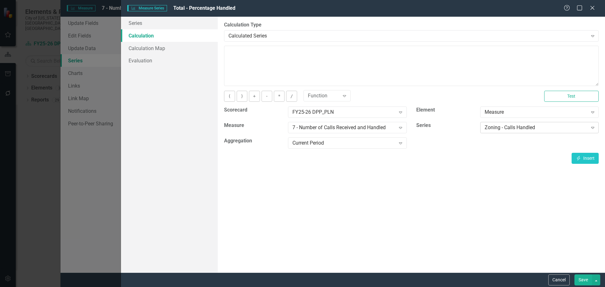
click at [520, 128] on div "Zoning - Calls Handled" at bounding box center [535, 127] width 103 height 7
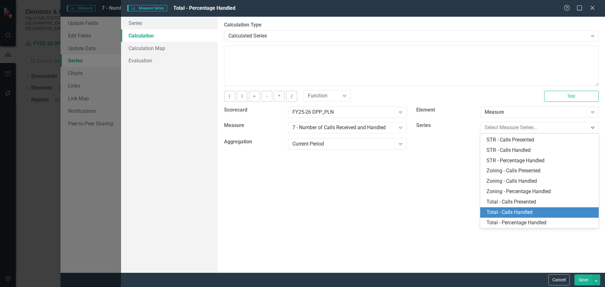
click at [527, 211] on div "Total - Calls Handled" at bounding box center [540, 212] width 108 height 7
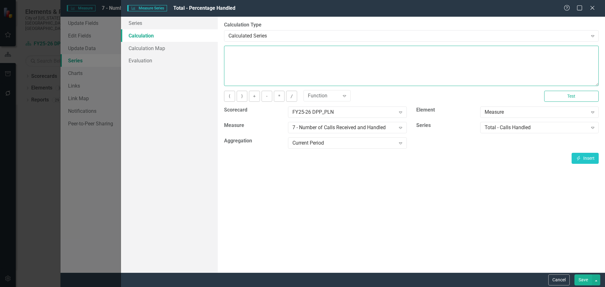
click at [256, 65] on textarea at bounding box center [411, 66] width 374 height 40
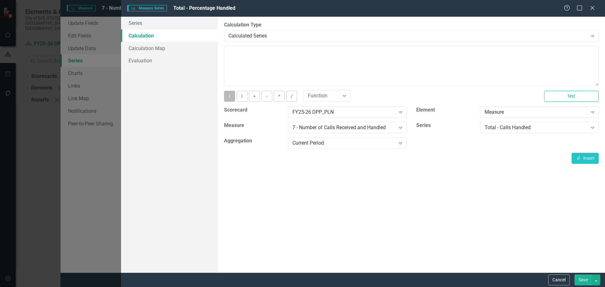
click at [228, 95] on button "(" at bounding box center [229, 96] width 11 height 11
click at [582, 157] on button "Insert Insert" at bounding box center [584, 158] width 27 height 11
click at [542, 127] on div "Total - Calls Handled" at bounding box center [535, 127] width 103 height 7
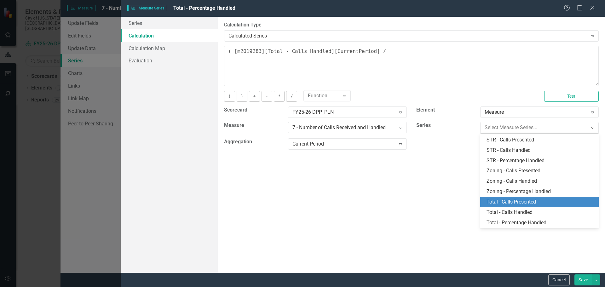
click at [548, 201] on div "Total - Calls Presented" at bounding box center [540, 201] width 108 height 7
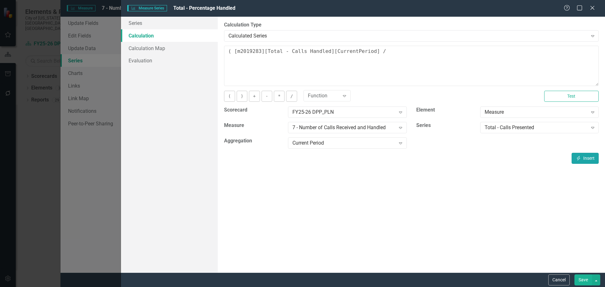
click at [583, 158] on button "Insert Insert" at bounding box center [584, 158] width 27 height 11
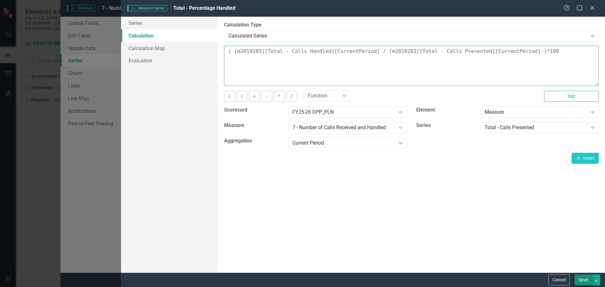
type textarea "( [m2019283][Total - Calls Handled][CurrentPeriod] / [m2019283][Total - Calls P…"
click at [584, 278] on button "Save" at bounding box center [583, 279] width 18 height 11
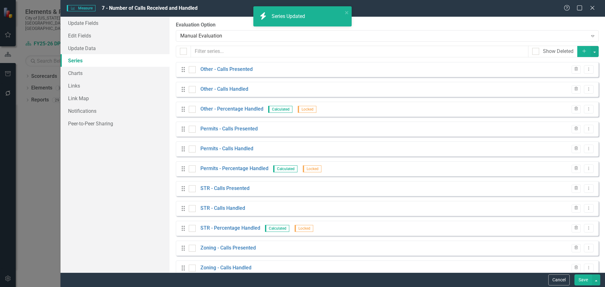
click at [582, 281] on button "Save" at bounding box center [583, 279] width 18 height 11
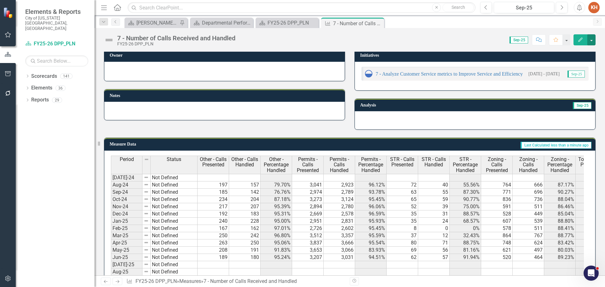
scroll to position [0, 0]
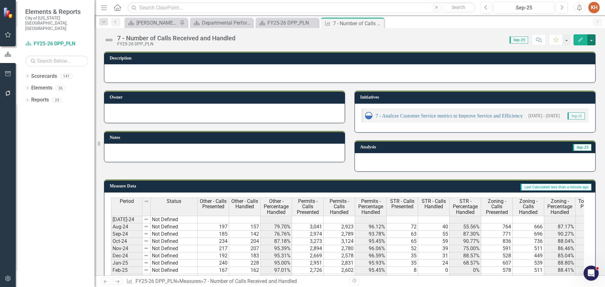
click at [591, 39] on button "button" at bounding box center [591, 39] width 8 height 11
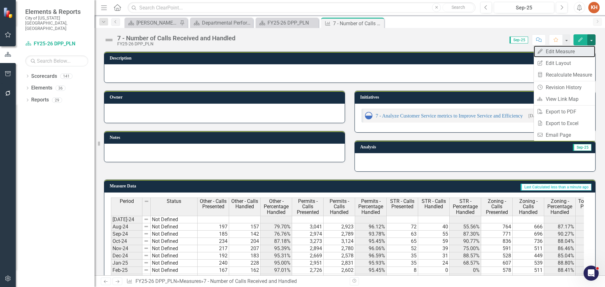
click at [570, 52] on link "Edit Edit Measure" at bounding box center [564, 52] width 61 height 12
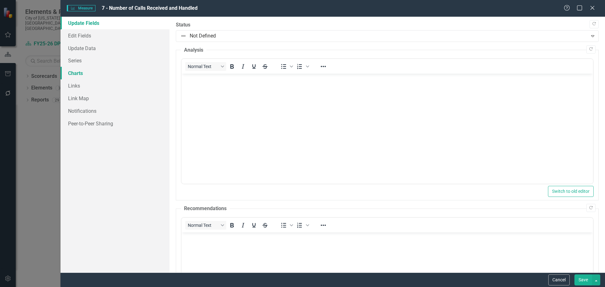
click at [89, 73] on link "Charts" at bounding box center [114, 73] width 109 height 13
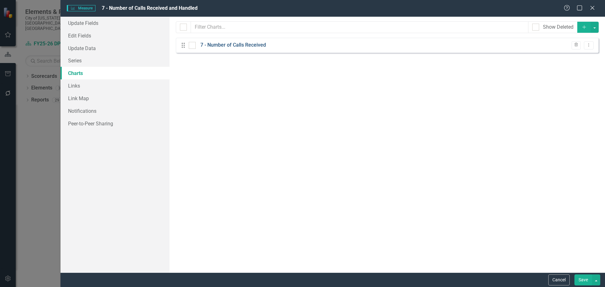
click at [253, 47] on link "7 - Number of Calls Received" at bounding box center [233, 45] width 66 height 7
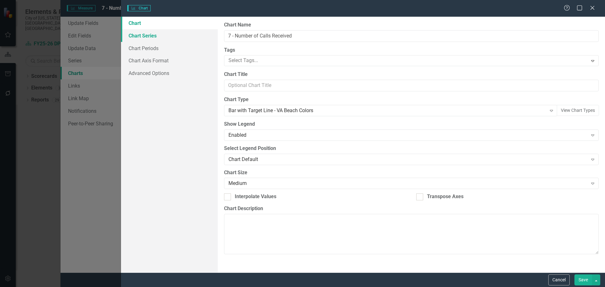
click at [147, 37] on link "Chart Series" at bounding box center [169, 35] width 97 height 13
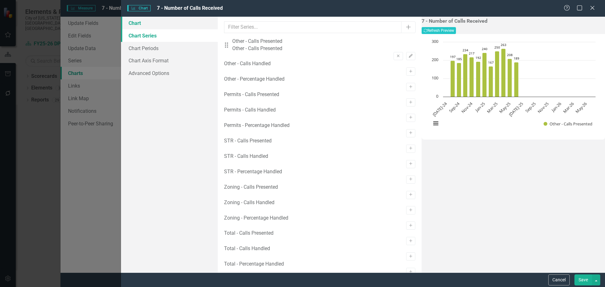
click at [147, 22] on link "Chart" at bounding box center [169, 23] width 97 height 13
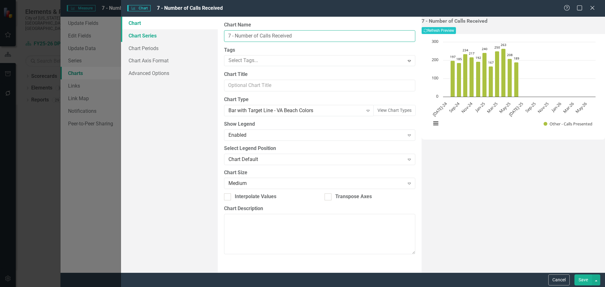
drag, startPoint x: 301, startPoint y: 32, endPoint x: 144, endPoint y: 39, distance: 157.0
click at [146, 37] on div "Chart Chart Series Chart Periods Chart Axis Format Advanced Options From this p…" at bounding box center [363, 145] width 484 height 256
type input "Other"
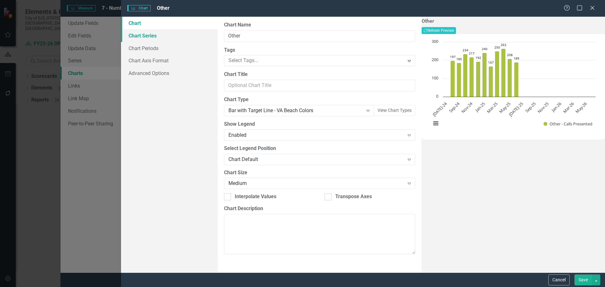
click at [157, 36] on link "Chart Series" at bounding box center [169, 35] width 97 height 13
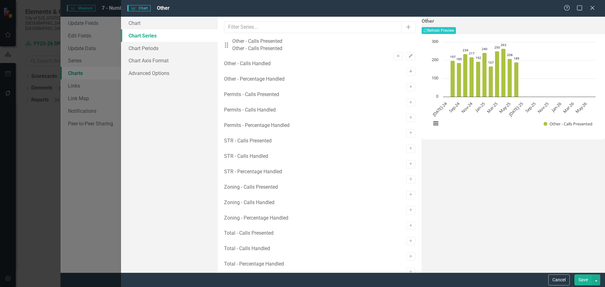
click at [408, 70] on icon "Activate" at bounding box center [410, 72] width 5 height 4
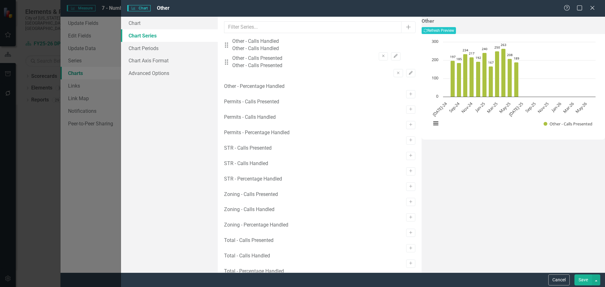
drag, startPoint x: 233, startPoint y: 70, endPoint x: 234, endPoint y: 48, distance: 22.4
click at [233, 47] on div "Drag Other - Calls Presented Other - Calls Presented Remove Edit Drag Other - C…" at bounding box center [319, 60] width 191 height 45
click at [408, 54] on icon "Edit" at bounding box center [410, 56] width 5 height 4
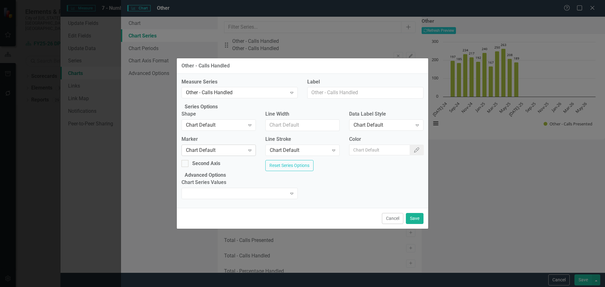
click at [206, 147] on div "Chart Default" at bounding box center [215, 149] width 59 height 7
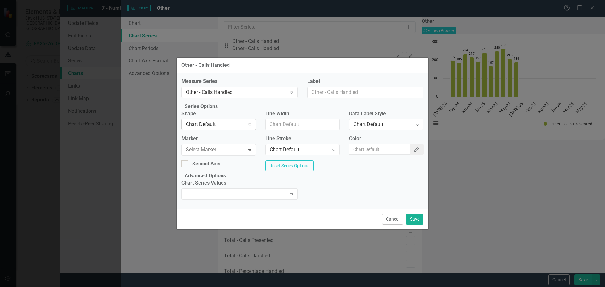
click at [208, 123] on div "Chart Default" at bounding box center [215, 124] width 59 height 7
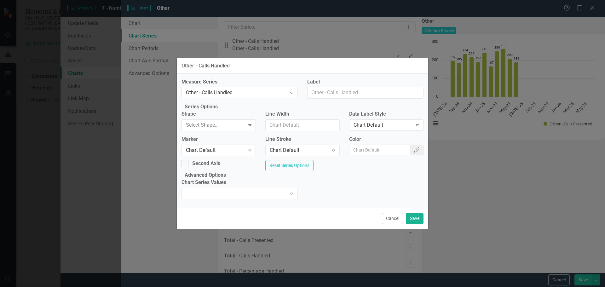
click at [397, 123] on div "Chart Default" at bounding box center [382, 125] width 59 height 7
click at [413, 224] on button "Save" at bounding box center [415, 218] width 18 height 11
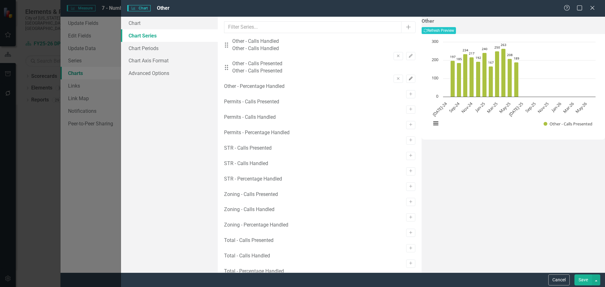
click at [406, 75] on button "Edit" at bounding box center [410, 79] width 9 height 8
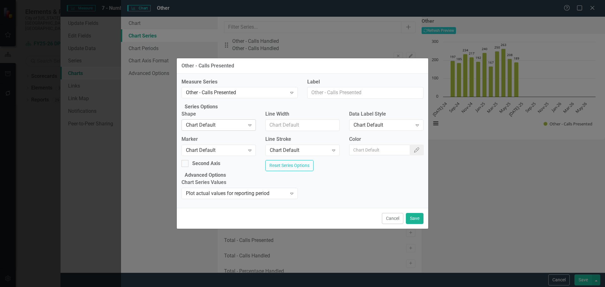
click at [225, 122] on div "Chart Default" at bounding box center [215, 125] width 59 height 7
click at [382, 123] on div "Chart Default" at bounding box center [382, 125] width 59 height 7
click at [411, 224] on button "Save" at bounding box center [415, 218] width 18 height 11
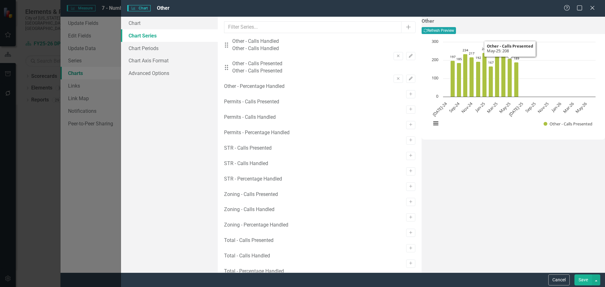
click at [456, 32] on button "Recalculate Refresh Preview" at bounding box center [438, 30] width 34 height 7
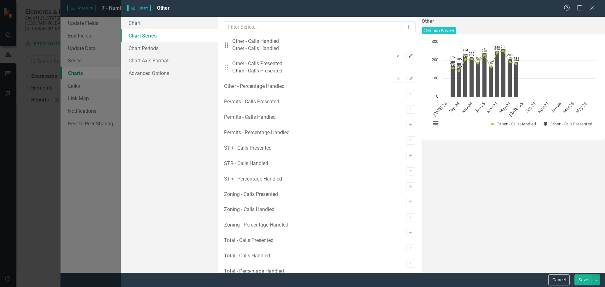
click at [408, 54] on icon "button" at bounding box center [410, 56] width 4 height 4
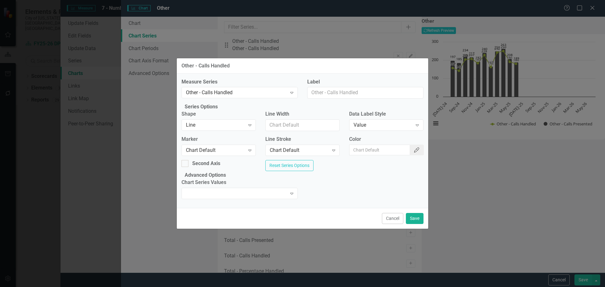
click at [413, 149] on icon "Color Picker" at bounding box center [416, 149] width 6 height 5
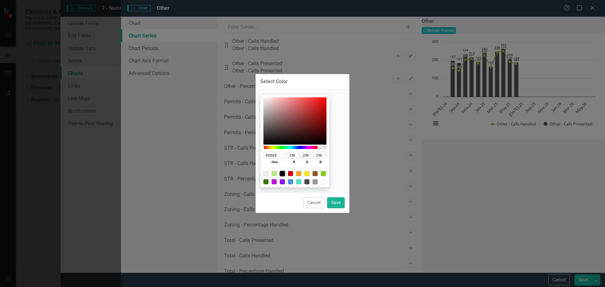
click at [285, 173] on div at bounding box center [282, 173] width 5 height 5
type input "000000"
type input "0"
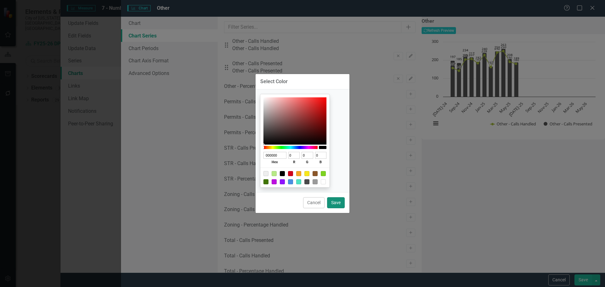
click at [338, 203] on button "Save" at bounding box center [336, 202] width 18 height 11
type input "#000000"
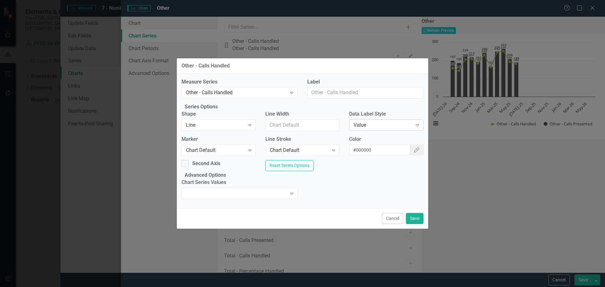
click at [393, 124] on div "Value" at bounding box center [382, 125] width 59 height 7
drag, startPoint x: 379, startPoint y: 133, endPoint x: 374, endPoint y: 138, distance: 6.9
click at [374, 287] on div "Chart Default" at bounding box center [302, 292] width 605 height 10
click at [376, 123] on div "Chart Default" at bounding box center [382, 125] width 59 height 7
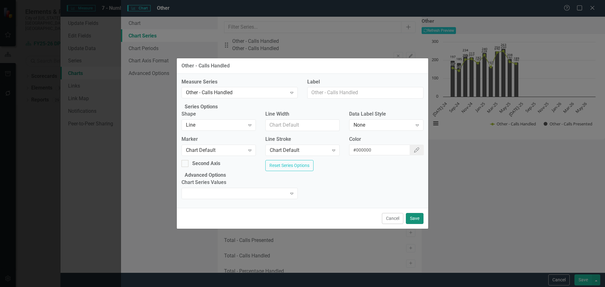
click at [418, 224] on button "Save" at bounding box center [415, 218] width 18 height 11
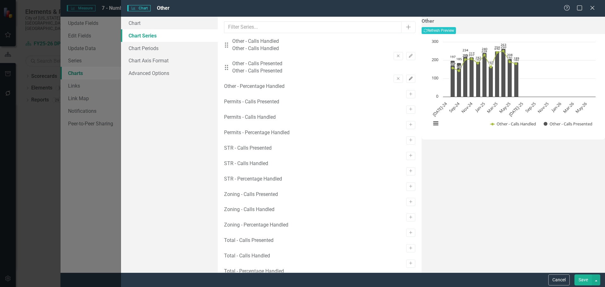
click at [408, 77] on icon "Edit" at bounding box center [410, 79] width 5 height 4
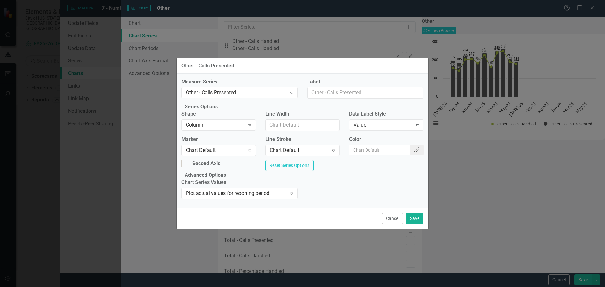
click at [413, 147] on icon "Color Picker" at bounding box center [416, 149] width 6 height 5
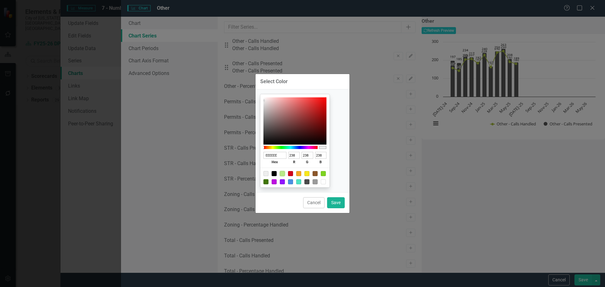
click at [285, 172] on div at bounding box center [282, 173] width 5 height 5
type input "B8E986"
type input "184"
type input "233"
type input "134"
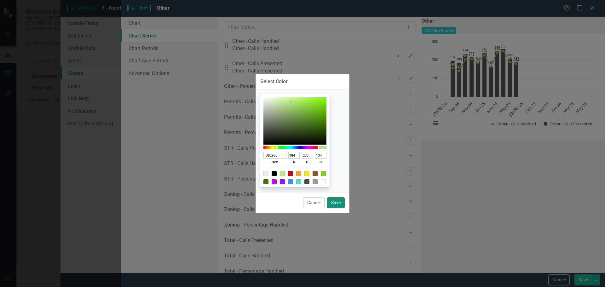
click at [333, 203] on button "Save" at bounding box center [336, 202] width 18 height 11
type input "#b8e986"
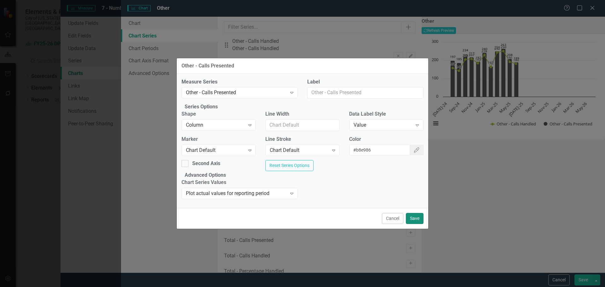
click at [417, 224] on button "Save" at bounding box center [415, 218] width 18 height 11
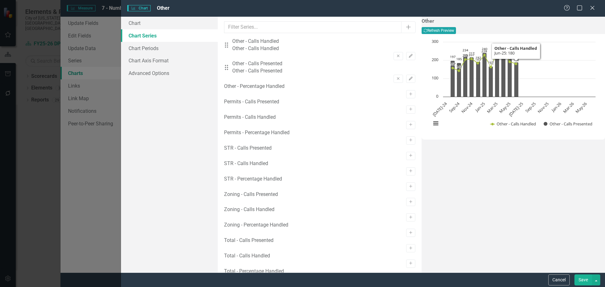
click at [456, 32] on button "Recalculate Refresh Preview" at bounding box center [438, 30] width 34 height 7
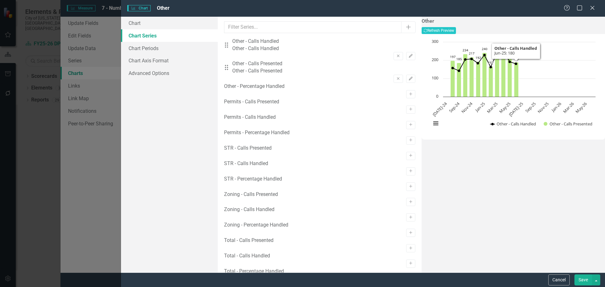
click at [533, 207] on div "Other Recalculate Refresh Preview Chart Combination chart with 2 data series. T…" at bounding box center [512, 145] width 183 height 256
click at [157, 47] on link "Chart Periods" at bounding box center [169, 48] width 97 height 13
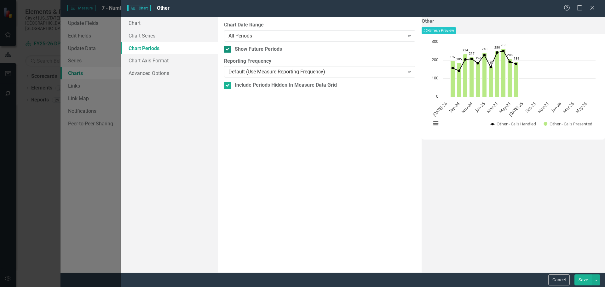
click at [229, 47] on div at bounding box center [227, 49] width 7 height 7
click at [228, 47] on input "Show Future Periods" at bounding box center [226, 48] width 4 height 4
checkbox input "false"
click at [585, 279] on button "Save" at bounding box center [583, 279] width 18 height 11
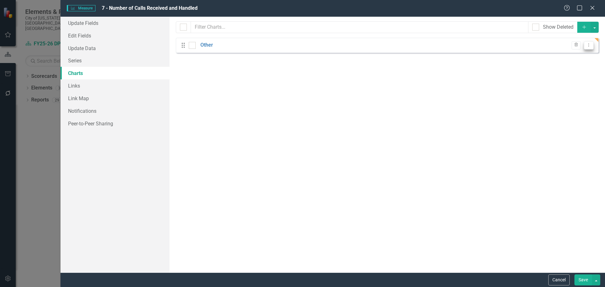
click at [591, 45] on button "Dropdown Menu" at bounding box center [589, 45] width 10 height 9
click at [583, 65] on link "Copy Duplicate Chart" at bounding box center [568, 67] width 50 height 12
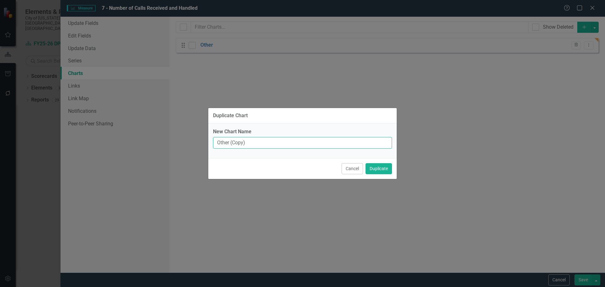
drag, startPoint x: 255, startPoint y: 143, endPoint x: 192, endPoint y: 143, distance: 63.6
click at [192, 143] on div "Duplicate Chart New Chart Name Other (Copy) Cancel Duplicate" at bounding box center [302, 143] width 605 height 287
type input "Permits"
click at [380, 168] on button "Duplicate" at bounding box center [378, 168] width 26 height 11
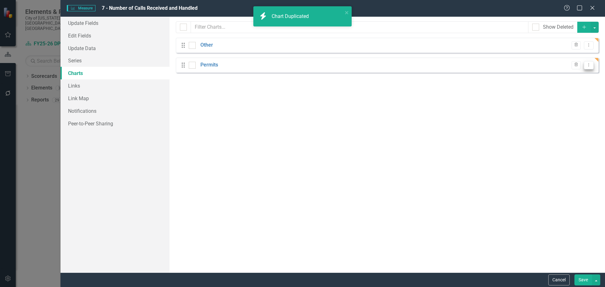
click at [589, 65] on icon "Dropdown Menu" at bounding box center [588, 65] width 5 height 4
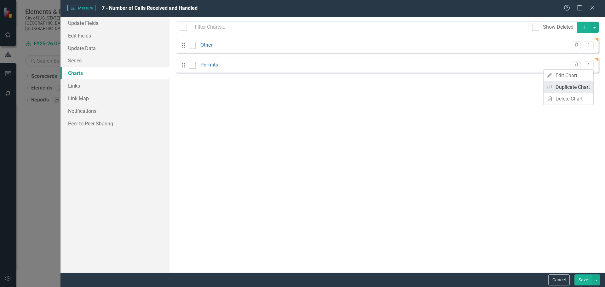
click at [573, 88] on link "Copy Duplicate Chart" at bounding box center [568, 87] width 50 height 12
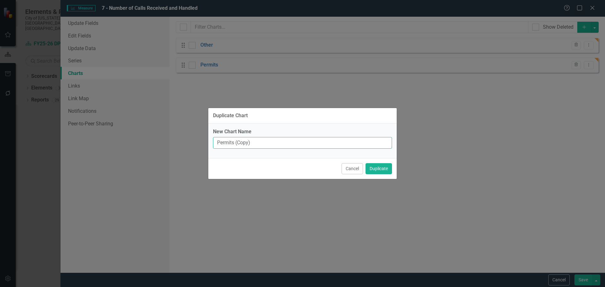
drag, startPoint x: 271, startPoint y: 145, endPoint x: 139, endPoint y: 143, distance: 131.3
click at [140, 143] on div "Duplicate Chart New Chart Name Permits (Copy) Cancel Duplicate" at bounding box center [302, 143] width 605 height 287
type input "STR"
click at [382, 170] on button "Duplicate" at bounding box center [378, 168] width 26 height 11
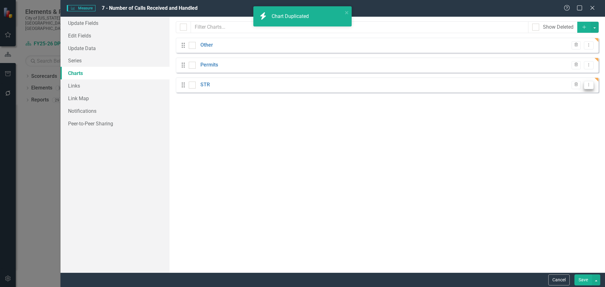
click at [588, 84] on icon "Dropdown Menu" at bounding box center [588, 85] width 5 height 4
click at [567, 106] on link "Copy Duplicate Chart" at bounding box center [568, 107] width 50 height 12
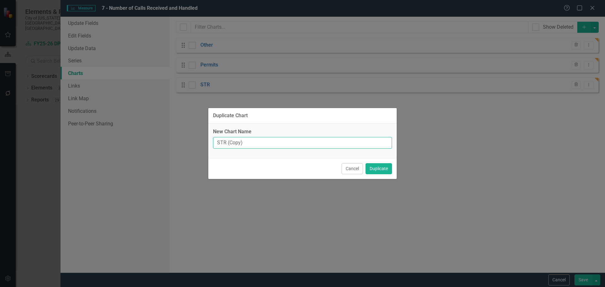
drag, startPoint x: 253, startPoint y: 145, endPoint x: 151, endPoint y: 143, distance: 102.4
click at [151, 143] on div "Duplicate Chart New Chart Name STR (Copy) Cancel Duplicate" at bounding box center [302, 143] width 605 height 287
type input "Zoning"
click at [378, 167] on button "Duplicate" at bounding box center [378, 168] width 26 height 11
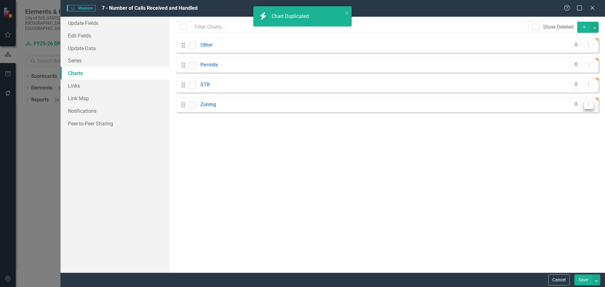
click at [589, 105] on icon "Dropdown Menu" at bounding box center [588, 104] width 5 height 4
click at [576, 129] on link "Copy Duplicate Chart" at bounding box center [568, 127] width 50 height 12
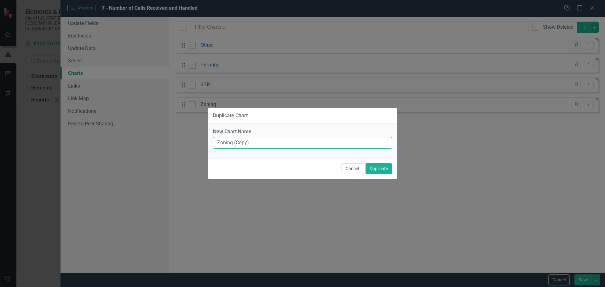
drag, startPoint x: 252, startPoint y: 144, endPoint x: 153, endPoint y: 143, distance: 99.5
click at [153, 143] on div "Duplicate Chart New Chart Name Zoning (Copy) Cancel Duplicate" at bounding box center [302, 143] width 605 height 287
type input "Total"
click at [384, 169] on button "Duplicate" at bounding box center [378, 168] width 26 height 11
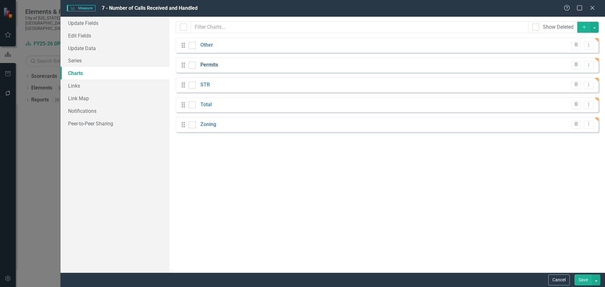
click at [212, 64] on link "Permits" at bounding box center [209, 64] width 18 height 7
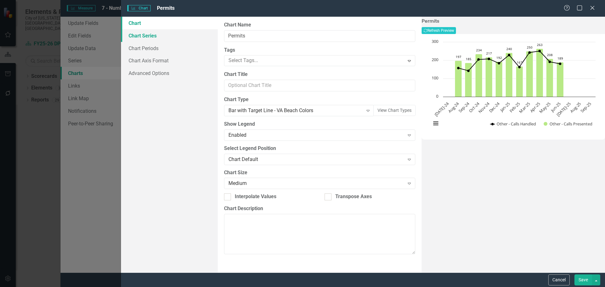
click at [151, 36] on link "Chart Series" at bounding box center [169, 35] width 97 height 13
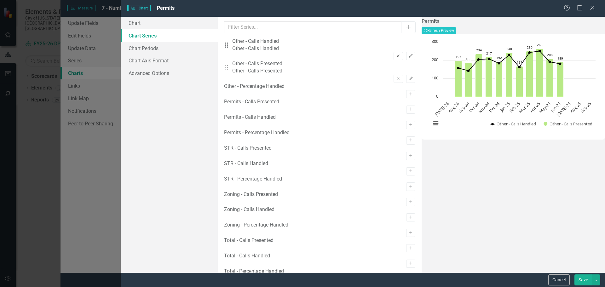
click at [396, 54] on icon "Remove" at bounding box center [398, 56] width 5 height 4
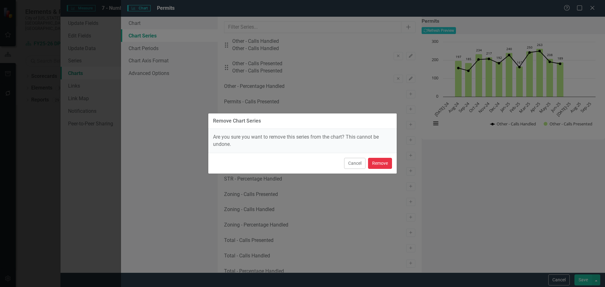
click at [377, 166] on button "Remove" at bounding box center [380, 163] width 24 height 11
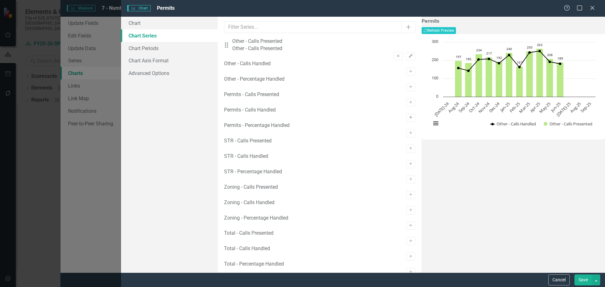
click at [408, 119] on icon "Activate" at bounding box center [410, 118] width 5 height 4
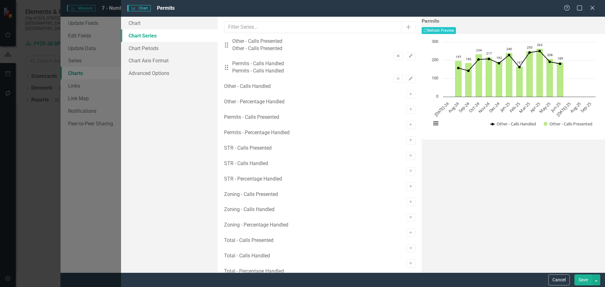
click at [397, 54] on icon "button" at bounding box center [398, 55] width 3 height 3
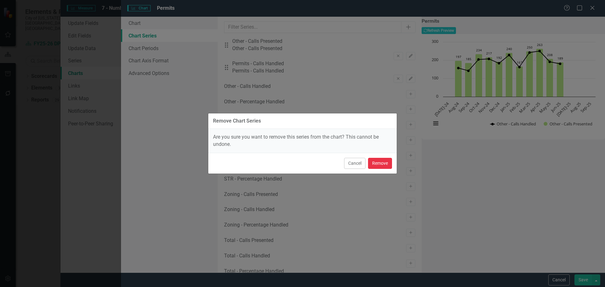
click at [374, 163] on button "Remove" at bounding box center [380, 163] width 24 height 11
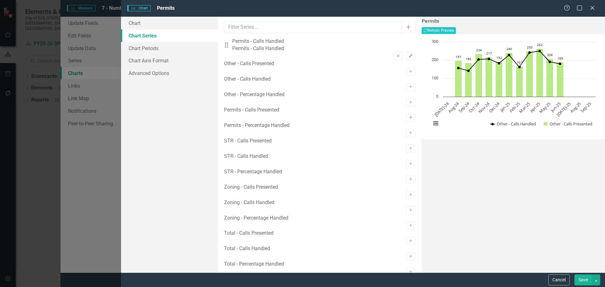
click at [408, 119] on icon "Activate" at bounding box center [410, 118] width 5 height 4
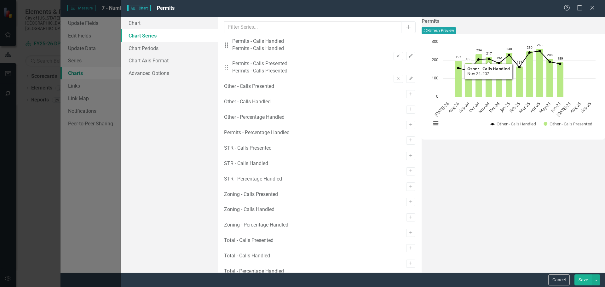
click at [456, 32] on button "Recalculate Refresh Preview" at bounding box center [438, 30] width 34 height 7
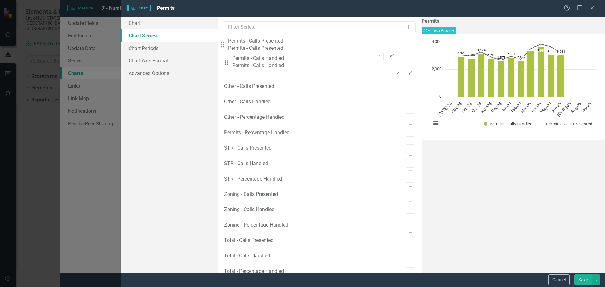
drag, startPoint x: 231, startPoint y: 70, endPoint x: 227, endPoint y: 46, distance: 23.7
click at [227, 46] on div "Drag Permits - Calls Handled Permits - Calls Handled Remove Edit Drag Permits -…" at bounding box center [319, 60] width 191 height 45
click at [408, 54] on icon "Edit" at bounding box center [410, 56] width 5 height 4
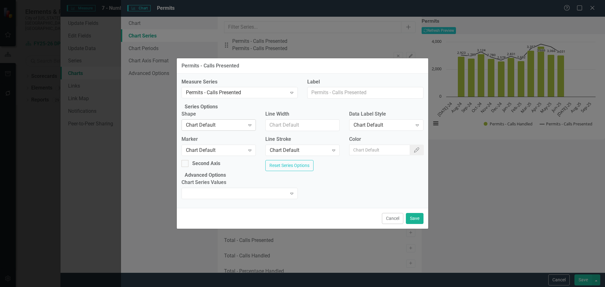
click at [251, 123] on icon "Expand" at bounding box center [250, 125] width 6 height 5
click at [391, 123] on div "Chart Default" at bounding box center [382, 125] width 59 height 7
click at [413, 147] on icon "Color Picker" at bounding box center [416, 149] width 6 height 5
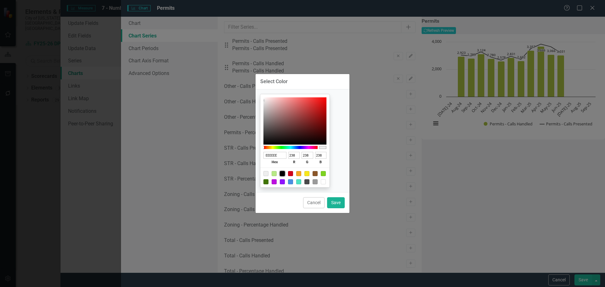
click at [285, 173] on div at bounding box center [282, 173] width 5 height 5
type input "000000"
type input "0"
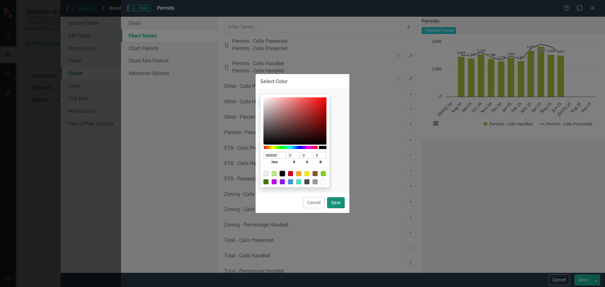
click at [333, 202] on button "Save" at bounding box center [336, 202] width 18 height 11
type input "#000000"
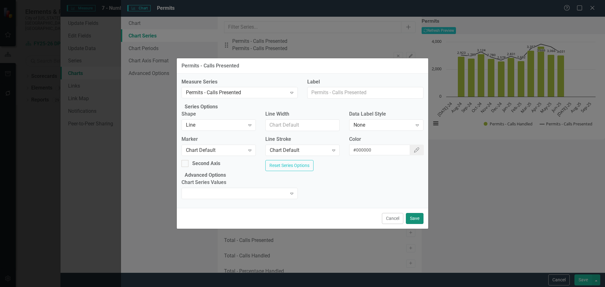
click at [418, 224] on button "Save" at bounding box center [415, 218] width 18 height 11
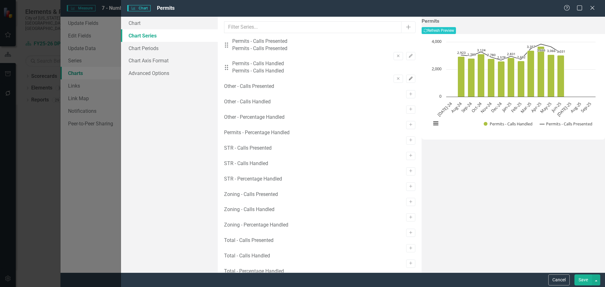
click at [408, 77] on icon "Edit" at bounding box center [410, 79] width 5 height 4
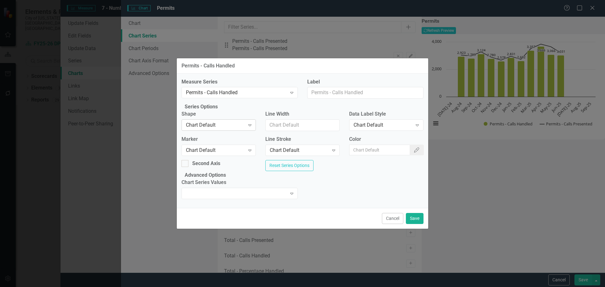
click at [206, 124] on div "Chart Default" at bounding box center [215, 125] width 59 height 7
click at [368, 122] on div "Chart Default" at bounding box center [382, 125] width 59 height 7
drag, startPoint x: 372, startPoint y: 153, endPoint x: 386, endPoint y: 150, distance: 14.9
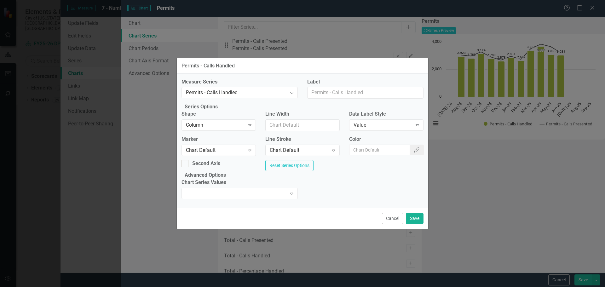
click at [419, 148] on div "Color Color Picker" at bounding box center [386, 148] width 84 height 24
click at [414, 148] on button "Color Picker" at bounding box center [416, 150] width 14 height 11
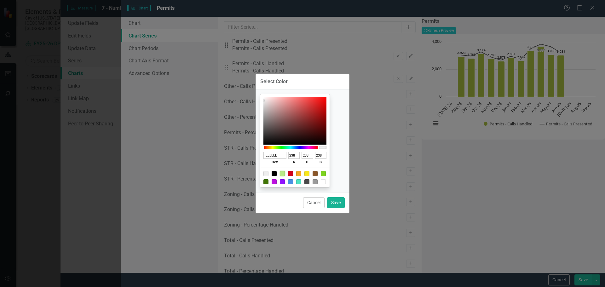
click at [285, 173] on div at bounding box center [282, 173] width 5 height 5
type input "B8E986"
type input "184"
type input "233"
type input "134"
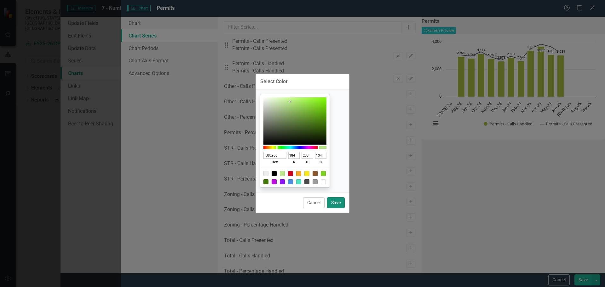
click at [330, 202] on button "Save" at bounding box center [336, 202] width 18 height 11
type input "#b8e986"
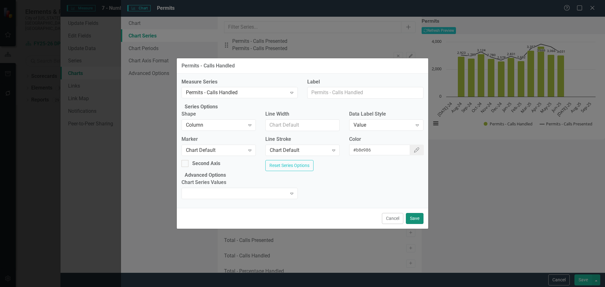
click at [411, 224] on button "Save" at bounding box center [415, 218] width 18 height 11
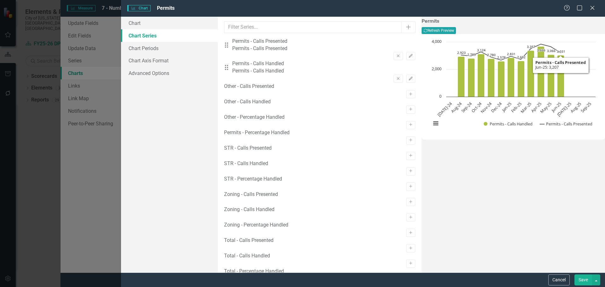
click at [456, 28] on button "Recalculate Refresh Preview" at bounding box center [438, 30] width 34 height 7
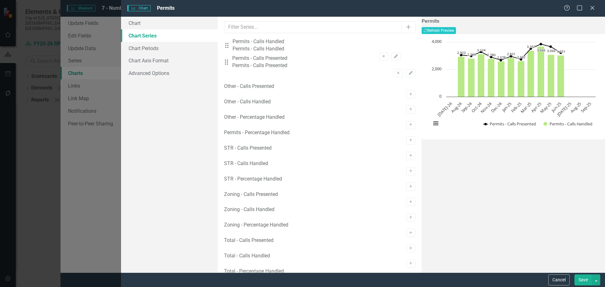
drag, startPoint x: 233, startPoint y: 67, endPoint x: 233, endPoint y: 45, distance: 21.7
click at [233, 45] on div "Drag Permits - Calls Presented Permits - Calls Presented Remove Edit Drag Permi…" at bounding box center [319, 60] width 191 height 45
click at [408, 54] on icon "Edit" at bounding box center [410, 56] width 5 height 4
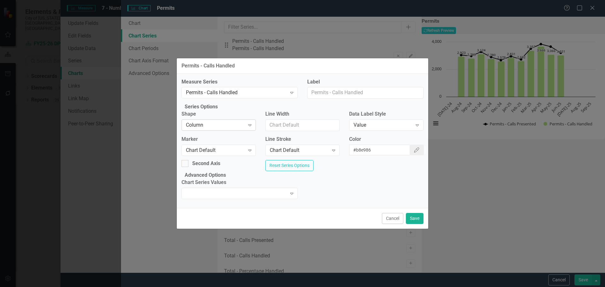
click at [253, 123] on icon "Expand" at bounding box center [250, 125] width 6 height 5
click at [414, 147] on icon "button" at bounding box center [416, 149] width 5 height 5
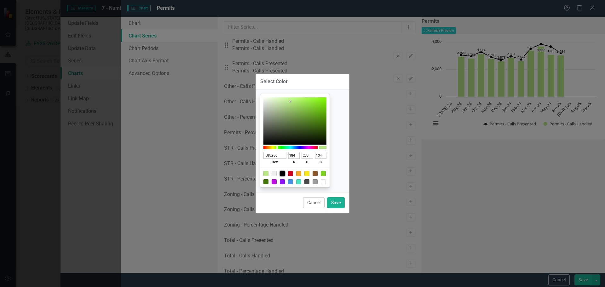
click at [285, 171] on div at bounding box center [282, 173] width 5 height 5
type input "000000"
type input "0"
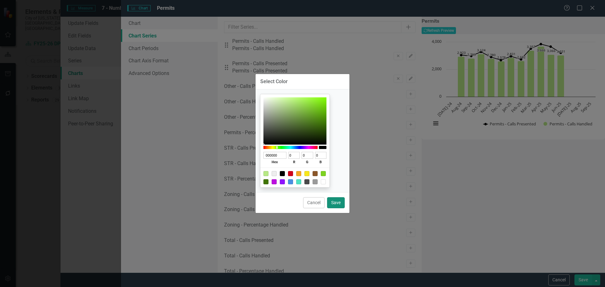
click at [335, 201] on button "Save" at bounding box center [336, 202] width 18 height 11
type input "#000000"
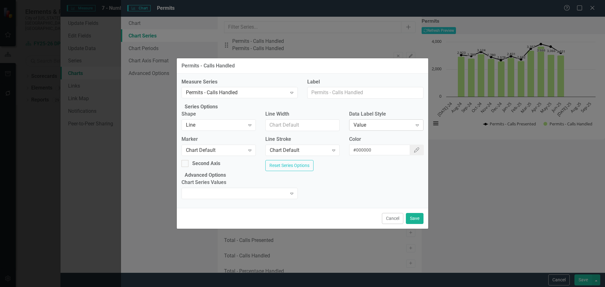
click at [370, 122] on div "Value" at bounding box center [382, 125] width 59 height 7
click at [372, 287] on div "Chart Default" at bounding box center [303, 291] width 595 height 7
click at [414, 224] on button "Save" at bounding box center [415, 218] width 18 height 11
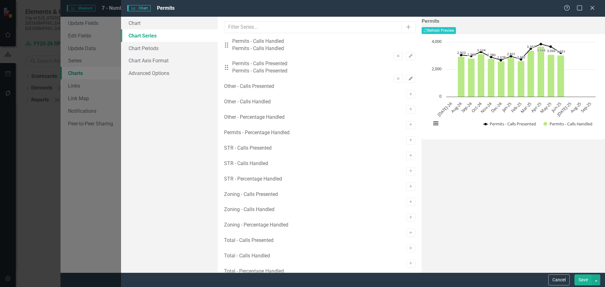
click at [408, 77] on icon "Edit" at bounding box center [410, 79] width 5 height 4
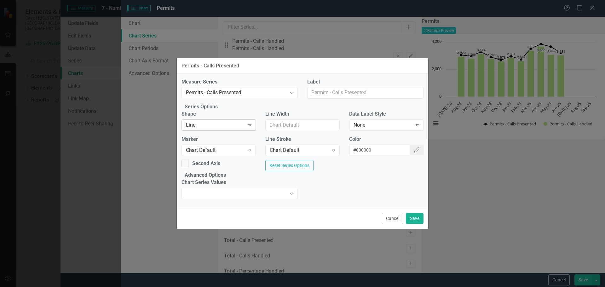
click at [240, 126] on div "Line Expand" at bounding box center [218, 124] width 74 height 11
click at [413, 146] on button "Color Picker" at bounding box center [416, 150] width 14 height 11
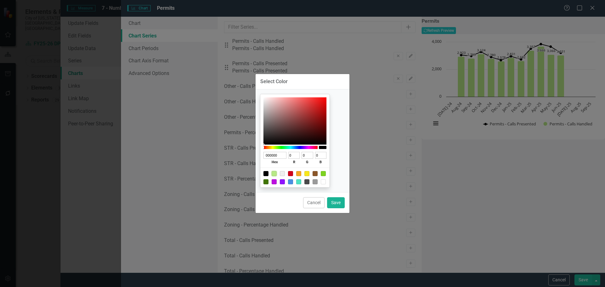
click at [277, 172] on div at bounding box center [273, 173] width 5 height 5
type input "B8E986"
type input "184"
type input "233"
type input "134"
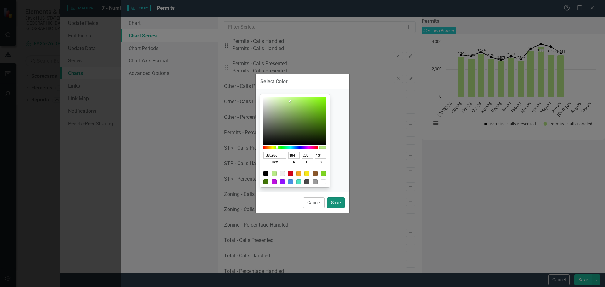
click at [335, 204] on button "Save" at bounding box center [336, 202] width 18 height 11
type input "#b8e986"
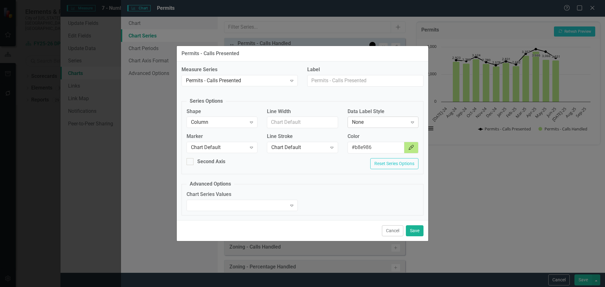
drag, startPoint x: 0, startPoint y: 0, endPoint x: 397, endPoint y: 126, distance: 415.9
click at [397, 126] on div "None Expand" at bounding box center [382, 122] width 71 height 11
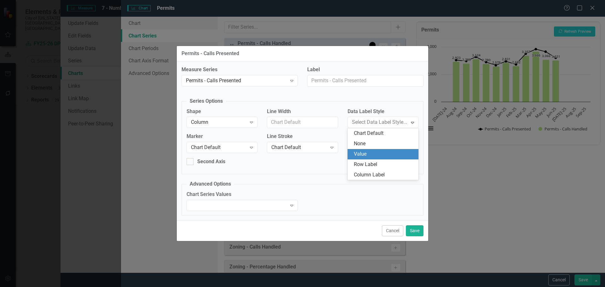
click at [377, 150] on div "Value" at bounding box center [382, 154] width 71 height 10
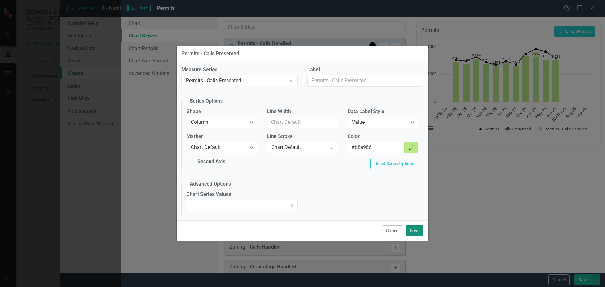
click at [412, 231] on button "Save" at bounding box center [415, 230] width 18 height 11
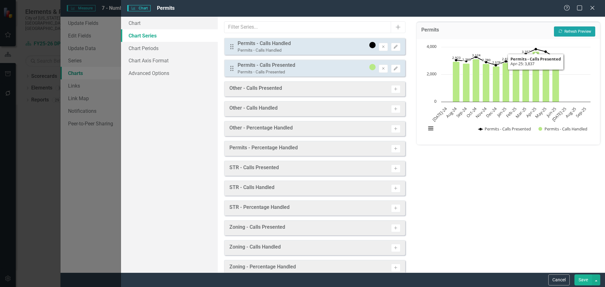
click at [584, 29] on button "Recalculate Refresh Preview" at bounding box center [574, 31] width 41 height 10
click at [393, 45] on icon "Edit" at bounding box center [395, 47] width 5 height 4
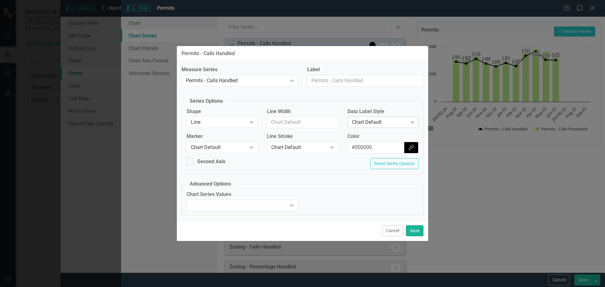
click at [394, 123] on div "Chart Default" at bounding box center [379, 122] width 55 height 7
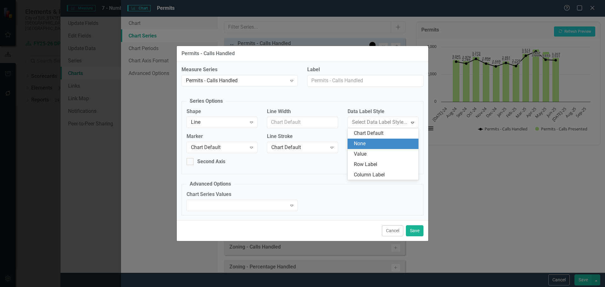
click at [384, 144] on div "None" at bounding box center [384, 143] width 61 height 7
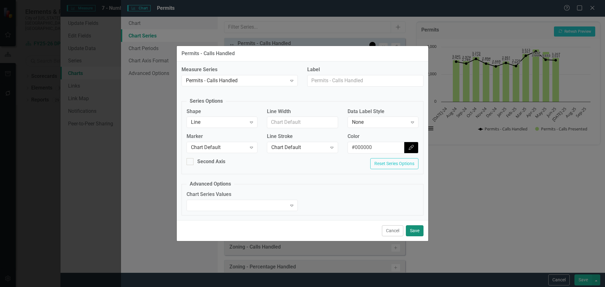
click at [414, 231] on button "Save" at bounding box center [415, 230] width 18 height 11
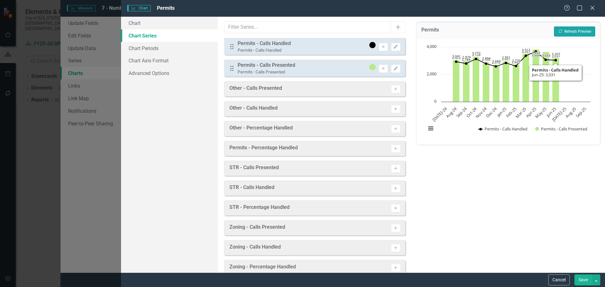
click at [566, 27] on button "Recalculate Refresh Preview" at bounding box center [574, 31] width 41 height 10
click at [581, 278] on button "Save" at bounding box center [583, 279] width 18 height 11
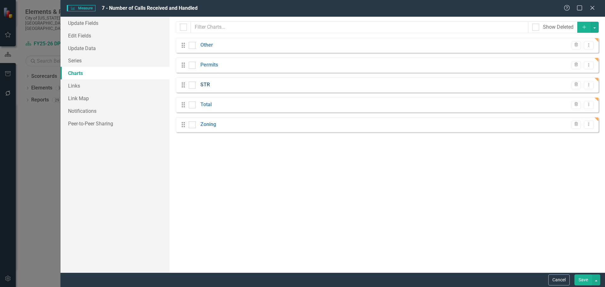
click at [203, 85] on link "STR" at bounding box center [204, 84] width 9 height 7
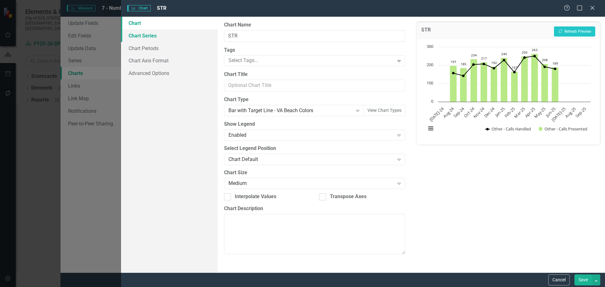
click at [155, 32] on link "Chart Series" at bounding box center [169, 35] width 97 height 13
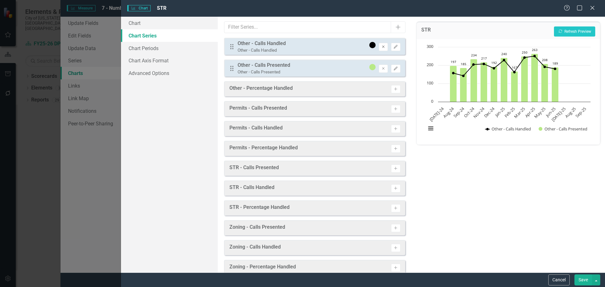
click at [381, 47] on icon "Remove" at bounding box center [383, 47] width 5 height 4
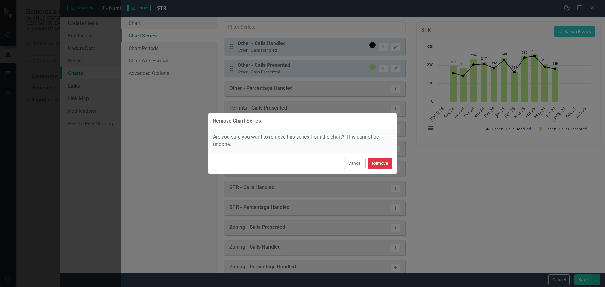
click at [377, 163] on button "Remove" at bounding box center [380, 163] width 24 height 11
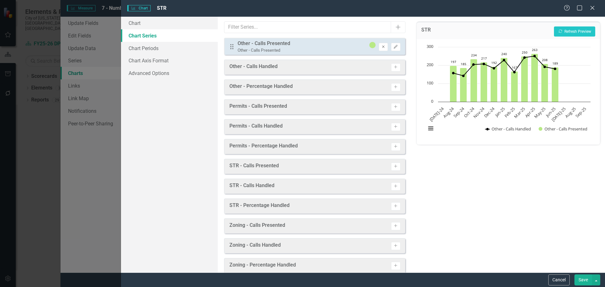
click at [381, 47] on icon "Remove" at bounding box center [383, 47] width 5 height 4
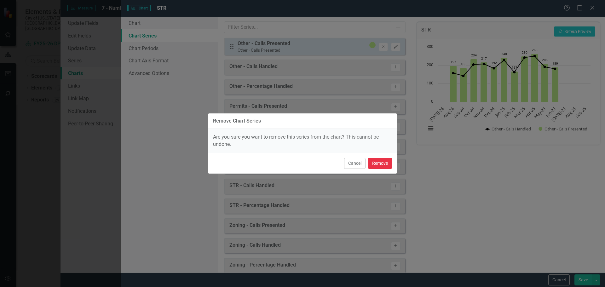
click at [379, 164] on button "Remove" at bounding box center [380, 163] width 24 height 11
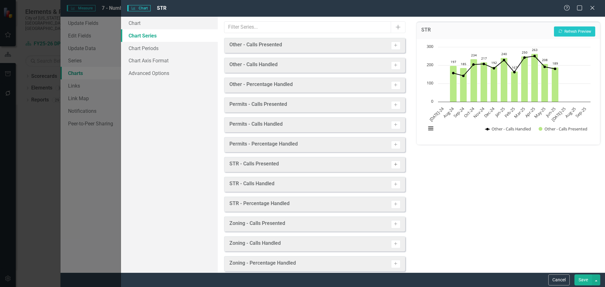
click at [393, 165] on icon "Activate" at bounding box center [395, 165] width 5 height 4
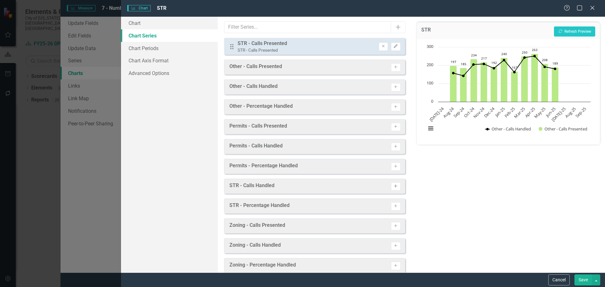
click at [393, 186] on icon "Activate" at bounding box center [395, 186] width 5 height 4
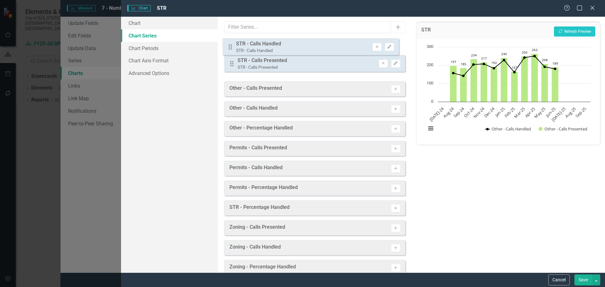
drag, startPoint x: 231, startPoint y: 69, endPoint x: 234, endPoint y: 46, distance: 23.3
click at [229, 48] on div "Drag STR - Calls Presented STR - Calls Presented Remove Edit Drag STR - Calls H…" at bounding box center [314, 57] width 181 height 39
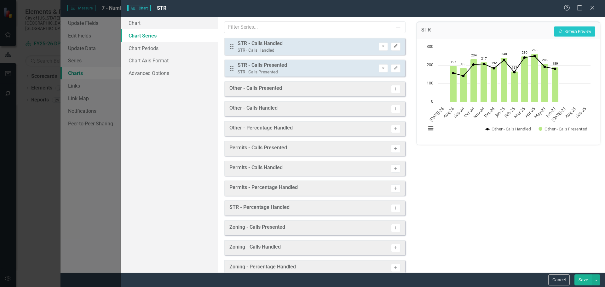
click at [393, 45] on icon "Edit" at bounding box center [395, 46] width 5 height 4
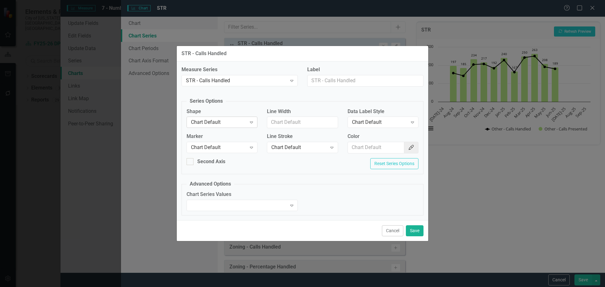
click at [219, 124] on div "Chart Default" at bounding box center [218, 122] width 55 height 7
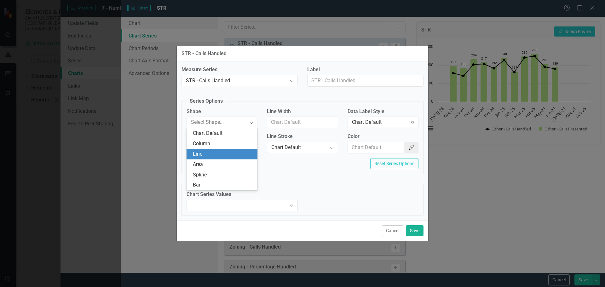
click at [219, 152] on div "Line" at bounding box center [223, 154] width 61 height 7
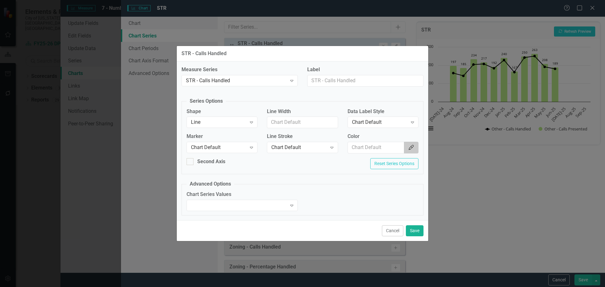
click at [414, 149] on button "Color Picker" at bounding box center [411, 148] width 14 height 12
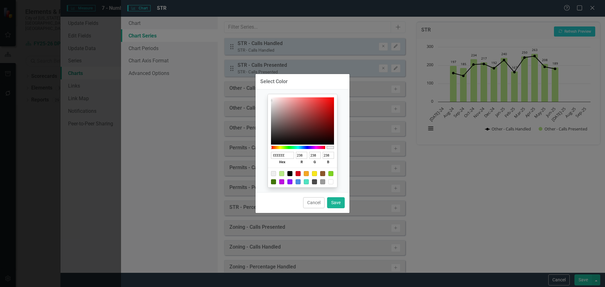
click at [290, 173] on div at bounding box center [289, 173] width 5 height 5
type input "000000"
type input "0"
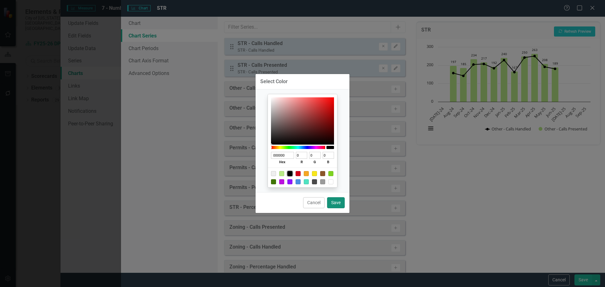
click at [338, 203] on button "Save" at bounding box center [336, 202] width 18 height 11
type input "#000000"
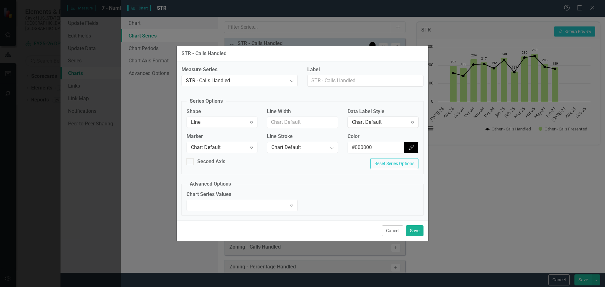
click at [375, 123] on div "Chart Default" at bounding box center [379, 122] width 55 height 7
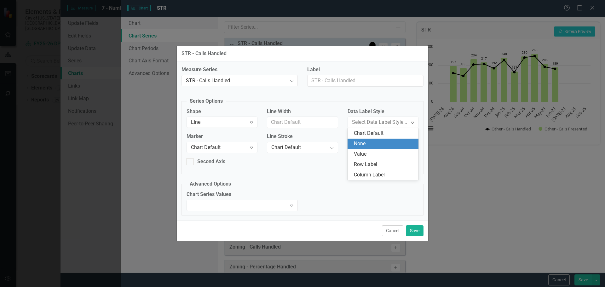
click at [376, 144] on div "None" at bounding box center [384, 143] width 61 height 7
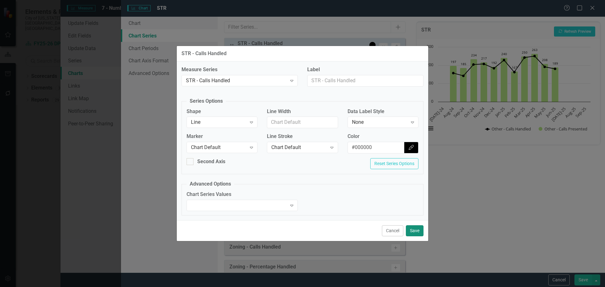
click at [413, 231] on button "Save" at bounding box center [415, 230] width 18 height 11
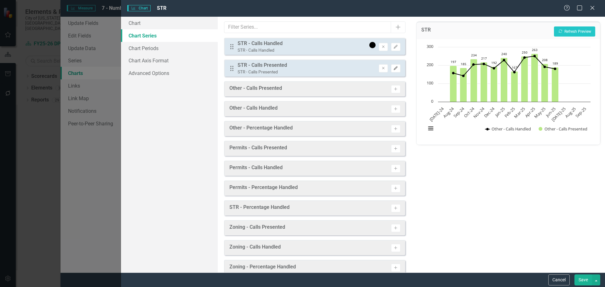
click at [393, 68] on icon "Edit" at bounding box center [395, 68] width 5 height 4
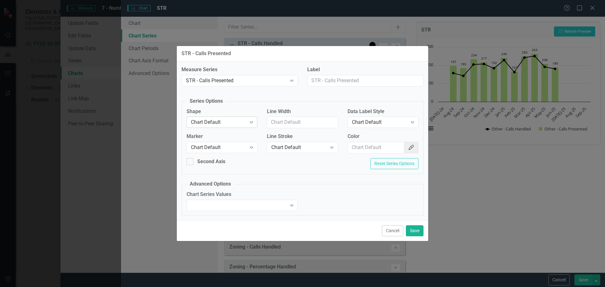
click at [210, 121] on div "Chart Default" at bounding box center [218, 122] width 55 height 7
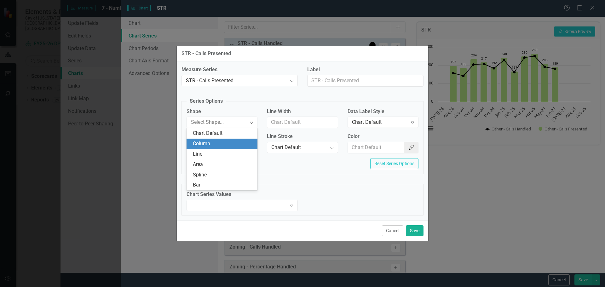
click at [212, 144] on div "Column" at bounding box center [223, 143] width 61 height 7
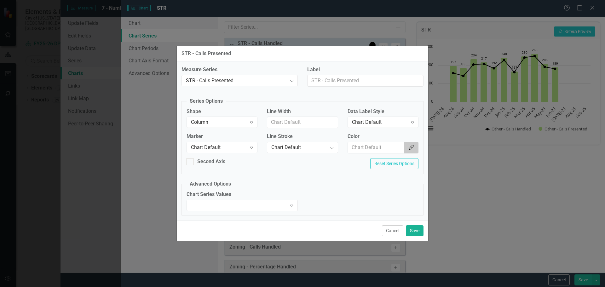
click at [412, 149] on icon "Color Picker" at bounding box center [411, 147] width 6 height 5
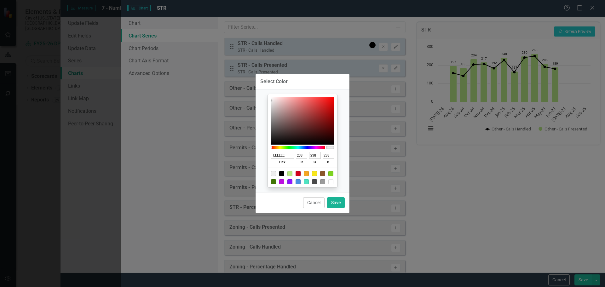
click at [289, 173] on div at bounding box center [289, 173] width 5 height 5
type input "B8E986"
type input "184"
type input "233"
type input "134"
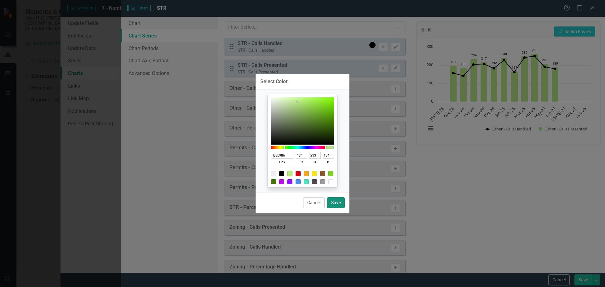
drag, startPoint x: 336, startPoint y: 198, endPoint x: 373, endPoint y: 130, distance: 77.6
click at [336, 198] on button "Save" at bounding box center [336, 202] width 18 height 11
type input "#b8e986"
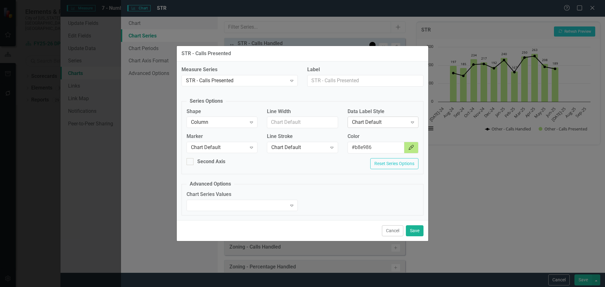
click at [372, 124] on div "Chart Default" at bounding box center [379, 122] width 55 height 7
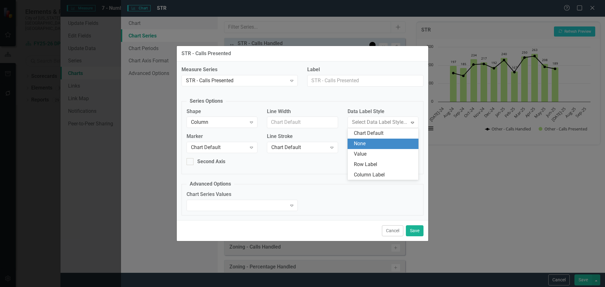
click at [369, 142] on div "None" at bounding box center [384, 143] width 61 height 7
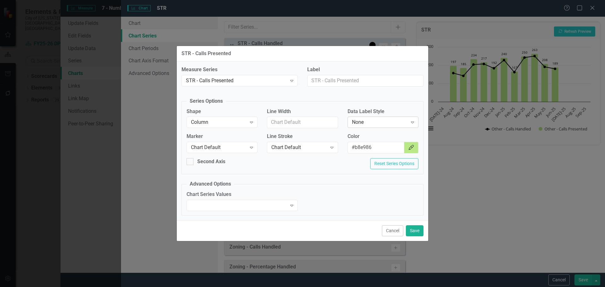
click at [371, 120] on div "None" at bounding box center [379, 122] width 55 height 7
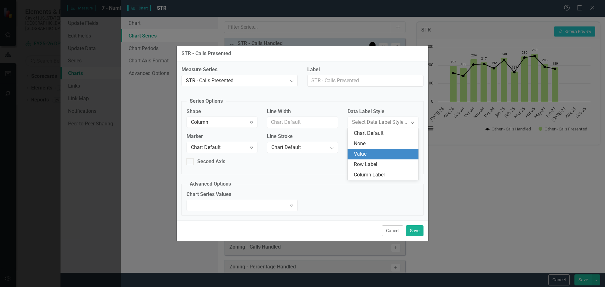
drag, startPoint x: 366, startPoint y: 148, endPoint x: 369, endPoint y: 154, distance: 6.3
click at [369, 154] on div "Chart Default None Value Row Label Column Label" at bounding box center [382, 154] width 71 height 52
click at [369, 154] on div "Value" at bounding box center [384, 154] width 61 height 7
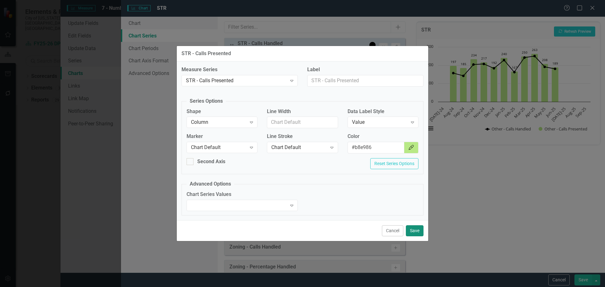
click at [416, 231] on button "Save" at bounding box center [415, 230] width 18 height 11
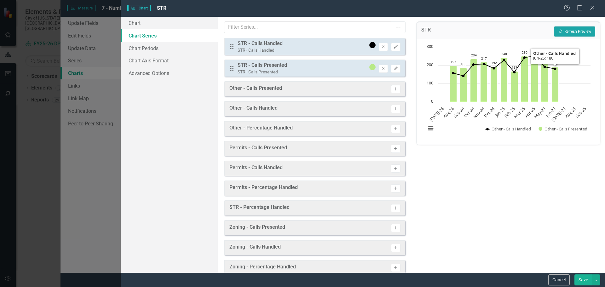
click at [577, 27] on button "Recalculate Refresh Preview" at bounding box center [574, 31] width 41 height 10
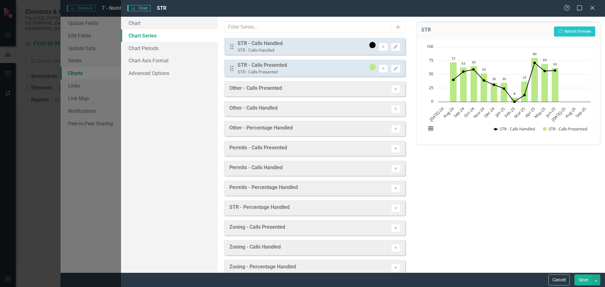
click at [582, 281] on button "Save" at bounding box center [583, 279] width 18 height 11
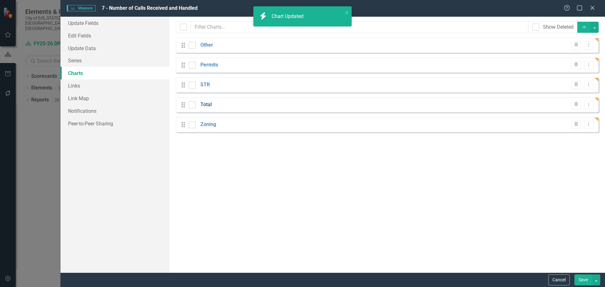
click at [201, 103] on link "Total" at bounding box center [205, 104] width 11 height 7
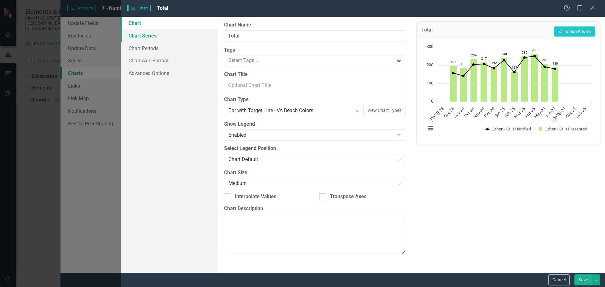
click at [159, 37] on link "Chart Series" at bounding box center [169, 35] width 97 height 13
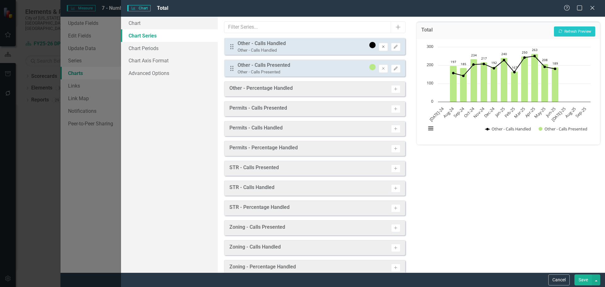
click at [382, 46] on icon "button" at bounding box center [383, 46] width 3 height 3
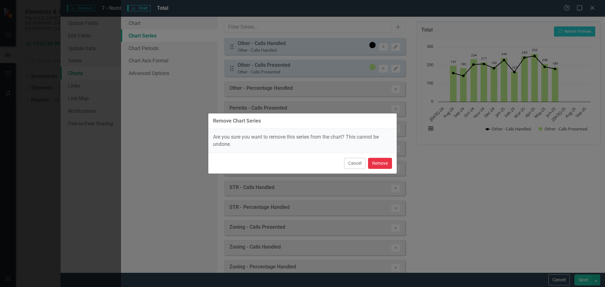
click at [380, 162] on button "Remove" at bounding box center [380, 163] width 24 height 11
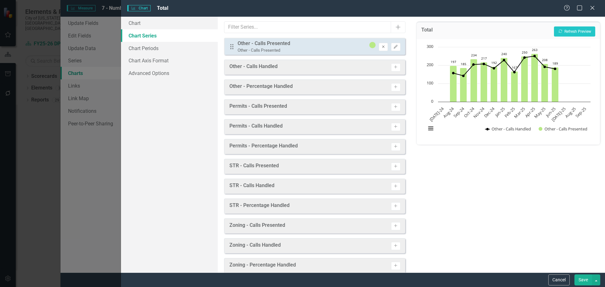
click at [379, 44] on button "Remove" at bounding box center [383, 47] width 9 height 8
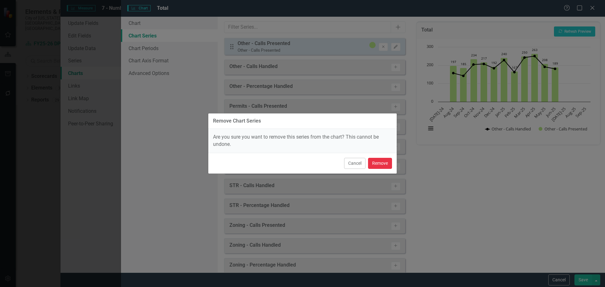
click at [384, 165] on button "Remove" at bounding box center [380, 163] width 24 height 11
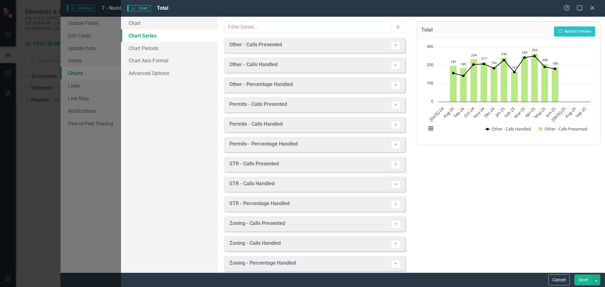
scroll to position [68, 0]
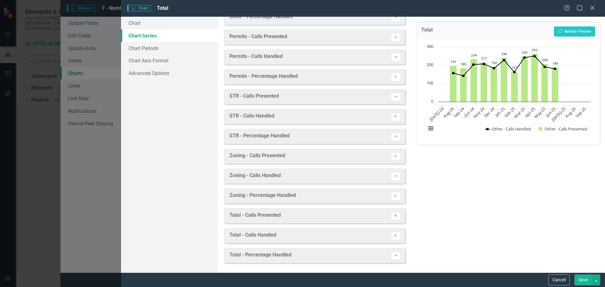
click at [393, 216] on icon "Activate" at bounding box center [395, 216] width 5 height 4
click at [391, 238] on button "Activate" at bounding box center [395, 236] width 9 height 8
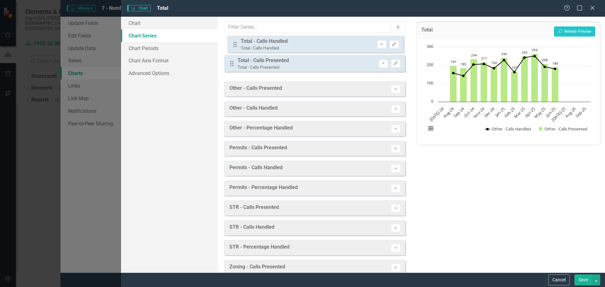
drag, startPoint x: 231, startPoint y: 68, endPoint x: 234, endPoint y: 44, distance: 23.8
click at [234, 44] on div "Drag Total - Calls Presented Total - Calls Presented Remove Edit Drag Total - C…" at bounding box center [314, 57] width 181 height 39
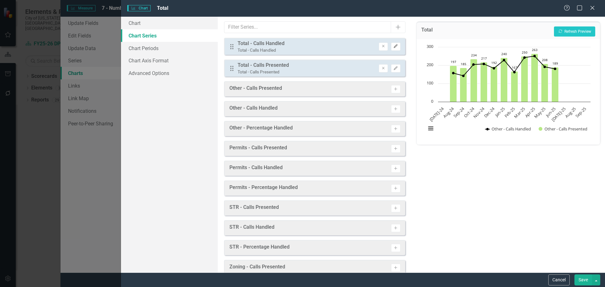
click at [393, 46] on icon "Edit" at bounding box center [395, 46] width 5 height 4
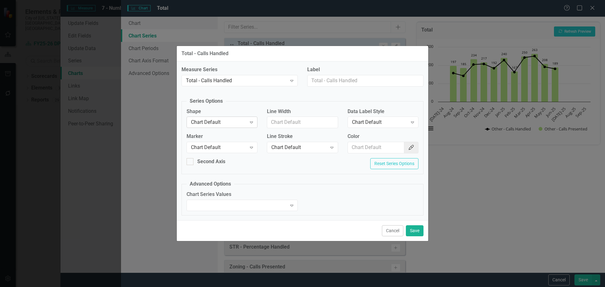
click at [248, 123] on icon "Expand" at bounding box center [251, 122] width 6 height 5
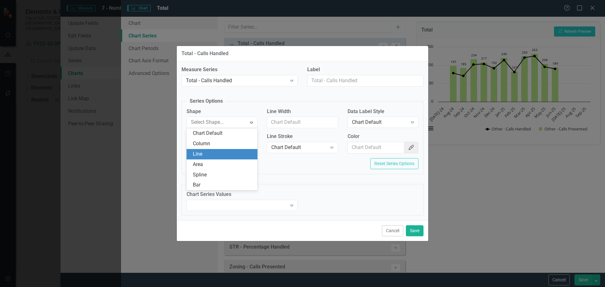
click at [217, 151] on div "Line" at bounding box center [223, 154] width 61 height 7
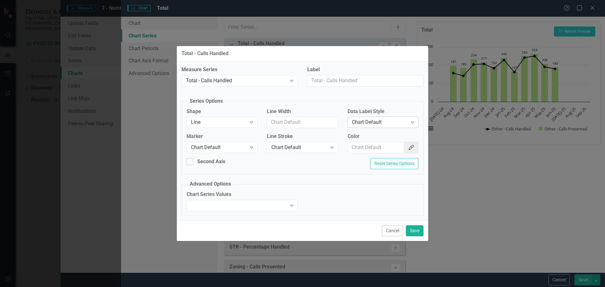
click at [378, 120] on div "Chart Default" at bounding box center [379, 122] width 55 height 7
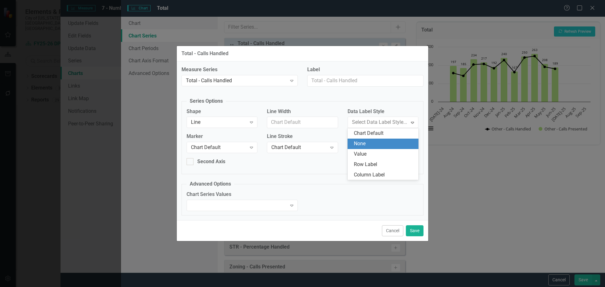
click at [374, 143] on div "None" at bounding box center [384, 143] width 61 height 7
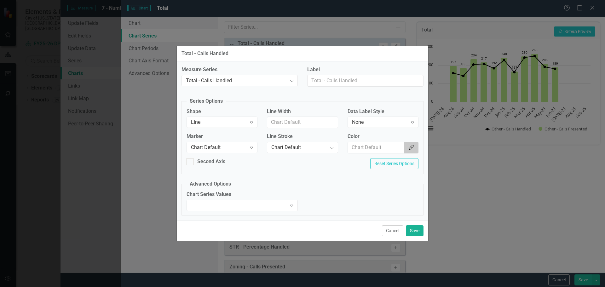
click at [413, 146] on icon "Color Picker" at bounding box center [411, 147] width 6 height 5
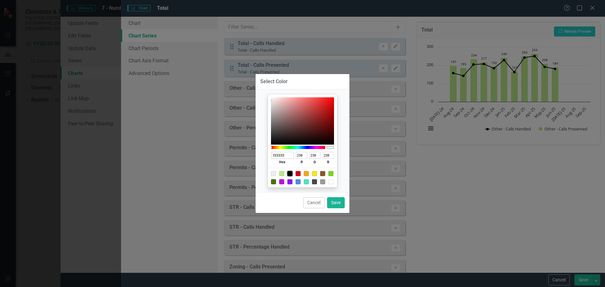
click at [290, 172] on div at bounding box center [289, 173] width 5 height 5
type input "000000"
type input "0"
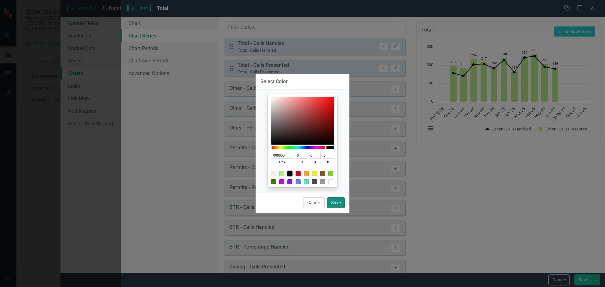
click at [338, 203] on button "Save" at bounding box center [336, 202] width 18 height 11
type input "#000000"
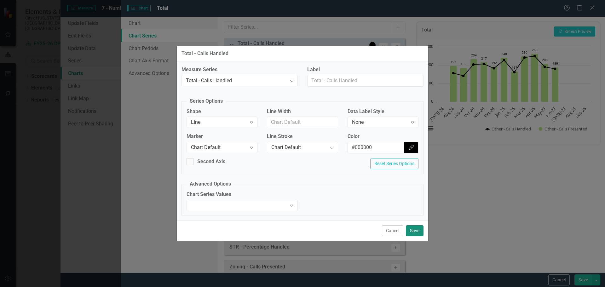
click at [414, 232] on button "Save" at bounding box center [415, 230] width 18 height 11
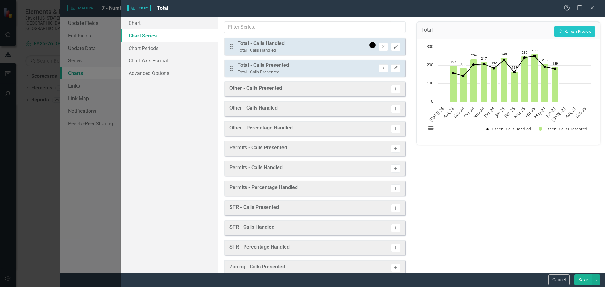
click at [391, 66] on button "Edit" at bounding box center [395, 68] width 9 height 8
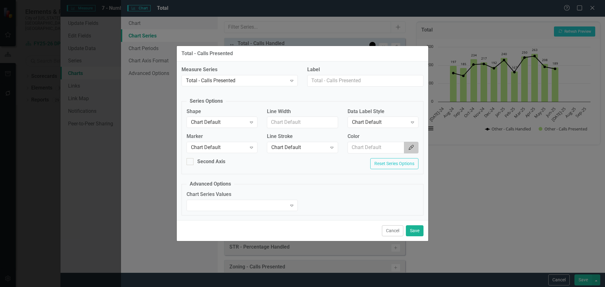
click at [411, 151] on button "Color Picker" at bounding box center [411, 148] width 14 height 12
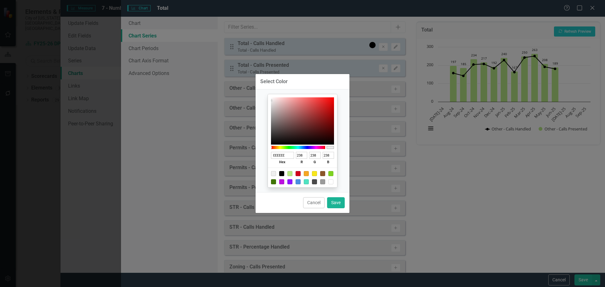
click at [298, 181] on div at bounding box center [297, 181] width 5 height 5
type input "4A90E2"
type input "74"
type input "144"
type input "226"
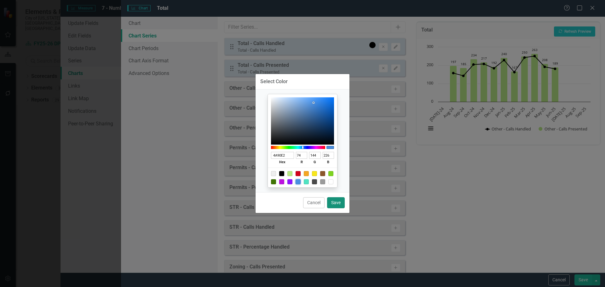
drag, startPoint x: 334, startPoint y: 201, endPoint x: 336, endPoint y: 196, distance: 5.6
click at [334, 201] on button "Save" at bounding box center [336, 202] width 18 height 11
type input "#4a90e2"
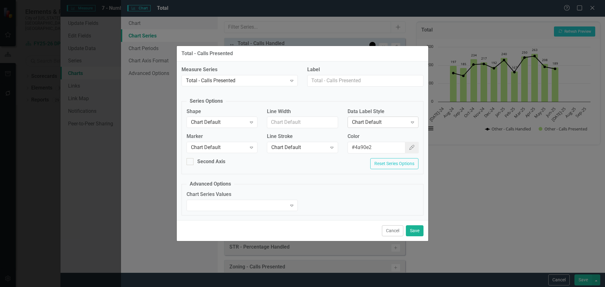
click at [372, 121] on div "Chart Default" at bounding box center [379, 122] width 55 height 7
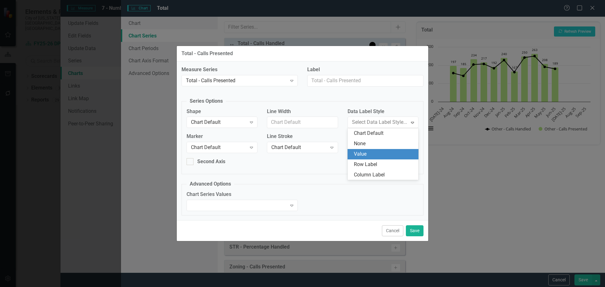
click at [369, 152] on div "Value" at bounding box center [384, 154] width 61 height 7
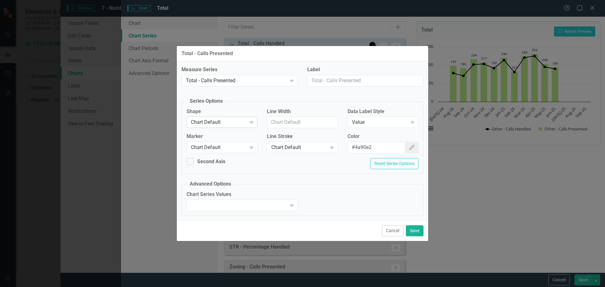
click at [235, 122] on div "Chart Default" at bounding box center [218, 122] width 55 height 7
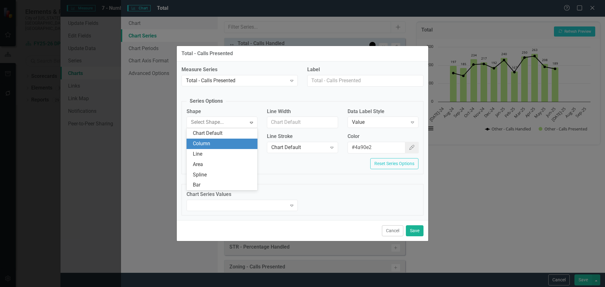
click at [227, 141] on div "Column" at bounding box center [223, 143] width 61 height 7
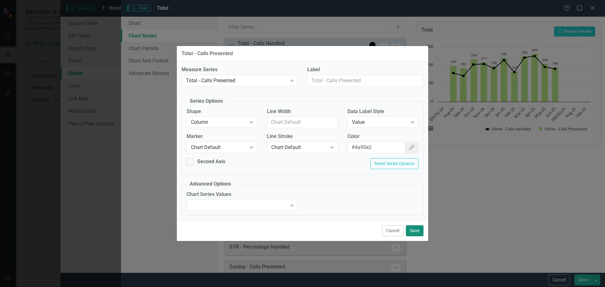
click at [408, 229] on button "Save" at bounding box center [415, 230] width 18 height 11
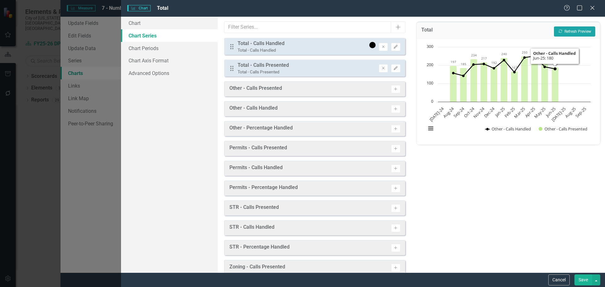
click at [579, 33] on button "Recalculate Refresh Preview" at bounding box center [574, 31] width 41 height 10
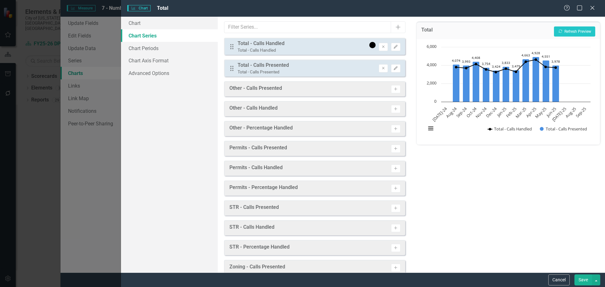
click at [581, 281] on button "Save" at bounding box center [583, 279] width 18 height 11
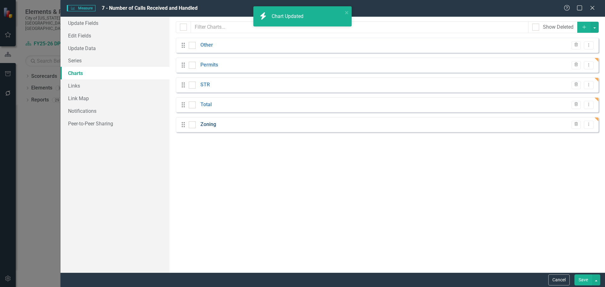
click at [209, 124] on link "Zoning" at bounding box center [208, 124] width 16 height 7
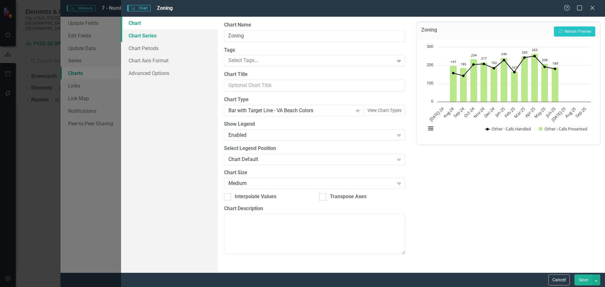
click at [148, 38] on link "Chart Series" at bounding box center [169, 35] width 97 height 13
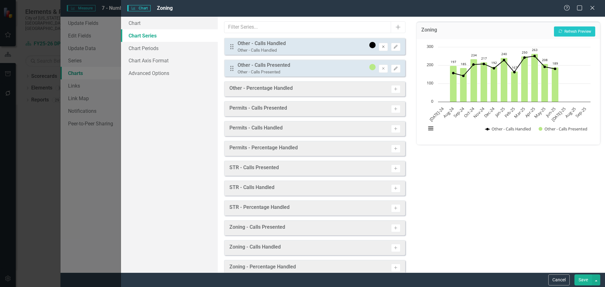
click at [381, 47] on icon "Remove" at bounding box center [383, 47] width 5 height 4
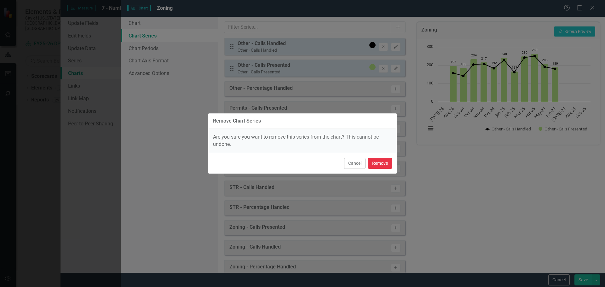
click at [385, 163] on button "Remove" at bounding box center [380, 163] width 24 height 11
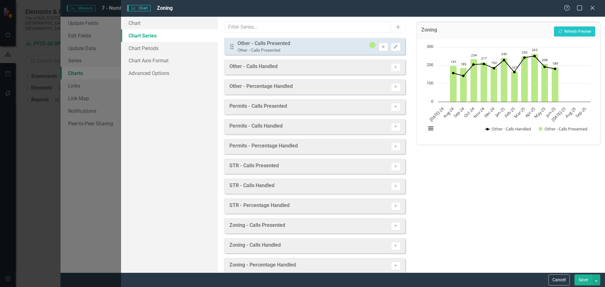
click at [381, 48] on icon "Remove" at bounding box center [383, 47] width 5 height 4
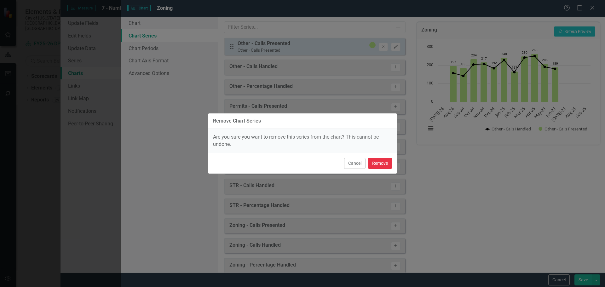
click at [379, 165] on button "Remove" at bounding box center [380, 163] width 24 height 11
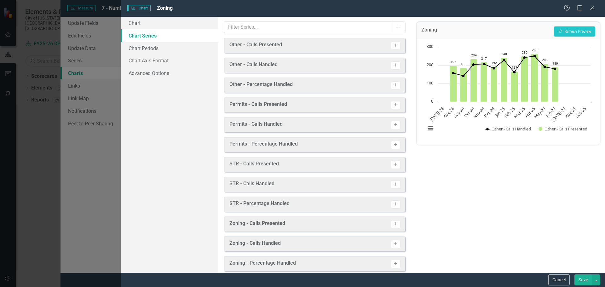
scroll to position [68, 0]
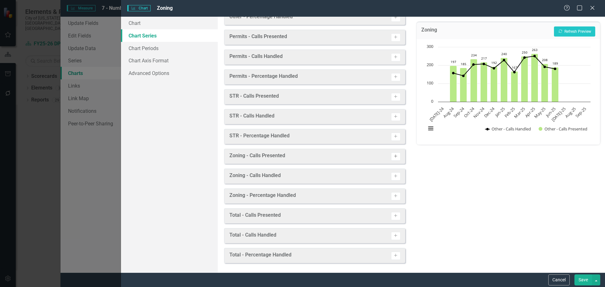
click at [393, 155] on icon "Activate" at bounding box center [395, 156] width 5 height 4
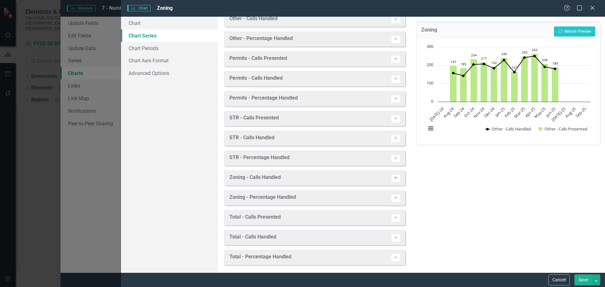
scroll to position [70, 0]
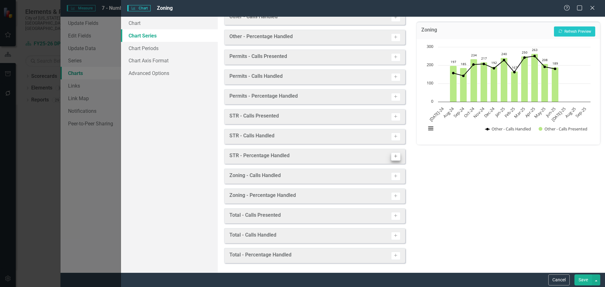
click at [393, 177] on icon "Activate" at bounding box center [395, 176] width 5 height 4
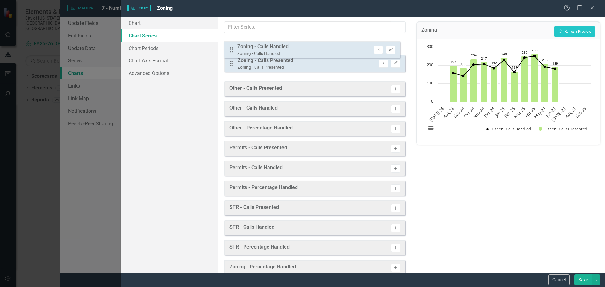
drag, startPoint x: 231, startPoint y: 68, endPoint x: 232, endPoint y: 48, distance: 20.2
click at [230, 47] on div "Drag Zoning - Calls Presented Zoning - Calls Presented Remove Edit Drag Zoning …" at bounding box center [314, 57] width 181 height 39
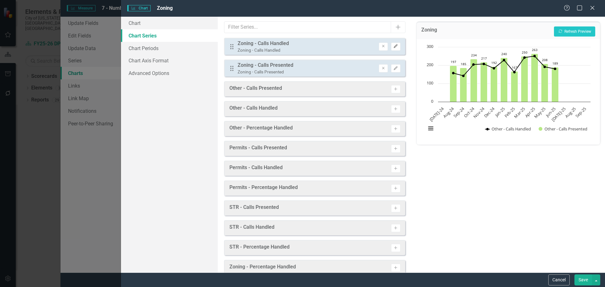
click at [391, 45] on button "Edit" at bounding box center [395, 47] width 9 height 8
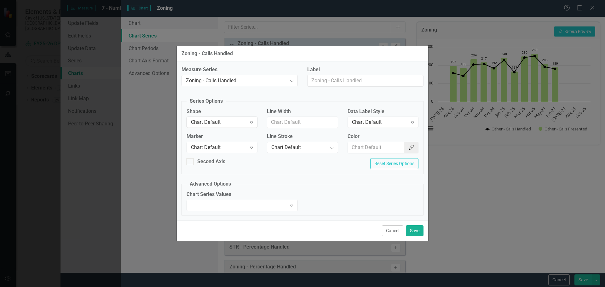
click at [208, 122] on div "Chart Default" at bounding box center [218, 122] width 55 height 7
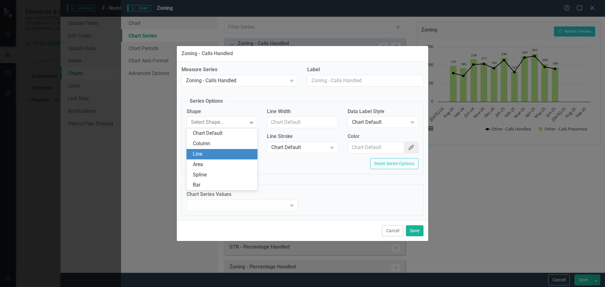
click at [214, 151] on div "Line" at bounding box center [223, 154] width 61 height 7
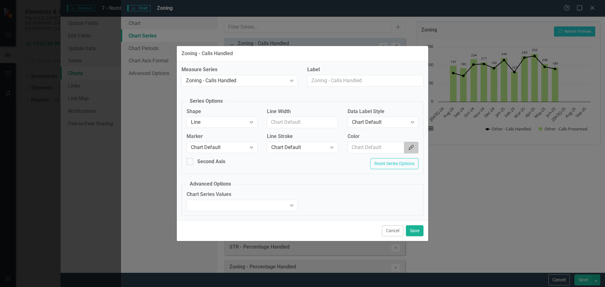
click at [417, 149] on button "Color Picker" at bounding box center [411, 148] width 14 height 12
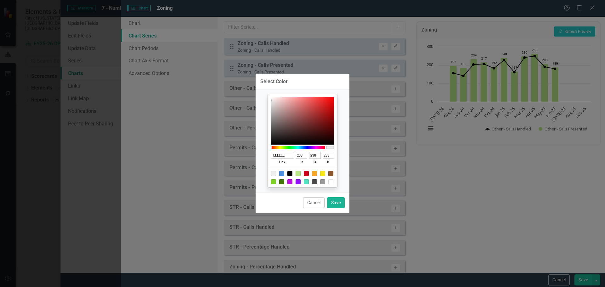
drag, startPoint x: 291, startPoint y: 173, endPoint x: 294, endPoint y: 175, distance: 3.6
click at [291, 172] on div at bounding box center [289, 173] width 5 height 5
type input "000000"
type input "0"
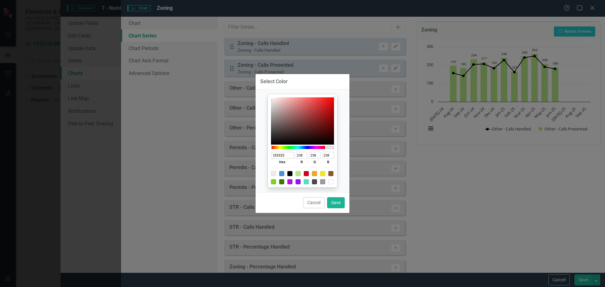
type input "0"
drag, startPoint x: 330, startPoint y: 204, endPoint x: 369, endPoint y: 157, distance: 61.5
click at [330, 204] on button "Save" at bounding box center [336, 202] width 18 height 11
type input "#000000"
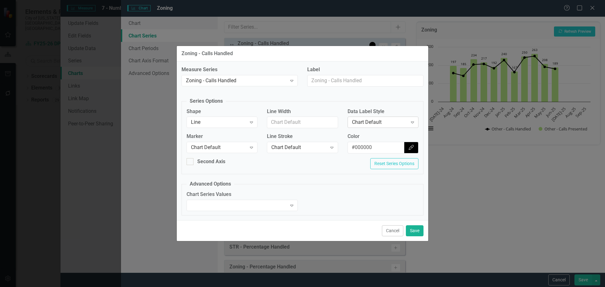
click at [377, 121] on div "Chart Default" at bounding box center [379, 122] width 55 height 7
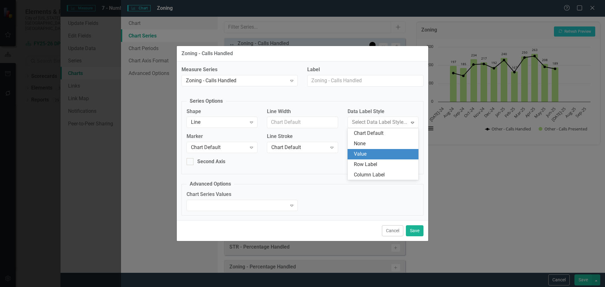
click at [368, 155] on div "Value" at bounding box center [384, 154] width 61 height 7
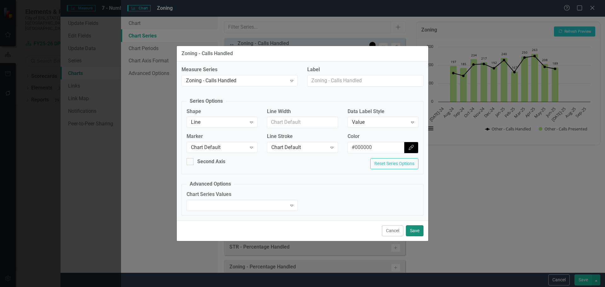
click at [414, 230] on button "Save" at bounding box center [415, 230] width 18 height 11
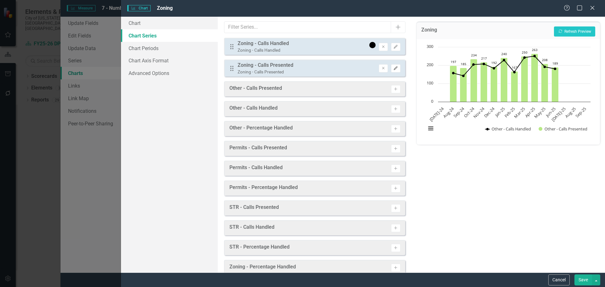
click at [393, 66] on icon "Edit" at bounding box center [395, 68] width 5 height 4
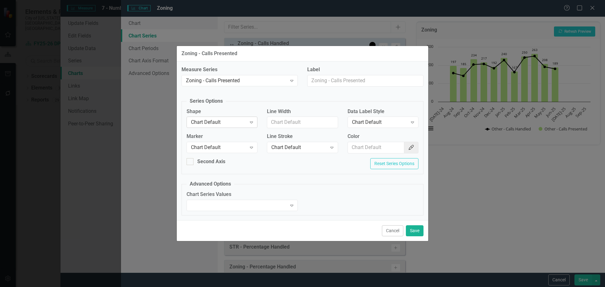
click at [233, 120] on div "Chart Default" at bounding box center [218, 122] width 55 height 7
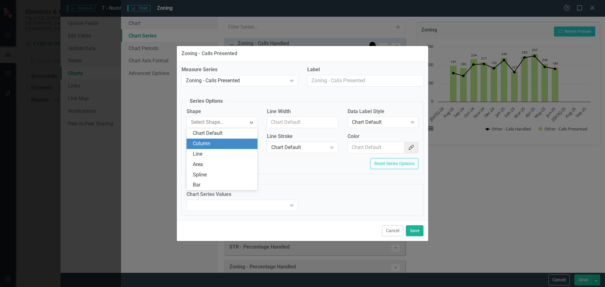
click at [233, 143] on div "Column" at bounding box center [223, 143] width 61 height 7
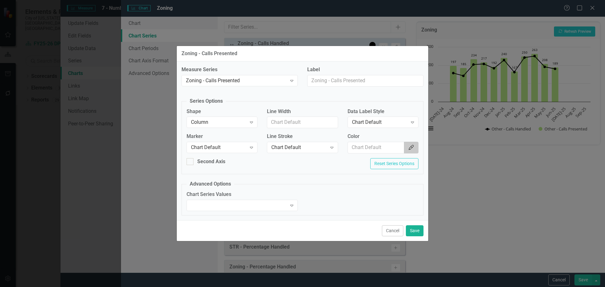
click at [412, 146] on icon "button" at bounding box center [410, 147] width 5 height 5
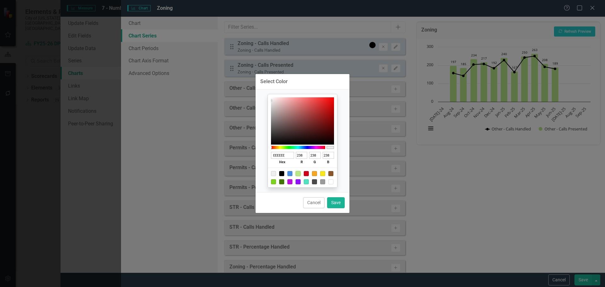
click at [298, 174] on div at bounding box center [297, 173] width 5 height 5
type input "B8E986"
type input "184"
type input "233"
type input "134"
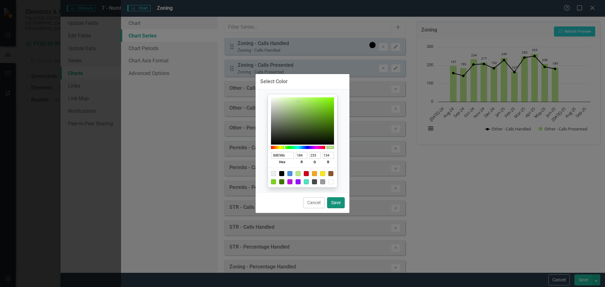
click at [335, 204] on button "Save" at bounding box center [336, 202] width 18 height 11
type input "#b8e986"
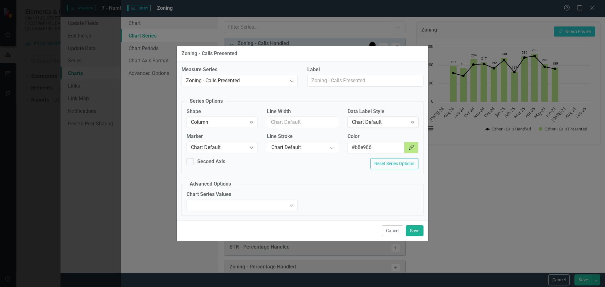
click at [391, 121] on div "Chart Default" at bounding box center [379, 122] width 55 height 7
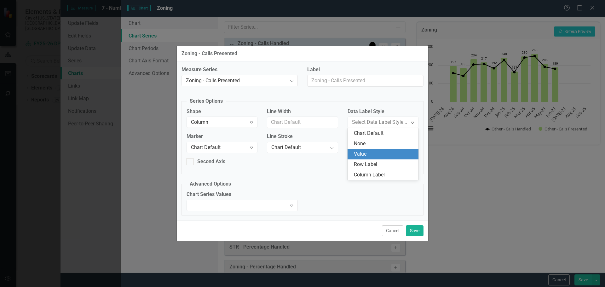
click at [374, 151] on div "Value" at bounding box center [384, 154] width 61 height 7
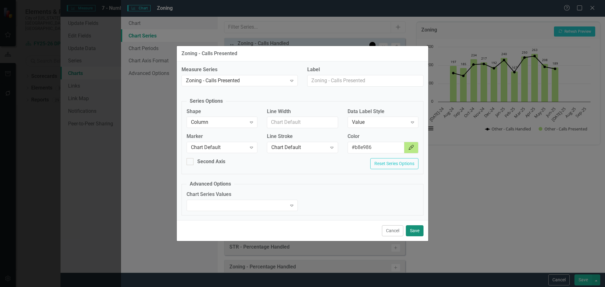
click at [414, 230] on button "Save" at bounding box center [415, 230] width 18 height 11
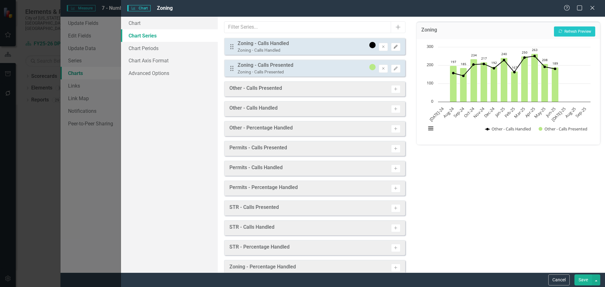
click at [393, 47] on icon "Edit" at bounding box center [395, 47] width 5 height 4
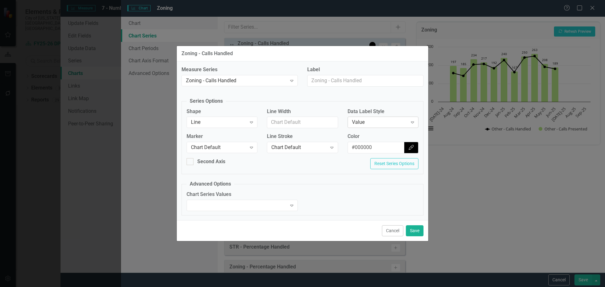
click at [383, 122] on div "Value" at bounding box center [379, 122] width 55 height 7
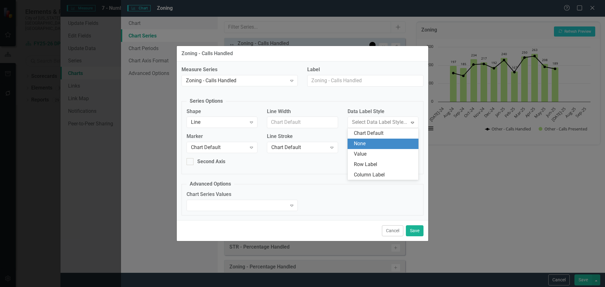
click at [374, 140] on div "None" at bounding box center [382, 144] width 71 height 10
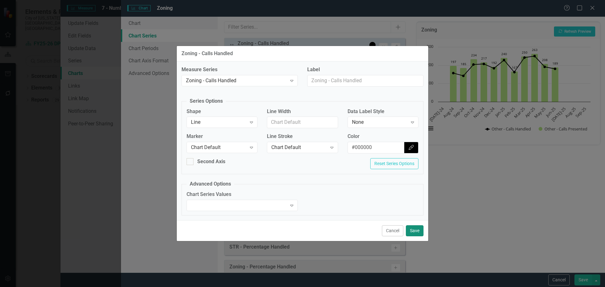
click at [415, 231] on button "Save" at bounding box center [415, 230] width 18 height 11
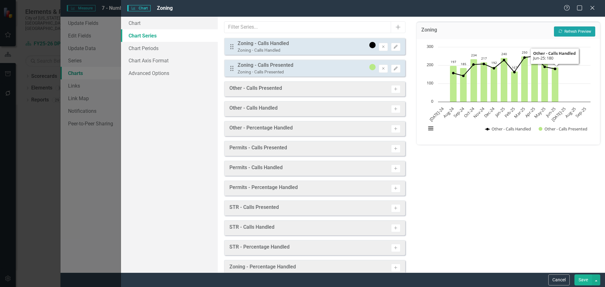
click at [579, 33] on button "Recalculate Refresh Preview" at bounding box center [574, 31] width 41 height 10
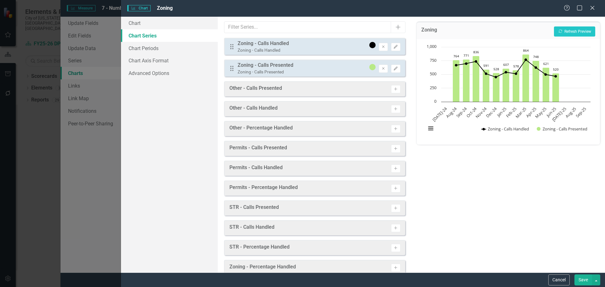
click at [582, 277] on button "Save" at bounding box center [583, 279] width 18 height 11
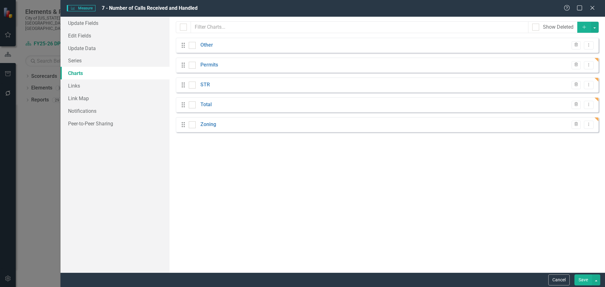
click at [583, 26] on icon "Add" at bounding box center [584, 27] width 6 height 4
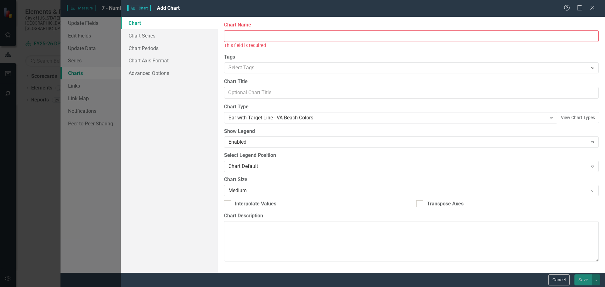
click at [248, 39] on input "Chart Name" at bounding box center [411, 36] width 374 height 12
type input "A"
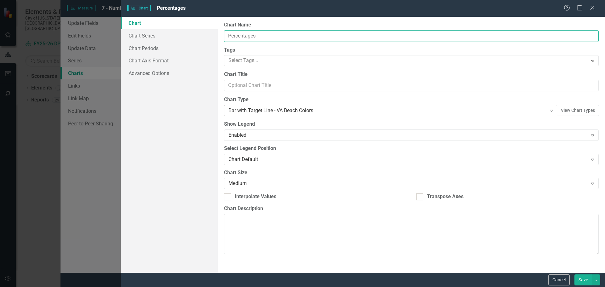
type input "Percentages"
click at [299, 110] on div "Bar with Target Line - VA Beach Colors" at bounding box center [386, 110] width 317 height 7
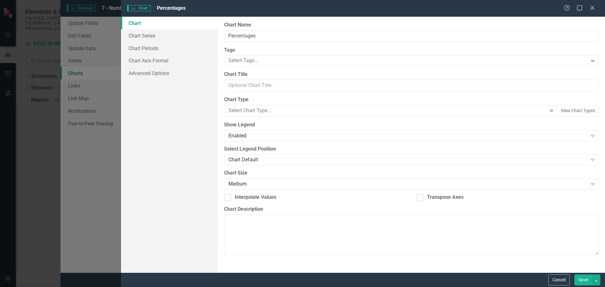
scroll to position [31, 0]
click at [146, 34] on link "Chart Series" at bounding box center [169, 35] width 97 height 13
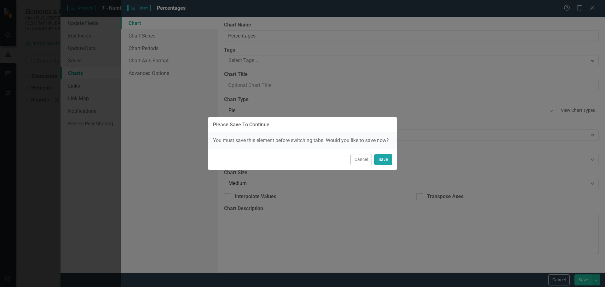
click at [381, 157] on button "Save" at bounding box center [383, 159] width 18 height 11
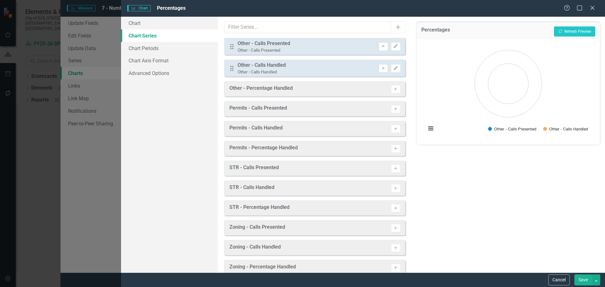
click at [588, 279] on div "Please Save To Continue You must save this element before switching tabs. Would…" at bounding box center [302, 143] width 605 height 287
click at [561, 279] on button "Cancel" at bounding box center [558, 279] width 21 height 11
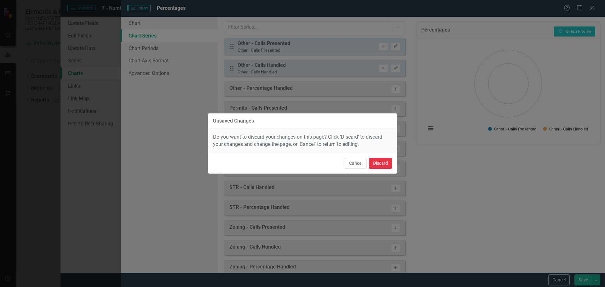
click at [371, 160] on button "Discard" at bounding box center [380, 163] width 23 height 11
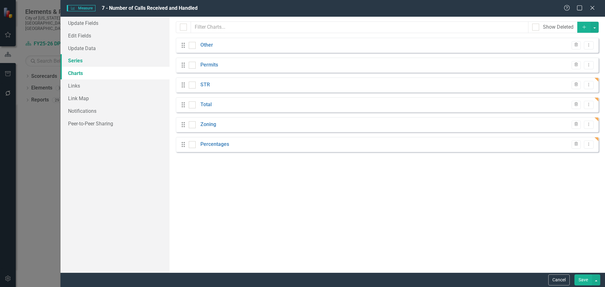
click at [84, 59] on link "Series" at bounding box center [114, 60] width 109 height 13
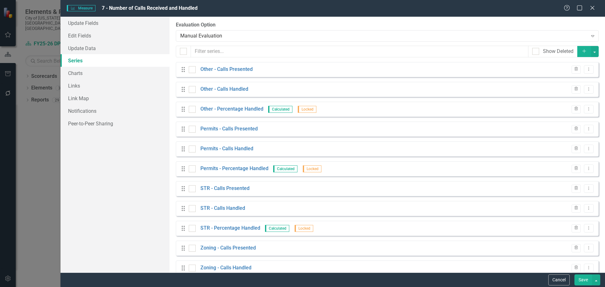
click at [581, 51] on icon "Add" at bounding box center [584, 51] width 6 height 4
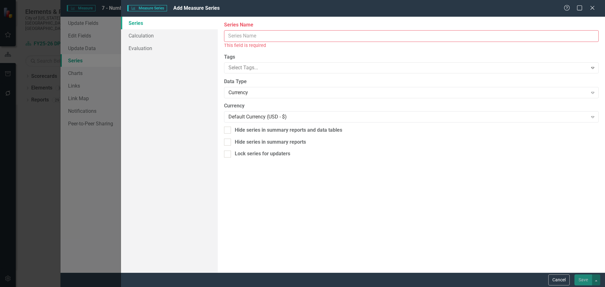
click at [294, 37] on input "Series Name" at bounding box center [411, 36] width 374 height 12
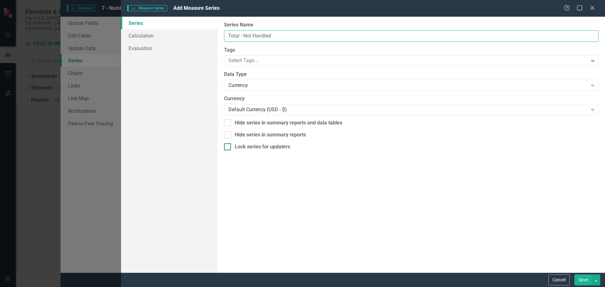
type input "Total - Not Handled"
click at [229, 146] on div at bounding box center [227, 146] width 7 height 7
click at [228, 146] on input "Lock series for updaters" at bounding box center [226, 145] width 4 height 4
checkbox input "true"
click at [225, 135] on input "Hide series in summary reports" at bounding box center [226, 133] width 4 height 4
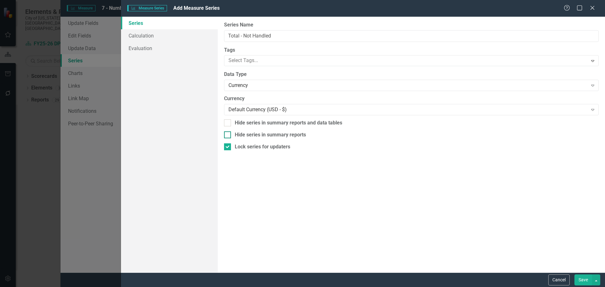
checkbox input "true"
click at [227, 123] on input "Hide series in summary reports and data tables" at bounding box center [226, 121] width 4 height 4
checkbox input "true"
click at [255, 81] on div "Currency Expand" at bounding box center [411, 85] width 374 height 11
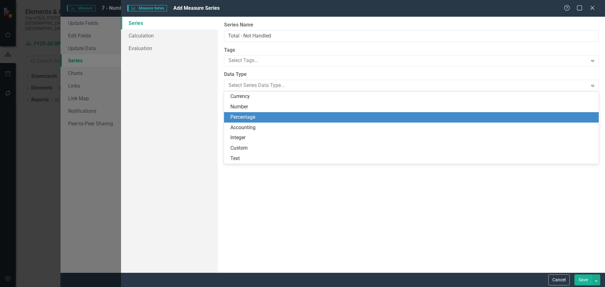
click at [255, 117] on div "Percentage" at bounding box center [412, 117] width 364 height 7
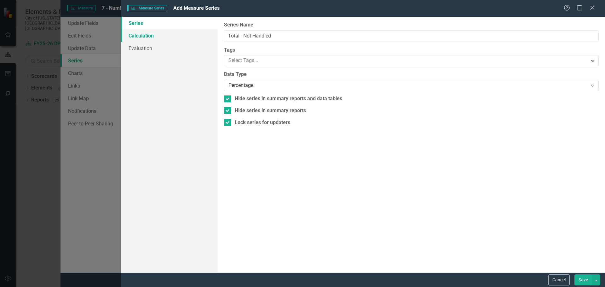
click at [155, 36] on link "Calculation" at bounding box center [169, 35] width 97 height 13
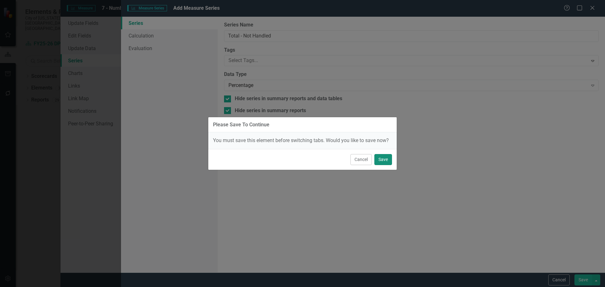
click at [385, 160] on button "Save" at bounding box center [383, 159] width 18 height 11
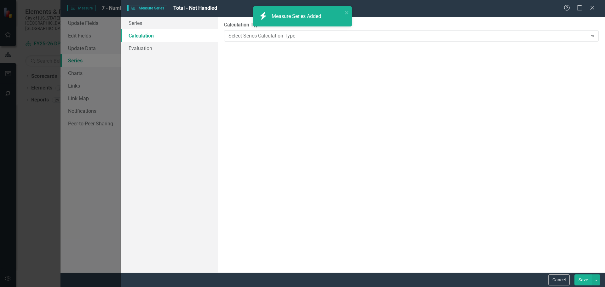
click at [143, 35] on div "Please Save To Continue You must save this element before switching tabs. Would…" at bounding box center [302, 143] width 605 height 287
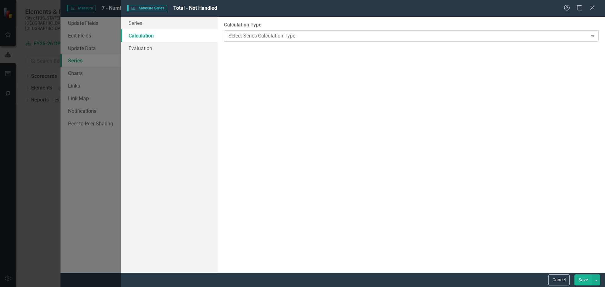
click at [238, 34] on div "Select Series Calculation Type" at bounding box center [407, 35] width 359 height 7
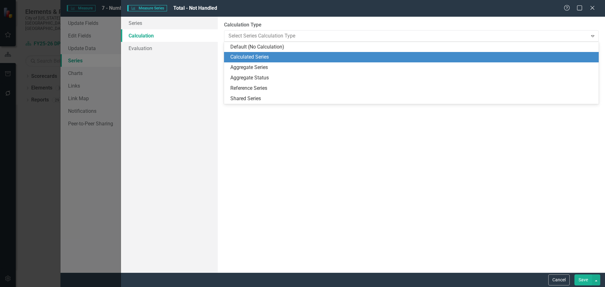
click at [268, 54] on div "Calculated Series" at bounding box center [412, 57] width 364 height 7
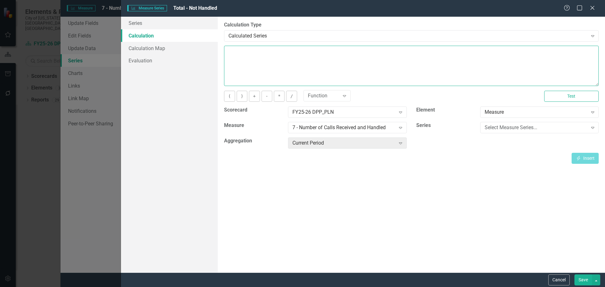
click at [269, 67] on textarea at bounding box center [411, 66] width 374 height 40
click at [585, 130] on div "Select Measure Series..." at bounding box center [535, 127] width 103 height 7
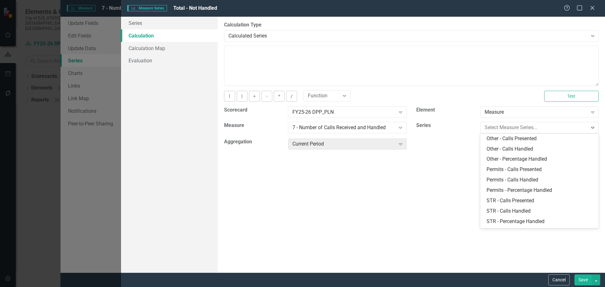
scroll to position [71, 0]
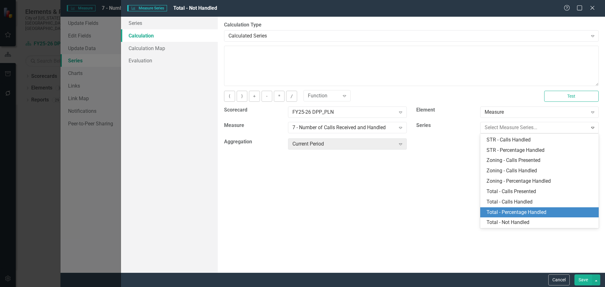
click at [535, 214] on div "Total - Percentage Handled" at bounding box center [540, 212] width 108 height 7
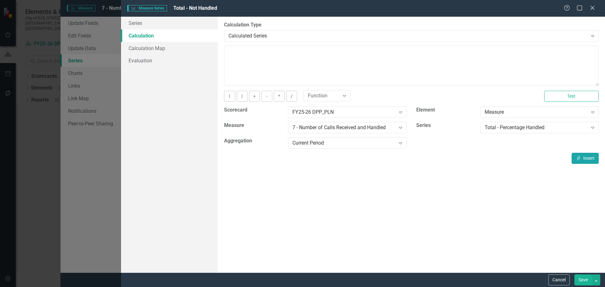
click at [579, 159] on icon "Insert" at bounding box center [578, 158] width 6 height 4
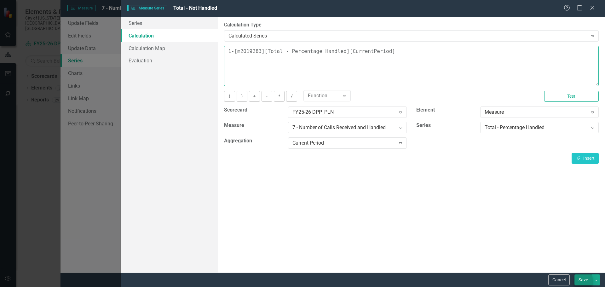
type textarea "1-[m2019283][Total - Percentage Handled][CurrentPeriod]"
click at [578, 278] on button "Save" at bounding box center [583, 279] width 18 height 11
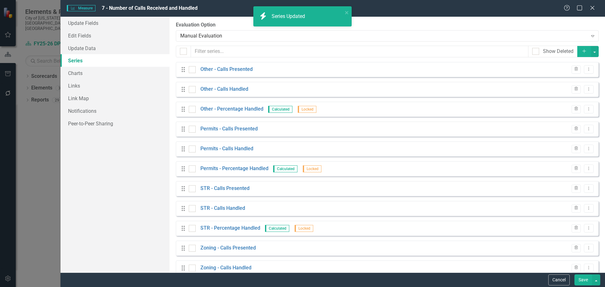
scroll to position [112, 0]
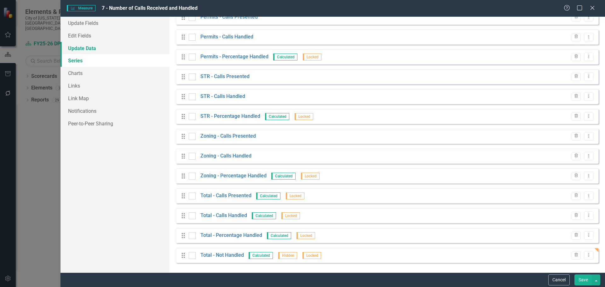
click at [86, 45] on link "Update Data" at bounding box center [114, 48] width 109 height 13
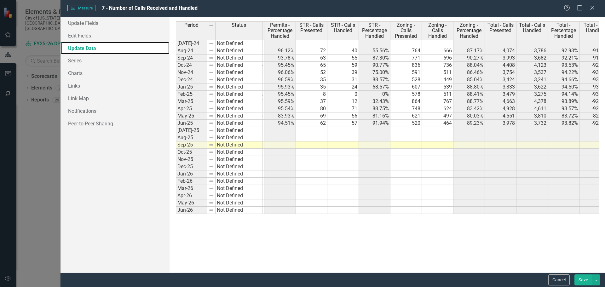
scroll to position [0, 168]
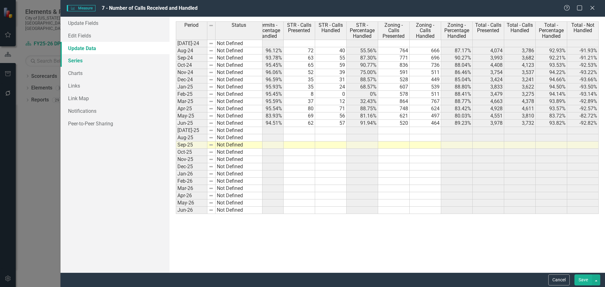
click at [75, 60] on link "Series" at bounding box center [114, 60] width 109 height 13
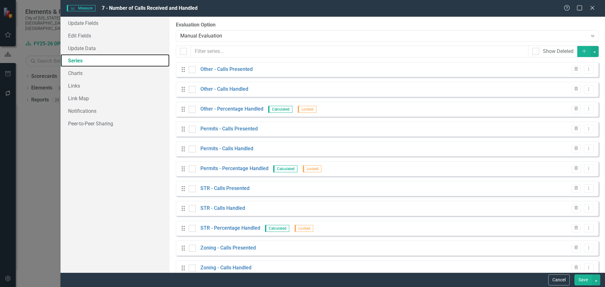
scroll to position [112, 0]
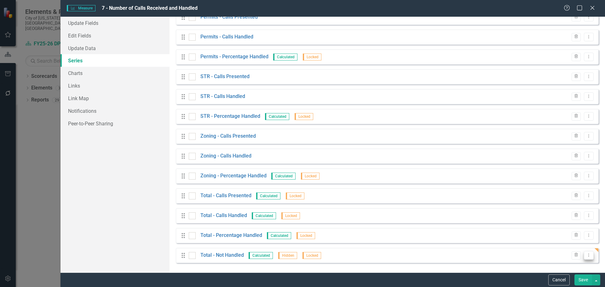
click at [586, 254] on icon "Dropdown Menu" at bounding box center [588, 255] width 5 height 4
click at [220, 254] on link "Total - Not Handled" at bounding box center [221, 255] width 43 height 7
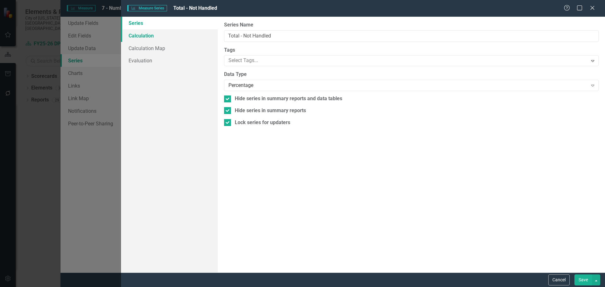
click at [152, 35] on link "Calculation" at bounding box center [169, 35] width 97 height 13
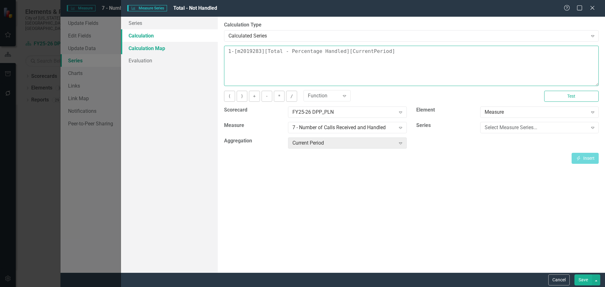
drag, startPoint x: 234, startPoint y: 50, endPoint x: 203, endPoint y: 50, distance: 31.8
click at [203, 50] on div "Series Calculation Calculation Map Evaluation From this page, you can edit the …" at bounding box center [363, 145] width 484 height 256
type textarea "[m2019283][Total - Percentage Handled][CurrentPeriod]-1"
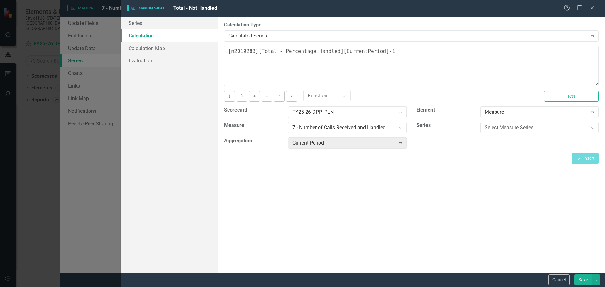
click at [583, 280] on button "Save" at bounding box center [583, 279] width 18 height 11
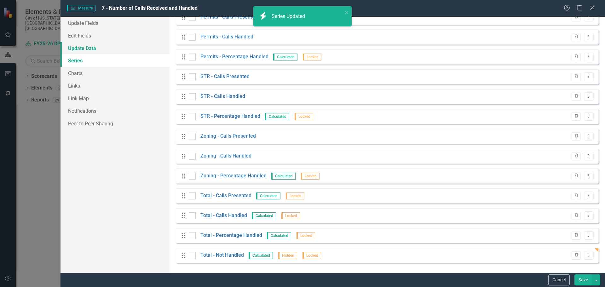
click at [80, 48] on link "Update Data" at bounding box center [114, 48] width 109 height 13
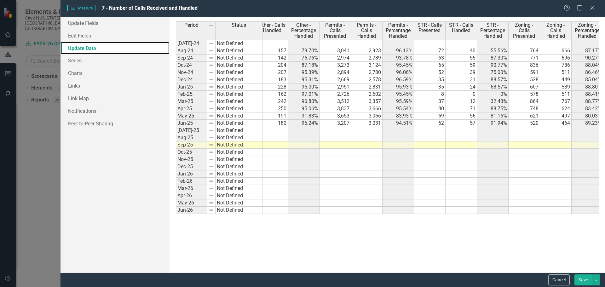
scroll to position [0, 0]
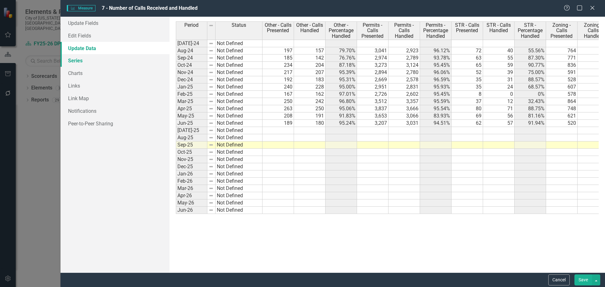
click at [81, 61] on link "Series" at bounding box center [114, 60] width 109 height 13
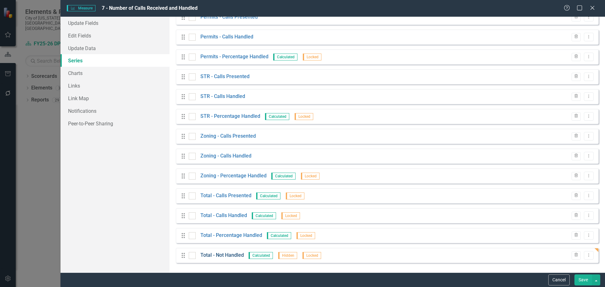
click at [224, 257] on link "Total - Not Handled" at bounding box center [221, 255] width 43 height 7
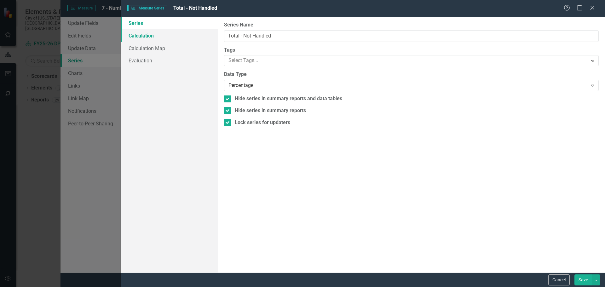
click at [129, 38] on link "Calculation" at bounding box center [169, 35] width 97 height 13
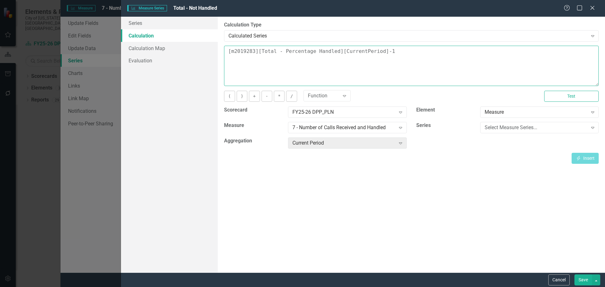
click at [413, 50] on textarea "[m2019283][Total - Percentage Handled][CurrentPeriod]-1" at bounding box center [411, 66] width 374 height 40
type textarea "100-[m2019283][Total - Percentage Handled][CurrentPeriod]"
click at [582, 280] on button "Save" at bounding box center [583, 279] width 18 height 11
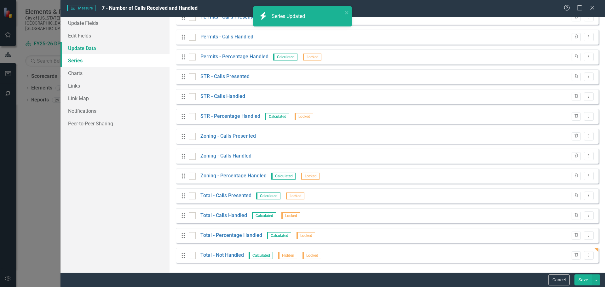
click at [85, 46] on link "Update Data" at bounding box center [114, 48] width 109 height 13
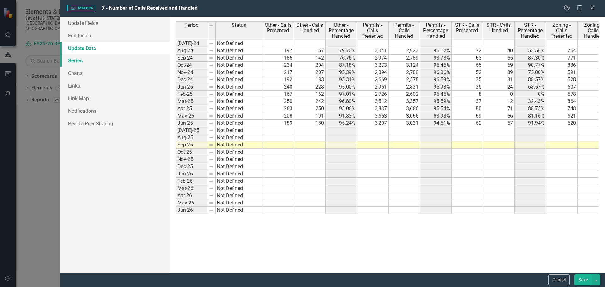
click at [75, 60] on link "Series" at bounding box center [114, 60] width 109 height 13
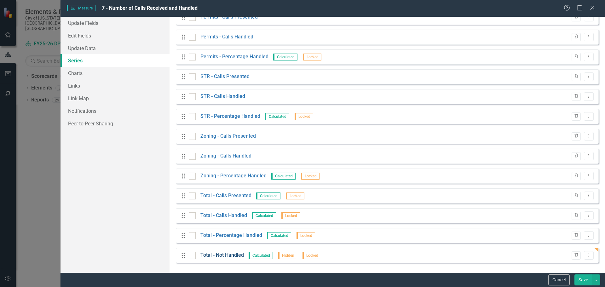
click at [236, 255] on link "Total - Not Handled" at bounding box center [221, 255] width 43 height 7
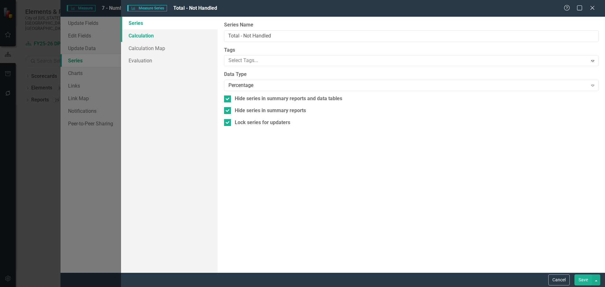
click at [147, 34] on link "Calculation" at bounding box center [169, 35] width 97 height 13
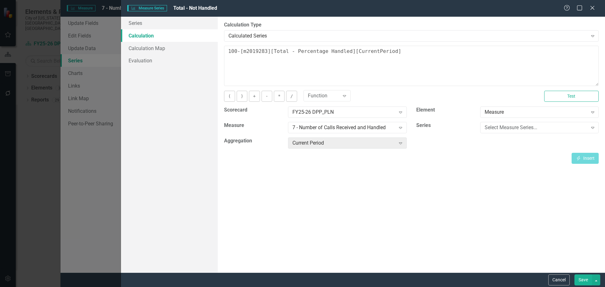
click at [583, 278] on button "Save" at bounding box center [583, 279] width 18 height 11
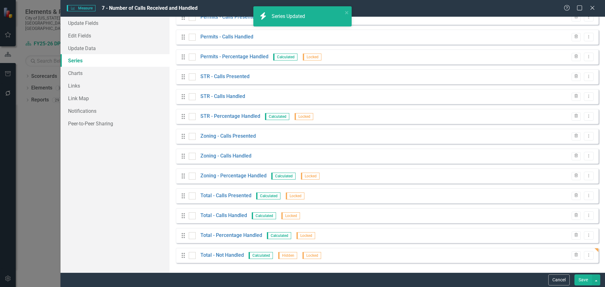
click at [582, 278] on button "Save" at bounding box center [583, 279] width 18 height 11
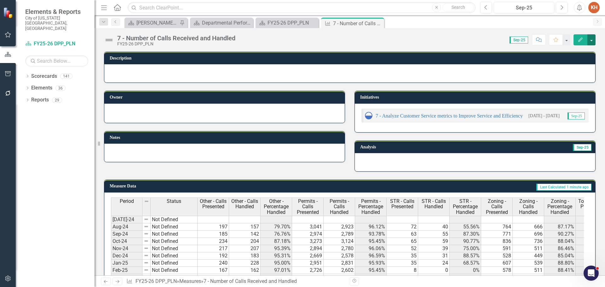
click at [592, 42] on button "button" at bounding box center [591, 39] width 8 height 11
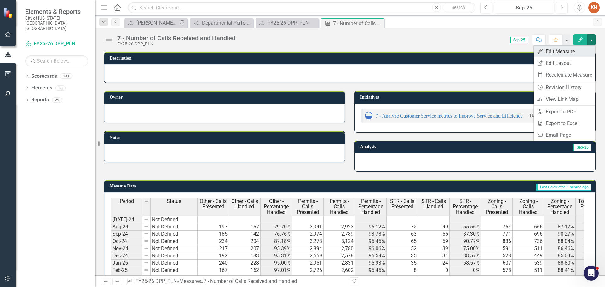
click at [565, 52] on link "Edit Edit Measure" at bounding box center [564, 52] width 61 height 12
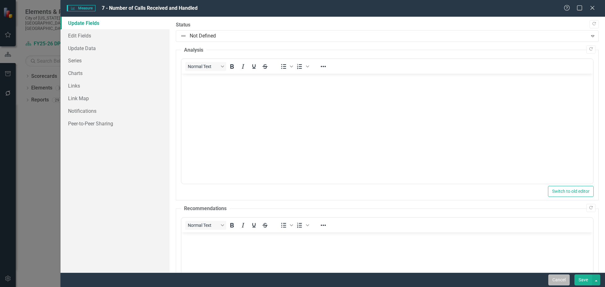
click at [563, 280] on button "Cancel" at bounding box center [558, 279] width 21 height 11
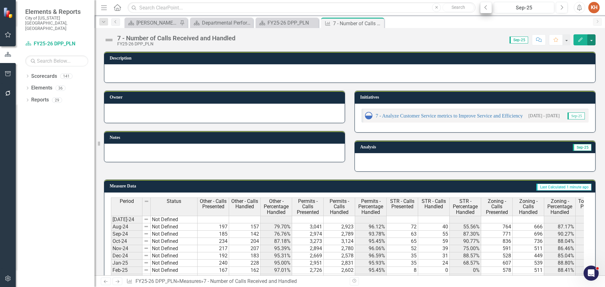
click at [484, 8] on icon "Previous" at bounding box center [485, 8] width 3 height 6
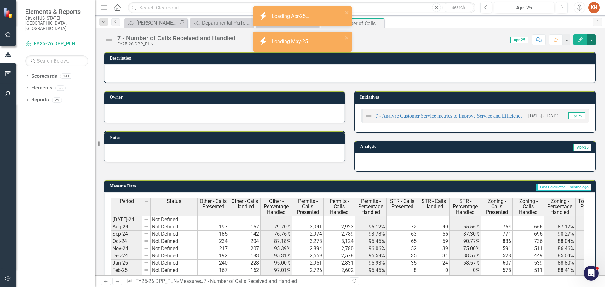
click at [593, 41] on button "button" at bounding box center [591, 39] width 8 height 11
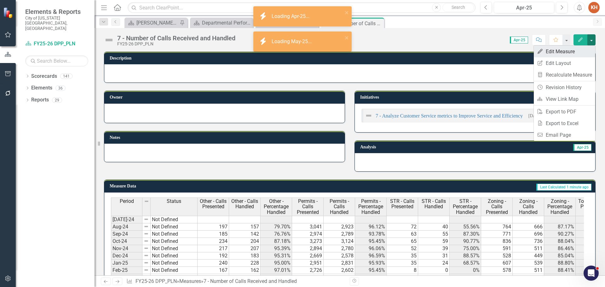
click at [569, 52] on link "Edit Edit Measure" at bounding box center [564, 52] width 61 height 12
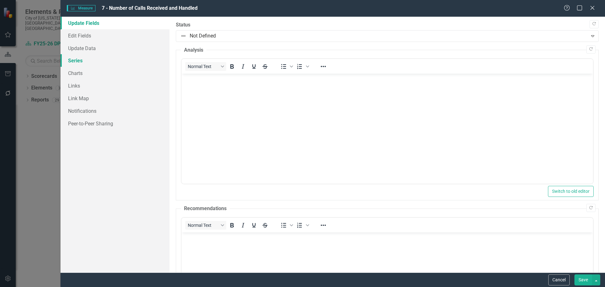
click at [73, 57] on link "Series" at bounding box center [114, 60] width 109 height 13
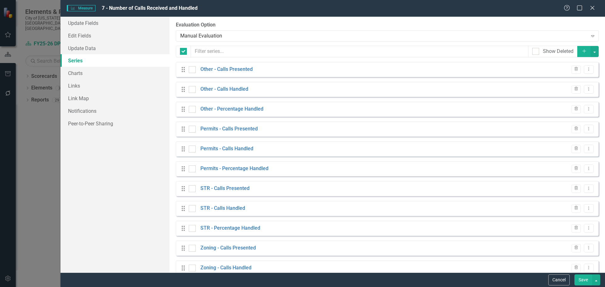
checkbox input "false"
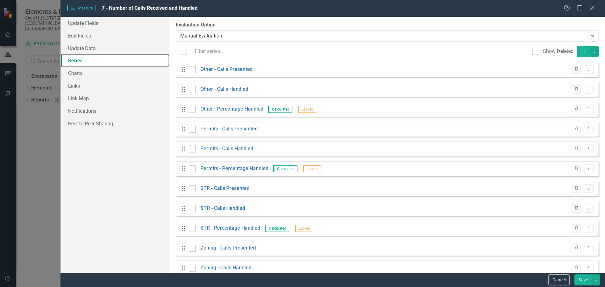
scroll to position [112, 0]
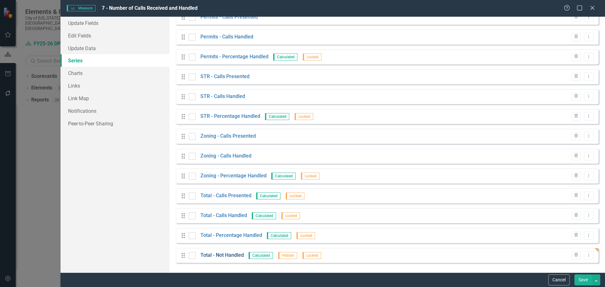
click at [232, 255] on link "Total - Not Handled" at bounding box center [221, 255] width 43 height 7
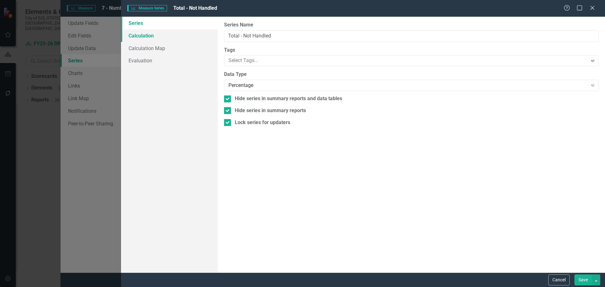
click at [146, 36] on link "Calculation" at bounding box center [169, 35] width 97 height 13
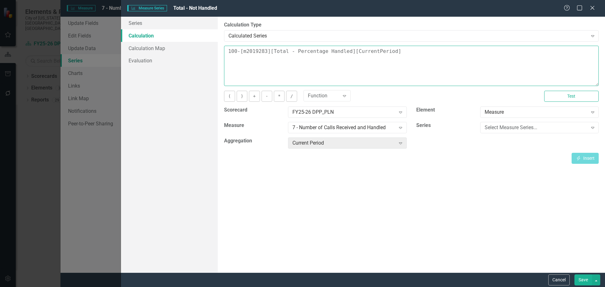
click at [395, 52] on textarea "100-[m2019283][Total - Percentage Handled][CurrentPeriod]" at bounding box center [411, 66] width 374 height 40
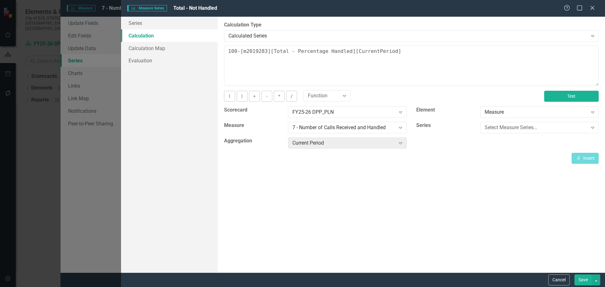
click at [562, 97] on button "Test" at bounding box center [571, 96] width 54 height 11
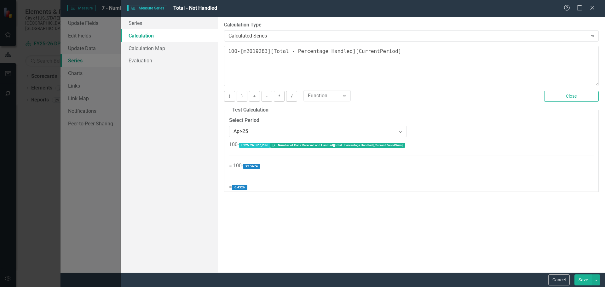
click at [577, 278] on button "Save" at bounding box center [583, 279] width 18 height 11
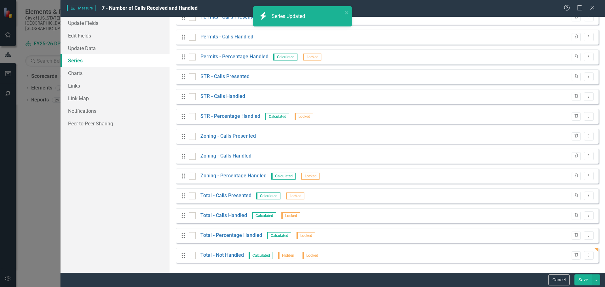
click at [579, 280] on button "Save" at bounding box center [583, 279] width 18 height 11
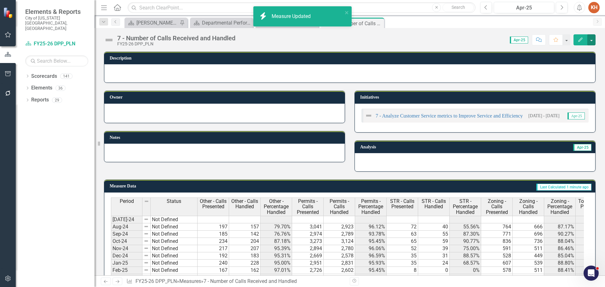
drag, startPoint x: 593, startPoint y: 40, endPoint x: 570, endPoint y: 55, distance: 27.7
click at [593, 40] on button "button" at bounding box center [591, 39] width 8 height 11
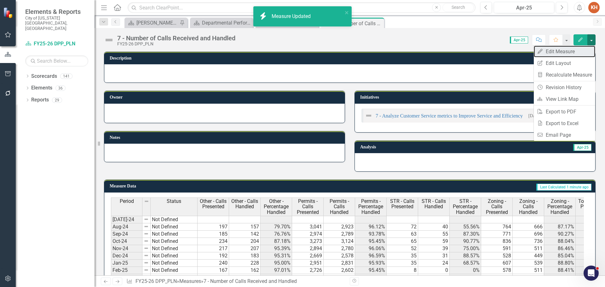
click at [568, 52] on link "Edit Edit Measure" at bounding box center [564, 52] width 61 height 12
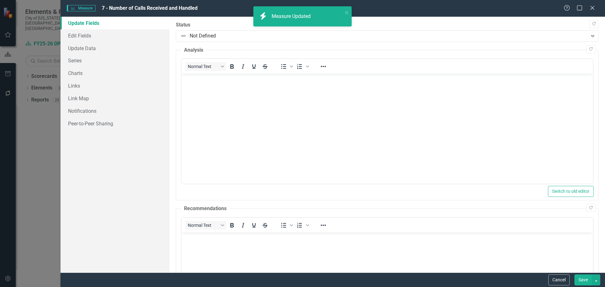
scroll to position [0, 0]
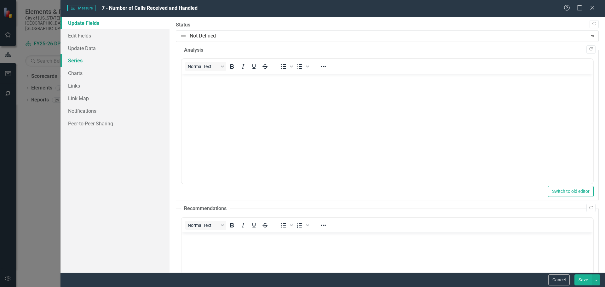
click at [80, 61] on link "Series" at bounding box center [114, 60] width 109 height 13
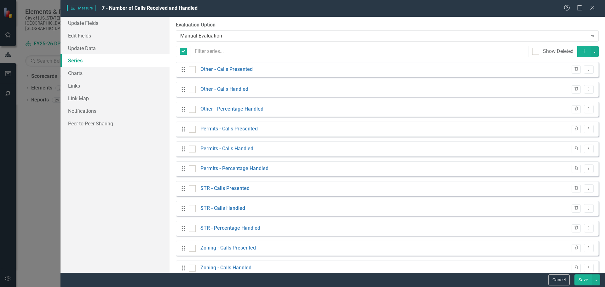
checkbox input "false"
click at [85, 48] on link "Update Data" at bounding box center [114, 48] width 109 height 13
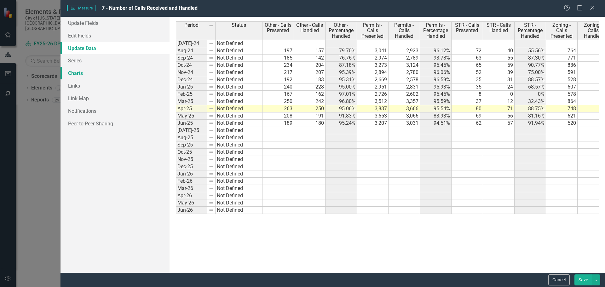
click at [83, 72] on link "Charts" at bounding box center [114, 73] width 109 height 13
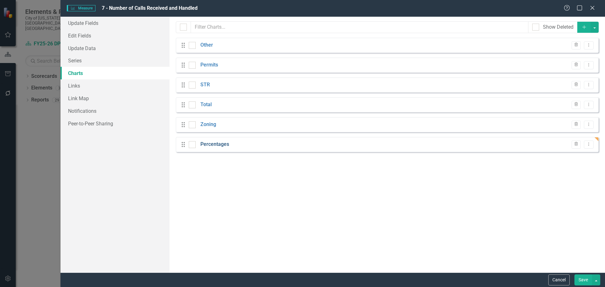
click at [224, 142] on link "Percentages" at bounding box center [214, 144] width 29 height 7
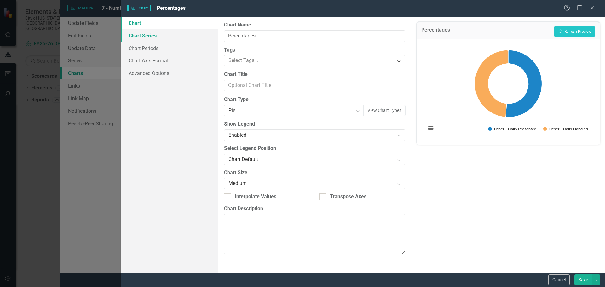
click at [152, 37] on link "Chart Series" at bounding box center [169, 35] width 97 height 13
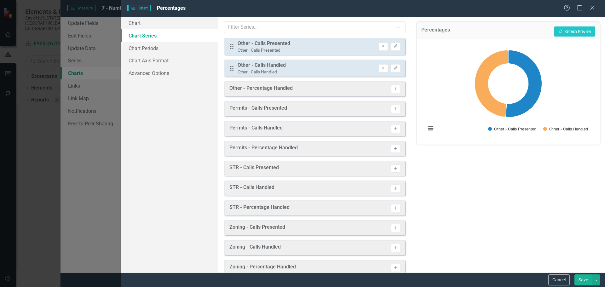
click at [381, 46] on icon "Remove" at bounding box center [383, 46] width 5 height 4
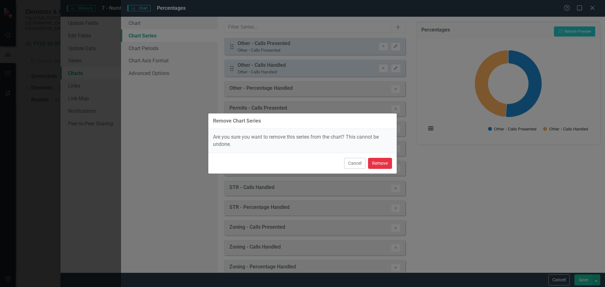
click at [377, 161] on button "Remove" at bounding box center [380, 163] width 24 height 11
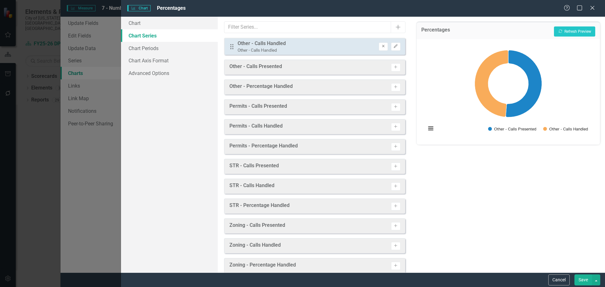
click at [381, 46] on icon "Remove" at bounding box center [383, 46] width 5 height 4
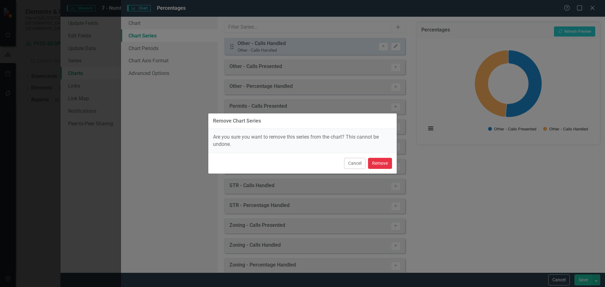
click at [378, 163] on button "Remove" at bounding box center [380, 163] width 24 height 11
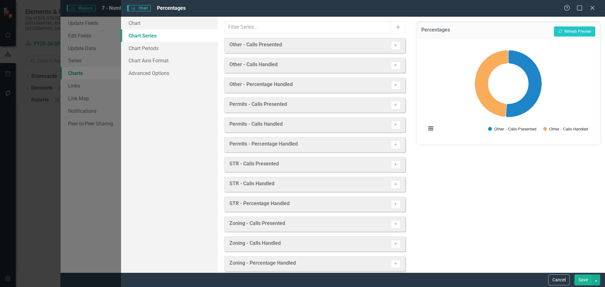
scroll to position [88, 0]
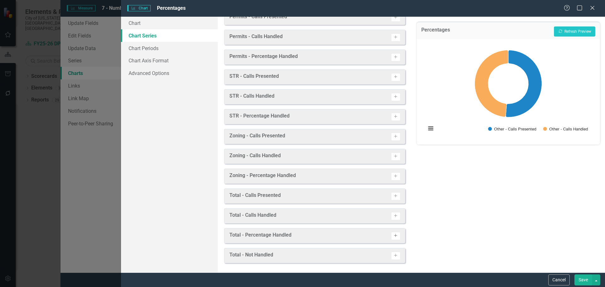
click at [393, 236] on icon "Activate" at bounding box center [395, 236] width 5 height 4
click at [393, 257] on icon "Activate" at bounding box center [395, 256] width 5 height 4
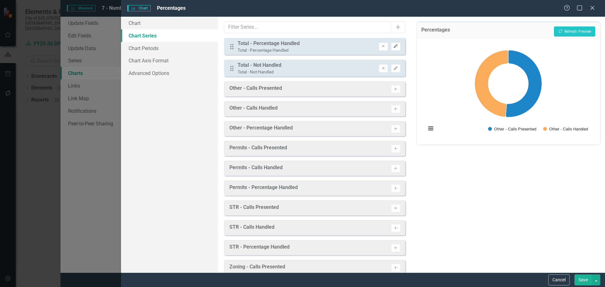
click at [393, 45] on icon "Edit" at bounding box center [395, 46] width 5 height 4
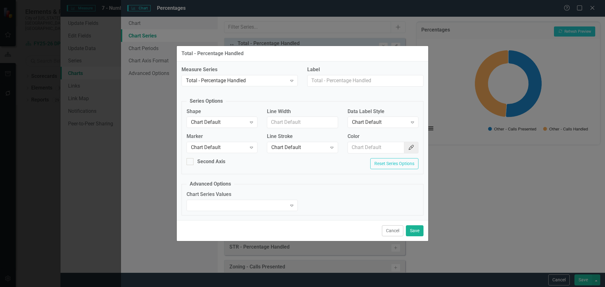
click at [419, 125] on div "Data Label Style Chart Default Expand" at bounding box center [383, 120] width 80 height 24
click at [412, 126] on div "Expand" at bounding box center [412, 122] width 11 height 10
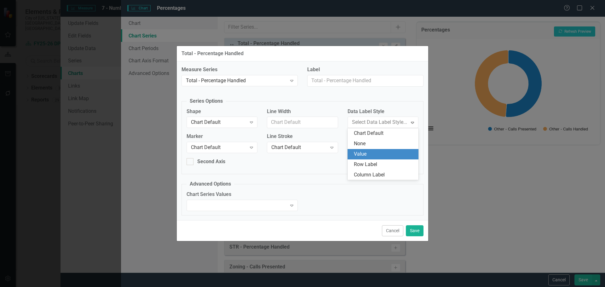
click at [383, 154] on div "Value" at bounding box center [384, 154] width 61 height 7
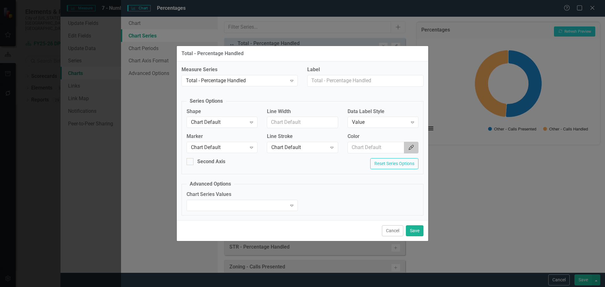
click at [417, 151] on button "Color Picker" at bounding box center [411, 148] width 14 height 12
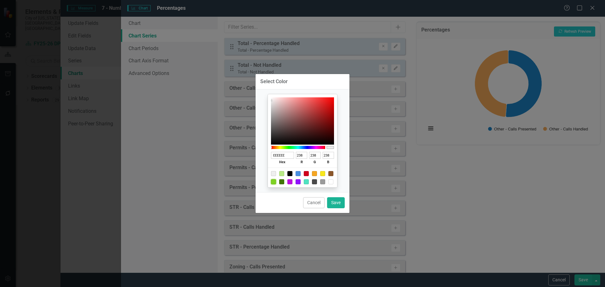
click at [273, 181] on div at bounding box center [273, 181] width 5 height 5
type input "7ED321"
type input "126"
type input "211"
type input "33"
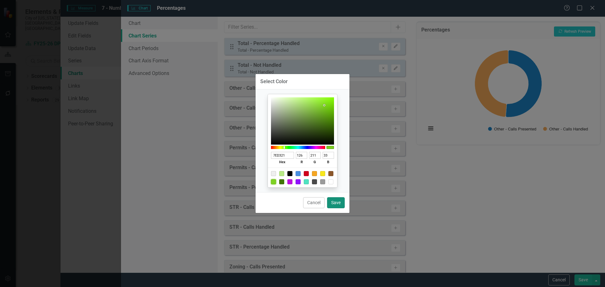
click at [341, 202] on button "Save" at bounding box center [336, 202] width 18 height 11
type input "#7ed321"
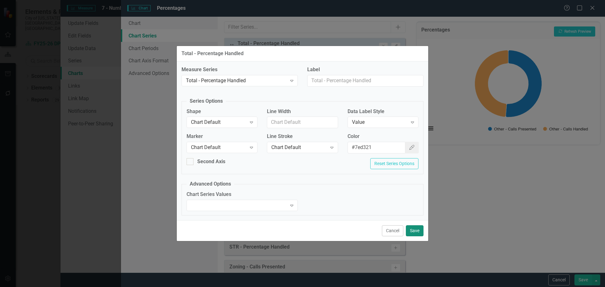
click at [413, 231] on button "Save" at bounding box center [415, 230] width 18 height 11
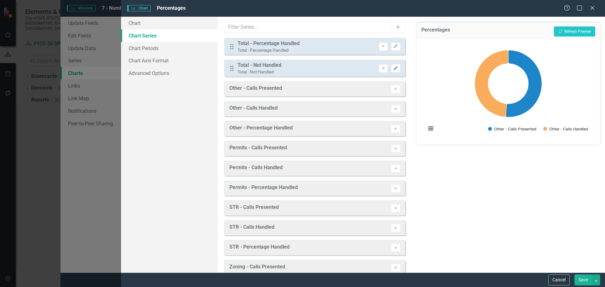
click at [393, 69] on icon "Edit" at bounding box center [395, 68] width 5 height 4
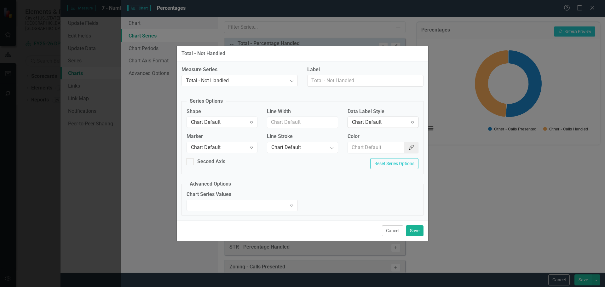
click at [410, 122] on icon "Expand" at bounding box center [412, 122] width 6 height 5
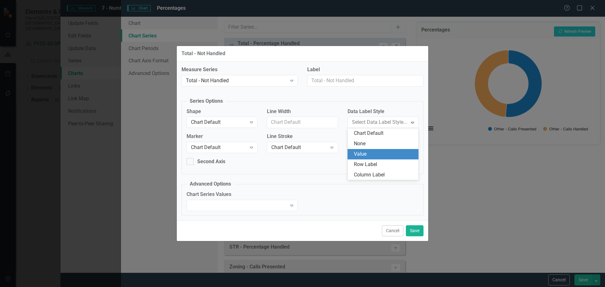
click at [383, 152] on div "Value" at bounding box center [384, 154] width 61 height 7
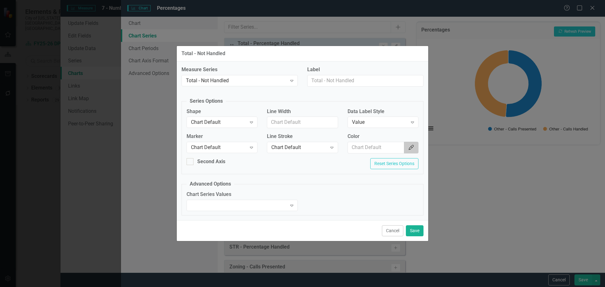
click at [409, 151] on button "Color Picker" at bounding box center [411, 148] width 14 height 12
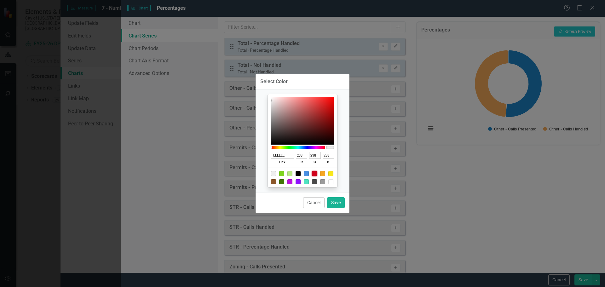
click at [312, 173] on div at bounding box center [314, 173] width 5 height 5
type input "D0021B"
type input "208"
type input "2"
type input "27"
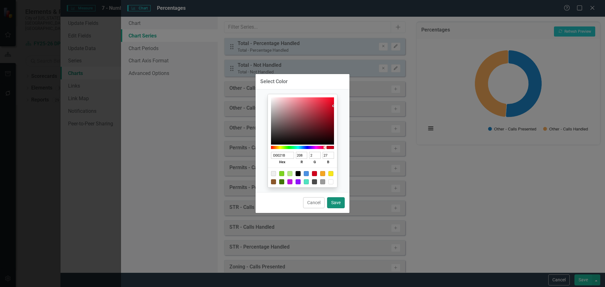
click at [338, 203] on button "Save" at bounding box center [336, 202] width 18 height 11
type input "#d0021b"
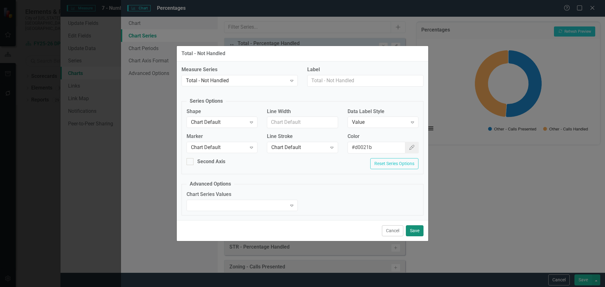
click at [412, 229] on button "Save" at bounding box center [415, 230] width 18 height 11
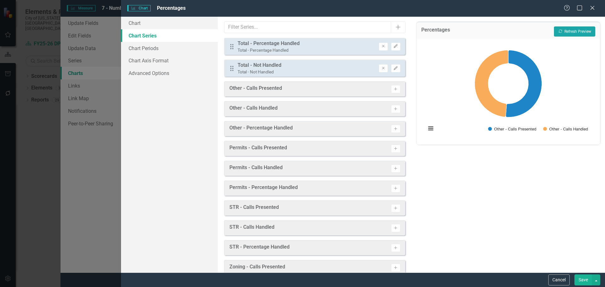
click at [567, 30] on button "Recalculate Refresh Preview" at bounding box center [574, 31] width 41 height 10
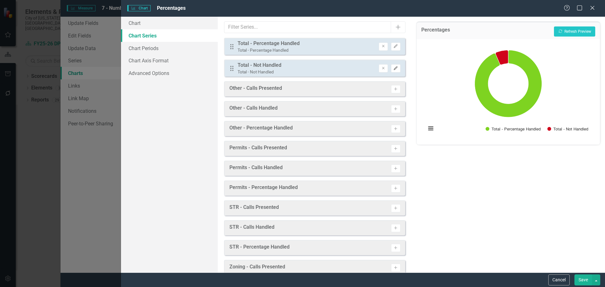
click at [393, 68] on icon "Edit" at bounding box center [395, 68] width 5 height 4
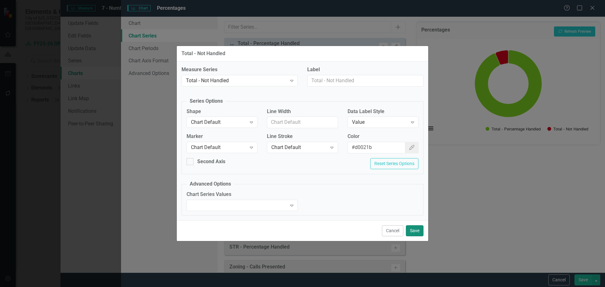
click at [413, 232] on button "Save" at bounding box center [415, 230] width 18 height 11
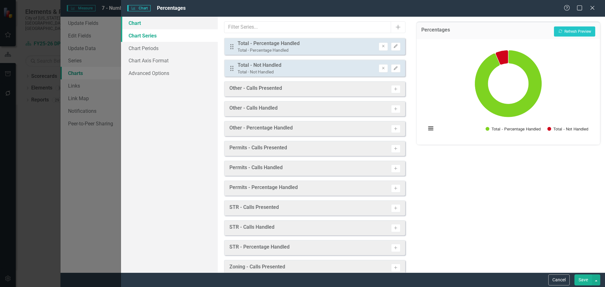
click at [148, 21] on link "Chart" at bounding box center [169, 23] width 97 height 13
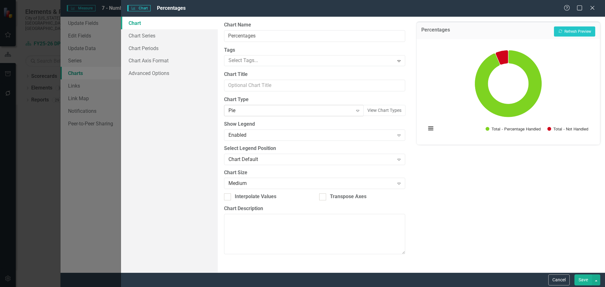
click at [288, 111] on div "Pie" at bounding box center [290, 110] width 124 height 7
click at [568, 31] on button "Recalculate Refresh Preview" at bounding box center [574, 31] width 41 height 10
click at [264, 113] on div "Donut" at bounding box center [290, 110] width 124 height 7
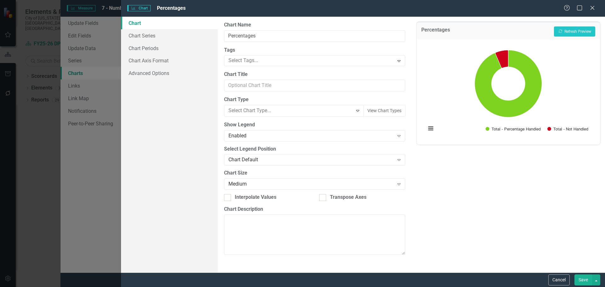
scroll to position [72, 0]
click at [570, 28] on button "Recalculate Refresh Preview" at bounding box center [574, 31] width 41 height 10
click at [582, 279] on button "Save" at bounding box center [583, 279] width 18 height 11
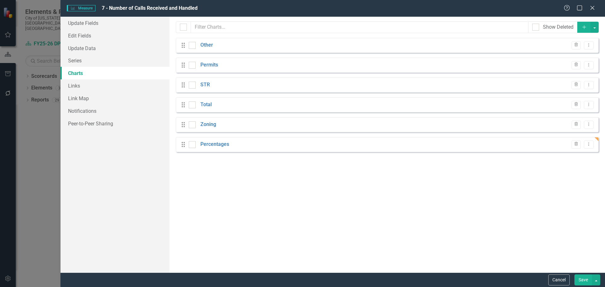
click at [582, 278] on button "Save" at bounding box center [583, 279] width 18 height 11
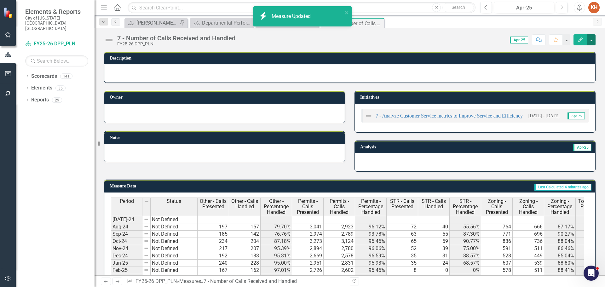
click at [590, 40] on button "button" at bounding box center [591, 39] width 8 height 11
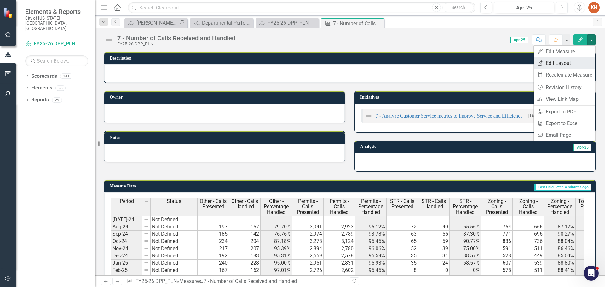
click at [572, 62] on link "Edit Report Edit Layout" at bounding box center [564, 63] width 61 height 12
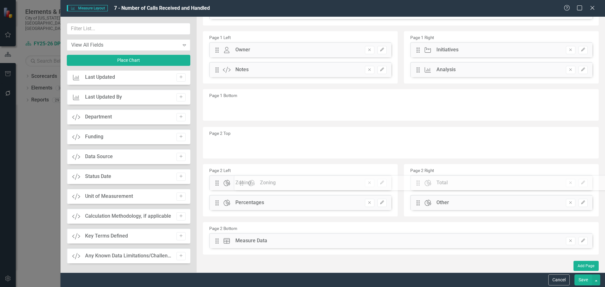
scroll to position [70, 0]
drag, startPoint x: 217, startPoint y: 43, endPoint x: 246, endPoint y: 200, distance: 158.9
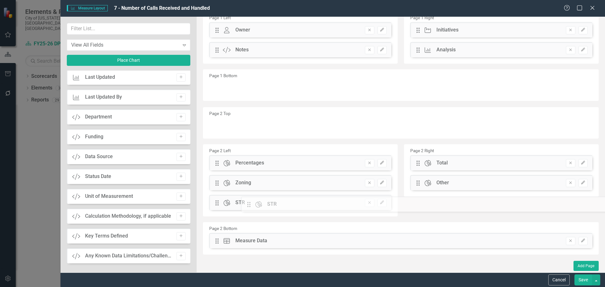
drag, startPoint x: 218, startPoint y: 41, endPoint x: 254, endPoint y: 202, distance: 165.1
drag, startPoint x: 217, startPoint y: 40, endPoint x: 432, endPoint y: 198, distance: 266.8
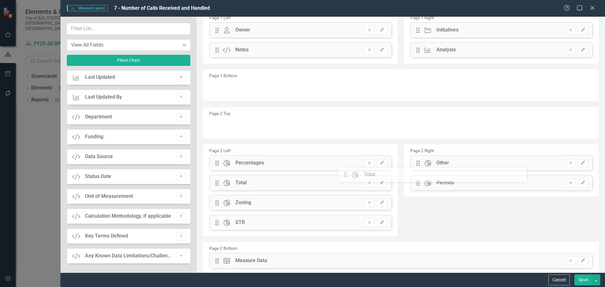
scroll to position [70, 0]
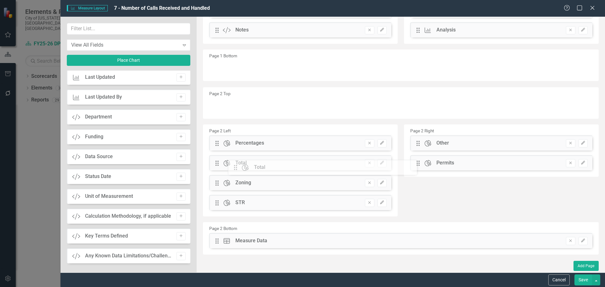
drag, startPoint x: 416, startPoint y: 163, endPoint x: 239, endPoint y: 168, distance: 177.1
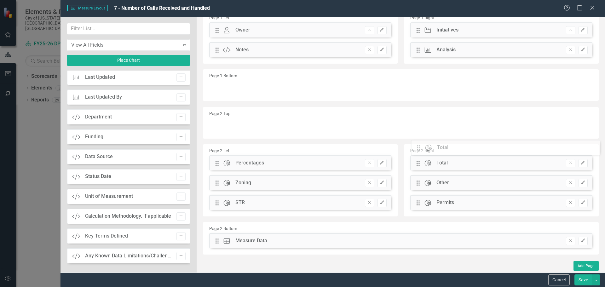
scroll to position [50, 0]
drag, startPoint x: 218, startPoint y: 163, endPoint x: 420, endPoint y: 161, distance: 202.5
click at [589, 280] on button "Save" at bounding box center [583, 279] width 18 height 11
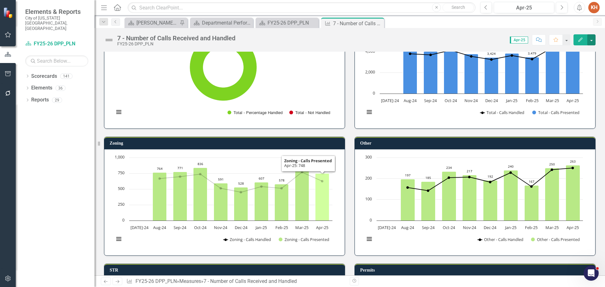
scroll to position [76, 0]
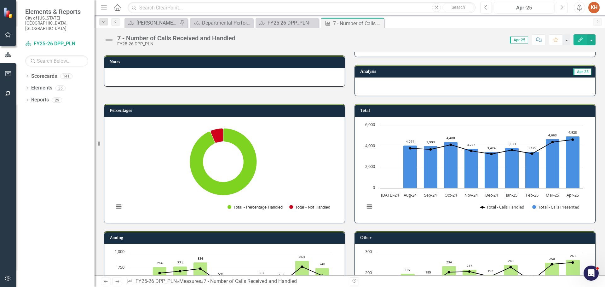
click at [562, 5] on icon "Next" at bounding box center [561, 8] width 3 height 6
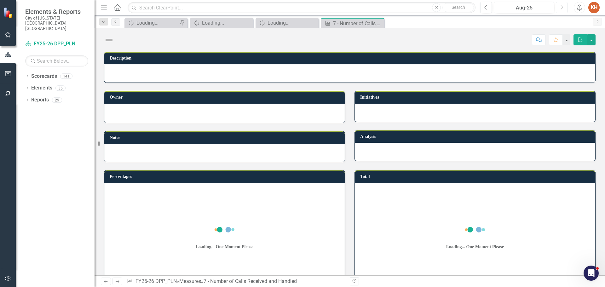
click at [562, 5] on icon "Next" at bounding box center [561, 8] width 3 height 6
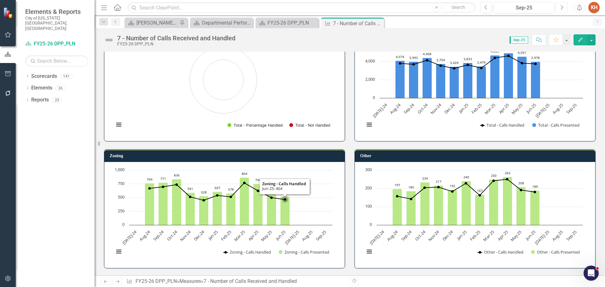
scroll to position [63, 0]
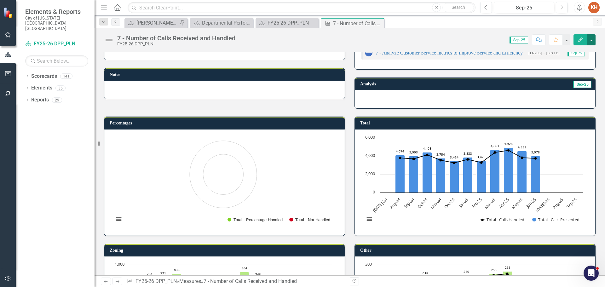
click at [591, 40] on button "button" at bounding box center [591, 39] width 8 height 11
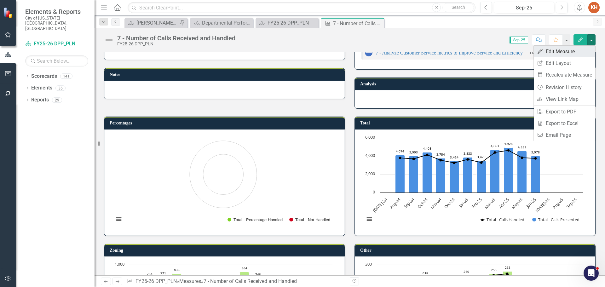
click at [568, 54] on link "Edit Edit Measure" at bounding box center [564, 52] width 61 height 12
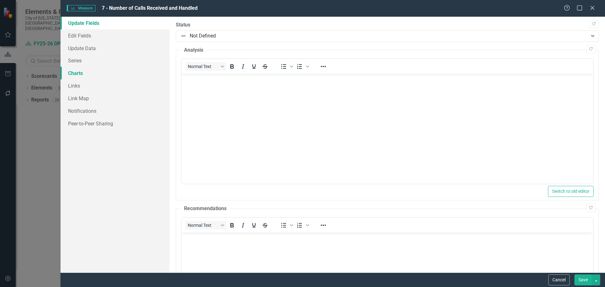
scroll to position [0, 0]
click at [82, 74] on link "Charts" at bounding box center [114, 73] width 109 height 13
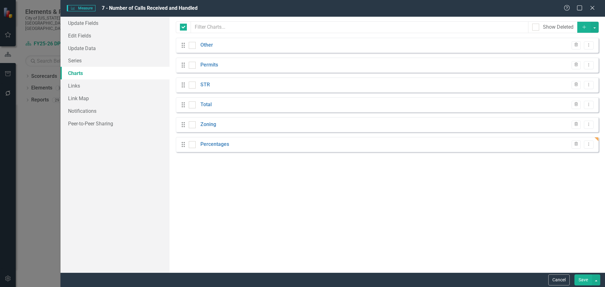
checkbox input "false"
click at [82, 58] on link "Series" at bounding box center [114, 60] width 109 height 13
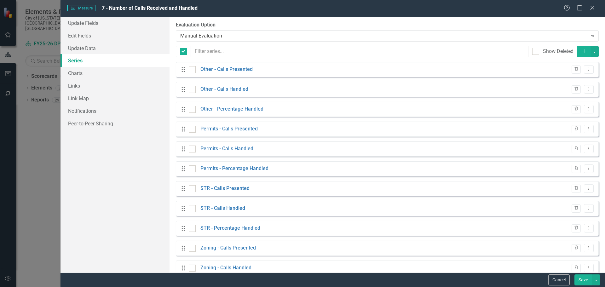
checkbox input "false"
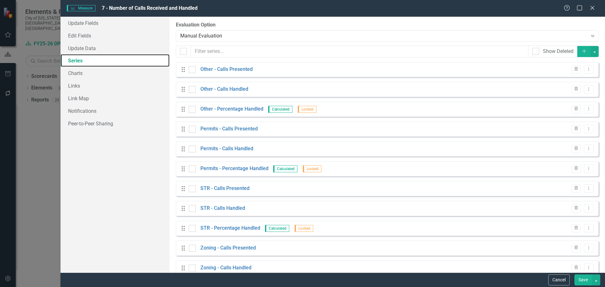
scroll to position [112, 0]
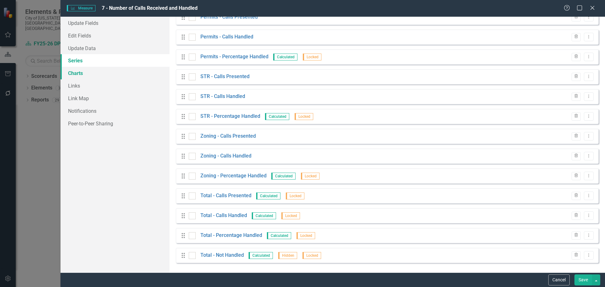
click at [84, 72] on link "Charts" at bounding box center [114, 73] width 109 height 13
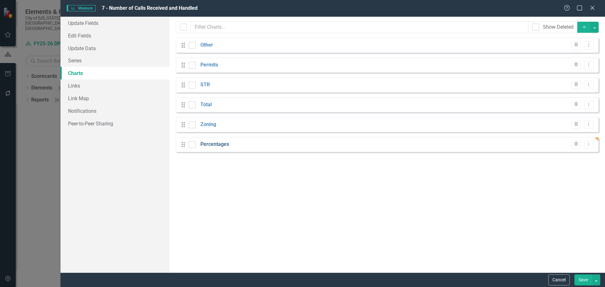
click at [205, 143] on link "Percentages" at bounding box center [214, 144] width 29 height 7
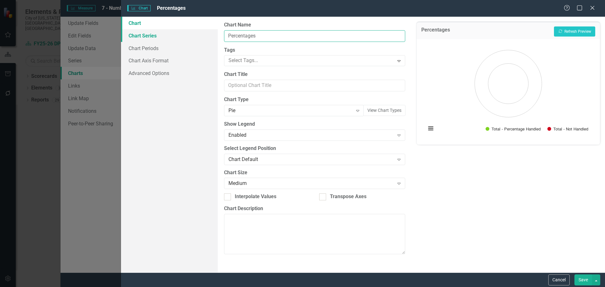
drag, startPoint x: 271, startPoint y: 35, endPoint x: 214, endPoint y: 37, distance: 56.1
click at [215, 36] on div "Chart Chart Series Chart Periods Chart Axis Format Advanced Options From this p…" at bounding box center [363, 145] width 484 height 256
type input "Overall Percentage Handled"
click at [581, 282] on button "Save" at bounding box center [583, 279] width 18 height 11
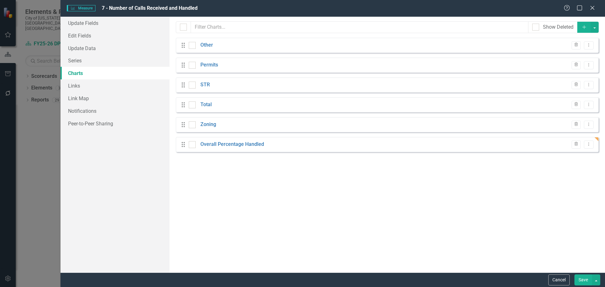
click at [584, 279] on button "Save" at bounding box center [583, 279] width 18 height 11
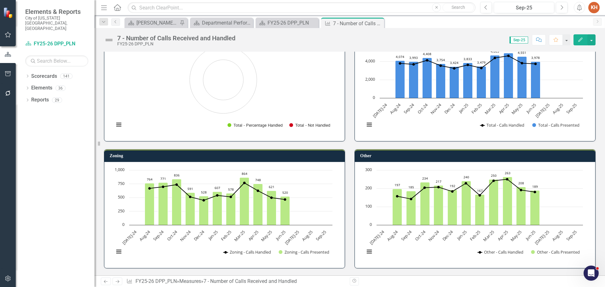
scroll to position [0, 0]
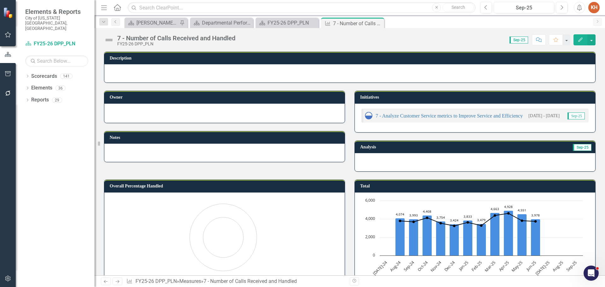
click at [0, 0] on icon "Close" at bounding box center [0, 0] width 0 height 0
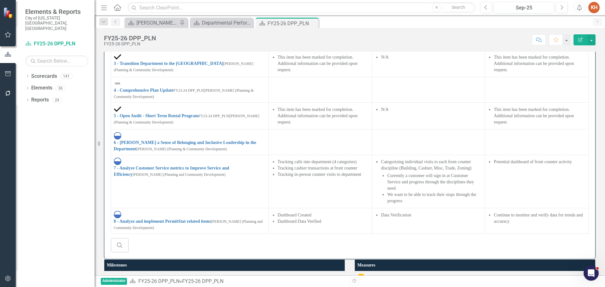
scroll to position [838, 0]
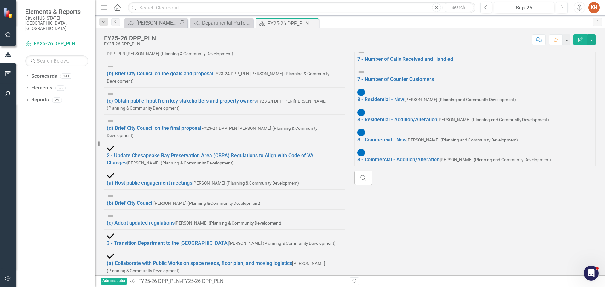
click at [358, 56] on img at bounding box center [361, 52] width 8 height 8
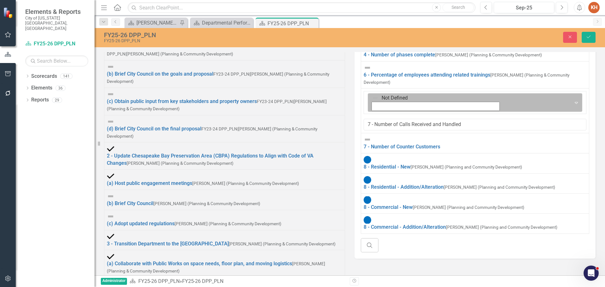
click at [372, 102] on div "Not Defined" at bounding box center [469, 98] width 195 height 8
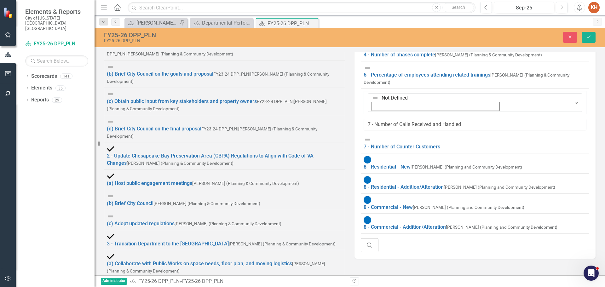
click at [366, 143] on img at bounding box center [367, 140] width 8 height 8
click at [367, 143] on img at bounding box center [367, 140] width 8 height 8
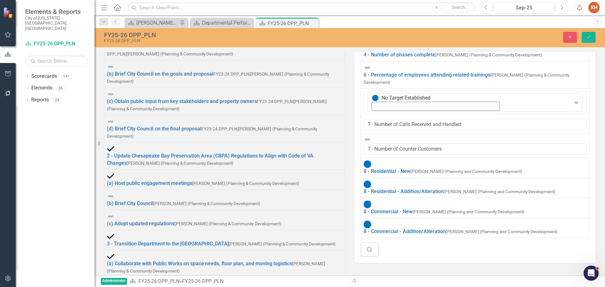
click at [368, 143] on img at bounding box center [367, 140] width 8 height 8
click at [587, 39] on icon "Save" at bounding box center [588, 37] width 6 height 4
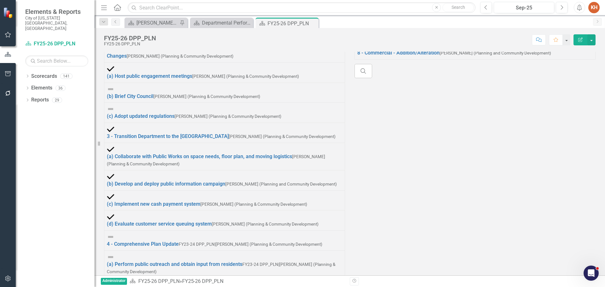
scroll to position [850, 0]
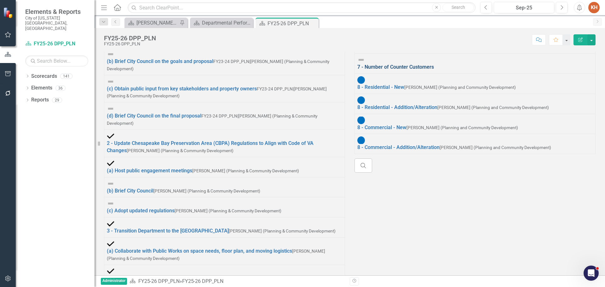
click at [392, 70] on link "7 - Number of Counter Customers" at bounding box center [395, 67] width 77 height 6
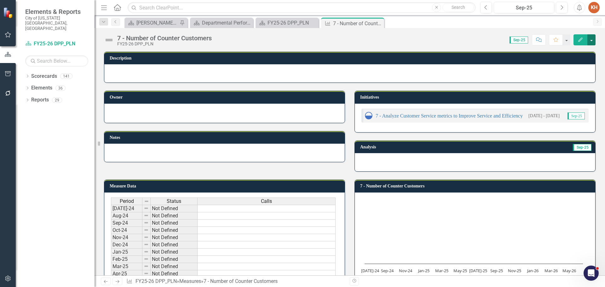
click at [591, 41] on button "button" at bounding box center [591, 39] width 8 height 11
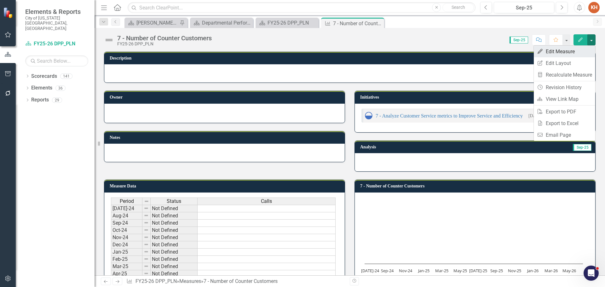
click at [569, 53] on link "Edit Edit Measure" at bounding box center [564, 52] width 61 height 12
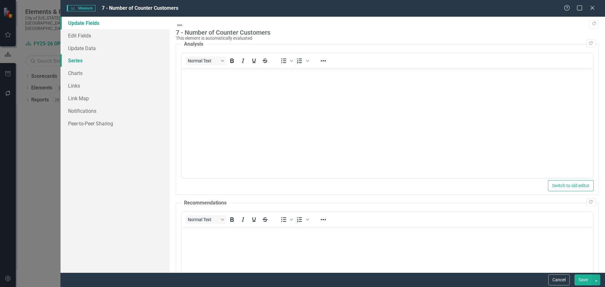
click at [76, 59] on link "Series" at bounding box center [114, 60] width 109 height 13
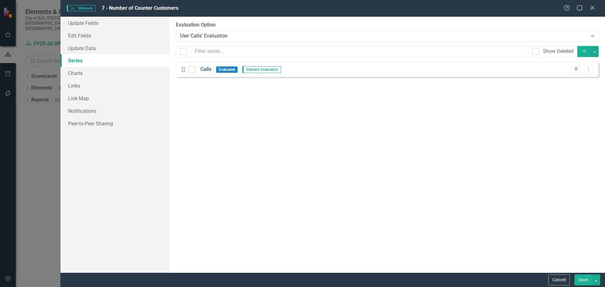
click at [205, 68] on link "Calls" at bounding box center [205, 69] width 11 height 7
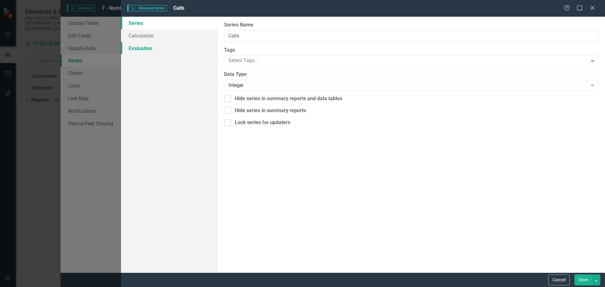
click at [153, 51] on link "Evaluation" at bounding box center [169, 48] width 97 height 13
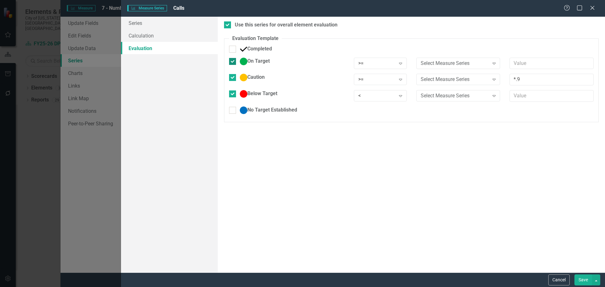
click at [234, 61] on div at bounding box center [232, 61] width 7 height 7
click at [233, 61] on input "On Target" at bounding box center [231, 60] width 4 height 4
checkbox input "false"
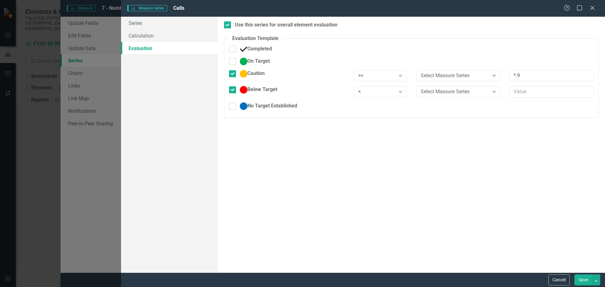
click at [234, 80] on div "Caution" at bounding box center [286, 76] width 125 height 12
click at [231, 88] on input "Below Target" at bounding box center [231, 88] width 4 height 4
checkbox input "false"
click at [231, 73] on input "Caution" at bounding box center [231, 72] width 4 height 4
checkbox input "false"
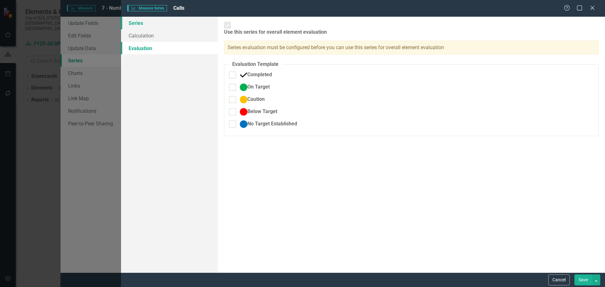
click at [164, 21] on link "Series" at bounding box center [169, 23] width 97 height 13
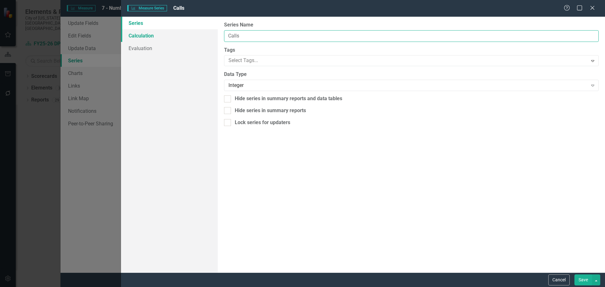
drag, startPoint x: 215, startPoint y: 33, endPoint x: 170, endPoint y: 30, distance: 45.2
click at [170, 30] on div "Series Calculation Evaluation From this page, you can edit the name, type, and …" at bounding box center [363, 145] width 484 height 256
type input "Building"
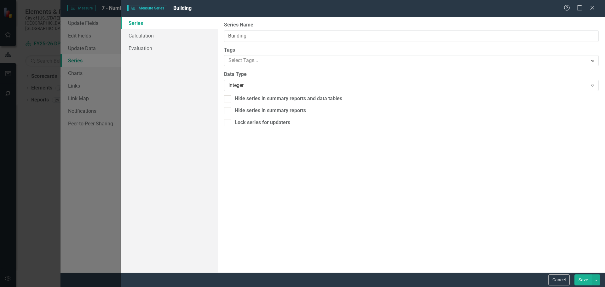
click at [587, 278] on button "Save" at bounding box center [583, 279] width 18 height 11
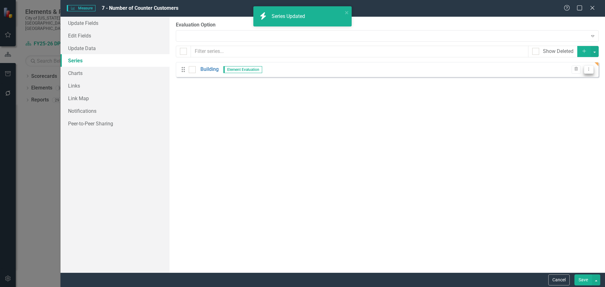
click at [587, 69] on icon "Dropdown Menu" at bounding box center [588, 69] width 5 height 4
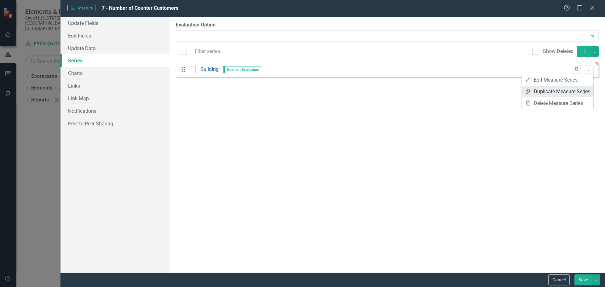
click at [562, 90] on link "Copy Duplicate Measure Series" at bounding box center [557, 92] width 71 height 12
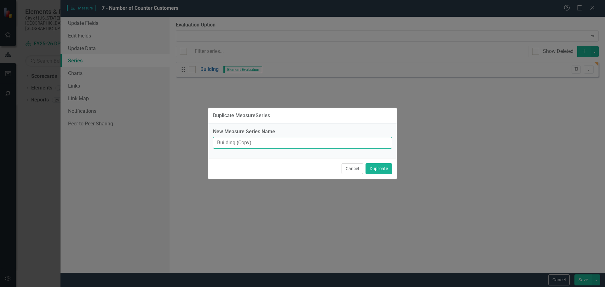
drag, startPoint x: 205, startPoint y: 138, endPoint x: 170, endPoint y: 136, distance: 35.3
click at [170, 136] on div "Duplicate MeasureSeries New Measure Series Name Building (Copy) Cancel Duplicate" at bounding box center [302, 143] width 605 height 287
type input "Cashier"
click at [383, 166] on button "Duplicate" at bounding box center [378, 168] width 26 height 11
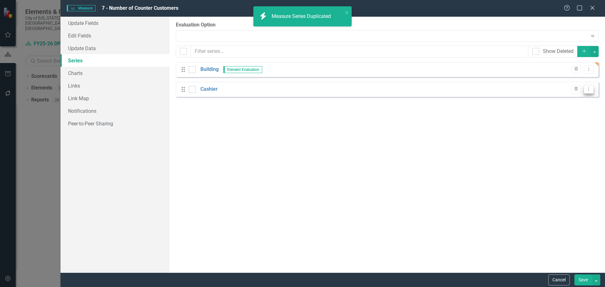
click at [590, 90] on icon "Dropdown Menu" at bounding box center [588, 89] width 5 height 4
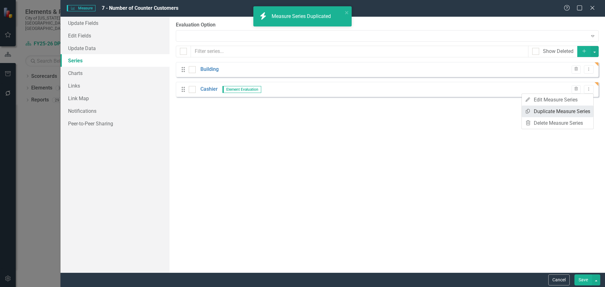
click at [564, 110] on link "Copy Duplicate Measure Series" at bounding box center [557, 112] width 71 height 12
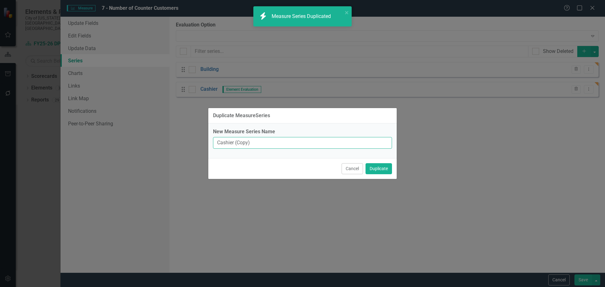
drag, startPoint x: 258, startPoint y: 142, endPoint x: 161, endPoint y: 135, distance: 96.9
click at [161, 135] on div "Duplicate MeasureSeries New Measure Series Name Cashier (Copy) Cancel Duplicate" at bounding box center [302, 143] width 605 height 287
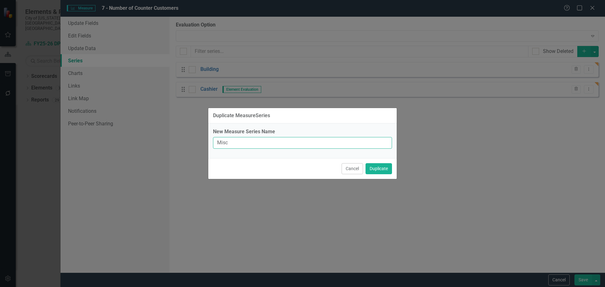
type input "Misc"
click at [365, 163] on button "Duplicate" at bounding box center [378, 168] width 26 height 11
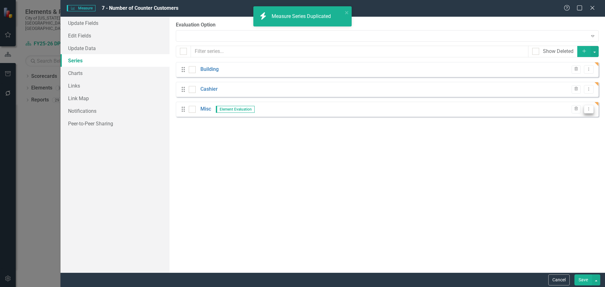
click at [589, 112] on button "Dropdown Menu" at bounding box center [589, 109] width 10 height 9
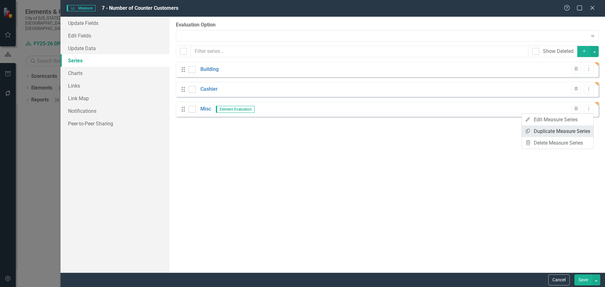
click at [540, 131] on link "Copy Duplicate Measure Series" at bounding box center [557, 131] width 71 height 12
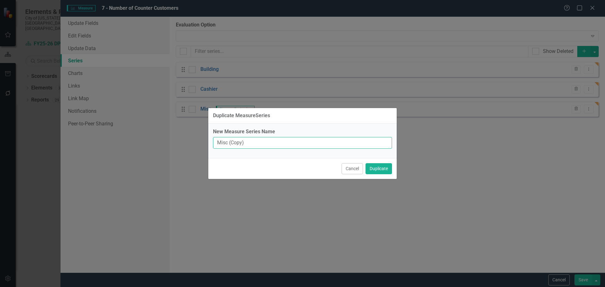
drag, startPoint x: 243, startPoint y: 144, endPoint x: 123, endPoint y: 142, distance: 119.1
click at [127, 142] on div "Duplicate MeasureSeries New Measure Series Name Misc (Copy) Cancel Duplicate" at bounding box center [302, 143] width 605 height 287
type input "Trade"
click at [372, 169] on button "Duplicate" at bounding box center [378, 168] width 26 height 11
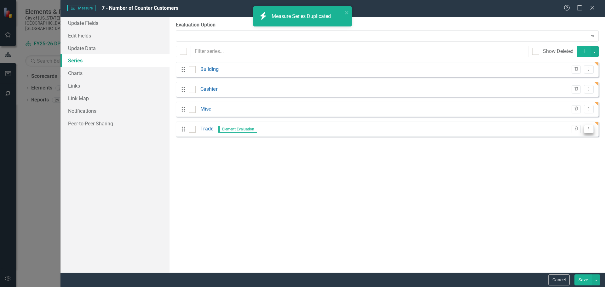
click at [588, 129] on icon "Dropdown Menu" at bounding box center [588, 129] width 5 height 4
click at [555, 151] on link "Copy Duplicate Measure Series" at bounding box center [557, 151] width 71 height 12
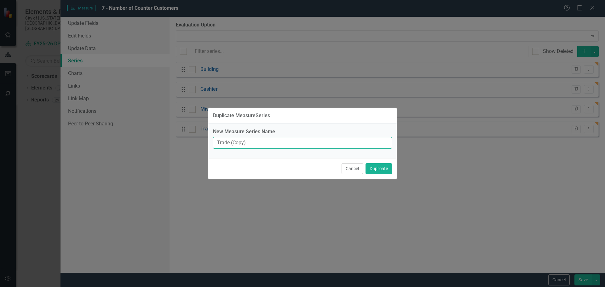
drag, startPoint x: 254, startPoint y: 144, endPoint x: 137, endPoint y: 140, distance: 117.6
click at [137, 140] on div "Duplicate MeasureSeries New Measure Series Name Trade (Copy) Cancel Duplicate" at bounding box center [302, 143] width 605 height 287
type input "Zoning"
click at [385, 169] on button "Duplicate" at bounding box center [378, 168] width 26 height 11
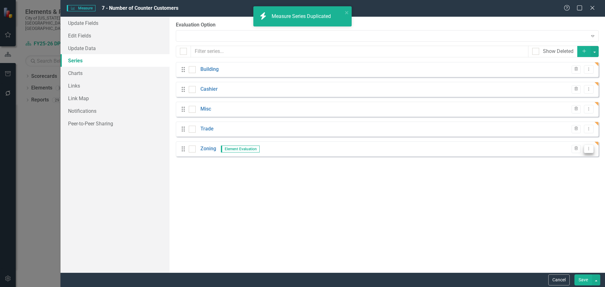
click at [587, 148] on icon "Dropdown Menu" at bounding box center [588, 148] width 5 height 4
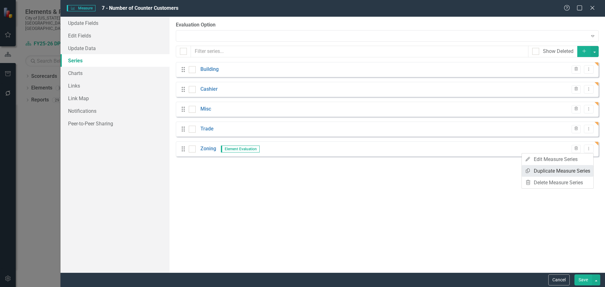
click at [562, 169] on link "Copy Duplicate Measure Series" at bounding box center [557, 171] width 71 height 12
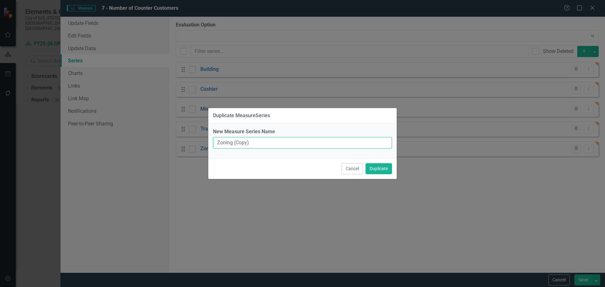
drag, startPoint x: 219, startPoint y: 142, endPoint x: 162, endPoint y: 142, distance: 57.3
click at [162, 142] on div "Duplicate MeasureSeries New Measure Series Name Zoning (Copy) Cancel Duplicate" at bounding box center [302, 143] width 605 height 287
type input "Total"
click at [365, 163] on button "Duplicate" at bounding box center [378, 168] width 26 height 11
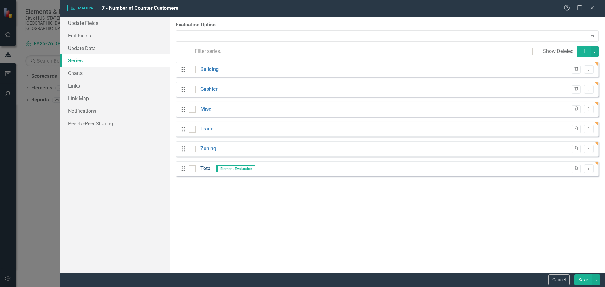
click at [205, 168] on link "Total" at bounding box center [205, 168] width 11 height 7
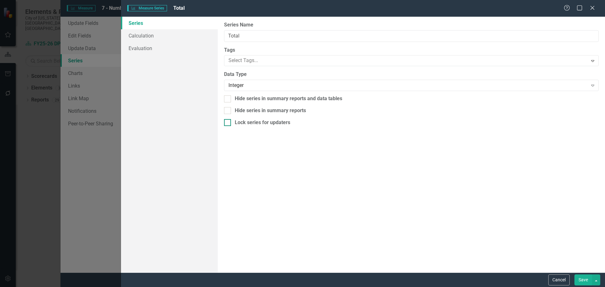
click at [231, 124] on div "Lock series for updaters" at bounding box center [411, 122] width 374 height 7
click at [228, 123] on input "Lock series for updaters" at bounding box center [226, 121] width 4 height 4
checkbox input "true"
click at [137, 36] on link "Calculation" at bounding box center [169, 35] width 97 height 13
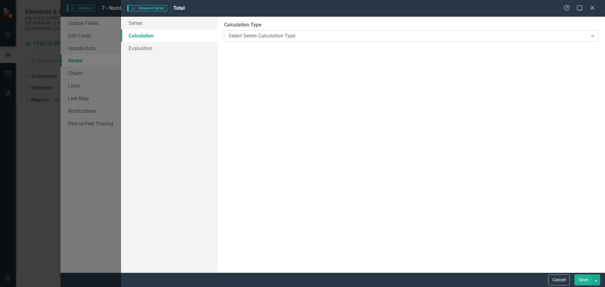
click at [273, 38] on div "Select Series Calculation Type" at bounding box center [407, 35] width 359 height 7
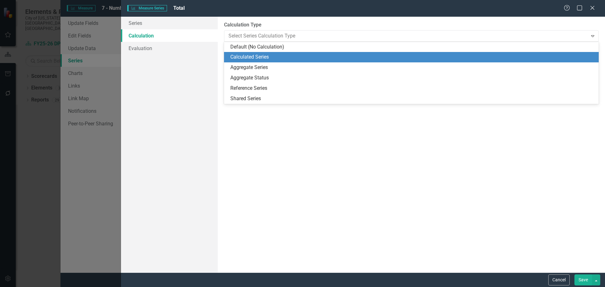
click at [275, 57] on div "Calculated Series" at bounding box center [412, 57] width 364 height 7
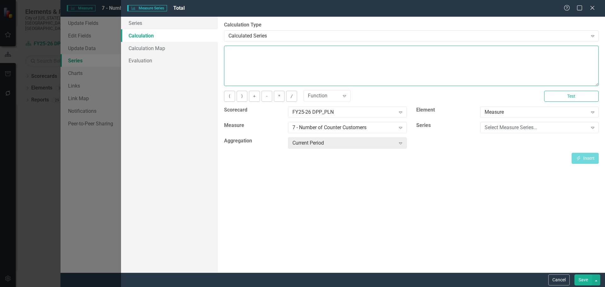
click at [279, 60] on textarea at bounding box center [411, 66] width 374 height 40
click at [523, 131] on div "Select Measure Series..." at bounding box center [535, 127] width 103 height 7
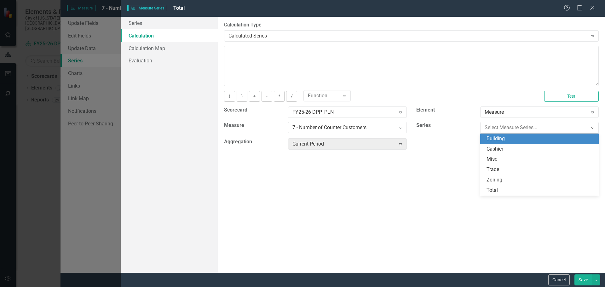
click at [511, 137] on div "Building" at bounding box center [540, 138] width 108 height 7
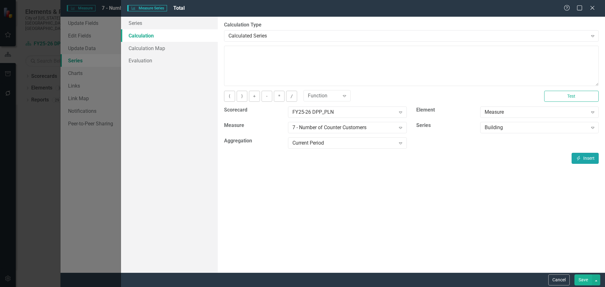
click at [581, 157] on button "Insert Insert" at bounding box center [584, 158] width 27 height 11
click at [535, 126] on div "Building" at bounding box center [535, 127] width 103 height 7
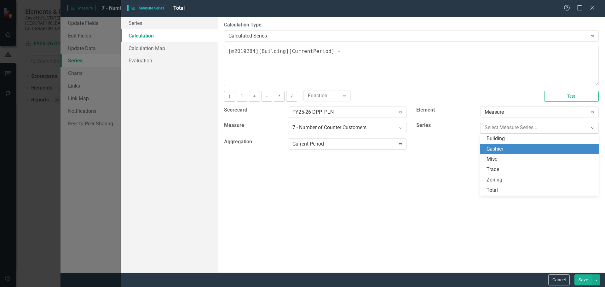
click at [524, 148] on div "Cashier" at bounding box center [540, 149] width 108 height 7
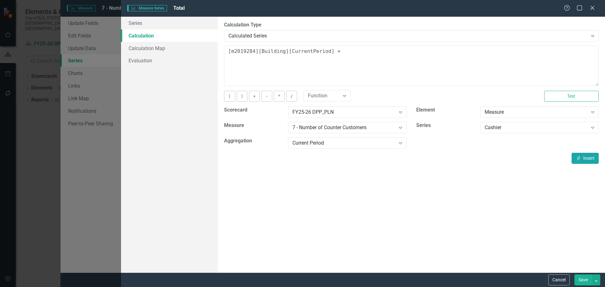
click at [586, 158] on button "Insert Insert" at bounding box center [584, 158] width 27 height 11
click at [556, 128] on div "Cashier" at bounding box center [535, 127] width 103 height 7
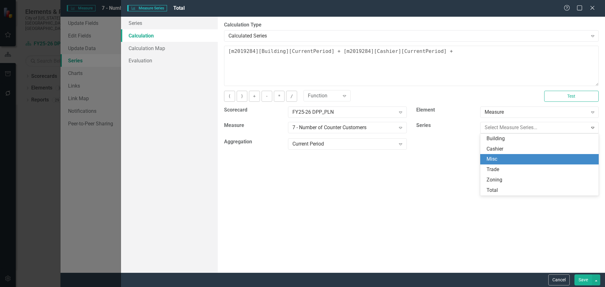
click at [528, 159] on div "Misc" at bounding box center [540, 159] width 108 height 7
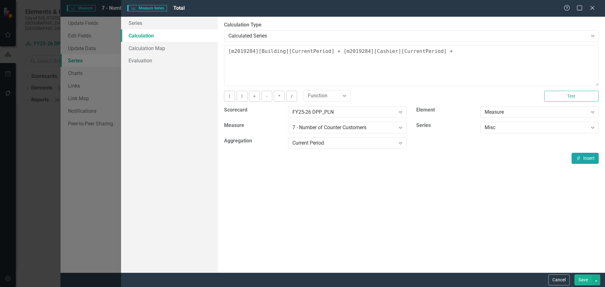
click at [585, 158] on button "Insert Insert" at bounding box center [584, 158] width 27 height 11
click at [529, 127] on div "Misc" at bounding box center [535, 127] width 103 height 7
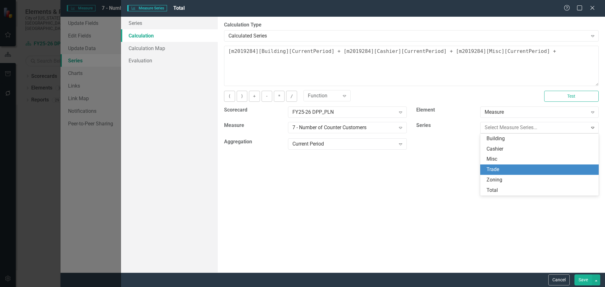
click at [511, 168] on div "Trade" at bounding box center [540, 169] width 108 height 7
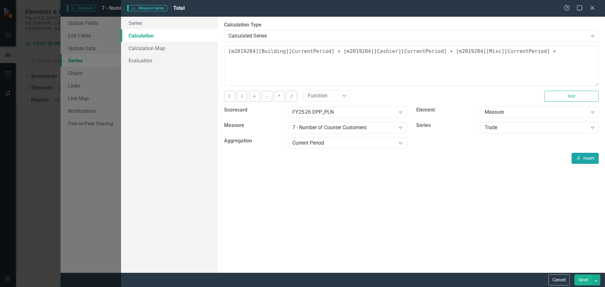
click at [590, 156] on button "Insert Insert" at bounding box center [584, 158] width 27 height 11
click at [523, 128] on div "Trade" at bounding box center [535, 127] width 103 height 7
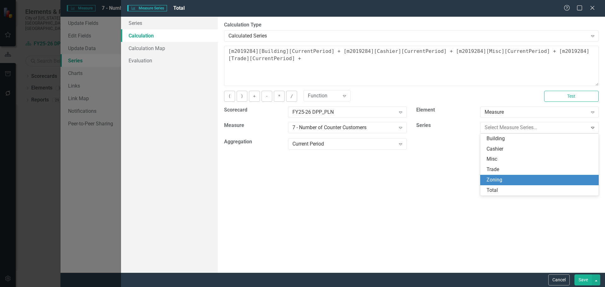
click at [531, 179] on div "Zoning" at bounding box center [540, 179] width 108 height 7
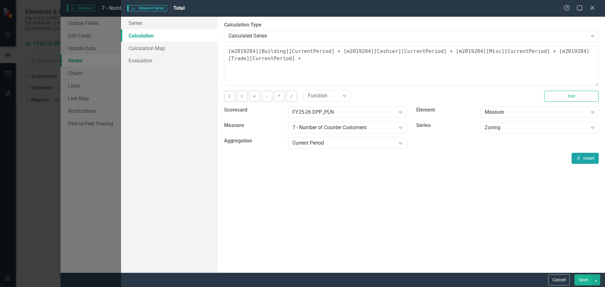
click at [574, 161] on button "Insert Insert" at bounding box center [584, 158] width 27 height 11
type textarea "[m2019284][Building][CurrentPeriod] + [m2019284][Cashier][CurrentPeriod] + [m20…"
click at [581, 280] on button "Save" at bounding box center [583, 279] width 18 height 11
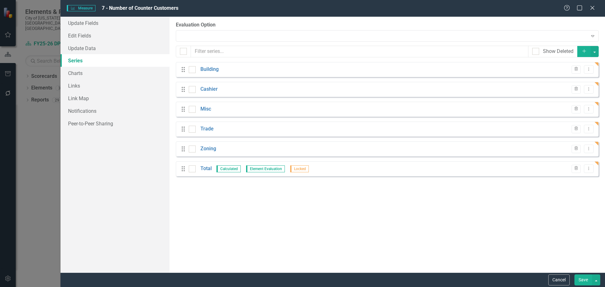
click at [591, 280] on button "Save" at bounding box center [583, 279] width 18 height 11
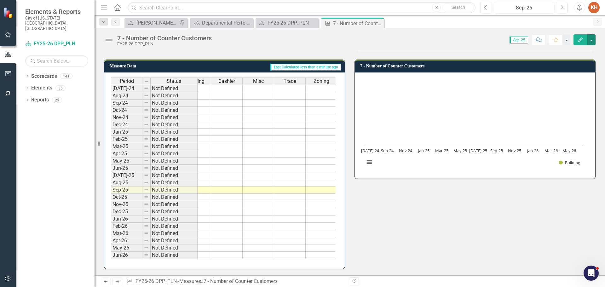
scroll to position [0, 16]
click at [218, 85] on td at bounding box center [212, 89] width 31 height 8
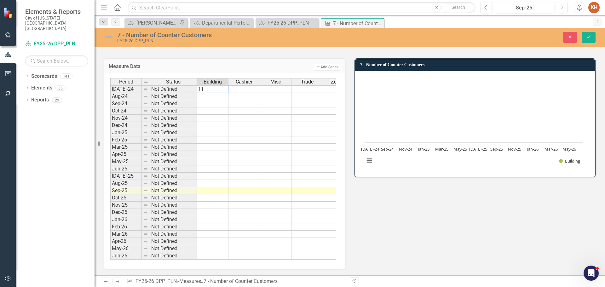
type textarea "111"
type textarea "5"
type textarea "53"
type textarea "45"
type textarea "80"
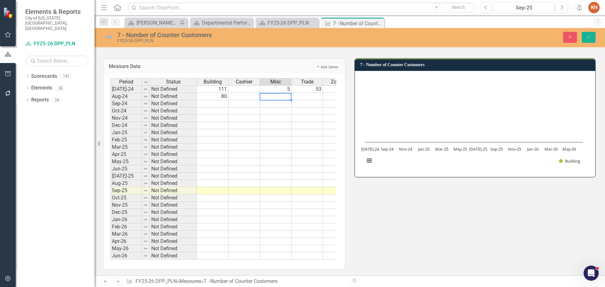
type textarea "12"
type textarea "45"
type textarea "103"
type textarea "9"
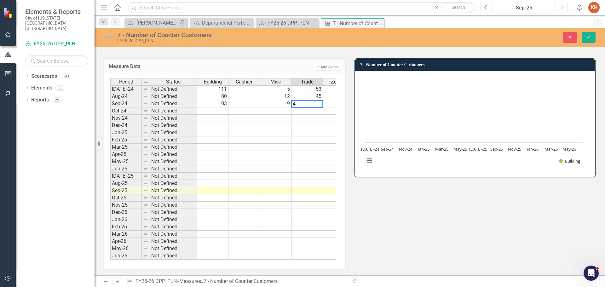
type textarea "45"
type textarea "50"
type textarea "126"
type textarea "23"
type textarea "49"
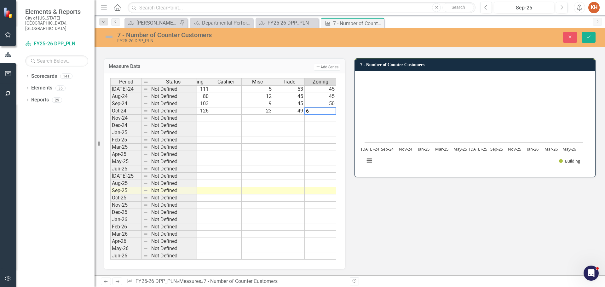
type textarea "63"
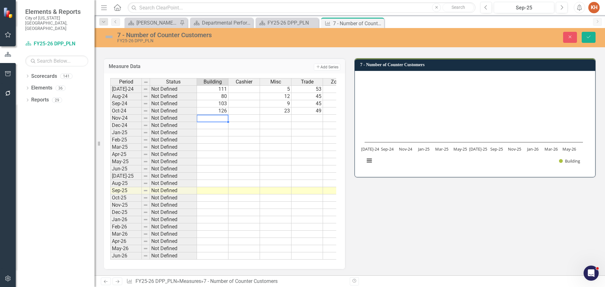
type textarea "95"
type textarea "10"
type textarea "43"
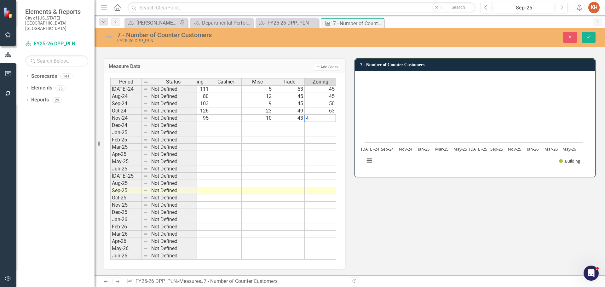
type textarea "49"
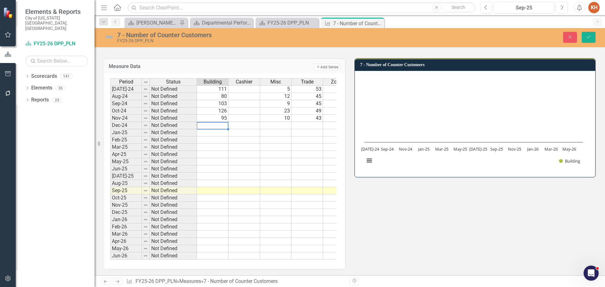
type textarea "72"
type textarea "18"
type textarea "41"
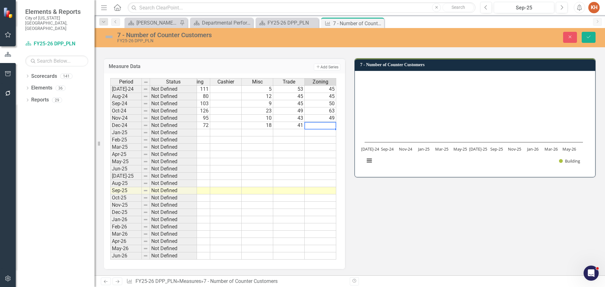
type textarea "25"
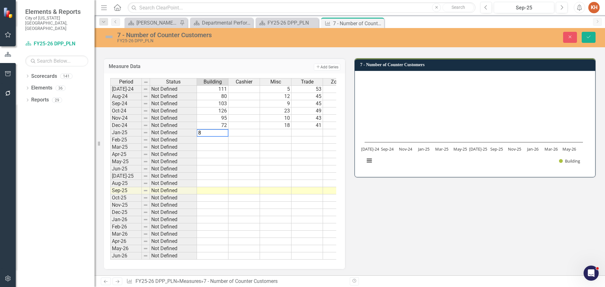
type textarea "81"
type textarea "27"
type textarea "50"
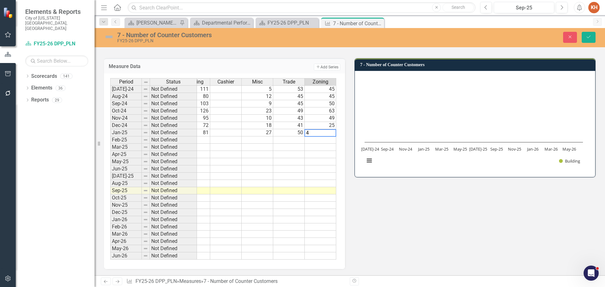
type textarea "41"
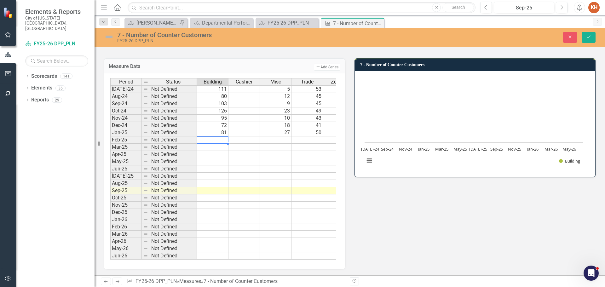
type textarea "61"
type textarea "23"
type textarea "40"
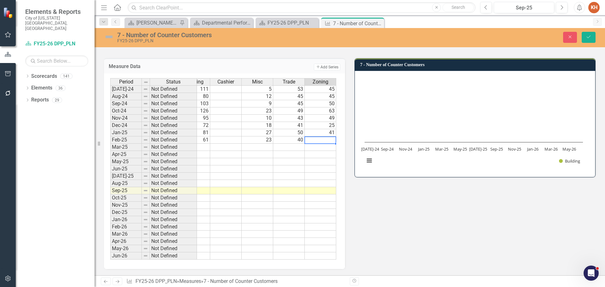
type textarea "27"
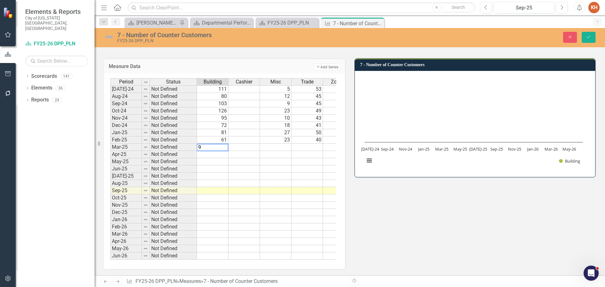
type textarea "95"
type textarea "13"
type textarea "38"
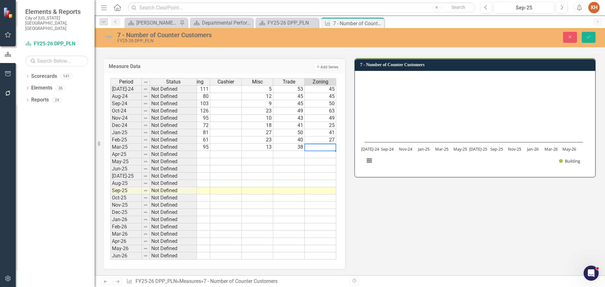
type textarea "38"
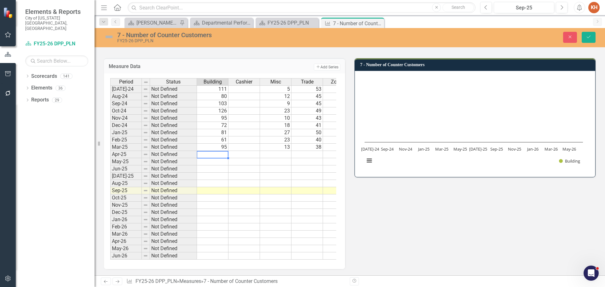
type textarea "94"
type textarea "22"
type textarea "62"
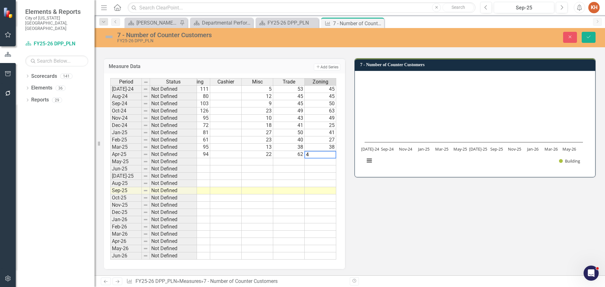
type textarea "46"
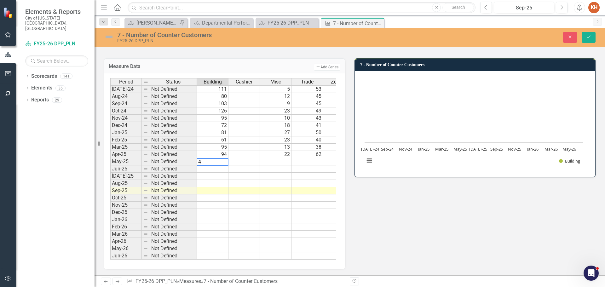
type textarea "43"
type textarea "57"
type textarea "1"
type textarea "19"
type textarea "22"
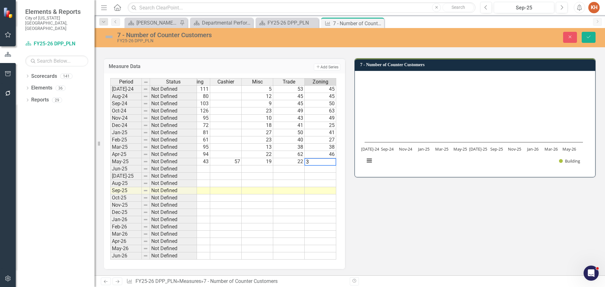
type textarea "39"
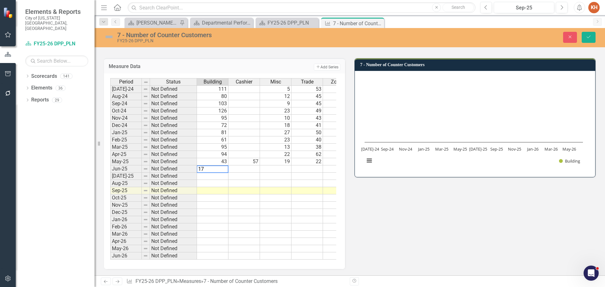
type textarea "176"
type textarea "305"
type textarea "70"
type textarea "59"
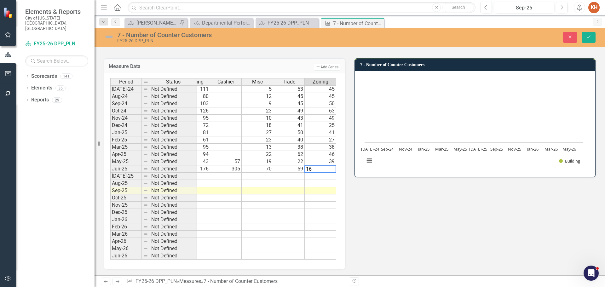
type textarea "160"
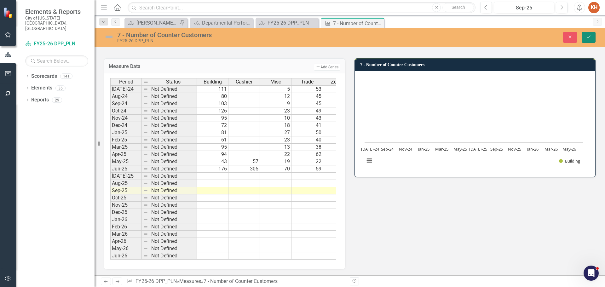
click at [588, 40] on button "Save" at bounding box center [588, 37] width 14 height 11
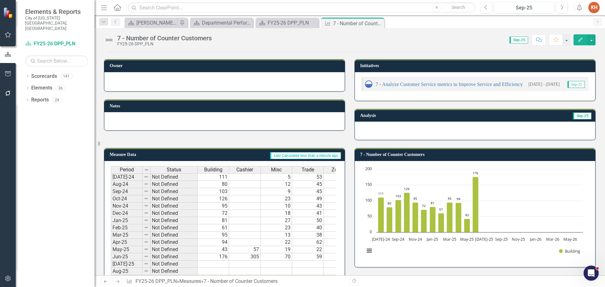
scroll to position [0, 0]
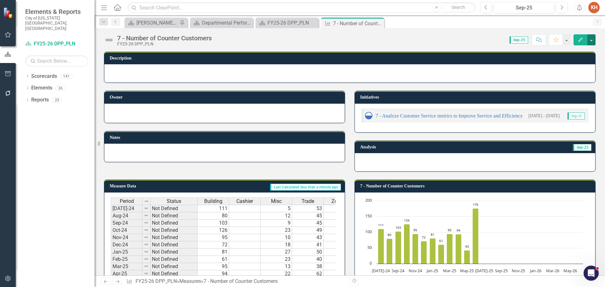
click at [592, 41] on button "button" at bounding box center [591, 39] width 8 height 11
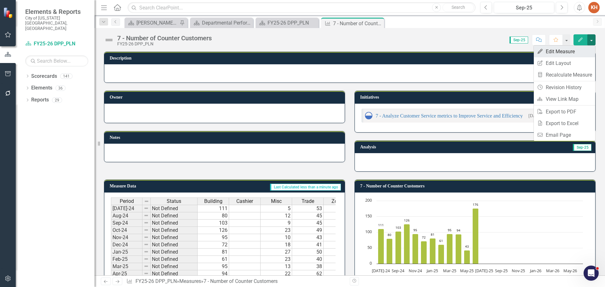
click at [578, 54] on link "Edit Edit Measure" at bounding box center [564, 52] width 61 height 12
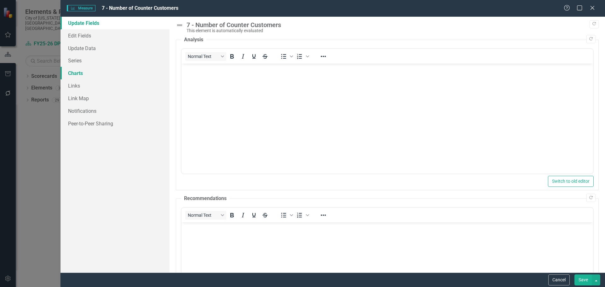
click at [81, 72] on link "Charts" at bounding box center [114, 73] width 109 height 13
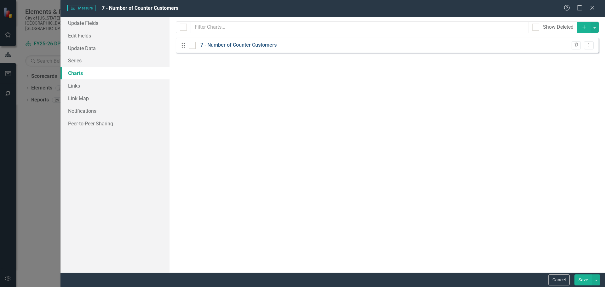
click at [260, 44] on link "7 - Number of Counter Customers" at bounding box center [238, 45] width 76 height 7
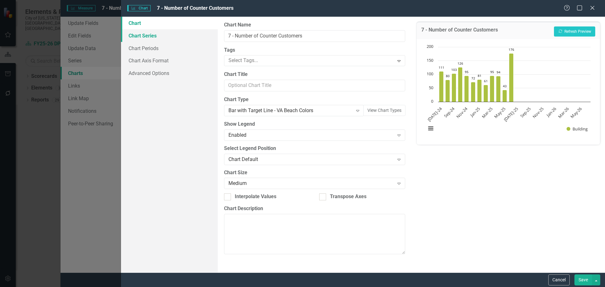
drag, startPoint x: 147, startPoint y: 39, endPoint x: 151, endPoint y: 39, distance: 4.4
click at [147, 39] on link "Chart Series" at bounding box center [169, 35] width 97 height 13
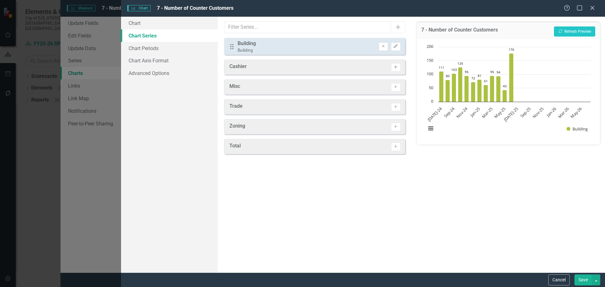
click at [397, 67] on icon "Activate" at bounding box center [395, 67] width 5 height 4
click at [394, 88] on icon "Activate" at bounding box center [395, 89] width 5 height 4
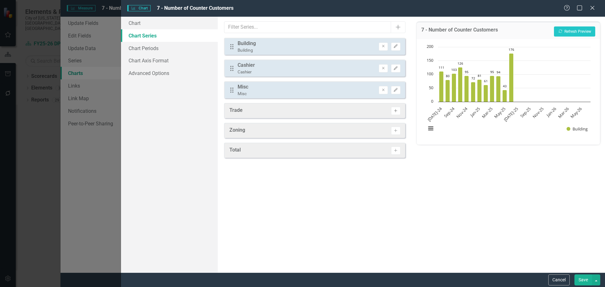
click at [398, 109] on button "Activate" at bounding box center [395, 111] width 9 height 8
click at [396, 133] on icon "button" at bounding box center [395, 132] width 3 height 3
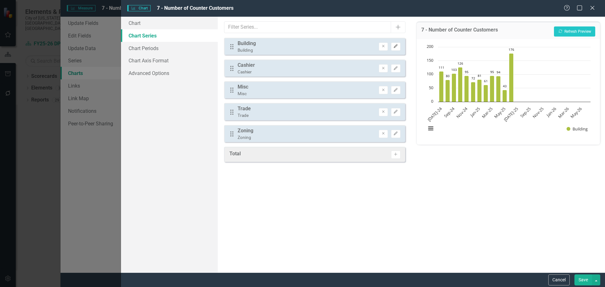
click at [394, 47] on icon "button" at bounding box center [396, 46] width 4 height 4
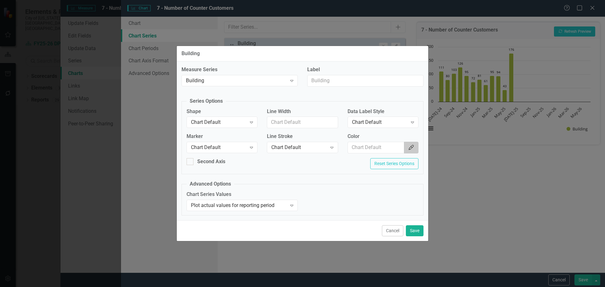
click at [410, 148] on icon "Color Picker" at bounding box center [411, 147] width 6 height 5
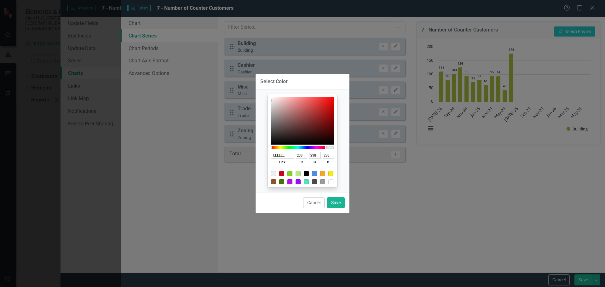
click at [281, 173] on div at bounding box center [281, 173] width 5 height 5
type input "D0021B"
type input "208"
type input "2"
type input "27"
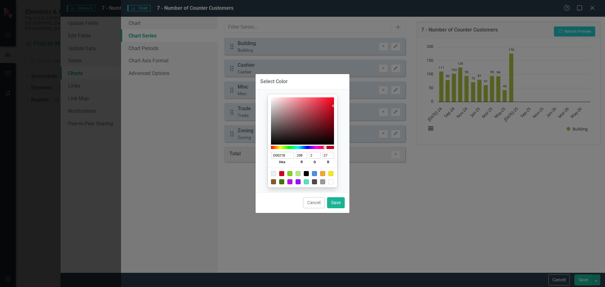
click at [336, 208] on div "Cancel Save" at bounding box center [302, 202] width 94 height 21
click at [333, 202] on button "Save" at bounding box center [336, 202] width 18 height 11
type input "#d0021b"
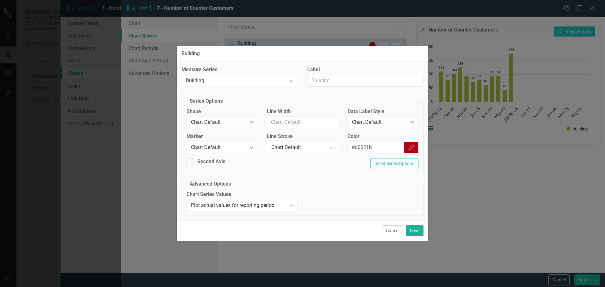
click at [409, 145] on button "Color Picker" at bounding box center [411, 148] width 14 height 12
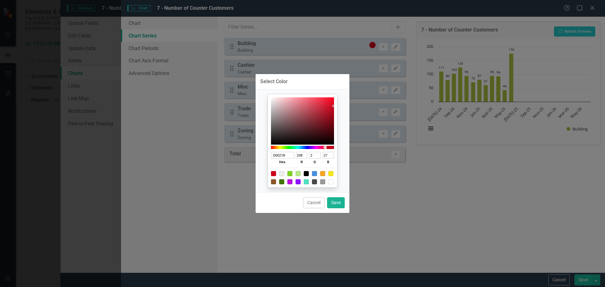
click at [290, 173] on div at bounding box center [289, 173] width 5 height 5
type input "7ED321"
type input "126"
type input "211"
type input "33"
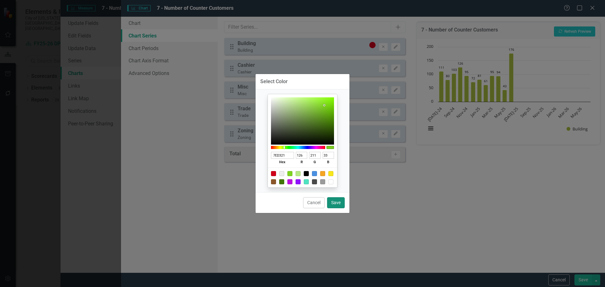
click at [336, 203] on button "Save" at bounding box center [336, 202] width 18 height 11
type input "#7ed321"
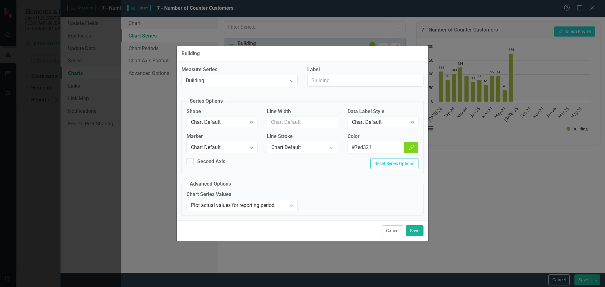
click at [242, 147] on div "Chart Default" at bounding box center [218, 147] width 55 height 7
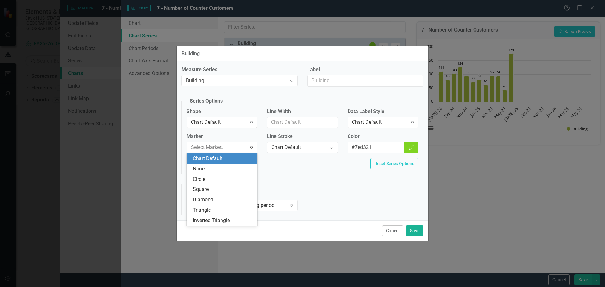
click at [237, 126] on div "Chart Default Expand" at bounding box center [221, 122] width 71 height 11
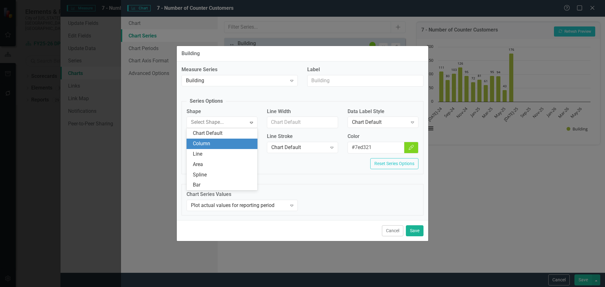
click at [396, 205] on div "Chart Series Values Plot actual values for reporting period Expand" at bounding box center [302, 203] width 241 height 24
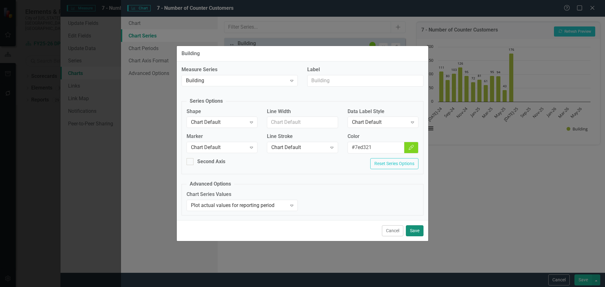
click at [415, 228] on button "Save" at bounding box center [415, 230] width 18 height 11
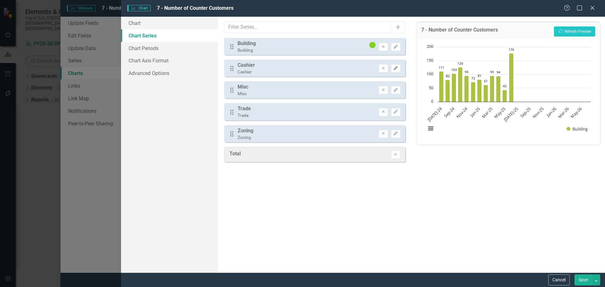
click at [394, 68] on icon "Edit" at bounding box center [395, 68] width 5 height 4
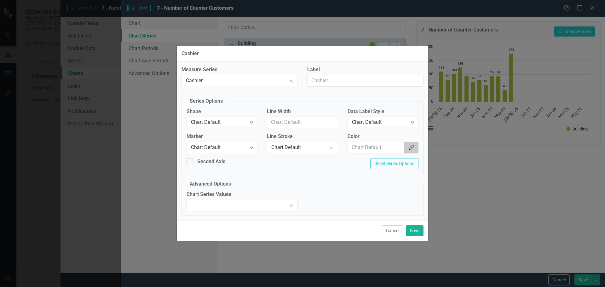
click at [410, 146] on icon "Color Picker" at bounding box center [411, 147] width 6 height 5
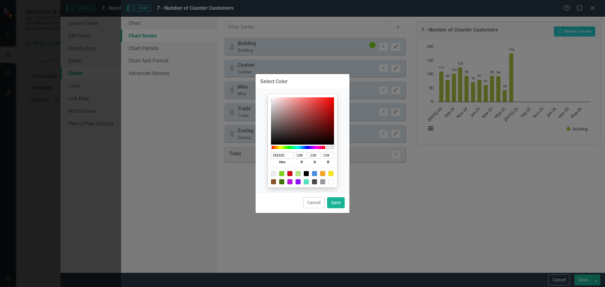
click at [315, 173] on div at bounding box center [314, 173] width 5 height 5
type input "4A90E2"
type input "74"
type input "144"
type input "226"
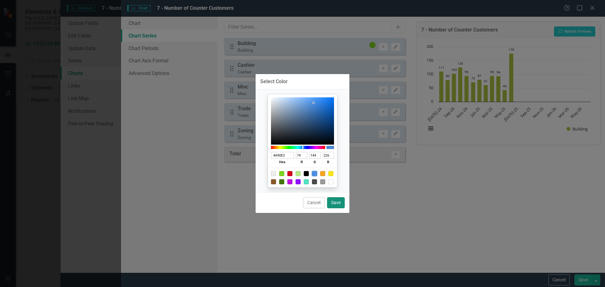
click at [339, 201] on button "Save" at bounding box center [336, 202] width 18 height 11
type input "#4a90e2"
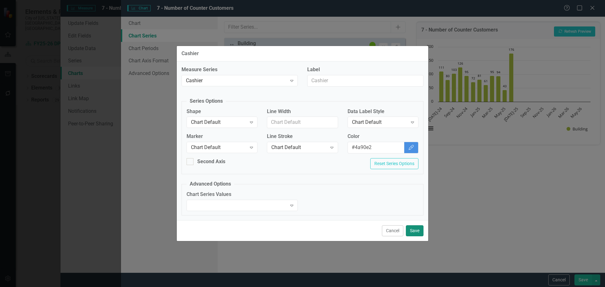
click at [413, 233] on button "Save" at bounding box center [415, 230] width 18 height 11
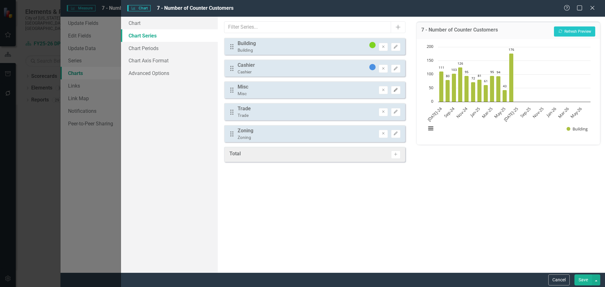
click at [396, 88] on icon "Edit" at bounding box center [395, 90] width 5 height 4
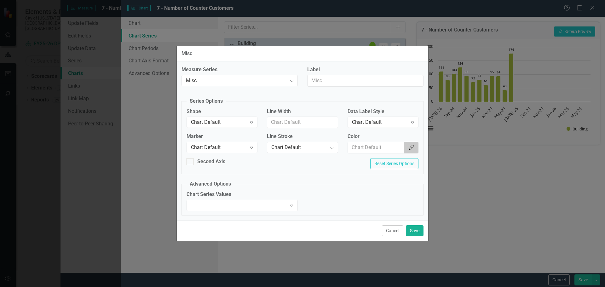
click at [408, 148] on icon "Color Picker" at bounding box center [411, 147] width 6 height 5
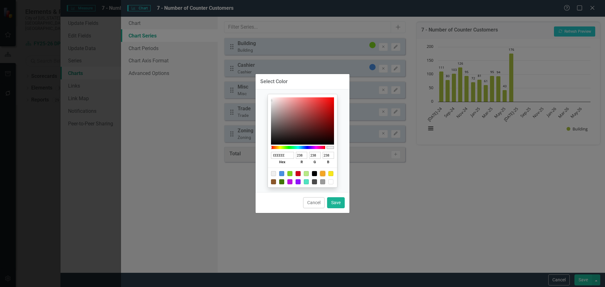
click at [323, 174] on div at bounding box center [322, 173] width 5 height 5
type input "F5A623"
type input "245"
type input "166"
type input "35"
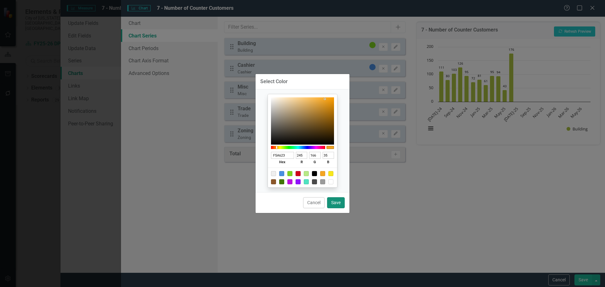
click at [336, 201] on button "Save" at bounding box center [336, 202] width 18 height 11
type input "#f5a623"
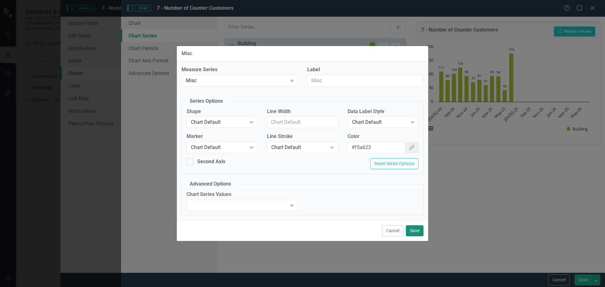
click at [414, 231] on button "Save" at bounding box center [415, 230] width 18 height 11
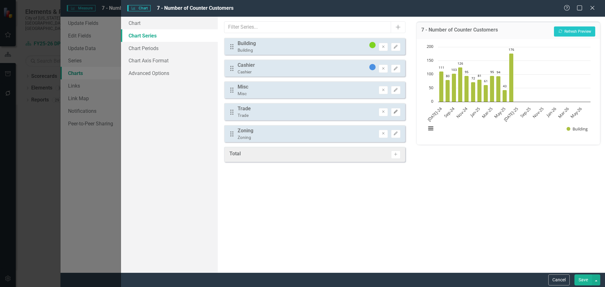
click at [396, 111] on icon "button" at bounding box center [396, 112] width 4 height 4
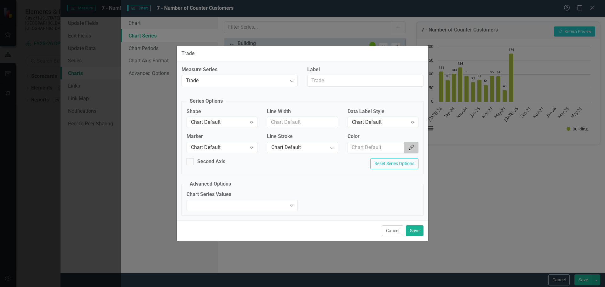
click at [412, 146] on icon "Color Picker" at bounding box center [411, 147] width 6 height 5
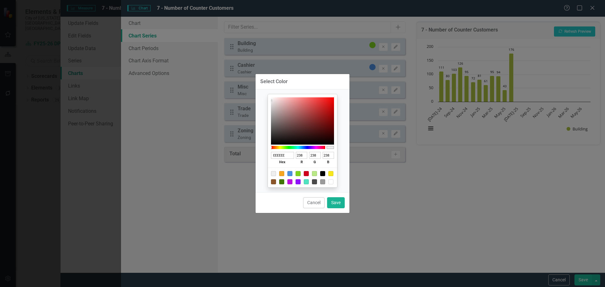
click at [291, 181] on div at bounding box center [289, 181] width 5 height 5
type input "BD10E0"
type input "189"
type input "16"
type input "224"
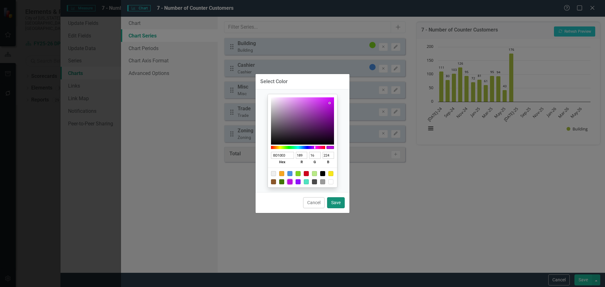
click at [340, 202] on button "Save" at bounding box center [336, 202] width 18 height 11
type input "#bd10e0"
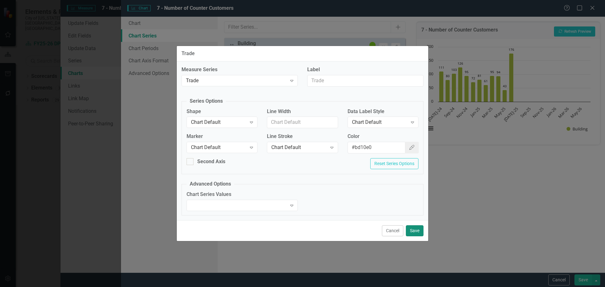
click at [414, 228] on button "Save" at bounding box center [415, 230] width 18 height 11
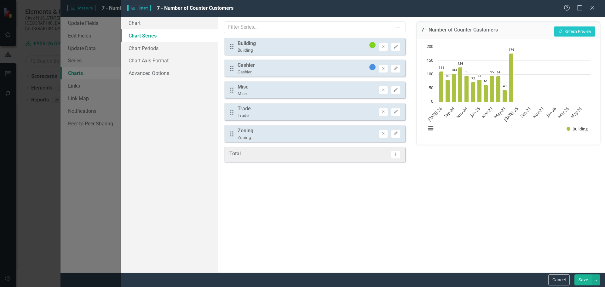
click at [402, 124] on div "Drag Building Building Remove Edit Drag Cashier Cashier Remove Edit Drag Misc M…" at bounding box center [314, 90] width 181 height 104
click at [396, 132] on icon "Edit" at bounding box center [395, 134] width 5 height 4
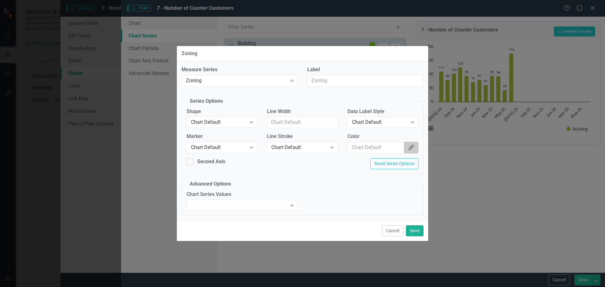
click at [412, 147] on icon "Color Picker" at bounding box center [411, 147] width 6 height 5
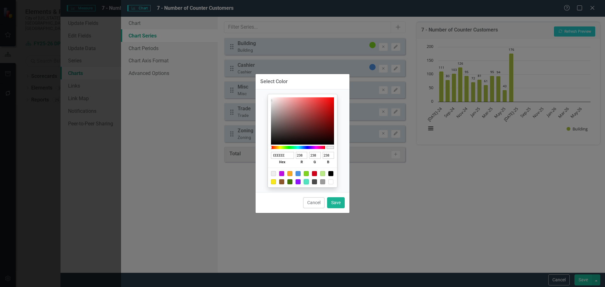
drag, startPoint x: 306, startPoint y: 182, endPoint x: 311, endPoint y: 185, distance: 5.6
click at [306, 182] on div at bounding box center [306, 181] width 5 height 5
type input "50E3C2"
type input "80"
type input "227"
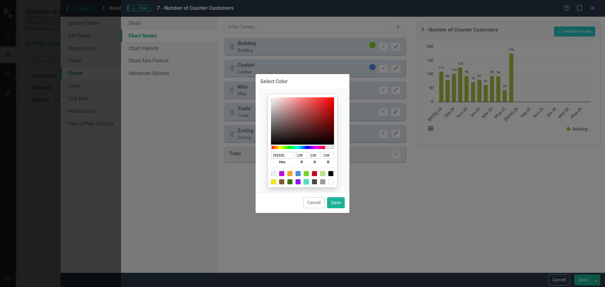
type input "194"
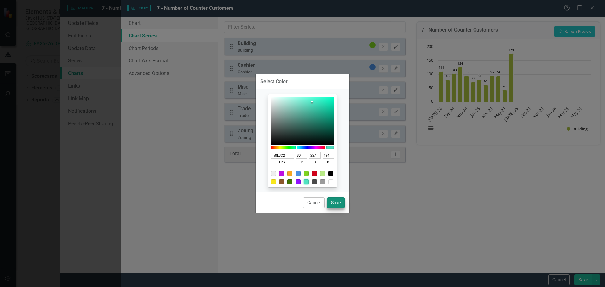
drag, startPoint x: 342, startPoint y: 210, endPoint x: 339, endPoint y: 204, distance: 7.1
click at [341, 209] on div "Cancel Save" at bounding box center [302, 202] width 94 height 21
click at [339, 203] on button "Save" at bounding box center [336, 202] width 18 height 11
type input "#50e3c2"
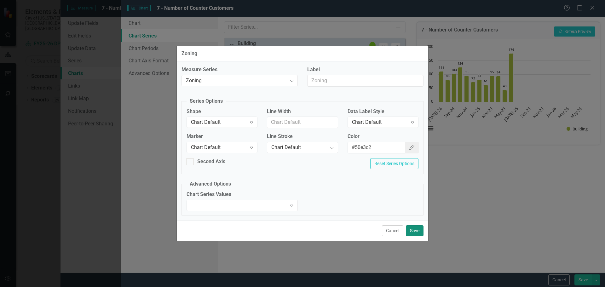
click at [413, 230] on button "Save" at bounding box center [415, 230] width 18 height 11
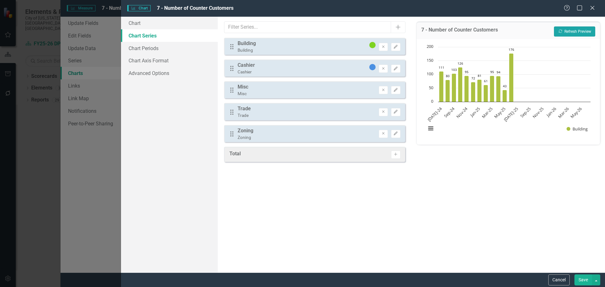
click at [565, 33] on button "Recalculate Refresh Preview" at bounding box center [574, 31] width 41 height 10
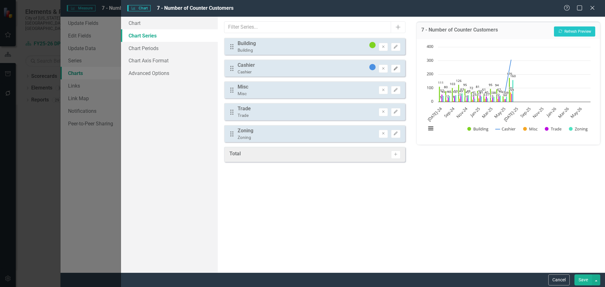
click at [394, 70] on icon "Edit" at bounding box center [395, 69] width 5 height 4
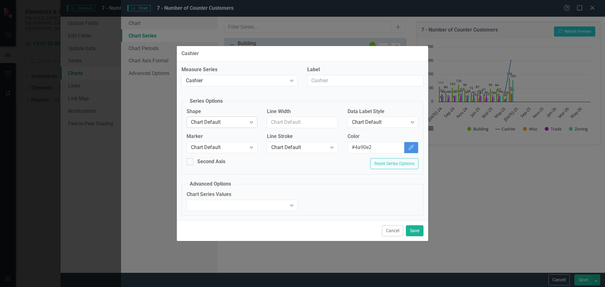
click at [224, 125] on div "Chart Default" at bounding box center [218, 122] width 55 height 7
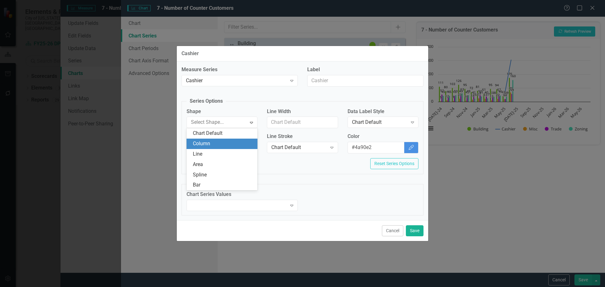
click at [223, 142] on div "Column" at bounding box center [223, 143] width 61 height 7
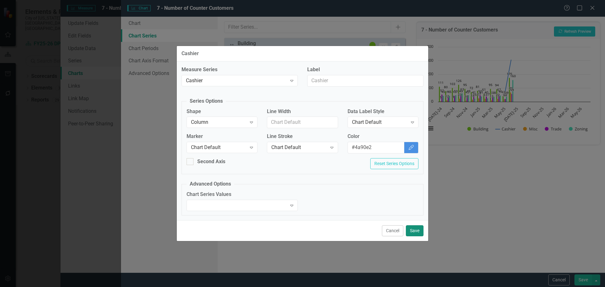
click at [413, 228] on button "Save" at bounding box center [415, 230] width 18 height 11
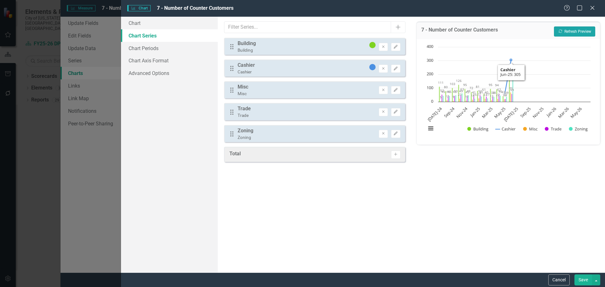
click at [570, 31] on button "Recalculate Refresh Preview" at bounding box center [574, 31] width 41 height 10
click at [169, 51] on link "Chart Periods" at bounding box center [169, 48] width 97 height 13
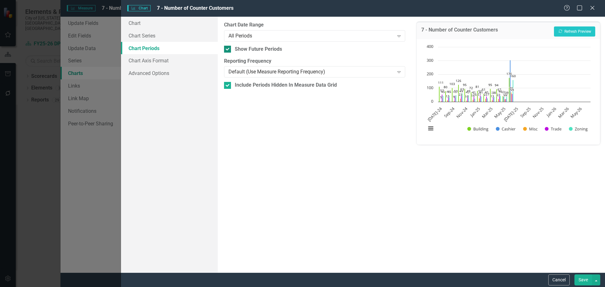
click at [226, 47] on input "Show Future Periods" at bounding box center [226, 48] width 4 height 4
checkbox input "false"
click at [585, 278] on button "Save" at bounding box center [583, 279] width 18 height 11
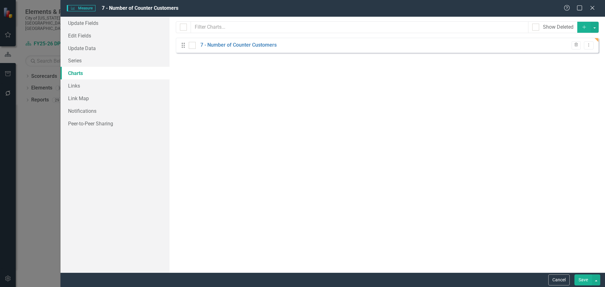
click at [582, 281] on button "Save" at bounding box center [583, 279] width 18 height 11
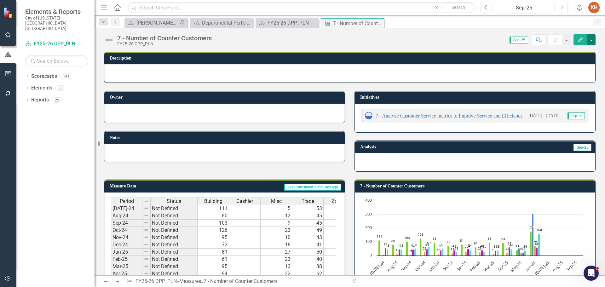
click at [588, 42] on button "button" at bounding box center [591, 39] width 8 height 11
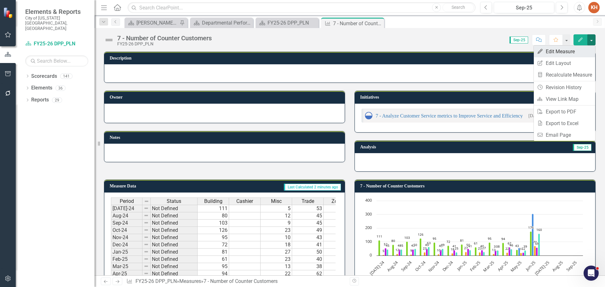
click at [569, 49] on link "Edit Edit Measure" at bounding box center [564, 52] width 61 height 12
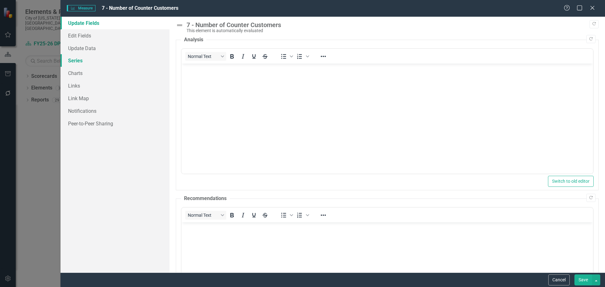
click at [83, 55] on link "Series" at bounding box center [114, 60] width 109 height 13
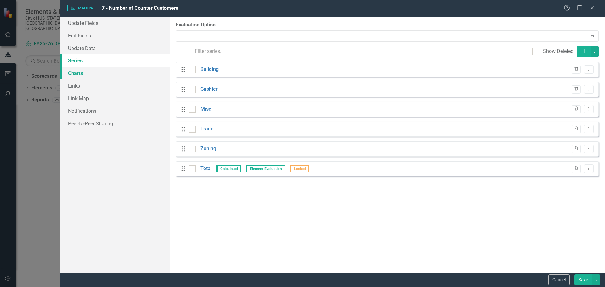
click at [83, 74] on link "Charts" at bounding box center [114, 73] width 109 height 13
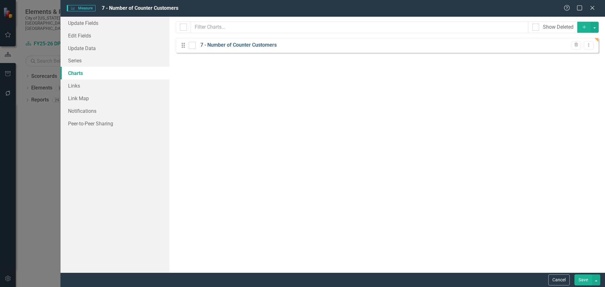
click at [264, 46] on link "7 - Number of Counter Customers" at bounding box center [238, 45] width 76 height 7
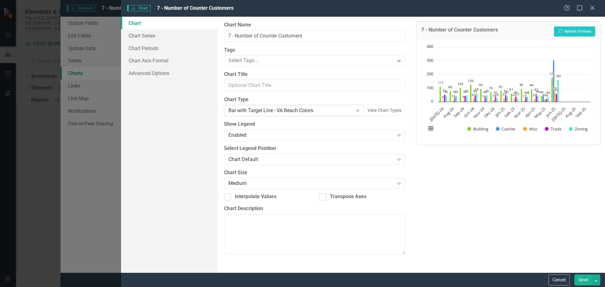
click at [276, 111] on div "Bar with Target Line - VA Beach Colors" at bounding box center [290, 110] width 124 height 7
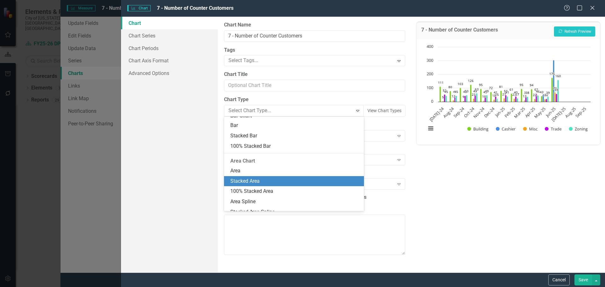
scroll to position [169, 0]
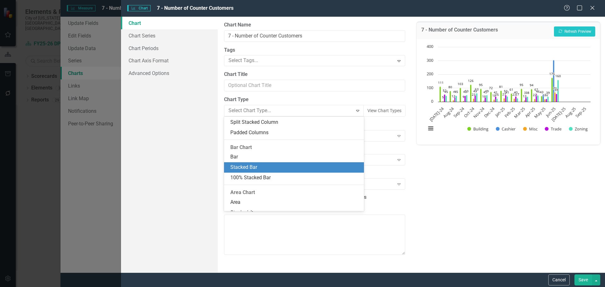
click at [280, 165] on div "Stacked Bar" at bounding box center [294, 167] width 129 height 7
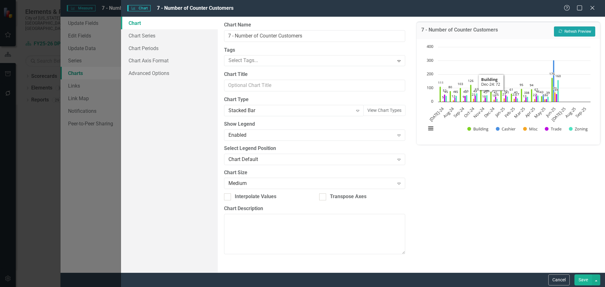
click at [573, 30] on button "Recalculate Refresh Preview" at bounding box center [574, 31] width 41 height 10
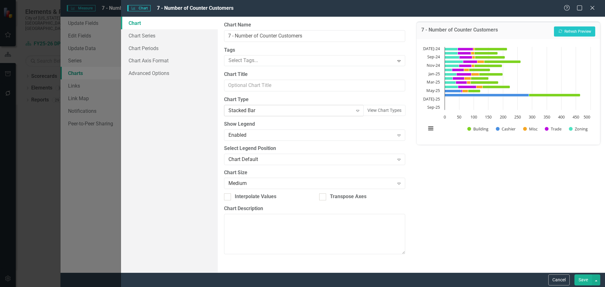
click at [274, 109] on div "Stacked Bar" at bounding box center [290, 110] width 124 height 7
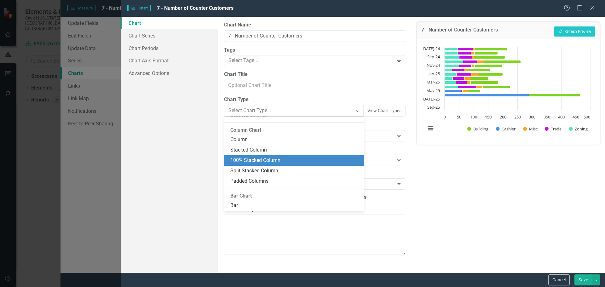
scroll to position [89, 0]
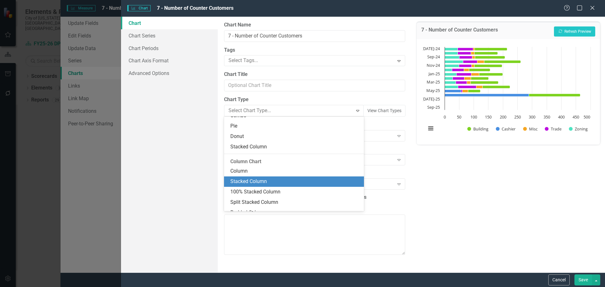
click at [296, 179] on div "Stacked Column" at bounding box center [294, 181] width 129 height 7
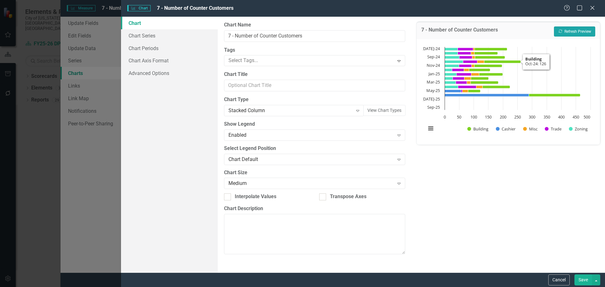
click at [575, 27] on button "Recalculate Refresh Preview" at bounding box center [574, 31] width 41 height 10
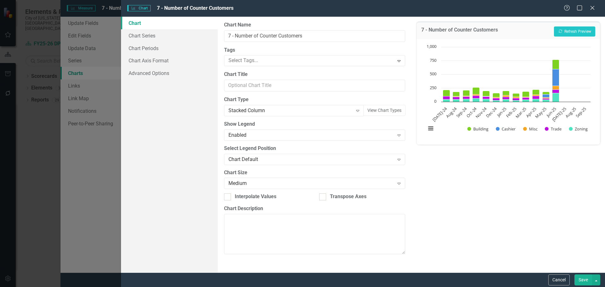
click at [582, 279] on button "Save" at bounding box center [583, 279] width 18 height 11
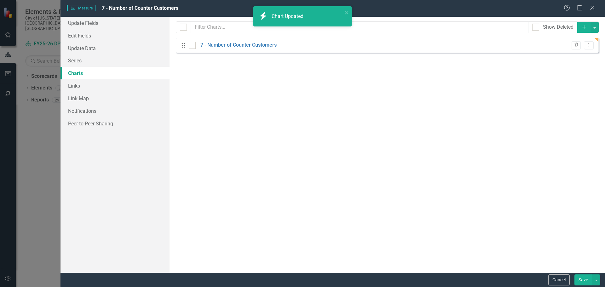
click at [580, 279] on button "Save" at bounding box center [583, 279] width 18 height 11
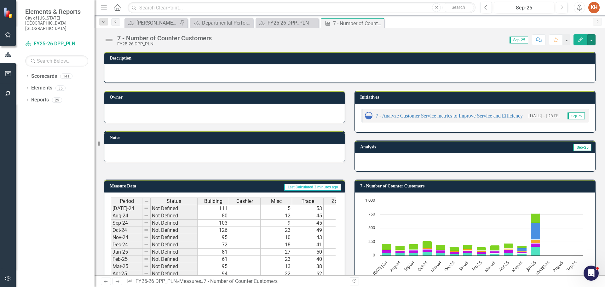
scroll to position [125, 0]
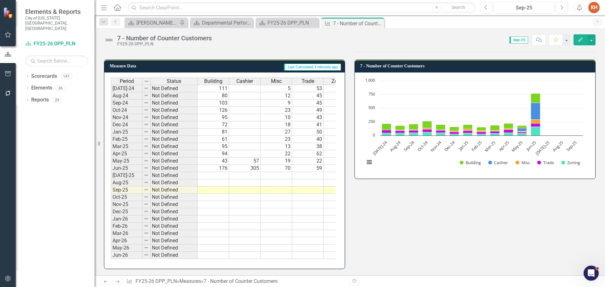
click at [416, 201] on div "Measure Data Last Calculated 3 minutes ago Period Status Building Cashier Misc …" at bounding box center [349, 160] width 501 height 217
click at [378, 22] on icon "Close" at bounding box center [378, 23] width 6 height 5
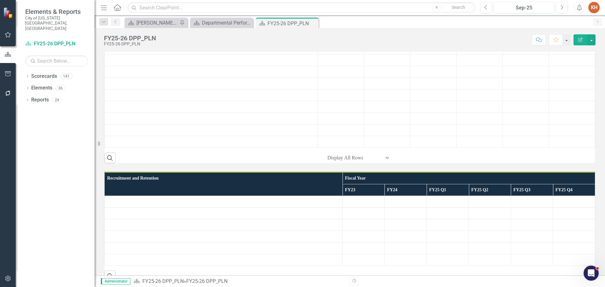
scroll to position [283, 0]
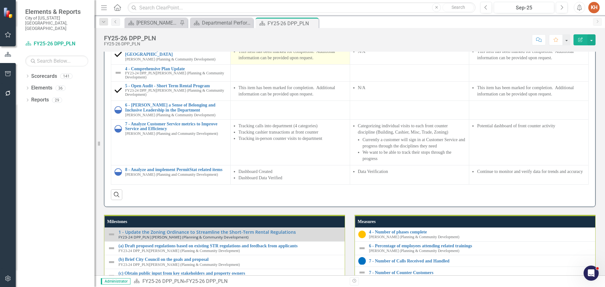
scroll to position [630, 0]
